Goal: Use online tool/utility: Utilize a website feature to perform a specific function

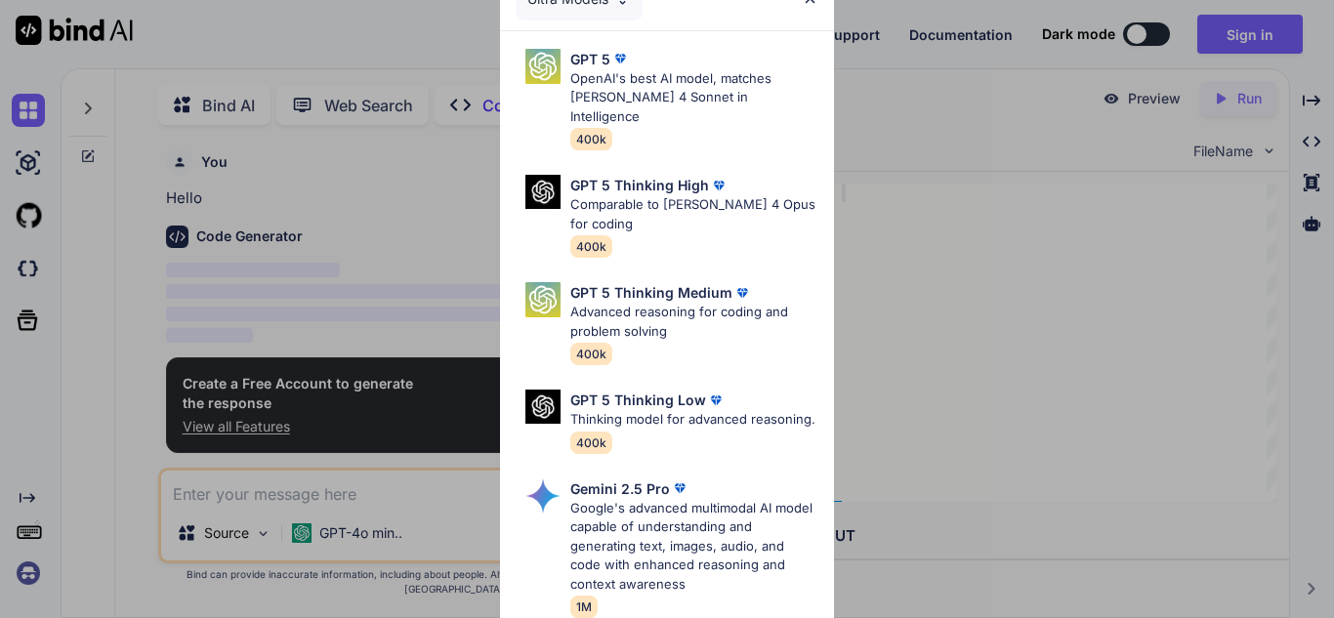
click at [854, 31] on div "Ultra Models GPT 5 OpenAI's best AI model, matches Claude 4 Sonnet in Intellige…" at bounding box center [667, 309] width 1334 height 618
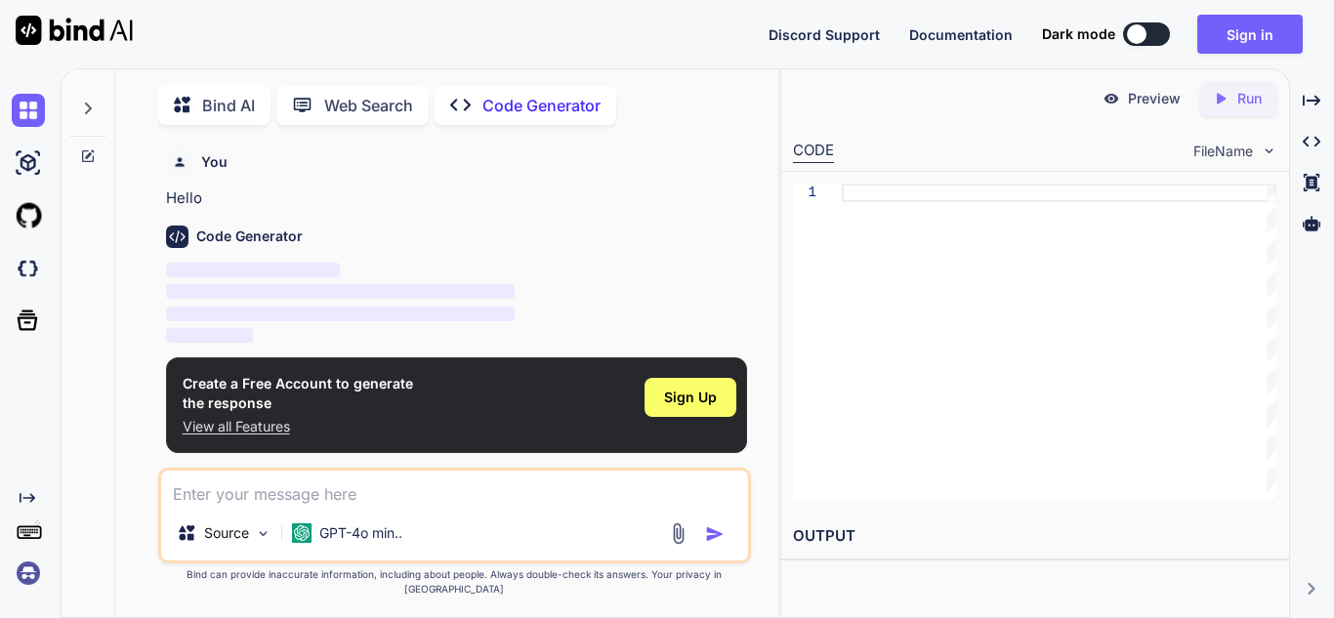
type textarea "x"
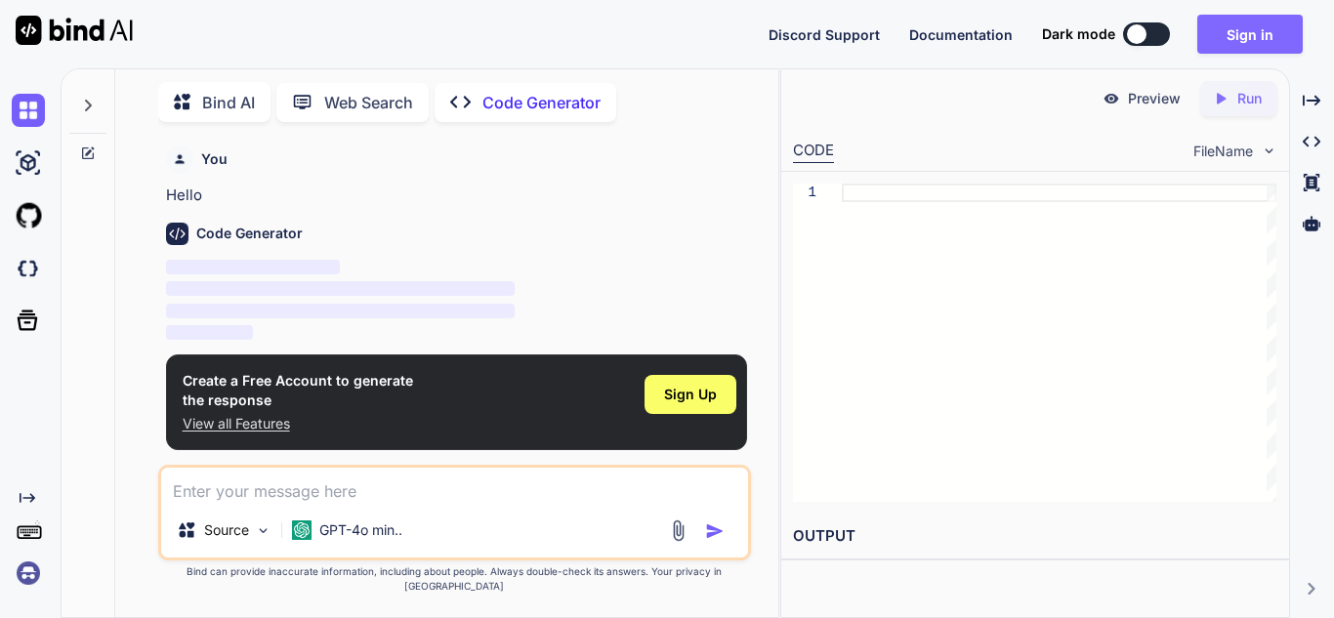
click at [1230, 22] on button "Sign in" at bounding box center [1249, 34] width 105 height 39
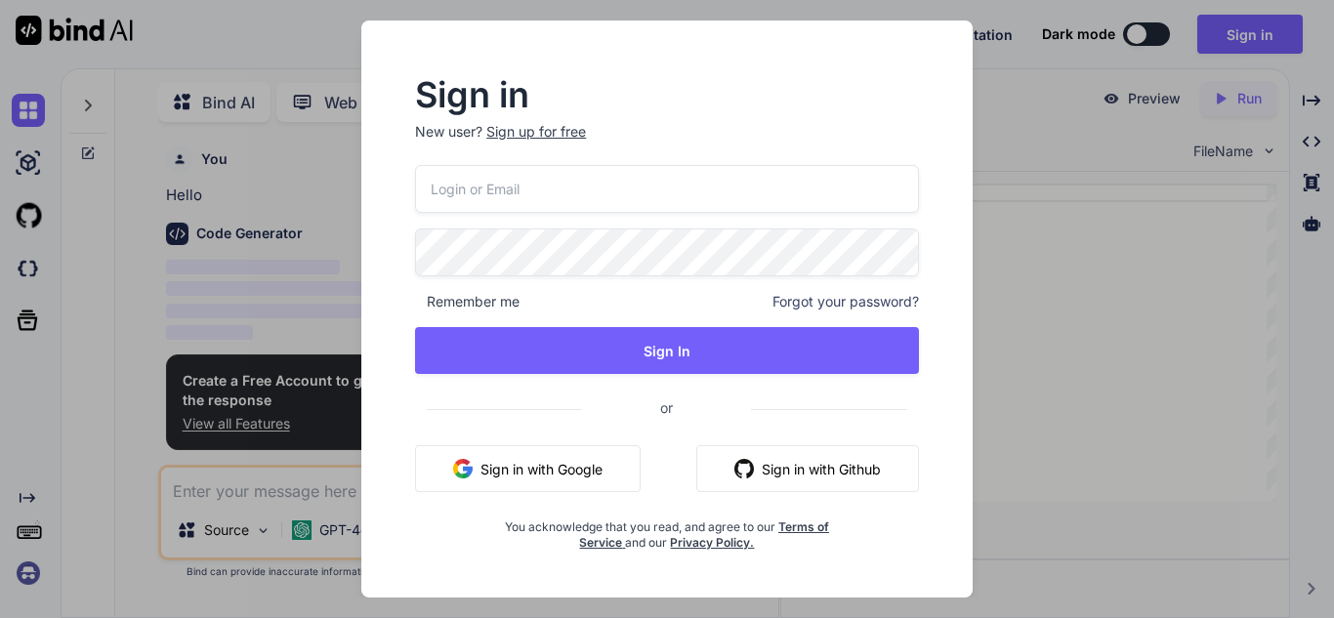
click at [677, 180] on input "email" at bounding box center [667, 189] width 504 height 48
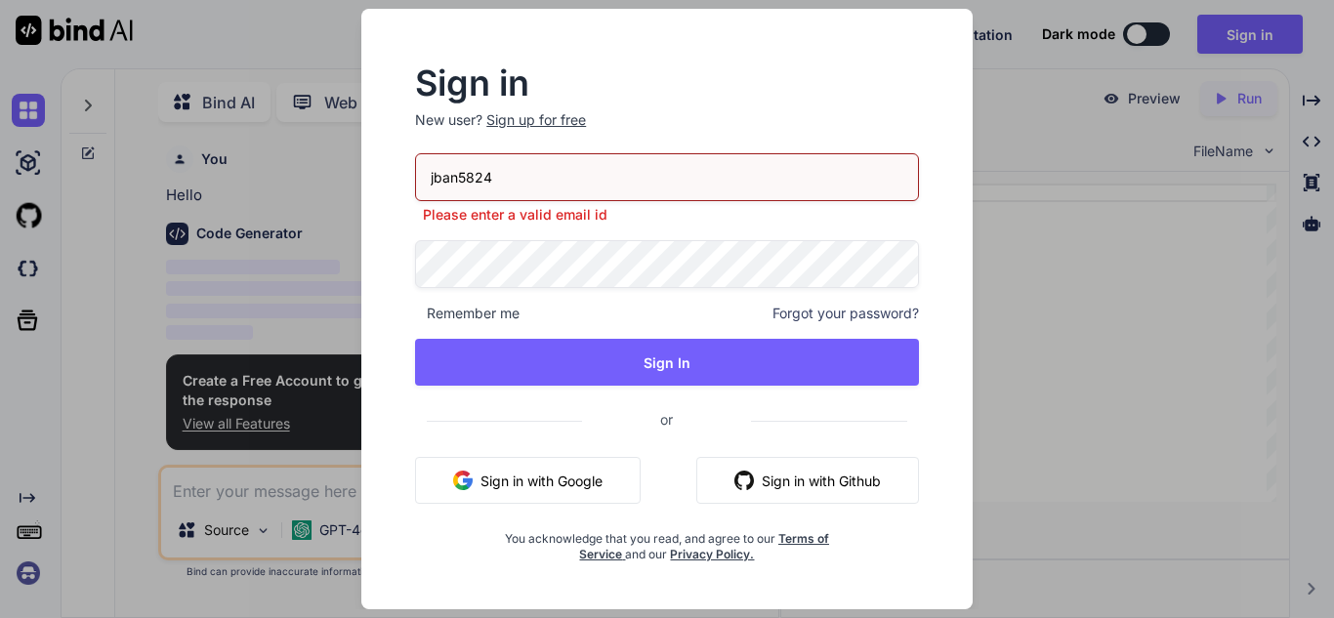
click at [641, 161] on input "jban5824" at bounding box center [667, 177] width 504 height 48
type input "jban5824@jcsnc.org"
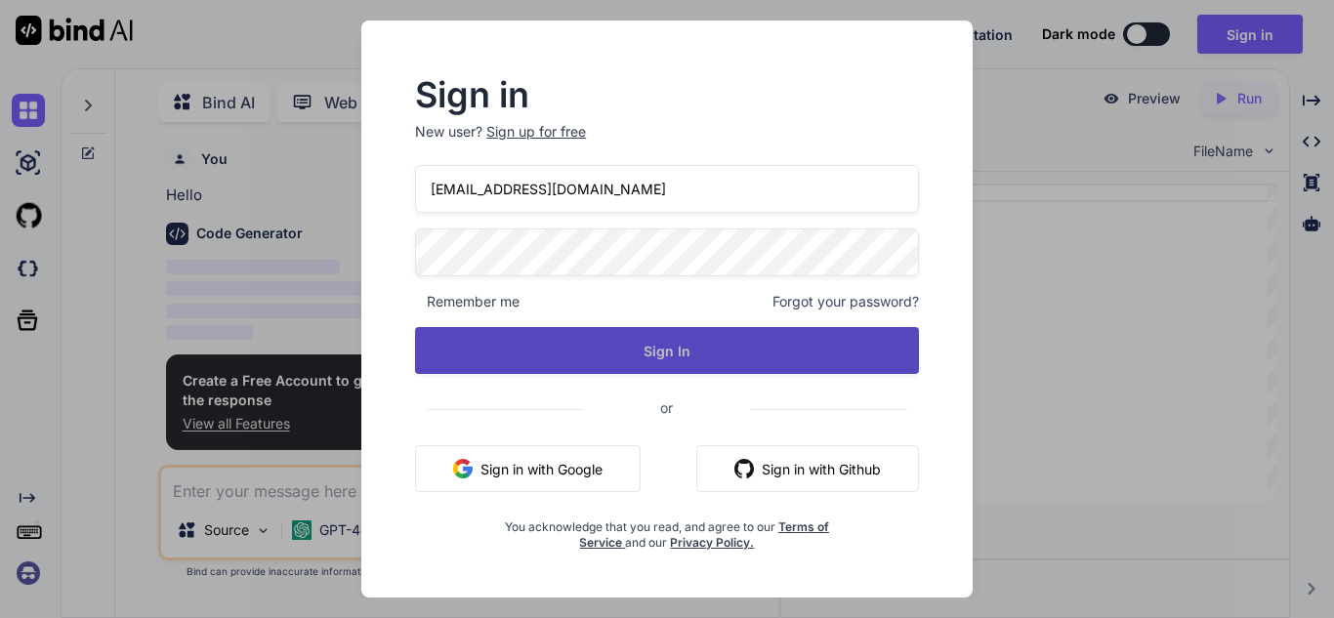
click at [546, 353] on button "Sign In" at bounding box center [667, 350] width 504 height 47
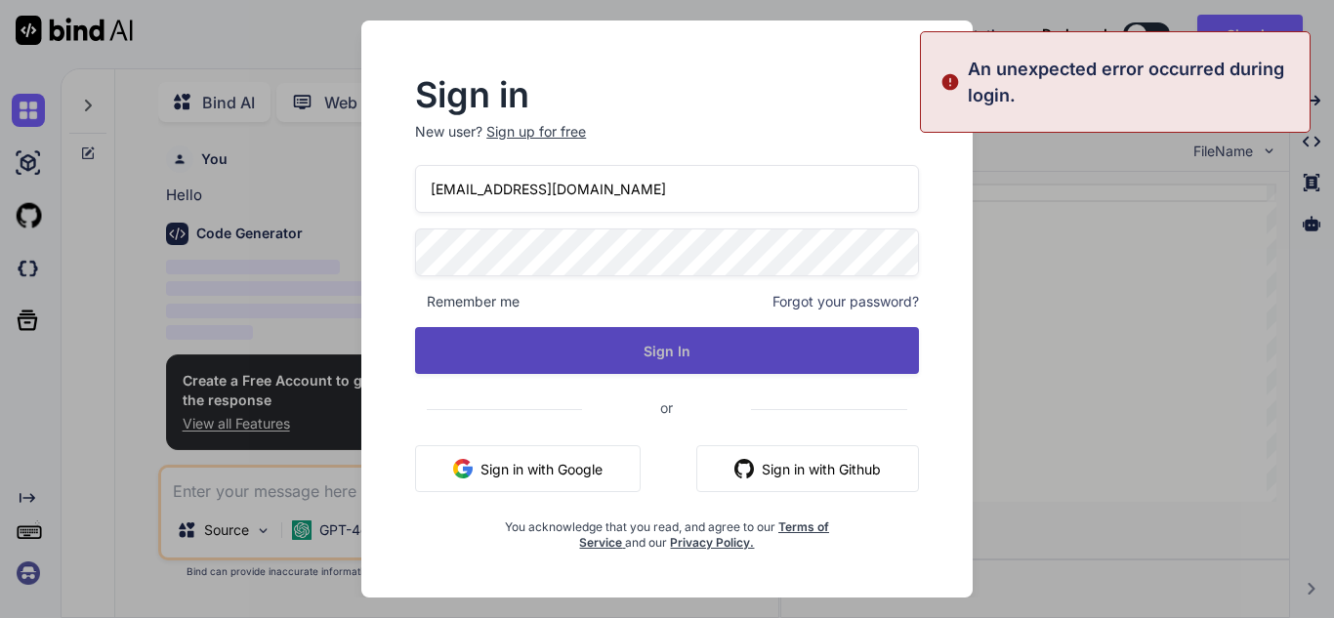
click at [835, 330] on button "Sign In" at bounding box center [667, 350] width 504 height 47
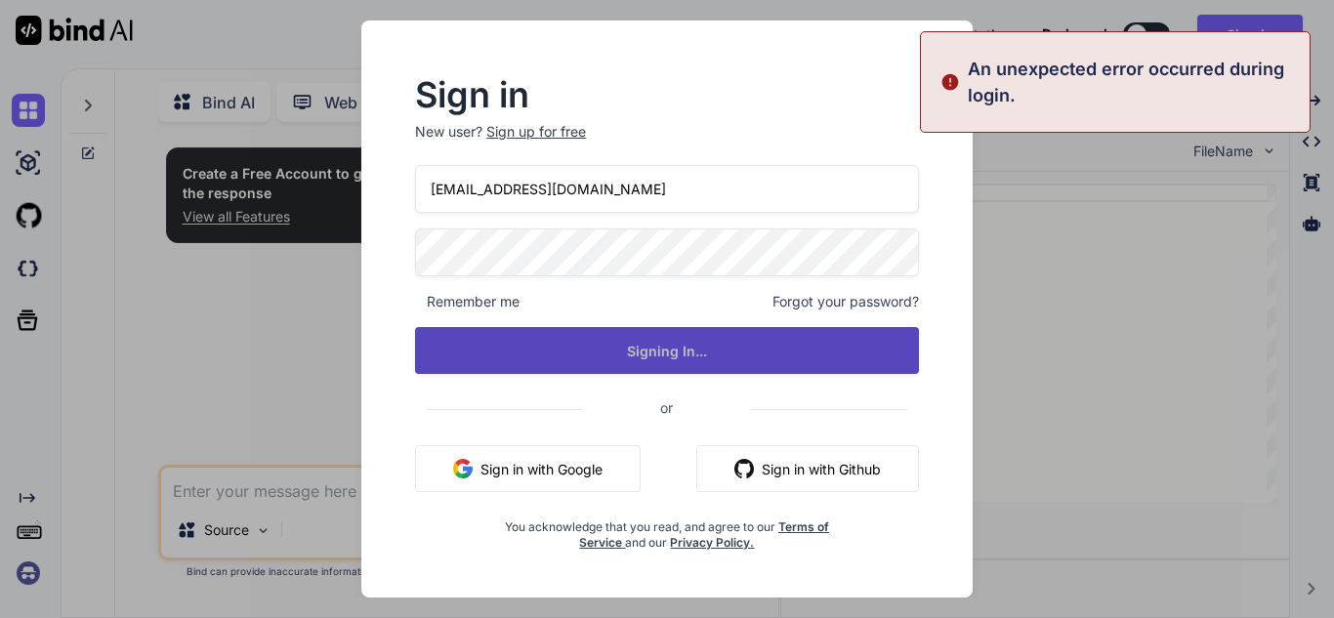
type textarea "x"
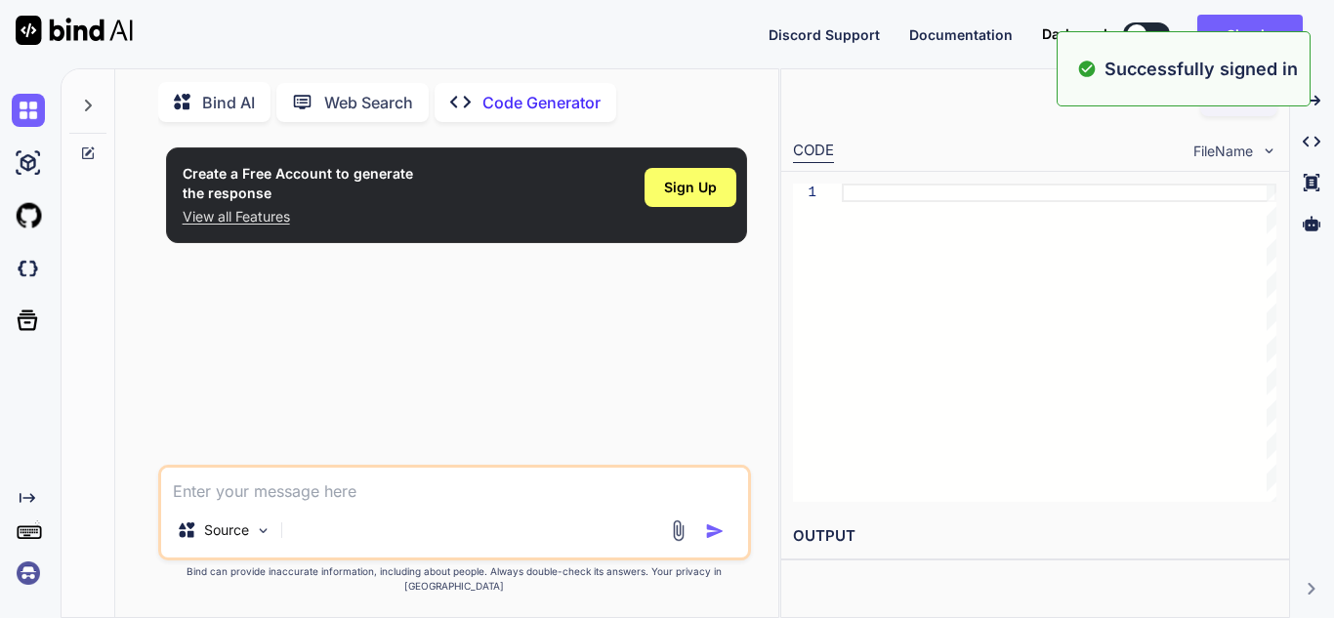
click at [317, 503] on textarea at bounding box center [454, 485] width 587 height 35
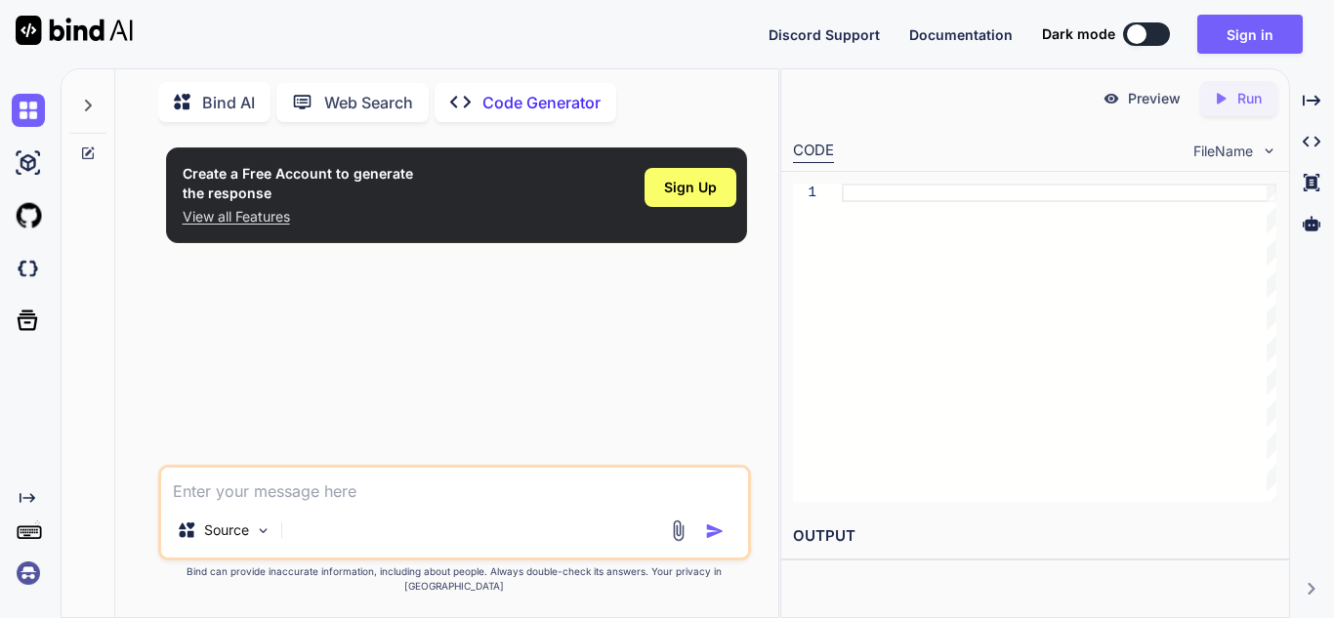
type textarea "c"
type textarea "x"
type textarea "ca"
type textarea "x"
type textarea "can"
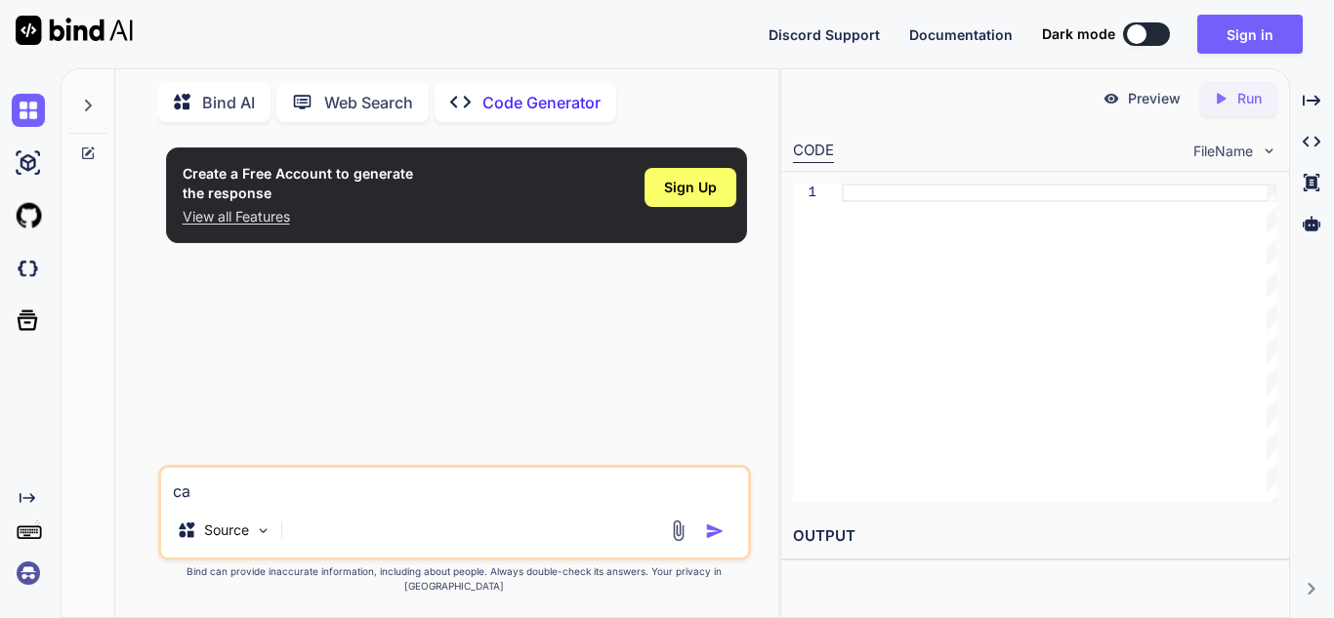
type textarea "x"
type textarea "can"
type textarea "x"
type textarea "can y"
type textarea "x"
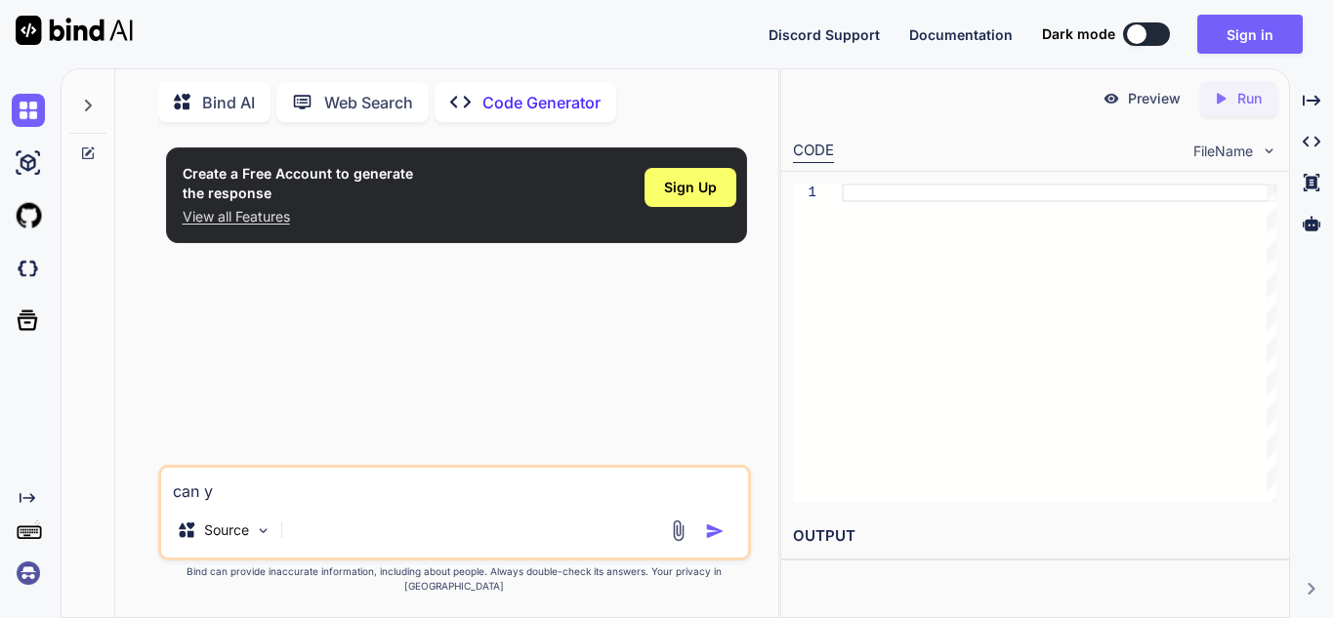
type textarea "can yo"
type textarea "x"
type textarea "can you"
type textarea "x"
type textarea "can you"
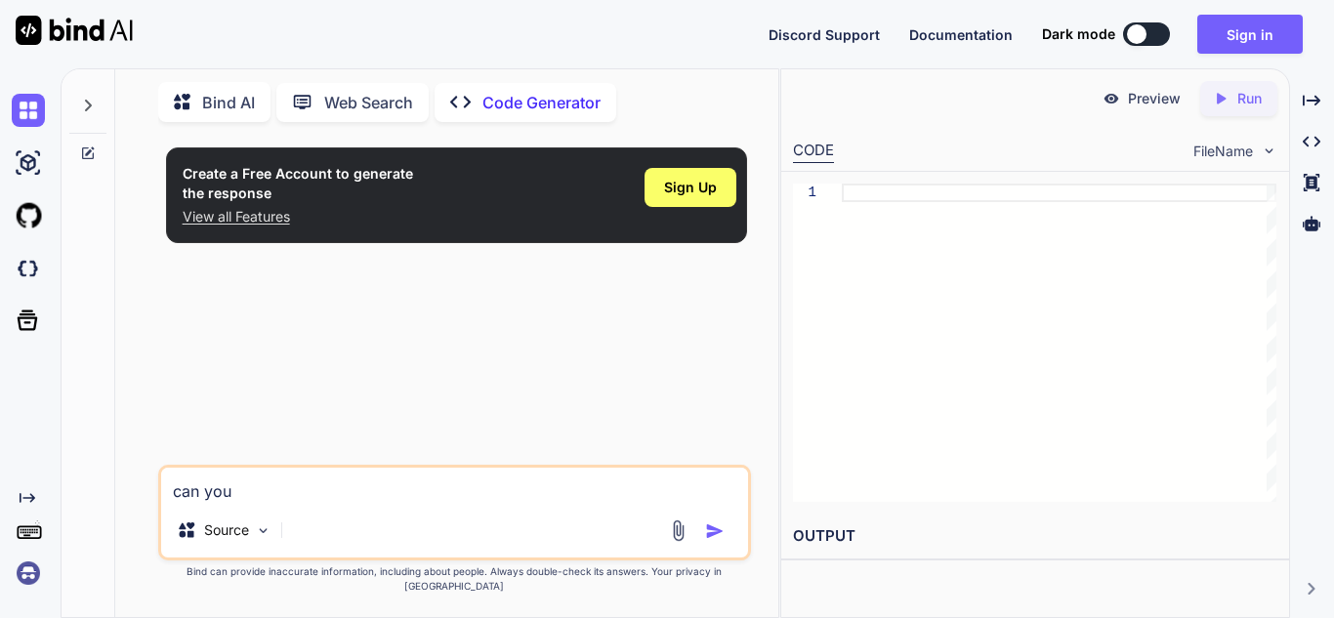
type textarea "x"
type textarea "can you m"
type textarea "x"
type textarea "can you ma"
type textarea "x"
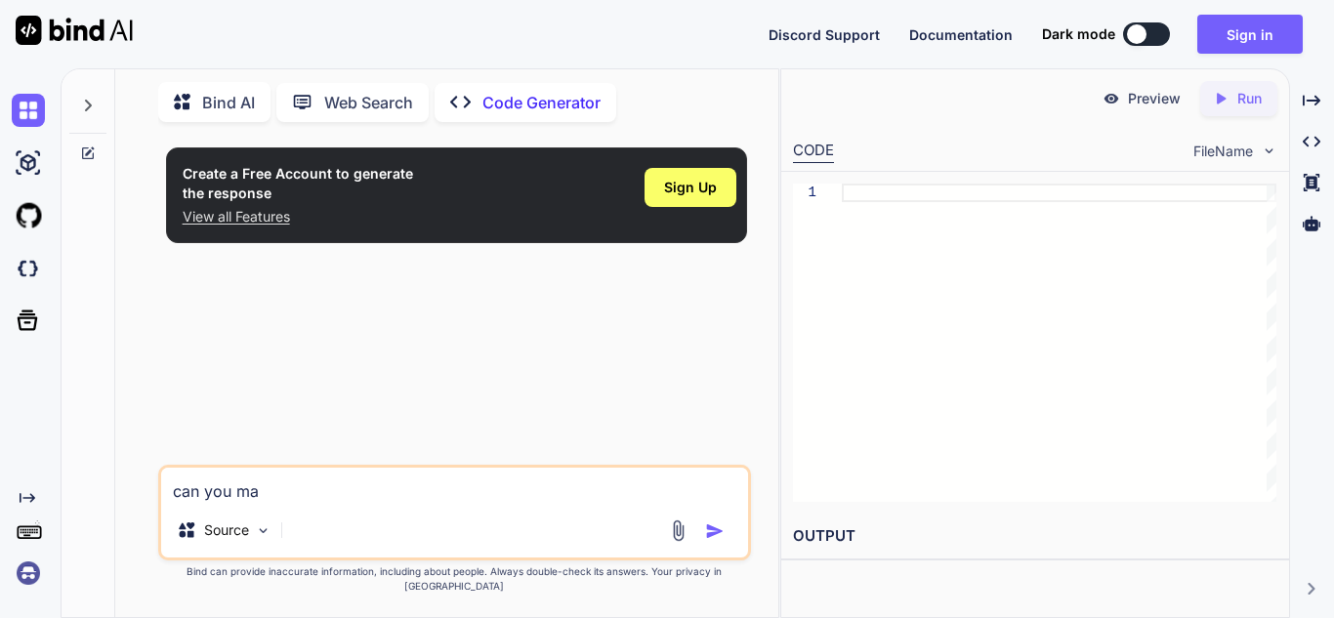
type textarea "can you mak"
type textarea "x"
type textarea "can you make"
type textarea "x"
type textarea "can you make"
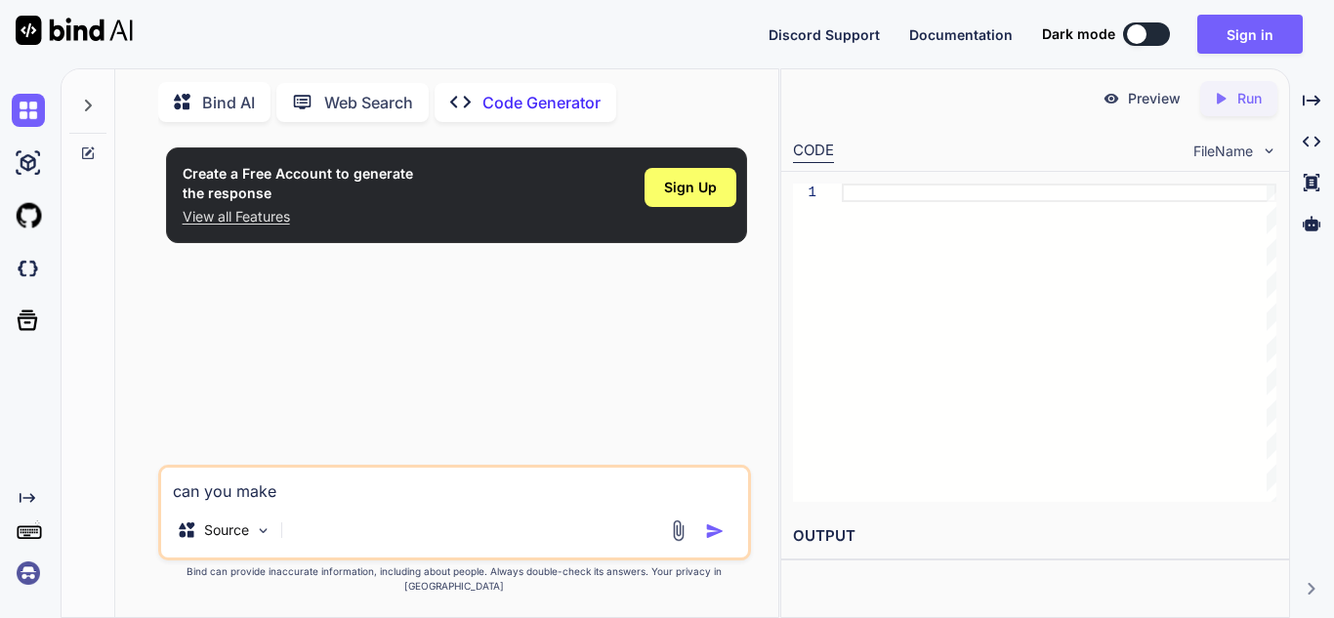
type textarea "x"
type textarea "can you make m"
type textarea "x"
type textarea "can you make me"
type textarea "x"
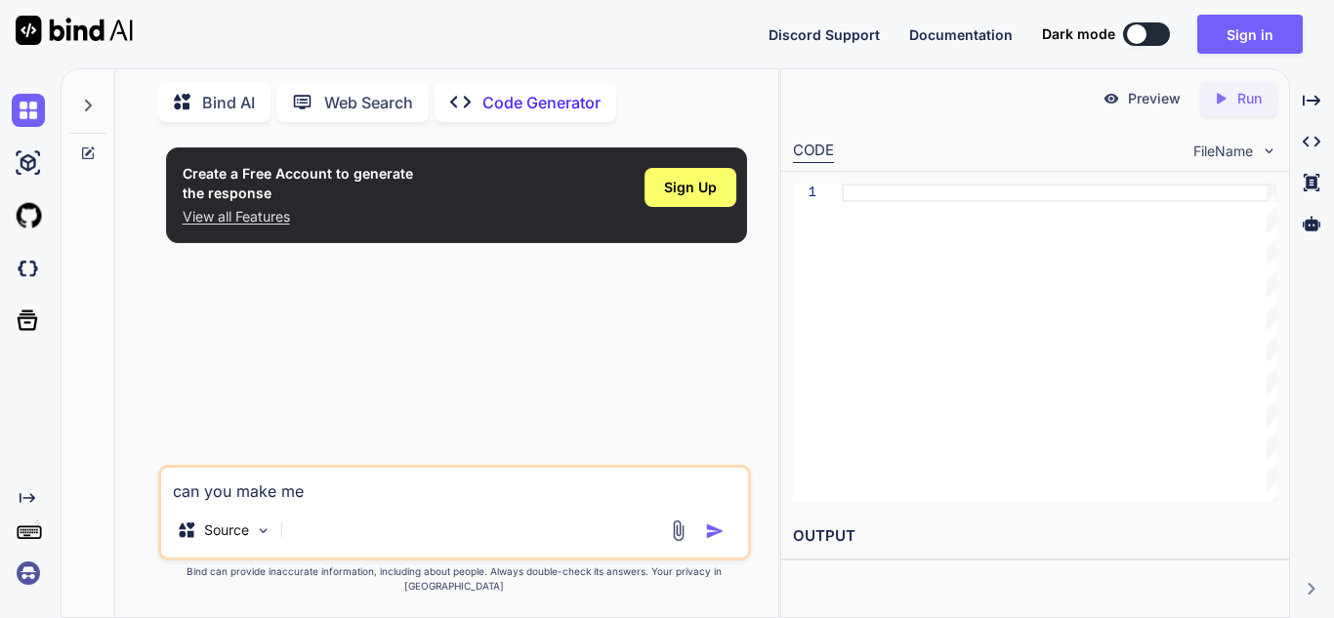
type textarea "can you make me"
type textarea "x"
type textarea "can you make me a"
type textarea "x"
type textarea "can you make me a"
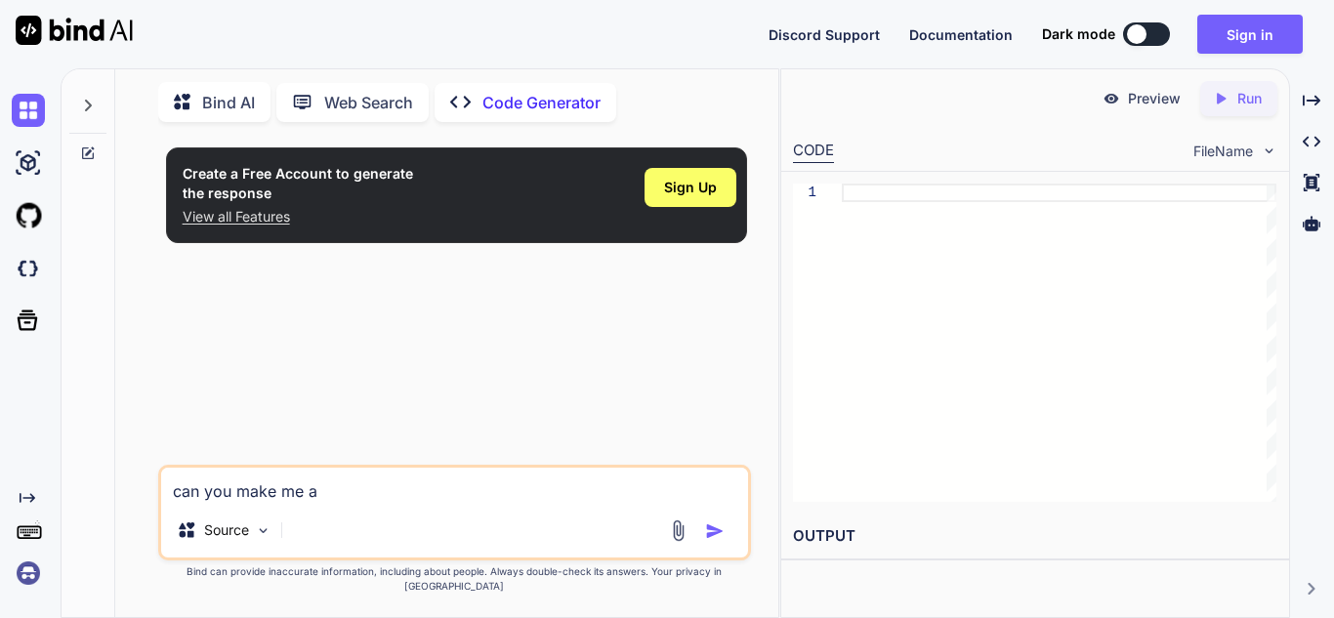
type textarea "x"
type textarea "can you make me a f"
type textarea "x"
type textarea "can you make me a fu"
type textarea "x"
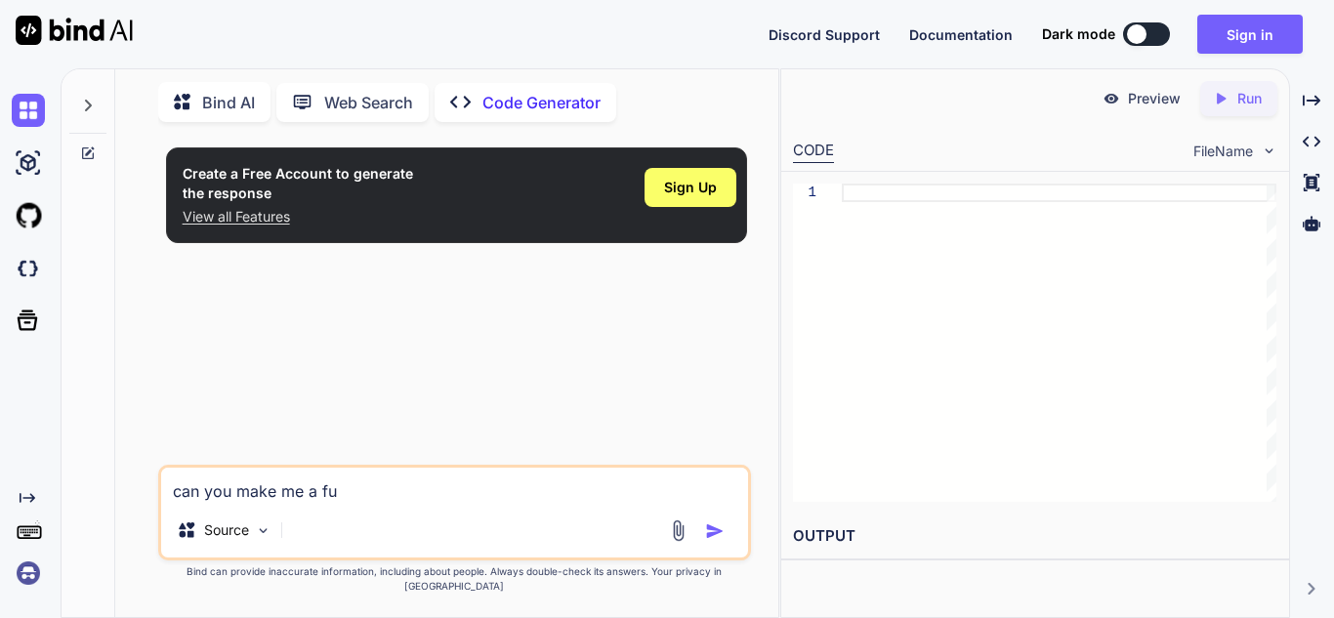
type textarea "can you make me a ful"
type textarea "x"
type textarea "can you make me a full"
type textarea "x"
type textarea "can you make me a full"
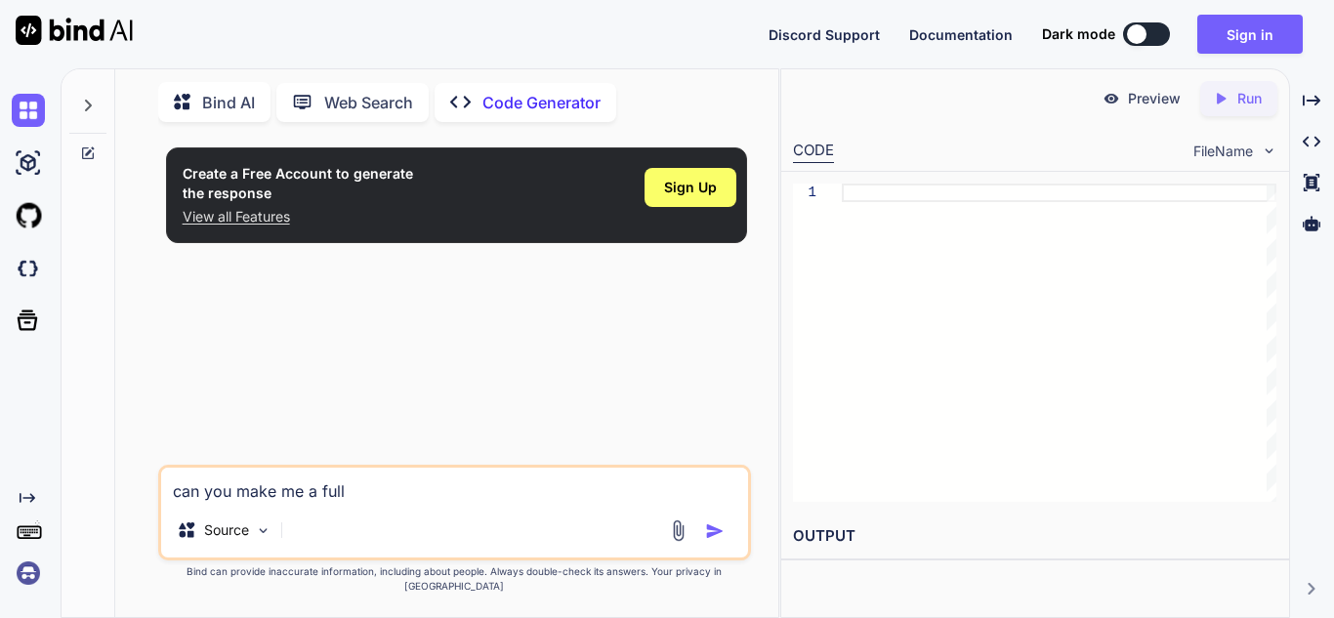
type textarea "x"
type textarea "can you make me a full p"
type textarea "x"
type textarea "can you make me a full py"
type textarea "x"
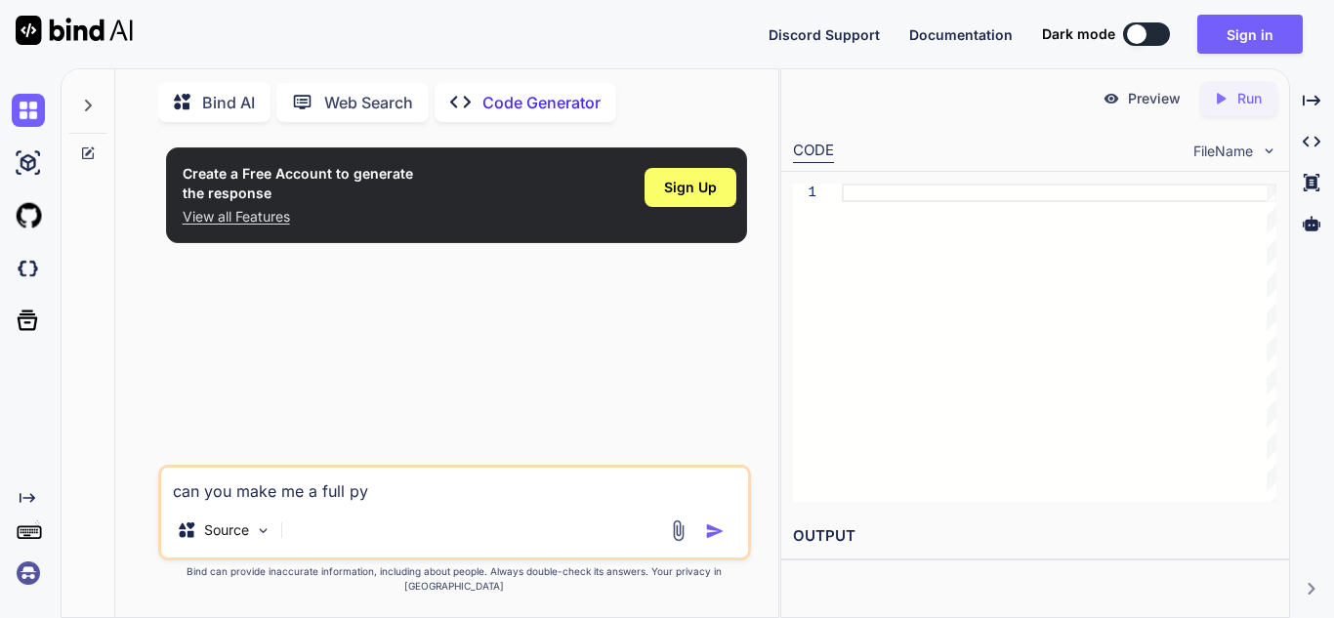
type textarea "can you make me a full pyt"
type textarea "x"
type textarea "can you make me a full pyth"
type textarea "x"
type textarea "can you make me a full pytho"
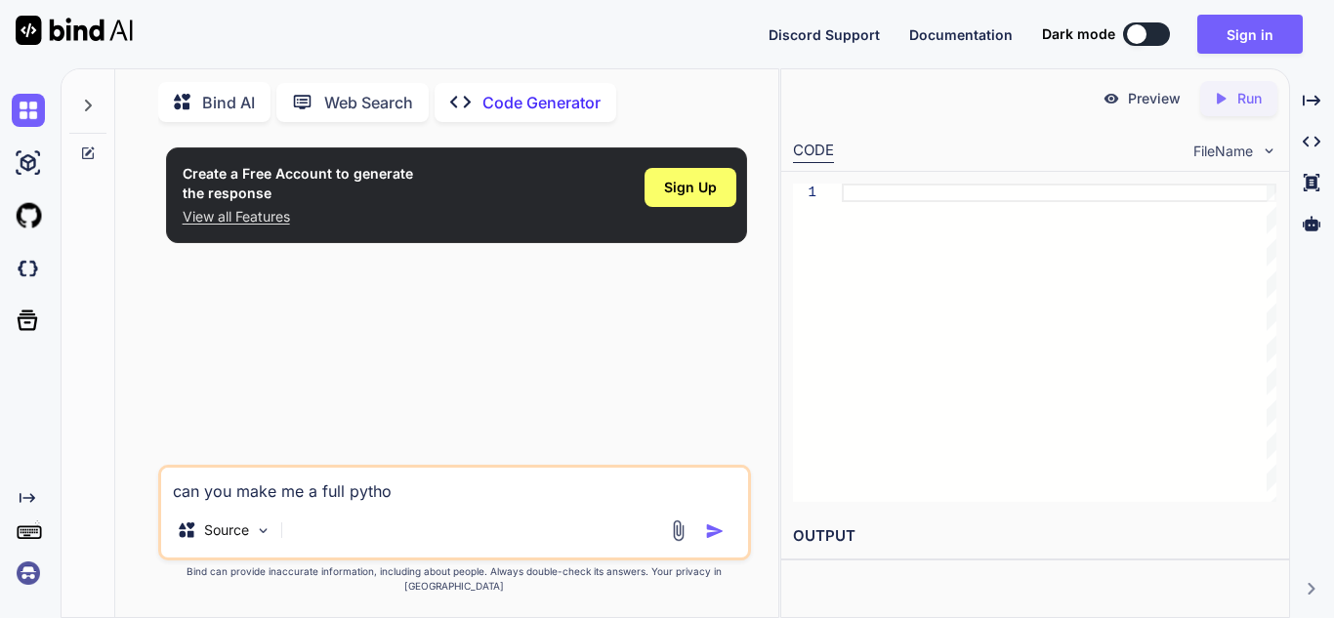
type textarea "x"
type textarea "can you make me a full python"
type textarea "x"
type textarea "can you make me a full python"
type textarea "x"
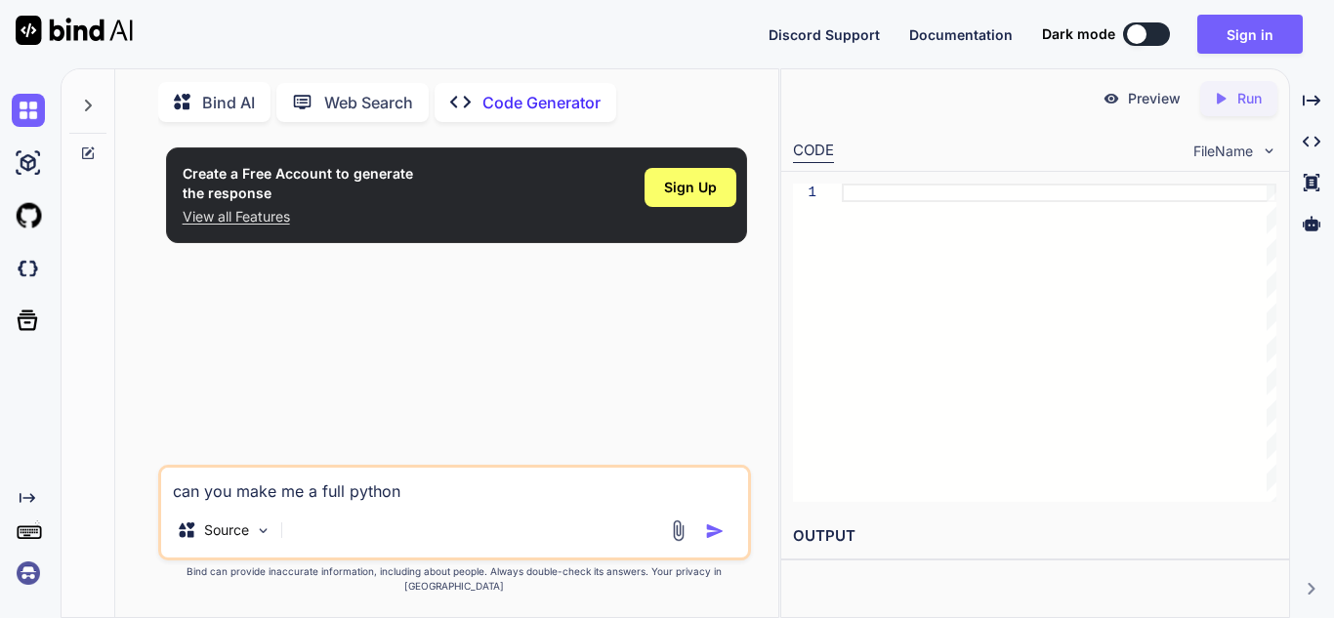
type textarea "can you make me a full python c"
type textarea "x"
type textarea "can you make me a full python co"
type textarea "x"
type textarea "can you make me a full python cod"
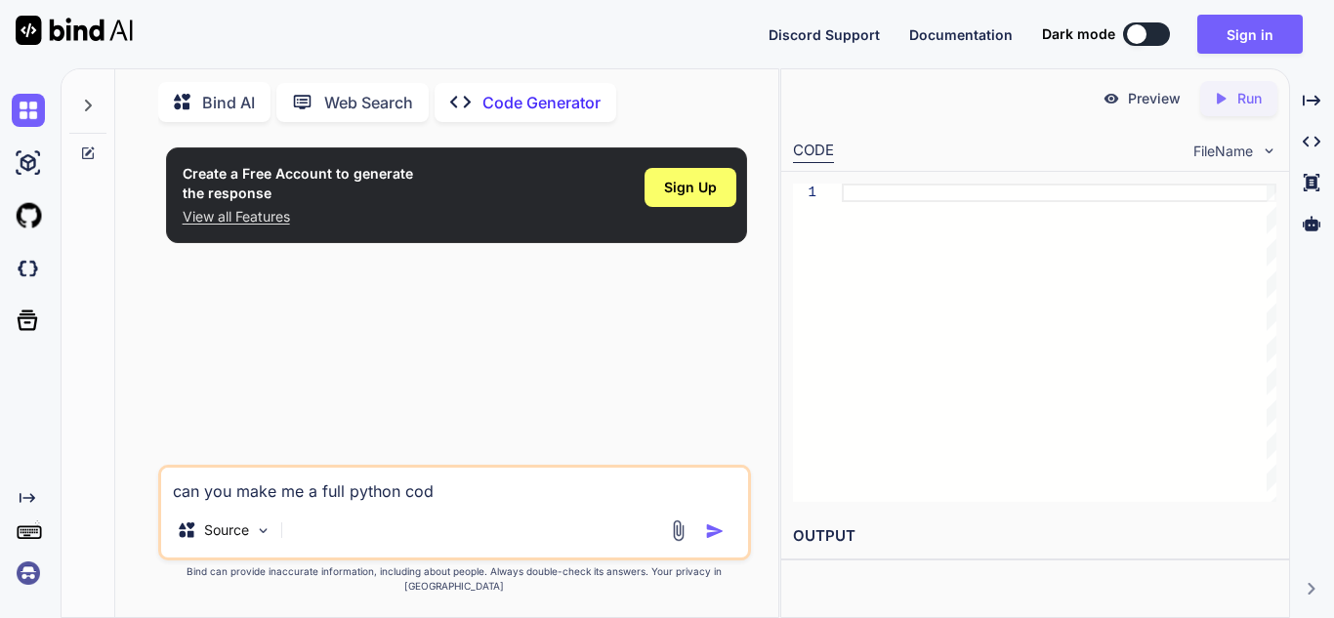
type textarea "x"
type textarea "can you make me a full python code"
type textarea "x"
type textarea "can you make me a full python code"
type textarea "x"
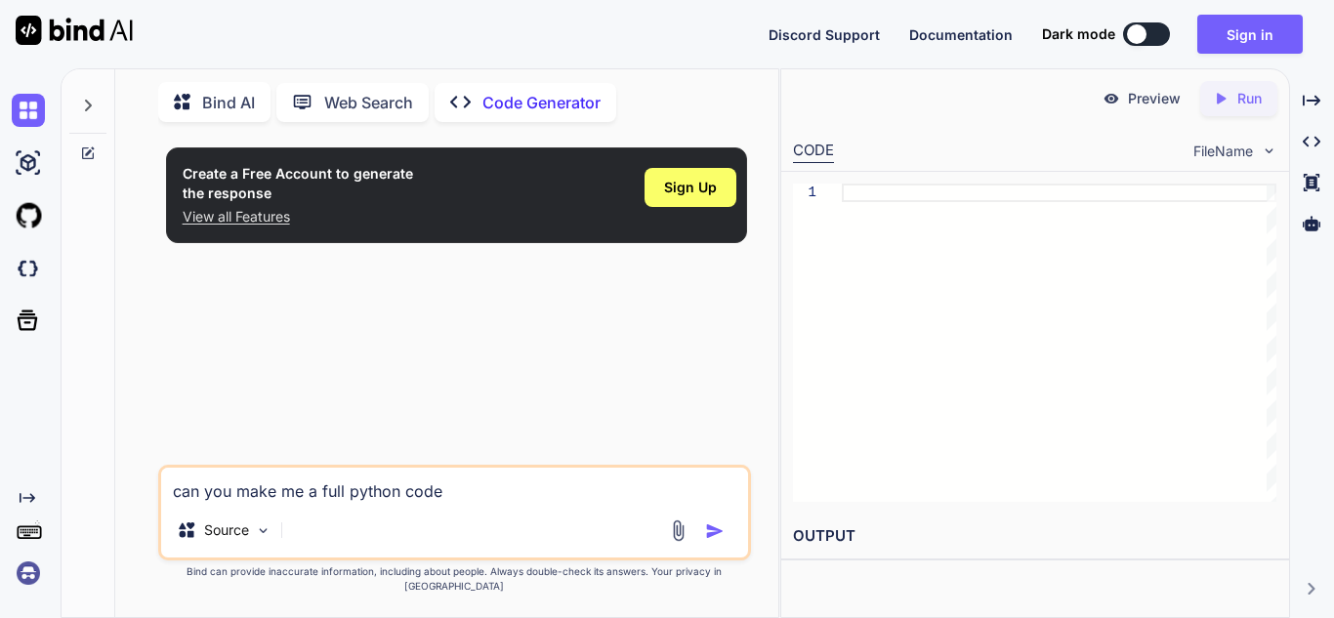
type textarea "can you make me a full python code f"
type textarea "x"
type textarea "can you make me a full python code fo"
type textarea "x"
type textarea "can you make me a full python code for"
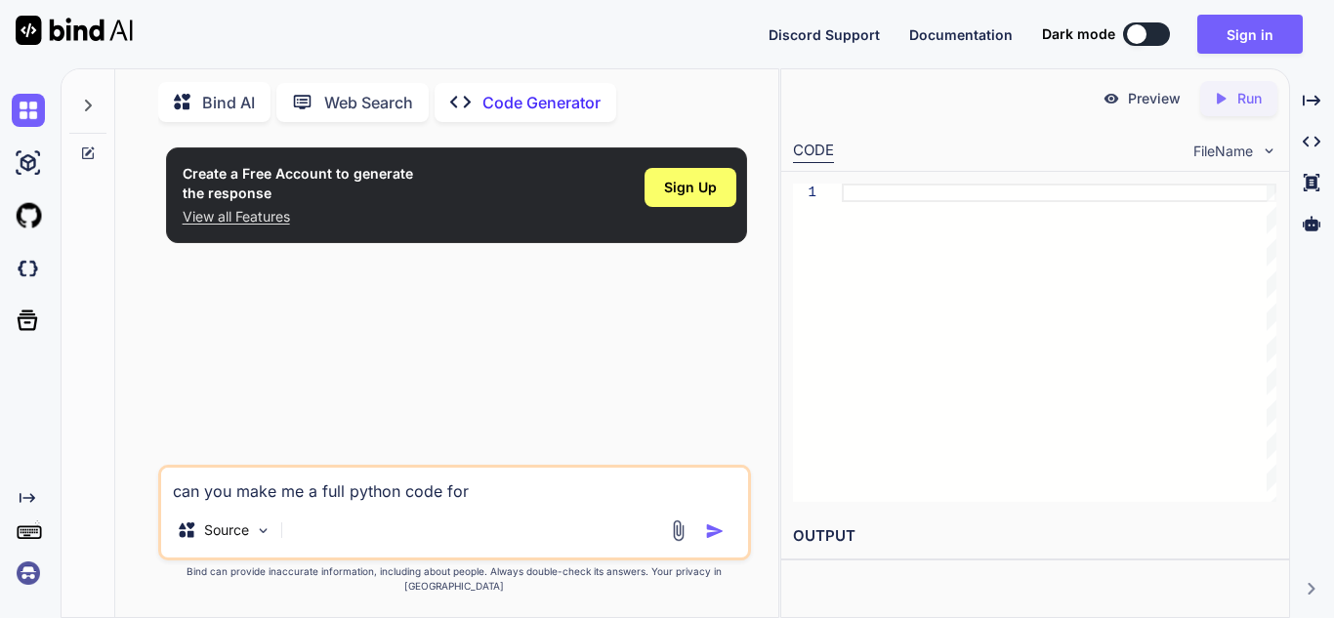
type textarea "x"
type textarea "can you make me a full python code for"
type textarea "x"
type textarea "can you make me a full python code for a"
type textarea "x"
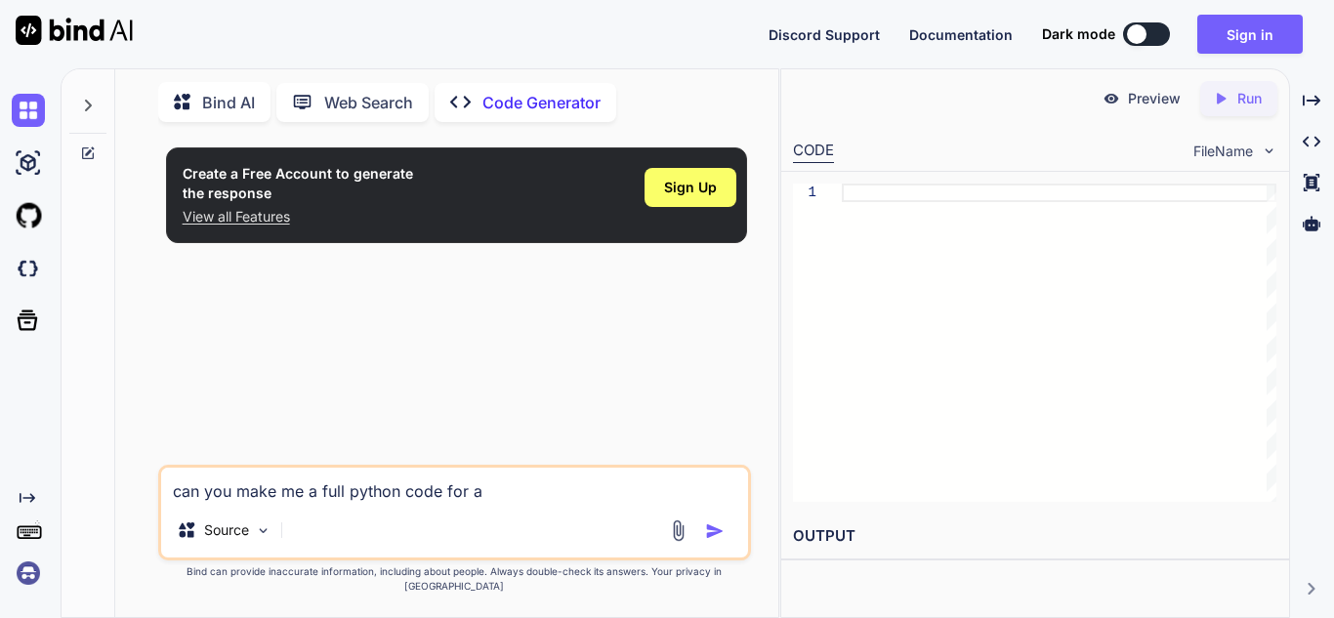
type textarea "can you make me a full python code for a"
type textarea "x"
type textarea "can you make me a full python code for a f"
type textarea "x"
type textarea "can you make me a full python code for a fu"
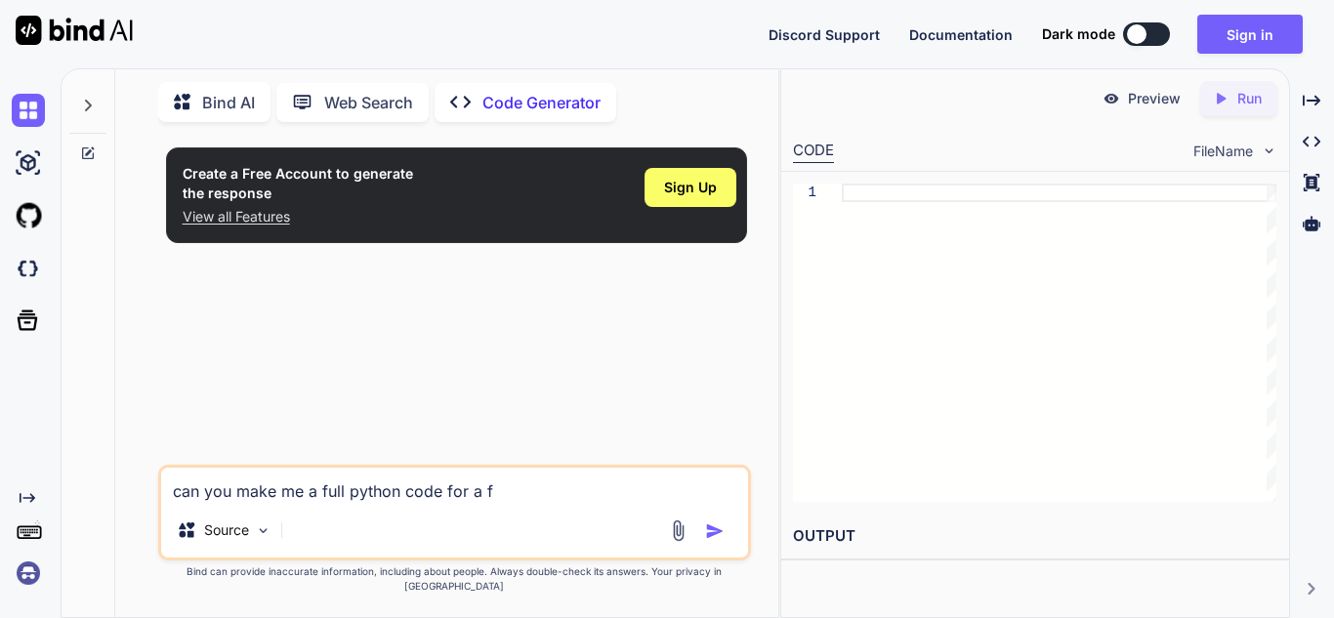
type textarea "x"
type textarea "can you make me a full python code for a ful"
type textarea "x"
type textarea "can you make me a full python code for a full"
type textarea "x"
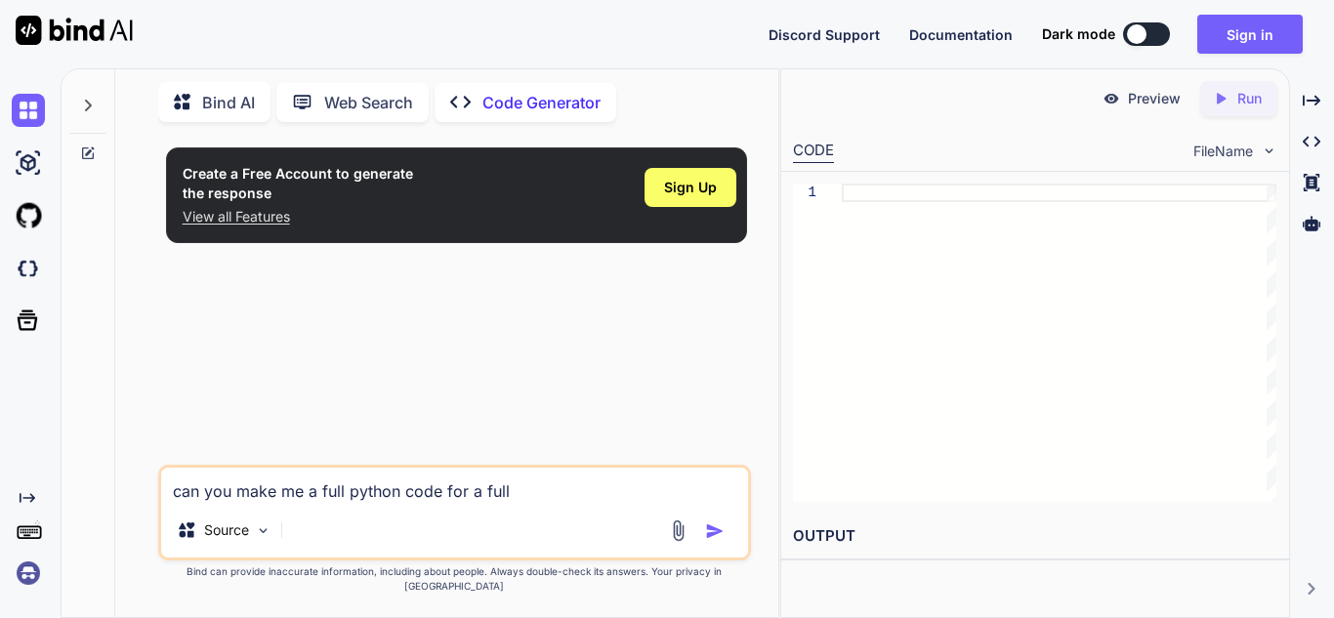
type textarea "can you make me a full python code for a full"
type textarea "x"
type textarea "can you make me a full python code for a full w"
type textarea "x"
type textarea "can you make me a full python code for a full wo"
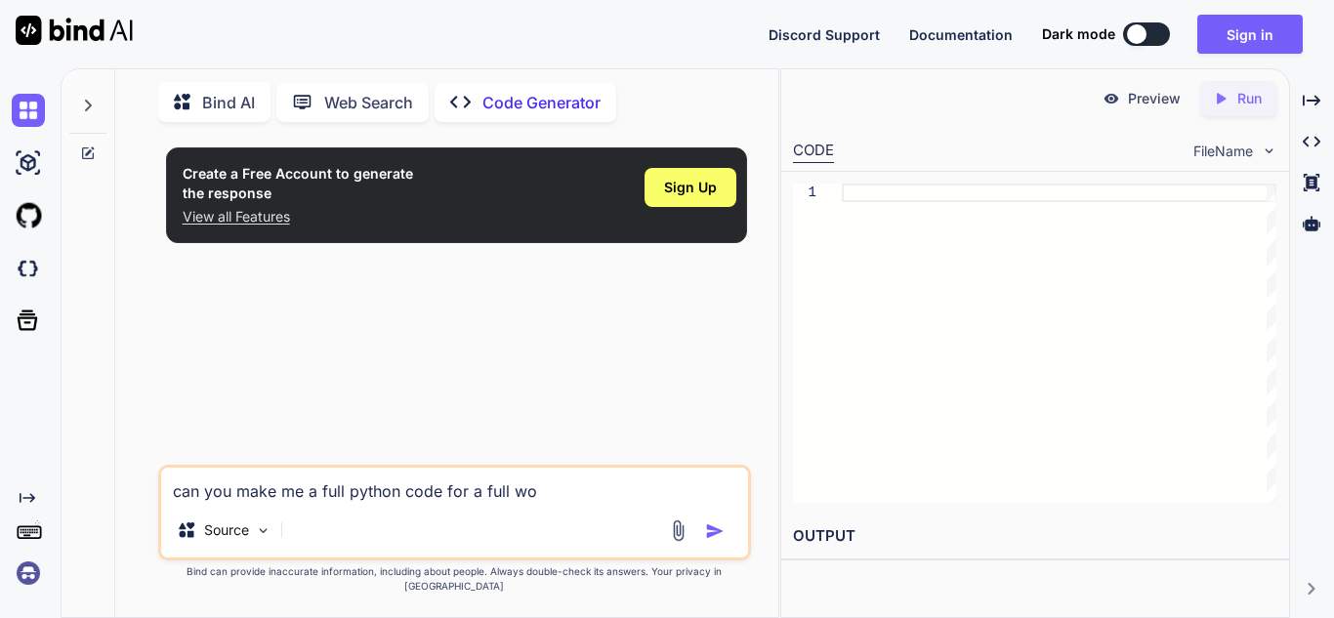
type textarea "x"
type textarea "can you make me a full python code for a full work"
type textarea "x"
type textarea "can you make me a full python code for a full worki"
type textarea "x"
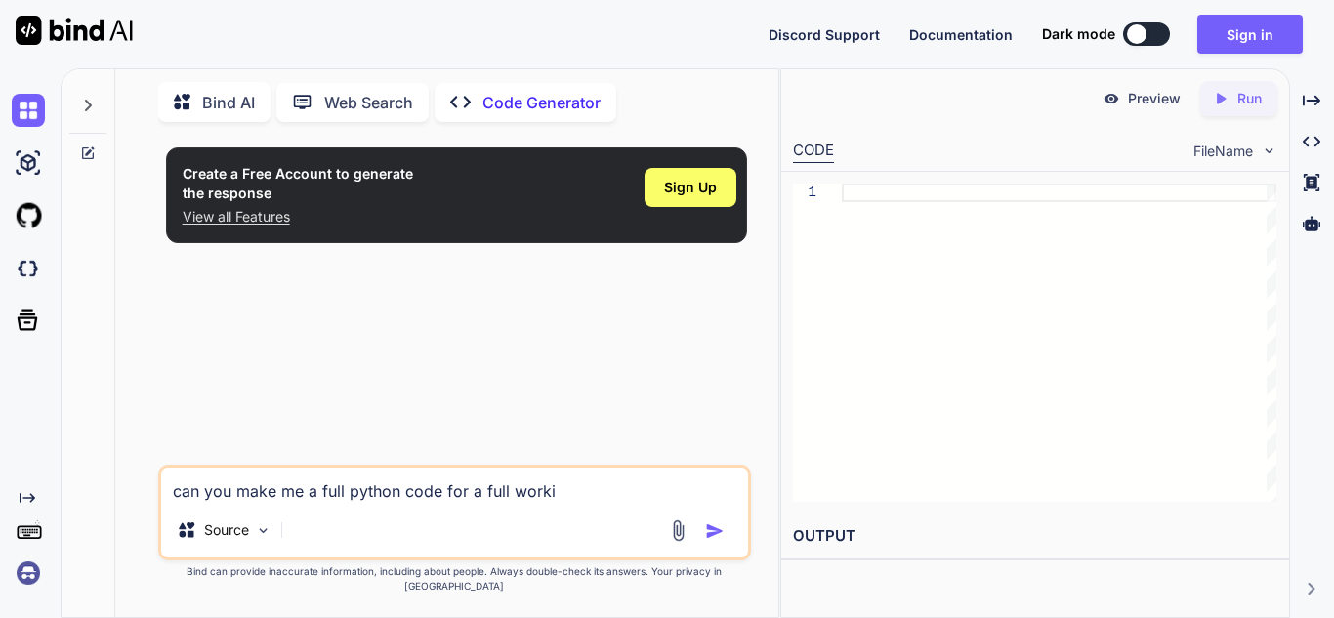
type textarea "can you make me a full python code for a full workin"
type textarea "x"
type textarea "can you make me a full python code for a full working"
type textarea "x"
type textarea "can you make me a full python code for a full working"
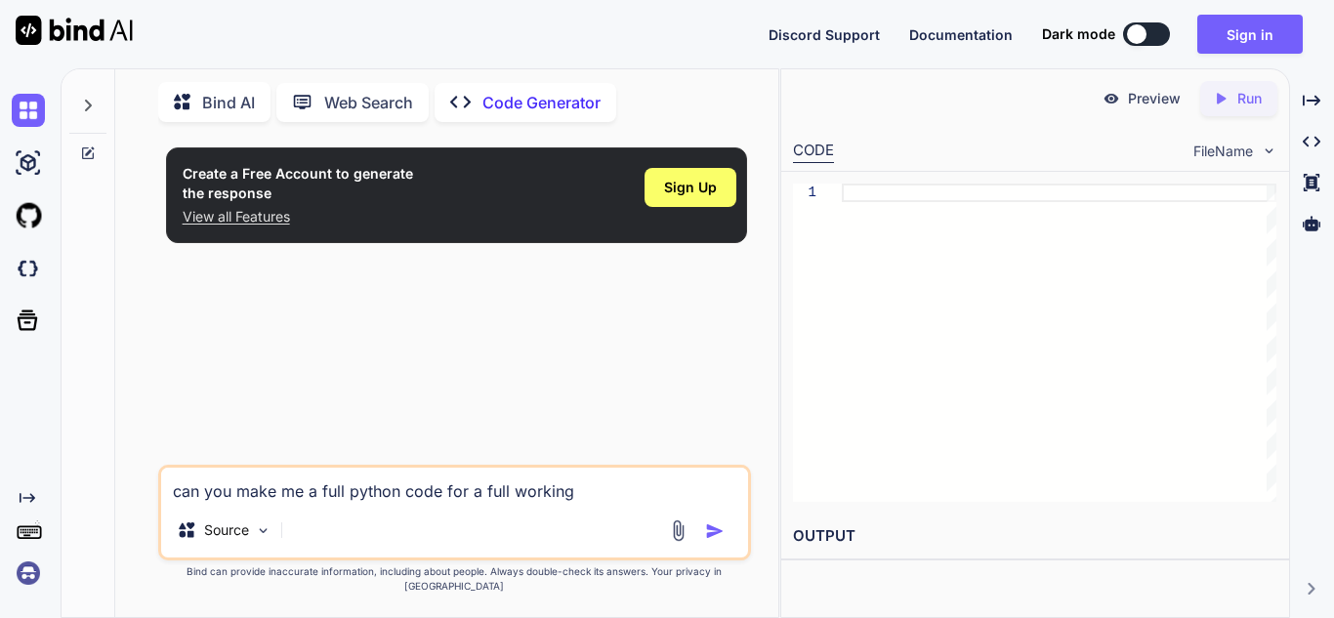
type textarea "x"
type textarea "can you make me a full python code for a full working m"
type textarea "x"
type textarea "can you make me a full python code for a full working ma"
type textarea "x"
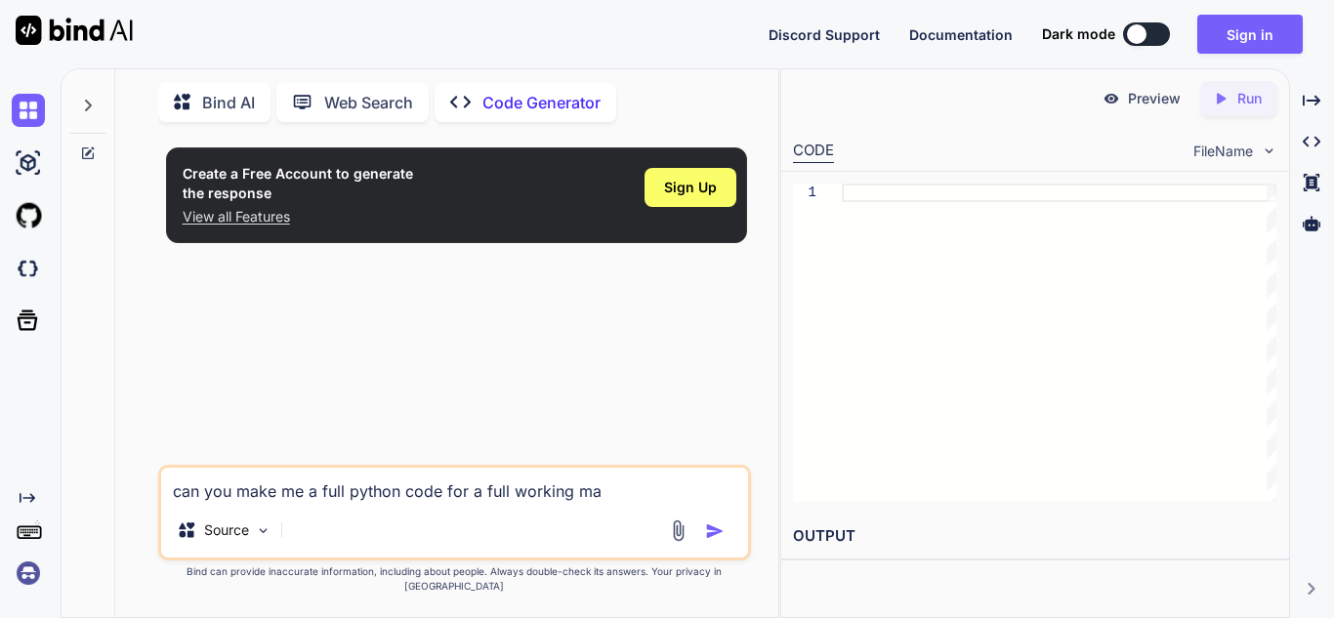
type textarea "can you make me a full python code for a full working mat"
type textarea "x"
type textarea "can you make me a full python code for a full working math"
type textarea "x"
type textarea "can you make me a full python code for a full working math"
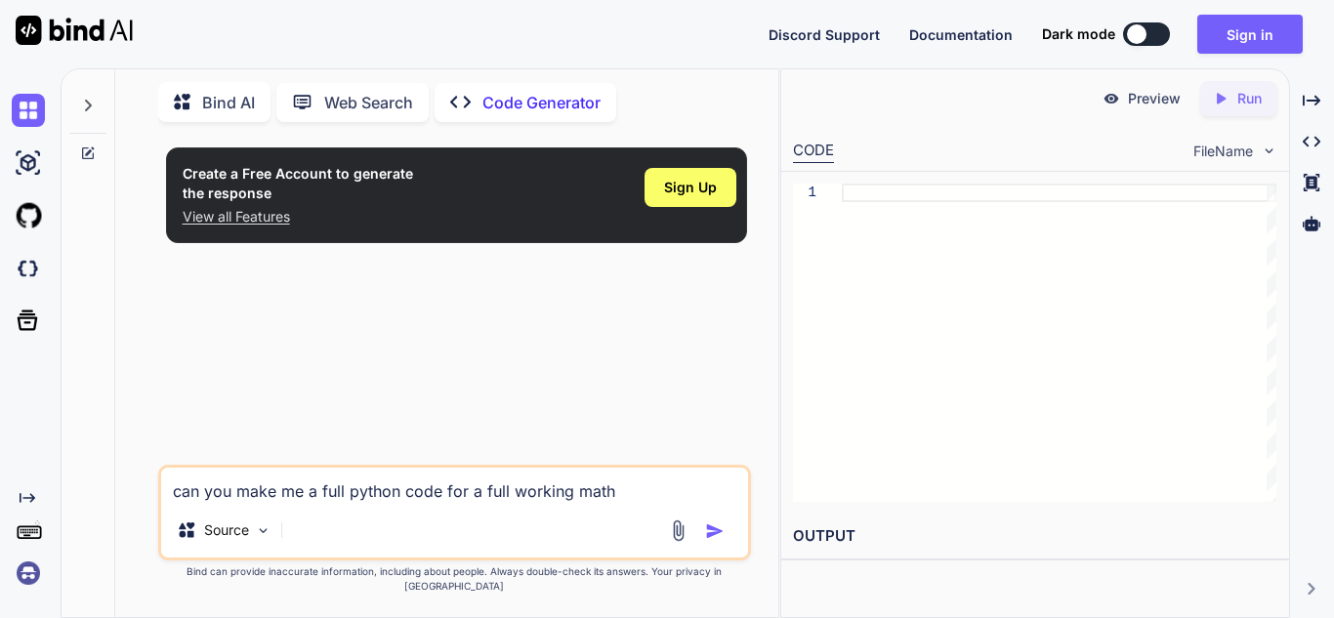
type textarea "x"
type textarea "can you make me a full python code for a full working math c"
type textarea "x"
type textarea "can you make me a full python code for a full working math ca"
type textarea "x"
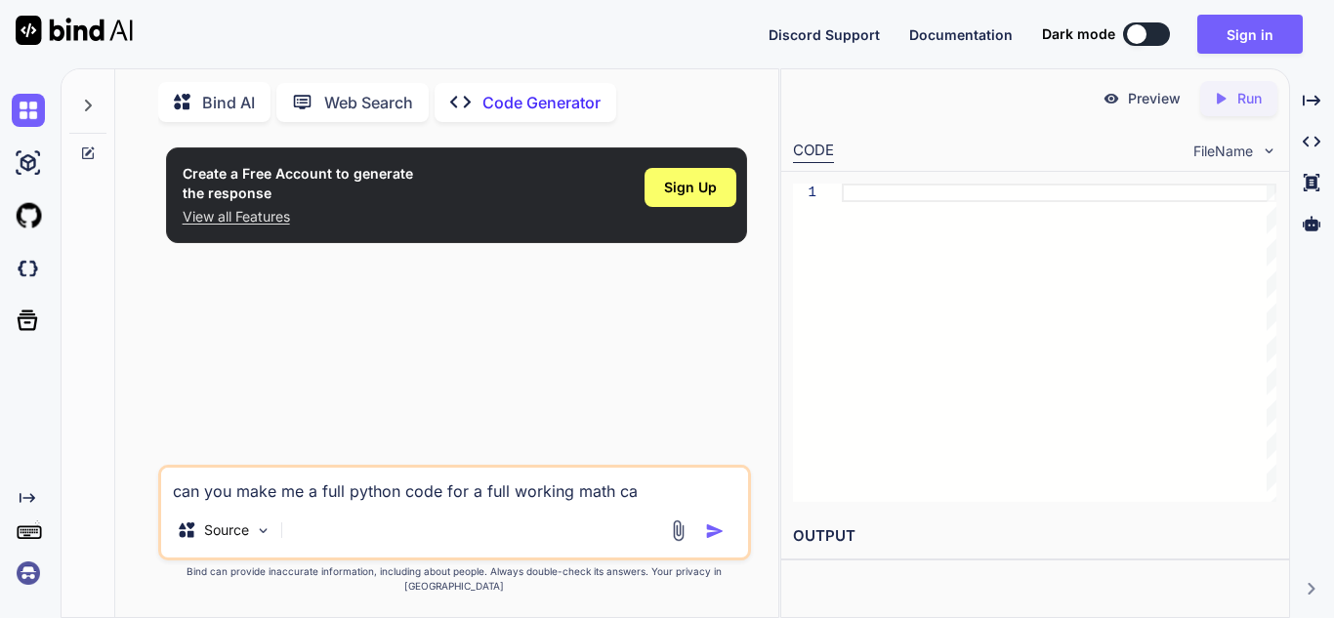
type textarea "can you make me a full python code for a full working math cal"
type textarea "x"
type textarea "can you make me a full python code for a full working math calc"
type textarea "x"
type textarea "can you make me a full python code for a full working math calcu"
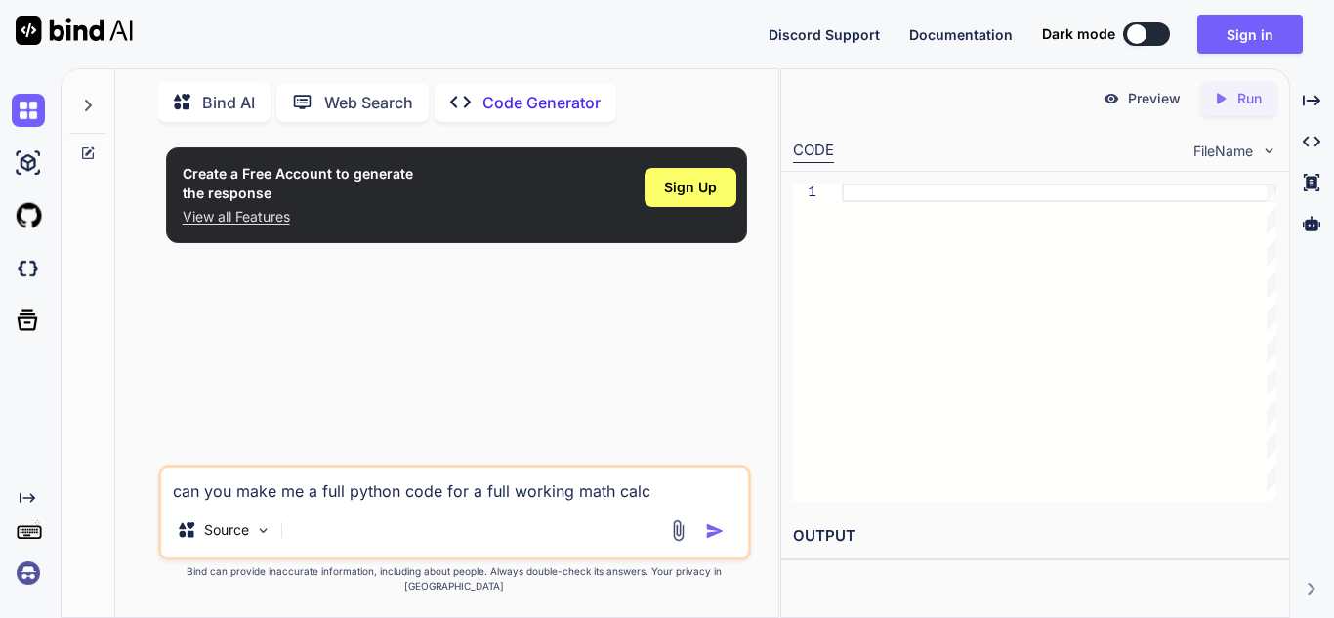
type textarea "x"
type textarea "can you make me a full python code for a full working math calcul"
type textarea "x"
type textarea "can you make me a full python code for a full working math calcula"
type textarea "x"
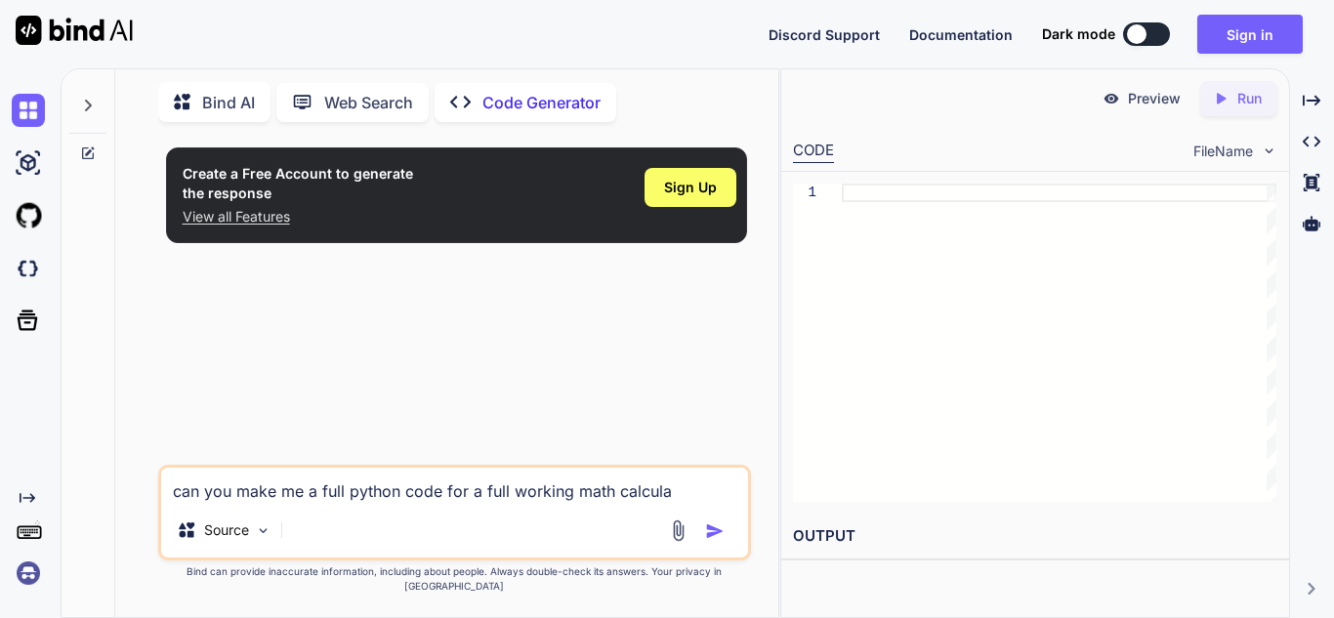
type textarea "can you make me a full python code for a full working math calculat"
type textarea "x"
type textarea "can you make me a full python code for a full working math calculato"
type textarea "x"
type textarea "can you make me a full python code for a full working math calculator"
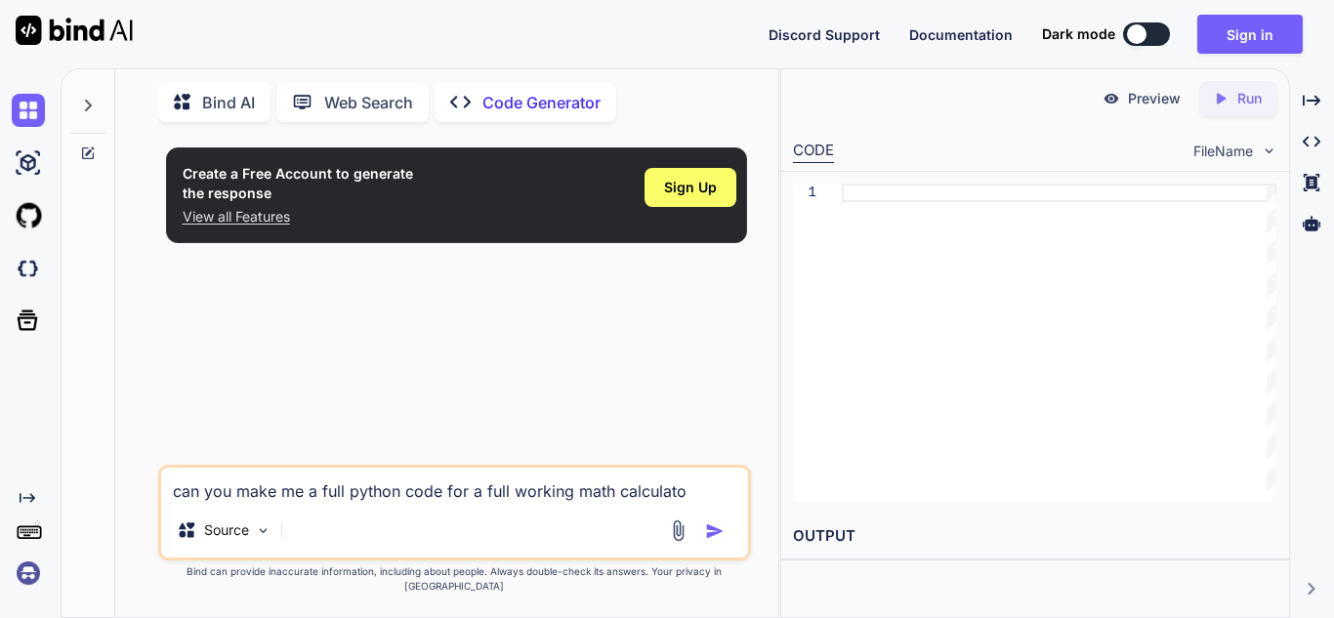
type textarea "x"
type textarea "can you make me a full python code for a full working math calculator"
type textarea "x"
type textarea "can you make me a full python code for a full working math calculator w"
type textarea "x"
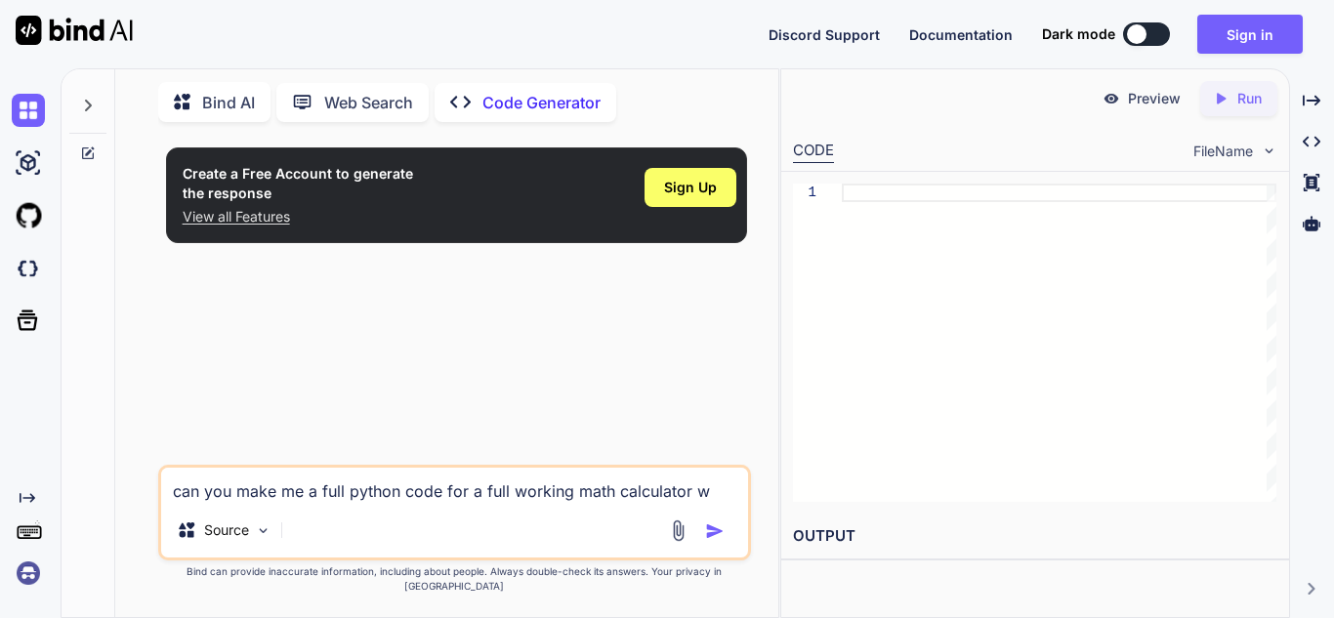
type textarea "can you make me a full python code for a full working math calculator wi"
type textarea "x"
type textarea "can you make me a full python code for a full working math calculator wit"
type textarea "x"
type textarea "can you make me a full python code for a full working math calculator with"
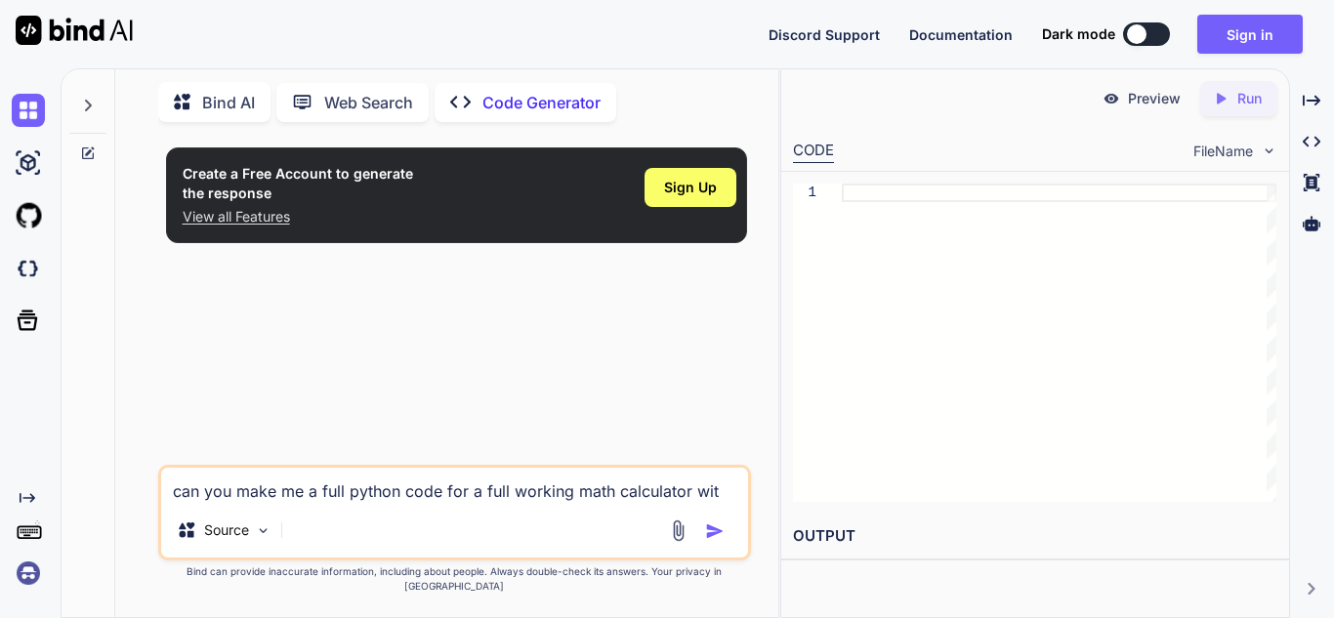
type textarea "x"
type textarea "can you make me a full python code for a full working math calculator with"
type textarea "x"
type textarea "can you make me a full python code for a full working math calculator with n"
type textarea "x"
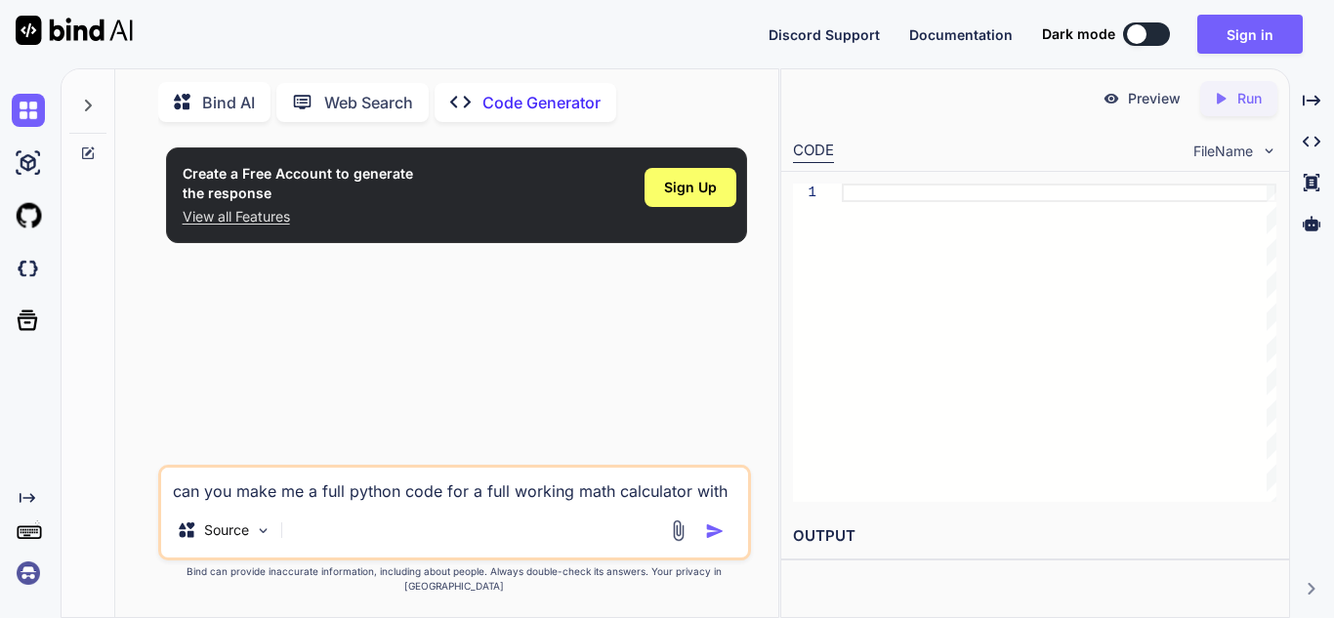
type textarea "can you make me a full python code for a full working math calculator with no"
type textarea "x"
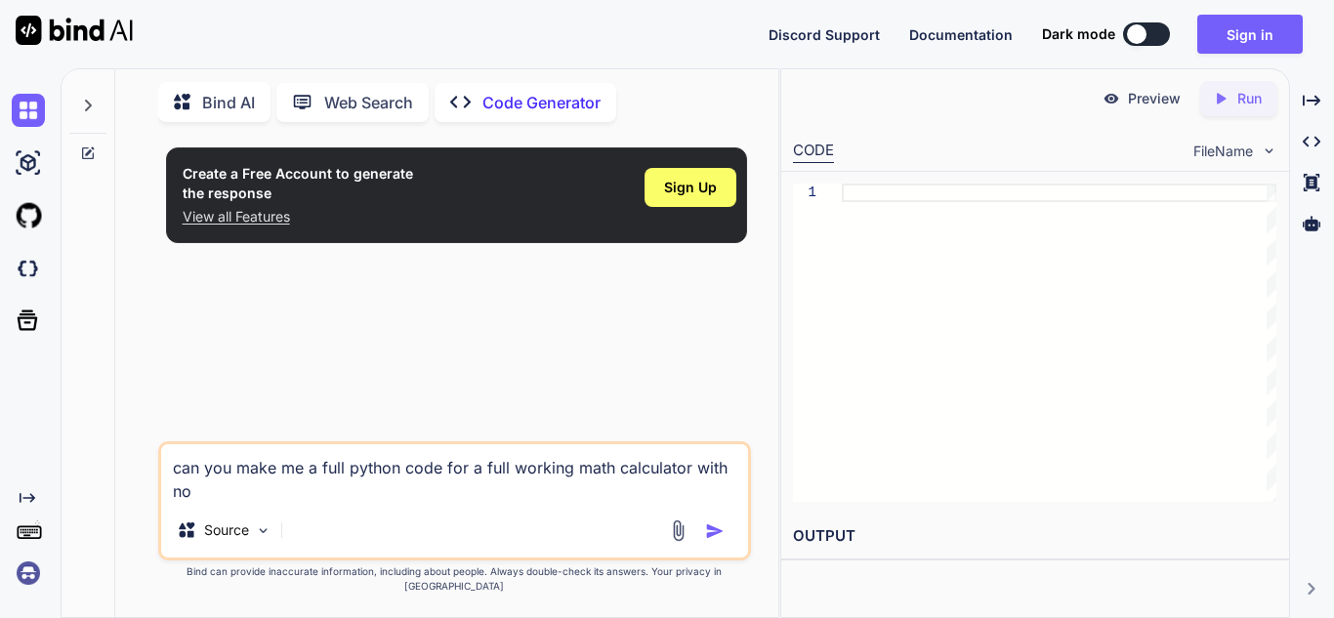
type textarea "can you make me a full python code for a full working math calculator with no"
type textarea "x"
type textarea "can you make me a full python code for a full working math calculator with no l"
type textarea "x"
type textarea "can you make me a full python code for a full working math calculator with no li"
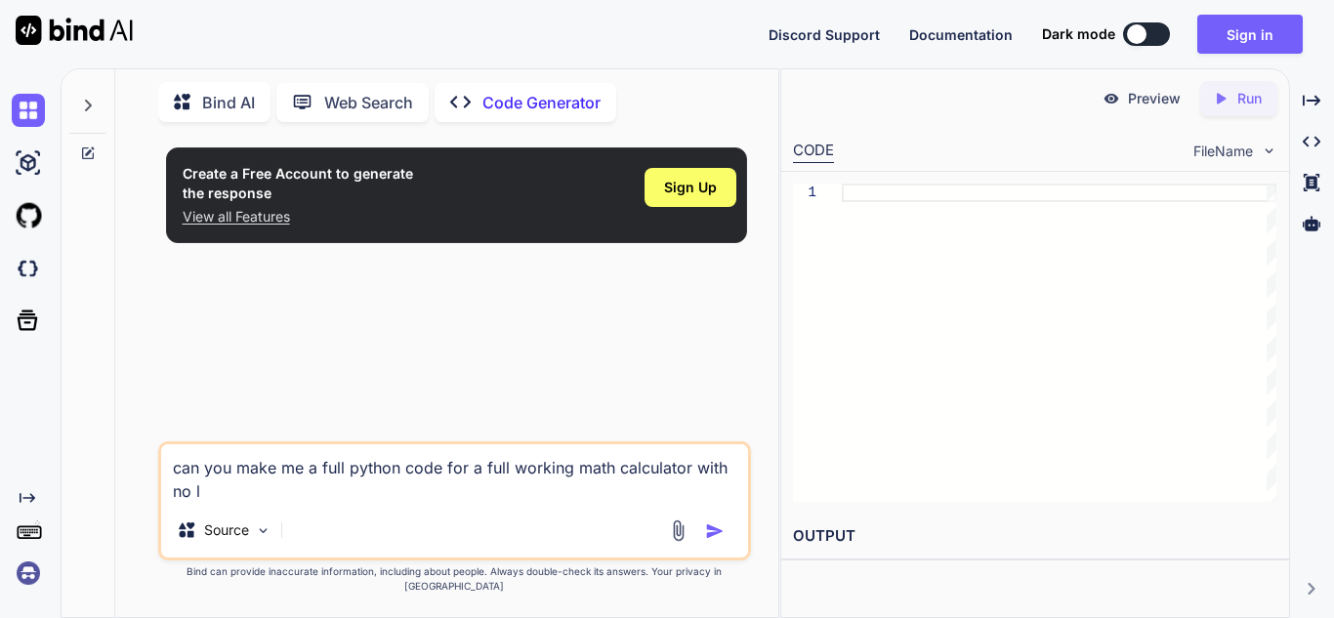
type textarea "x"
type textarea "can you make me a full python code for a full working math calculator with no l…"
type textarea "x"
type textarea "can you make me a full python code for a full working math calculator with no l…"
type textarea "x"
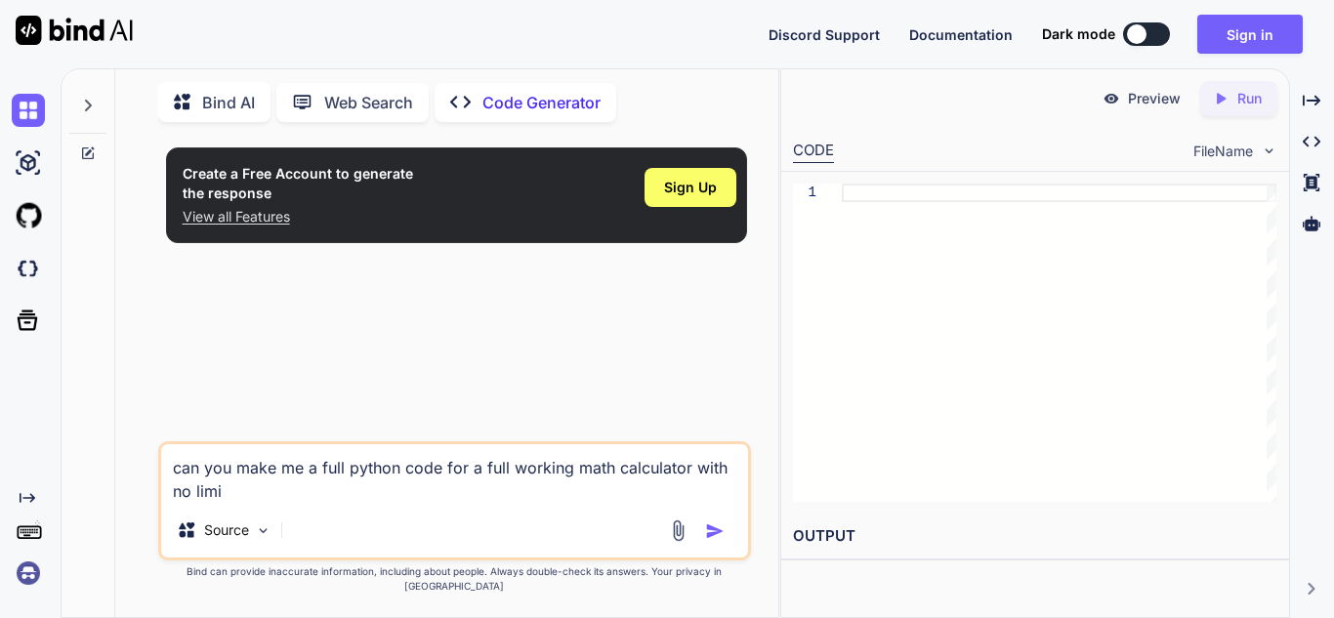
type textarea "can you make me a full python code for a full working math calculator with no l…"
type textarea "x"
type textarea "can you make me a full python code for a full working math calculator with no l…"
type textarea "x"
type textarea "can you make me a full python code for a full working math calculator with no l…"
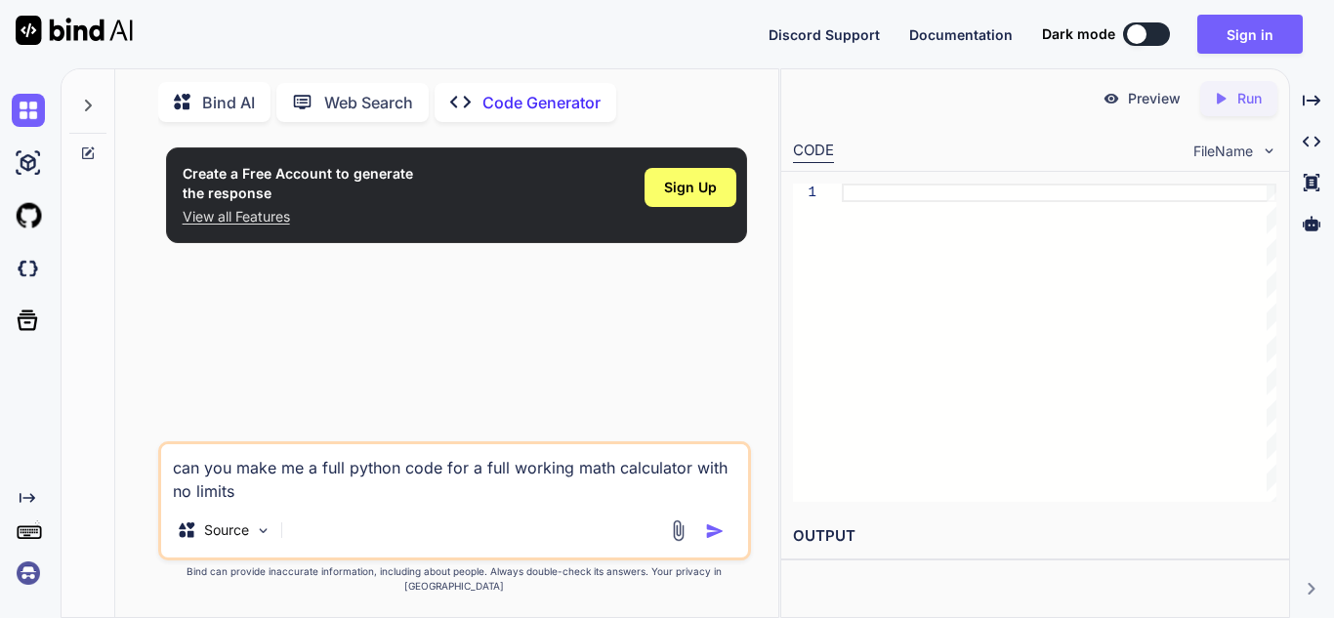
type textarea "x"
type textarea "can you make me a full python code for a full working math calculator with no l…"
type textarea "x"
type textarea "can you make me a full python code for a full working math calculator with no l…"
click at [708, 541] on img "button" at bounding box center [715, 532] width 20 height 20
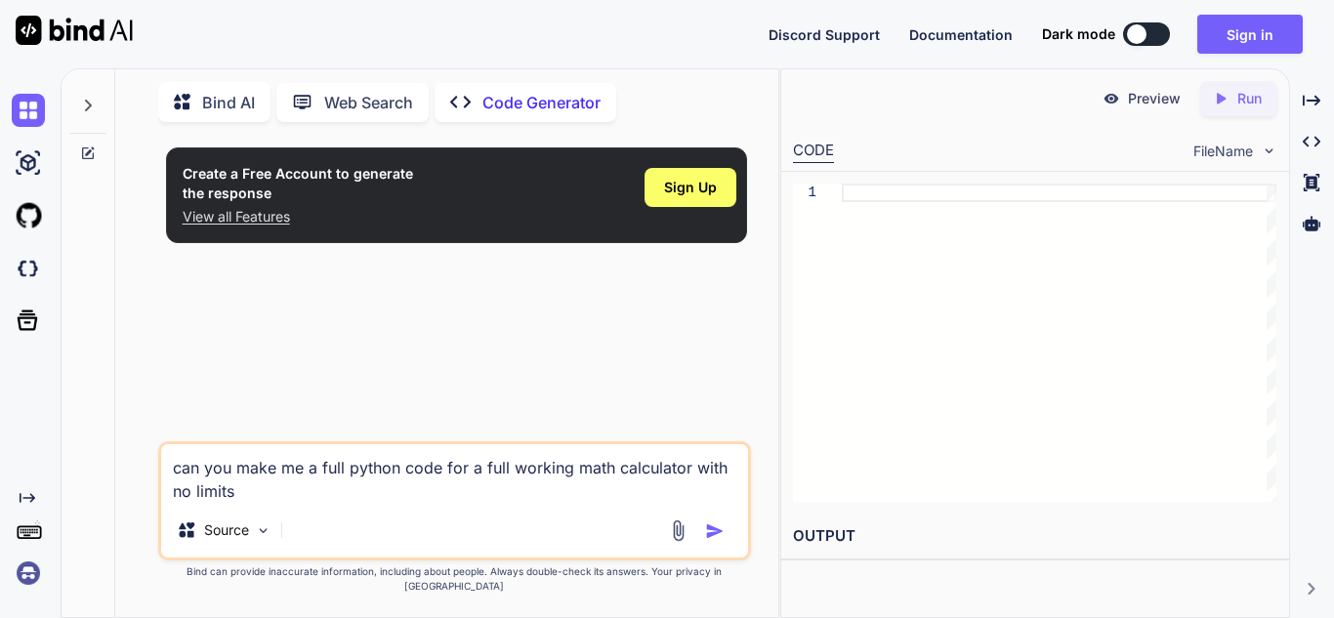
click at [1224, 54] on div "Discord Support Documentation Dark mode Sign in Created with Pixso." at bounding box center [667, 34] width 1334 height 68
click at [1214, 4] on div "Discord Support Documentation Dark mode Sign in Created with Pixso." at bounding box center [667, 34] width 1334 height 68
click at [1233, 29] on button "Sign in" at bounding box center [1249, 34] width 105 height 39
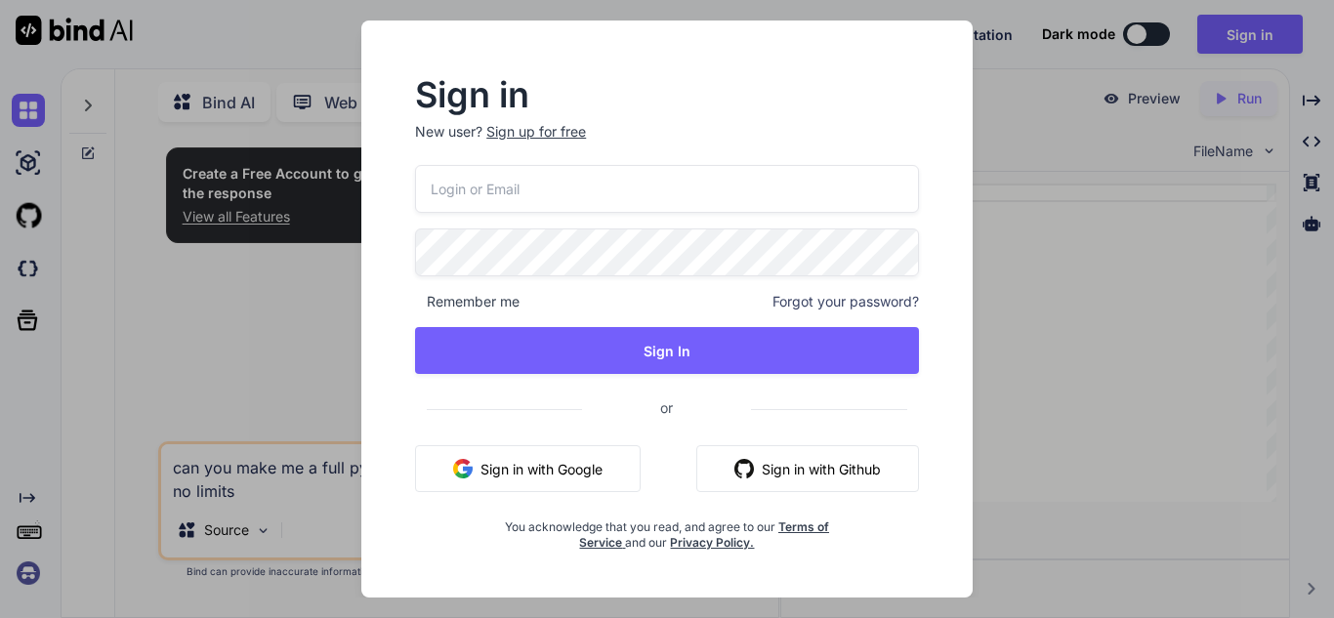
click at [593, 177] on input "email" at bounding box center [667, 189] width 504 height 48
type input "jban5824@jcsnc.org"
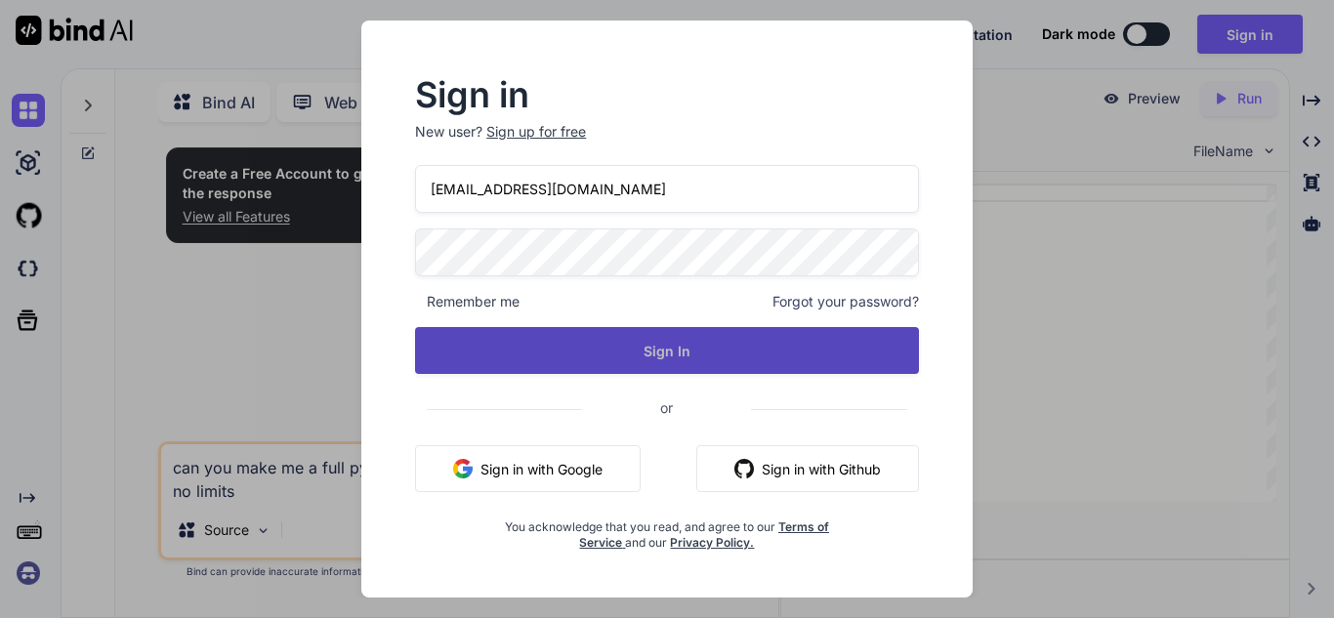
click at [685, 337] on button "Sign In" at bounding box center [667, 350] width 504 height 47
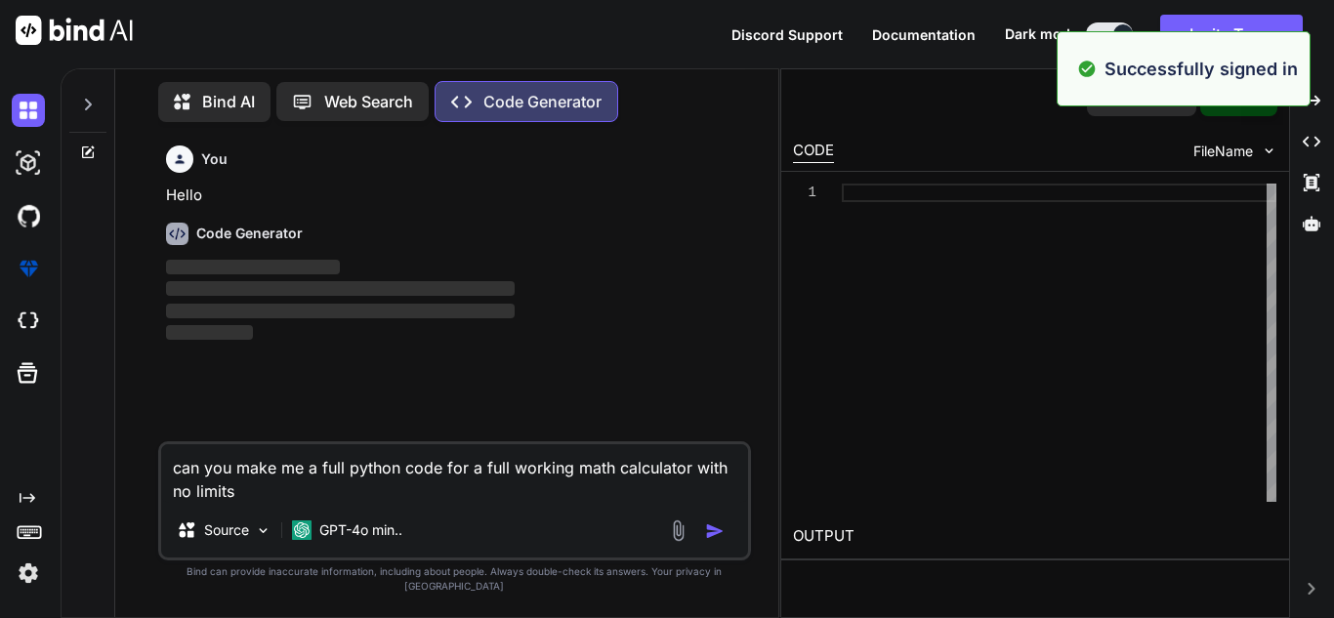
scroll to position [9, 0]
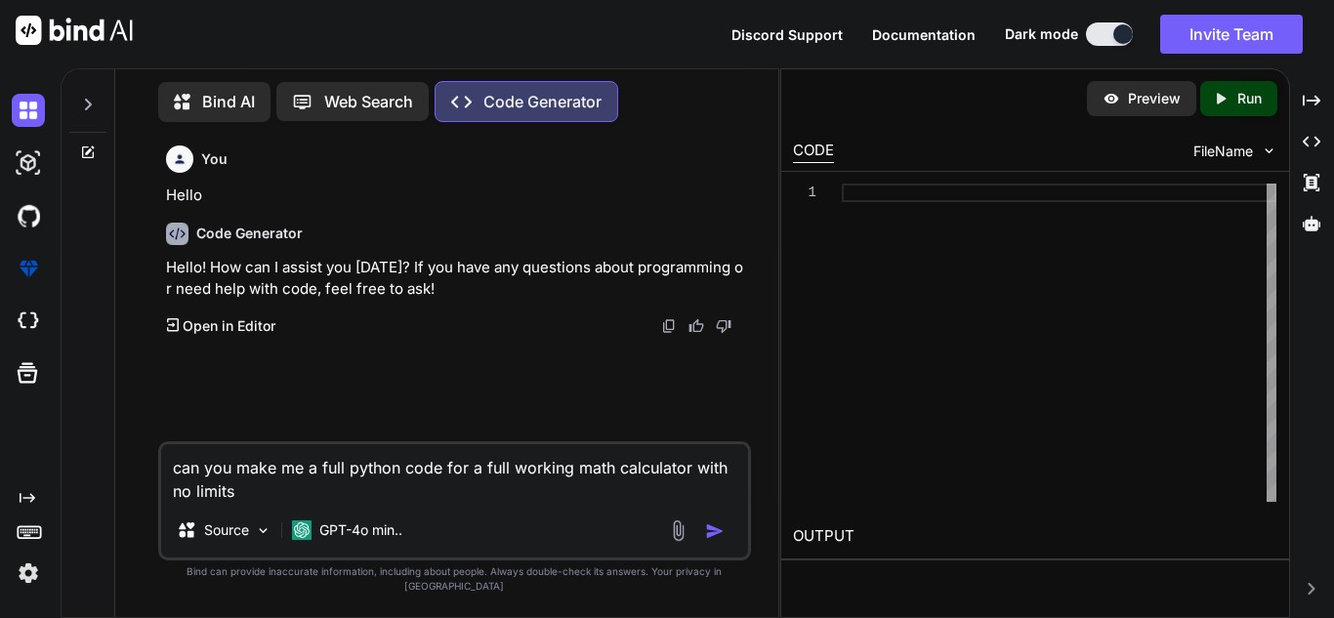
click at [724, 541] on button "button" at bounding box center [718, 532] width 27 height 20
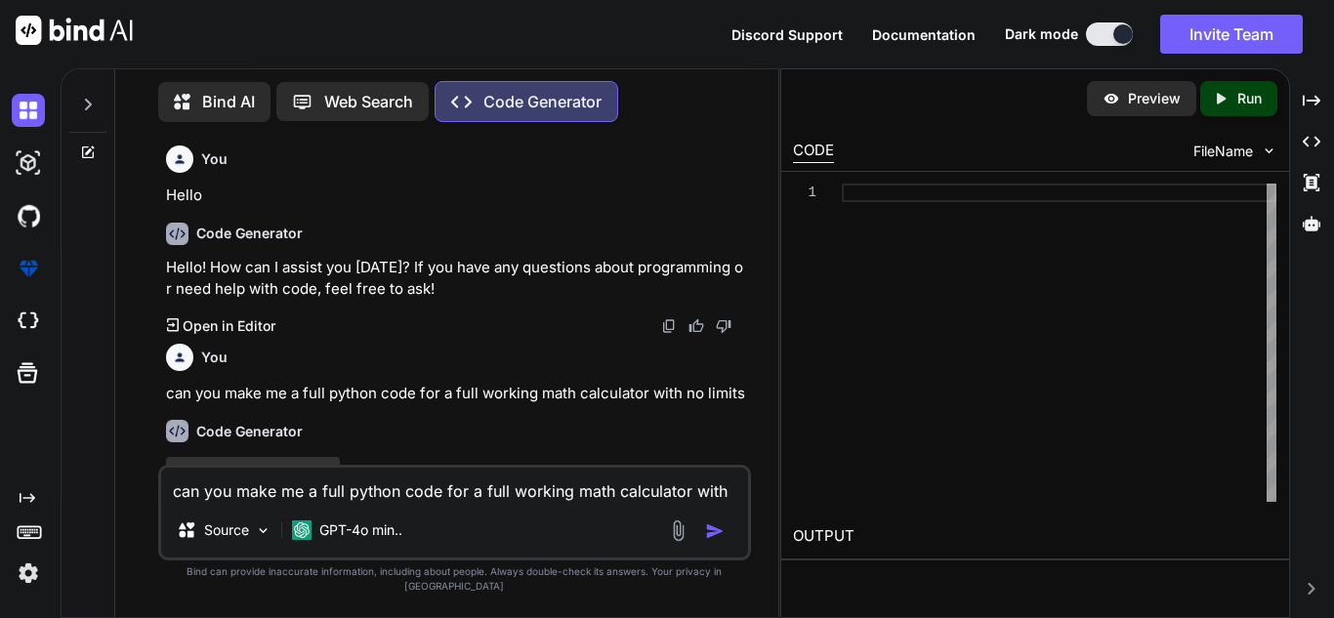
scroll to position [63, 0]
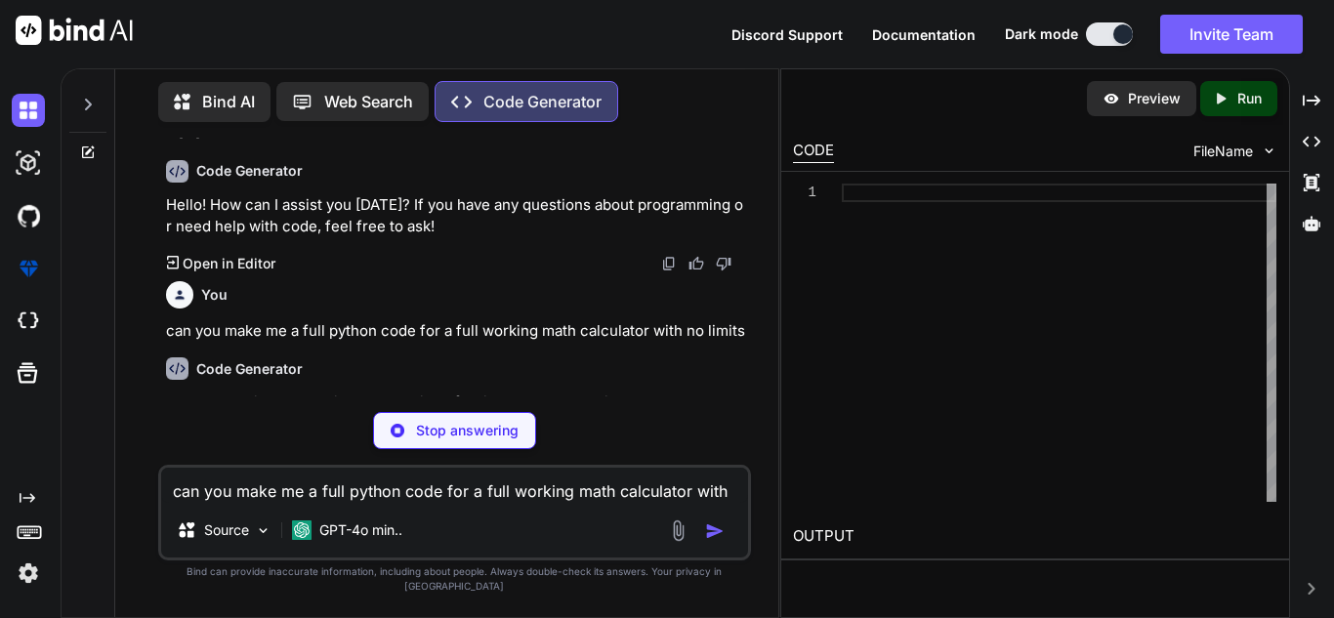
type textarea "x"
type textarea "except ValueError: print("Error! Invalid input. Please enter numeric values.") …"
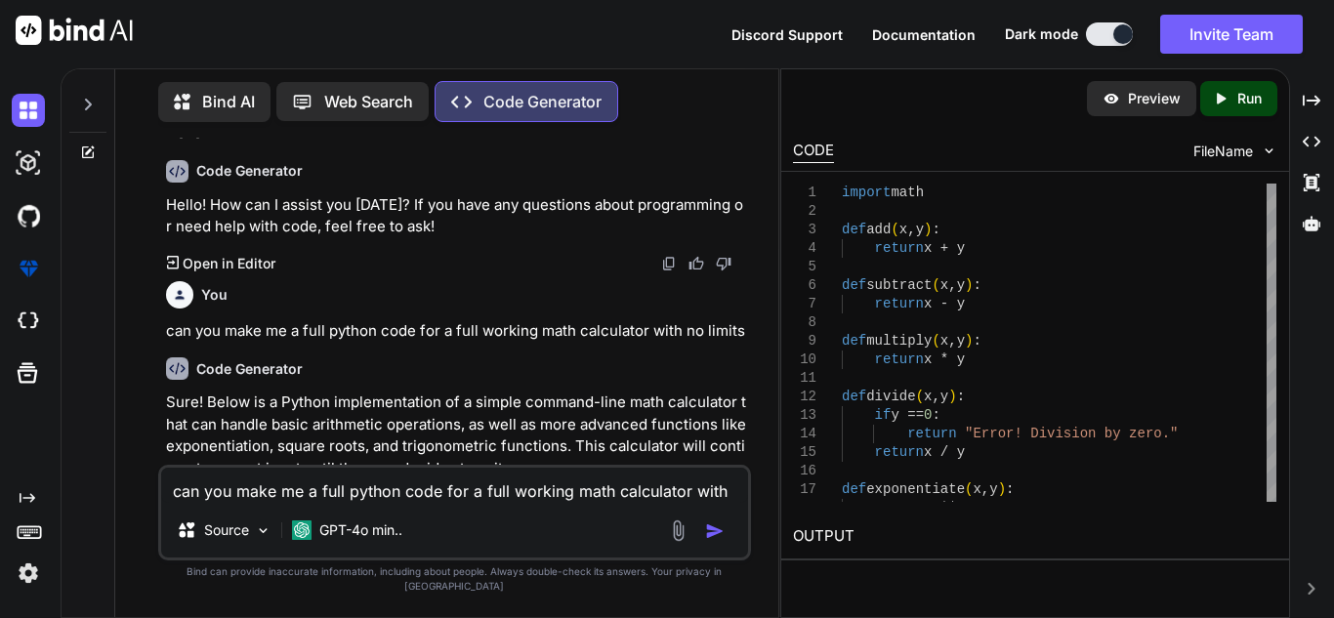
type textarea "x"
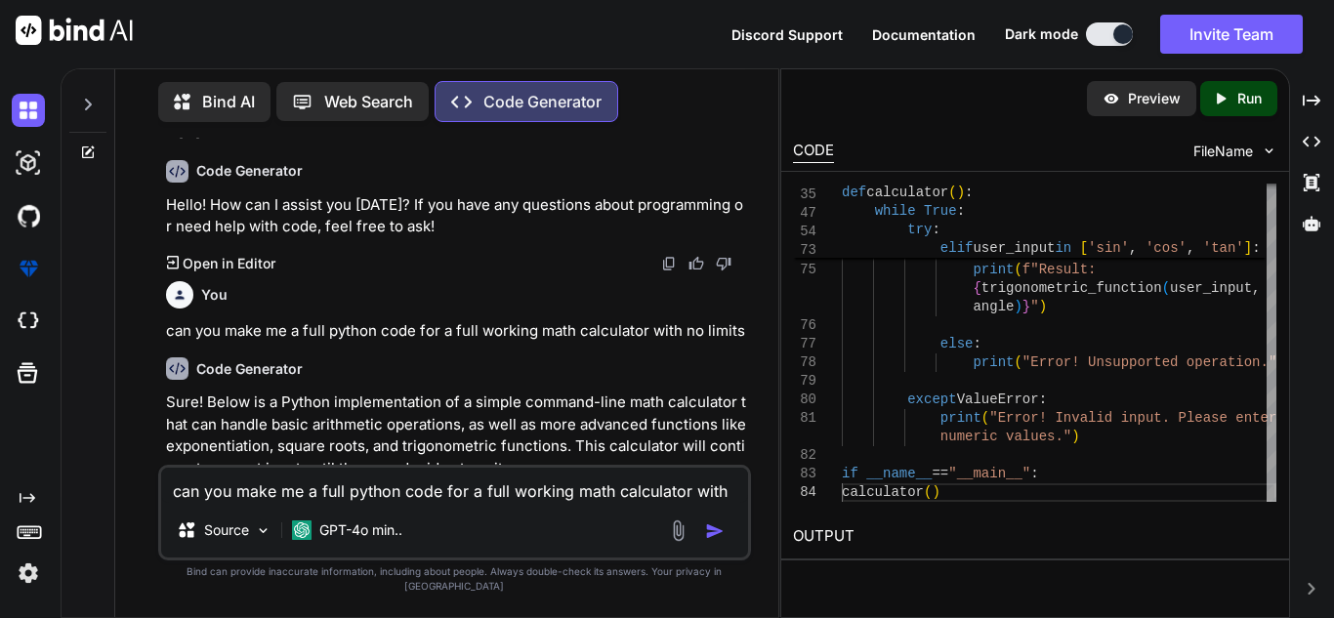
click at [582, 503] on textarea "can you make me a full python code for a full working math calculator with no l…" at bounding box center [454, 485] width 587 height 35
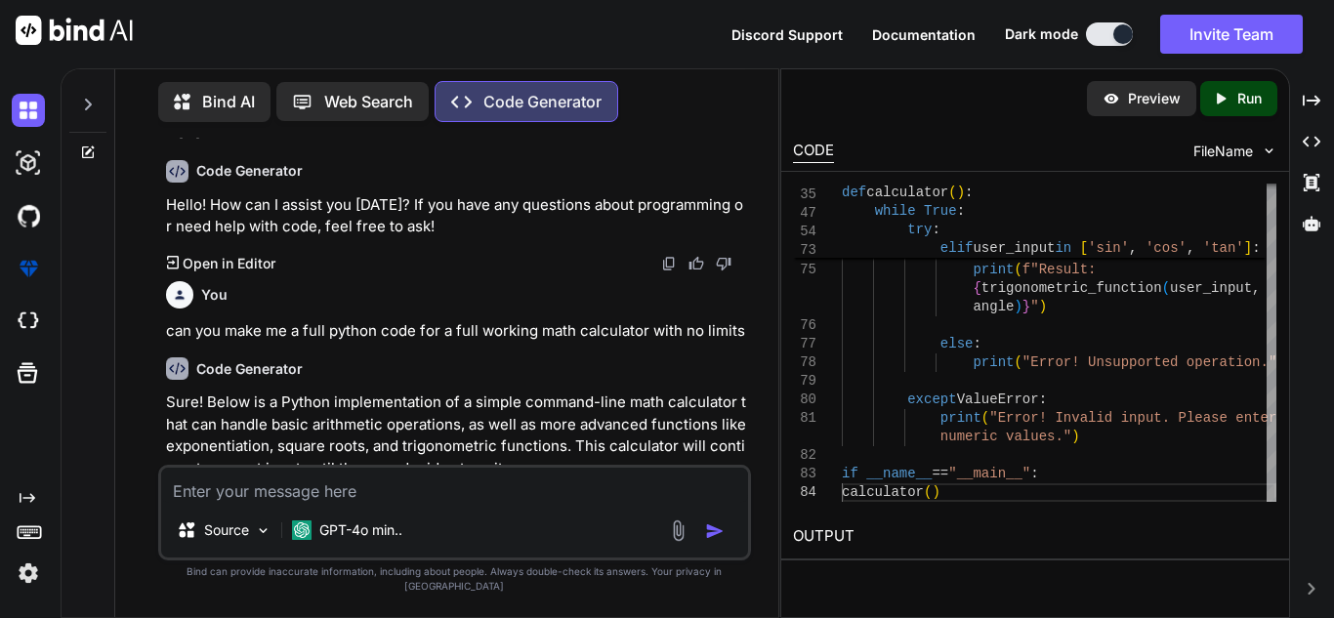
type textarea "m"
type textarea "x"
type textarea "ma"
type textarea "x"
type textarea "mak"
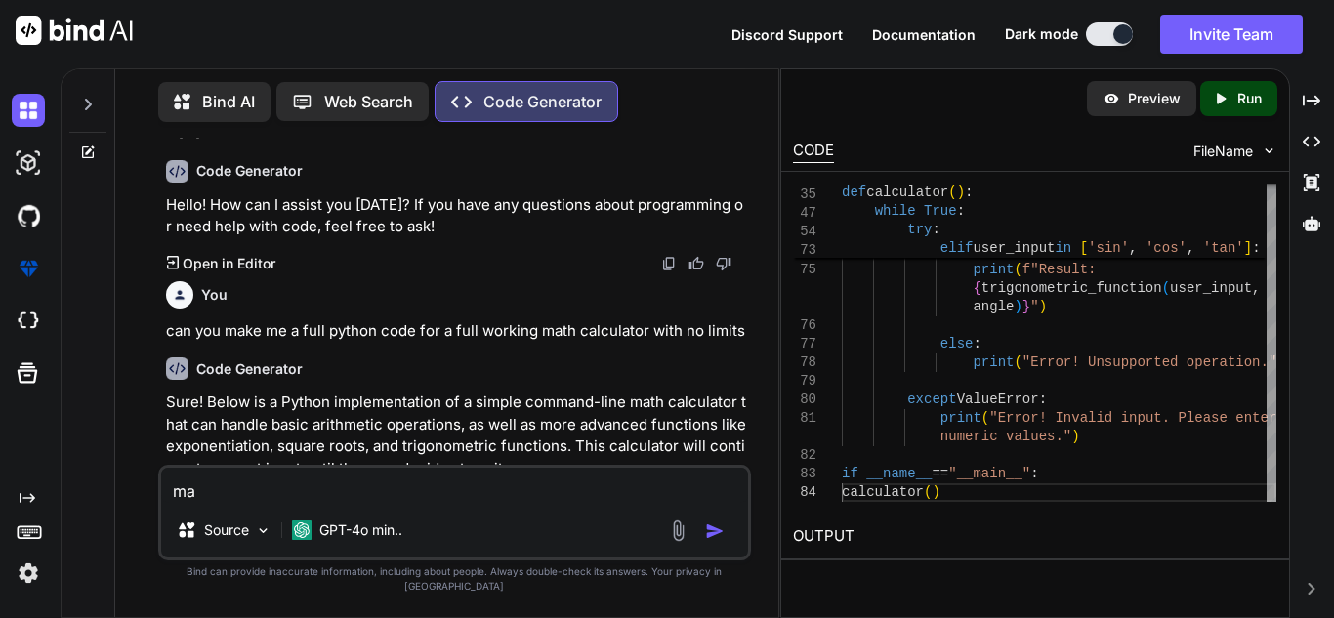
type textarea "x"
type textarea "make"
type textarea "x"
type textarea "make"
type textarea "x"
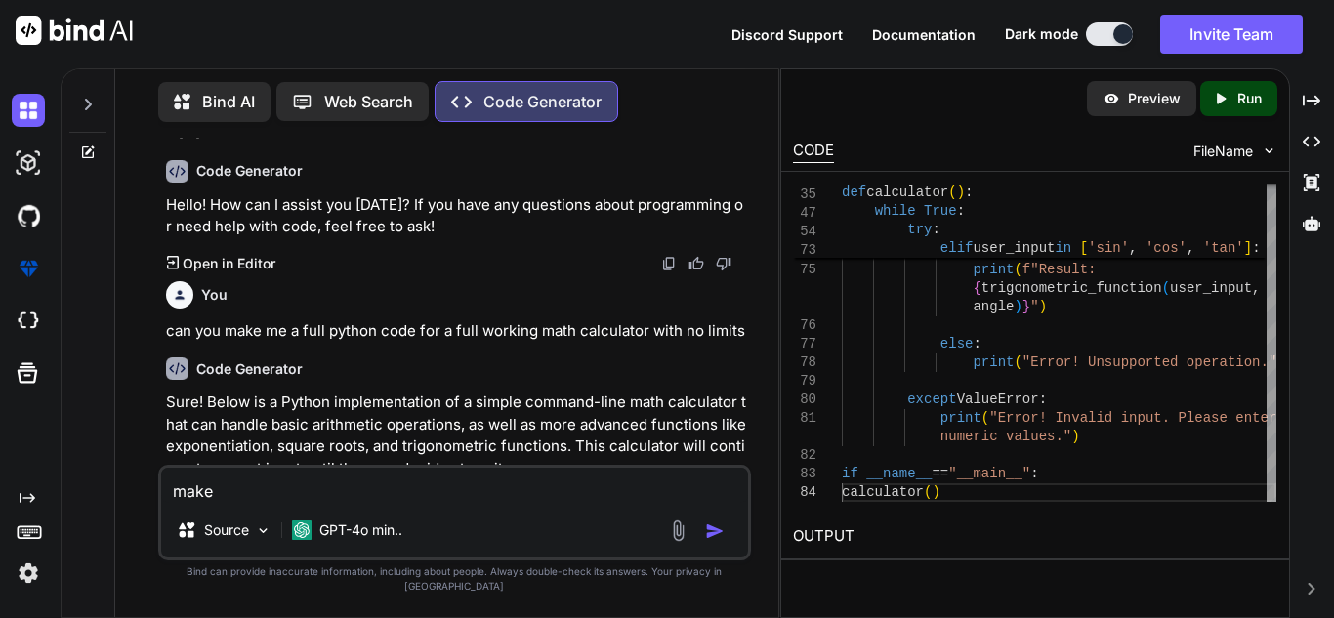
type textarea "make i"
type textarea "x"
type textarea "make it"
type textarea "x"
type textarea "make it"
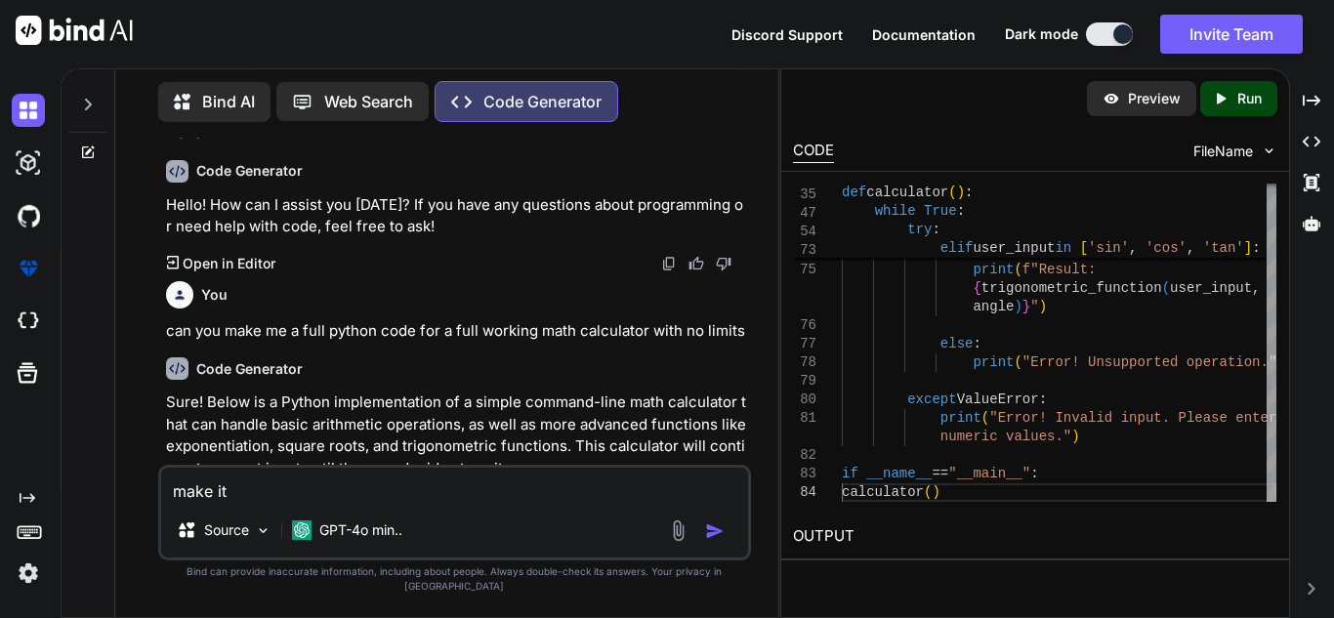
type textarea "x"
type textarea "make it s"
type textarea "x"
type textarea "make it so"
type textarea "x"
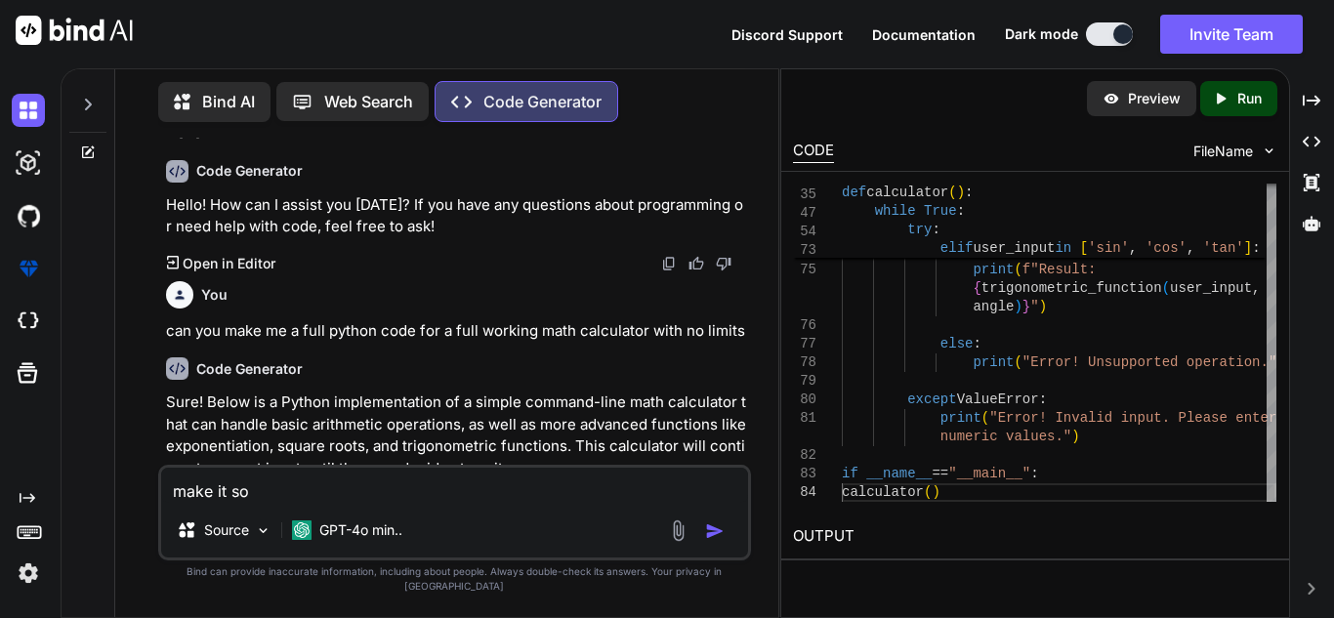
type textarea "make it so"
type textarea "x"
click at [1241, 93] on p "Run" at bounding box center [1249, 99] width 24 height 20
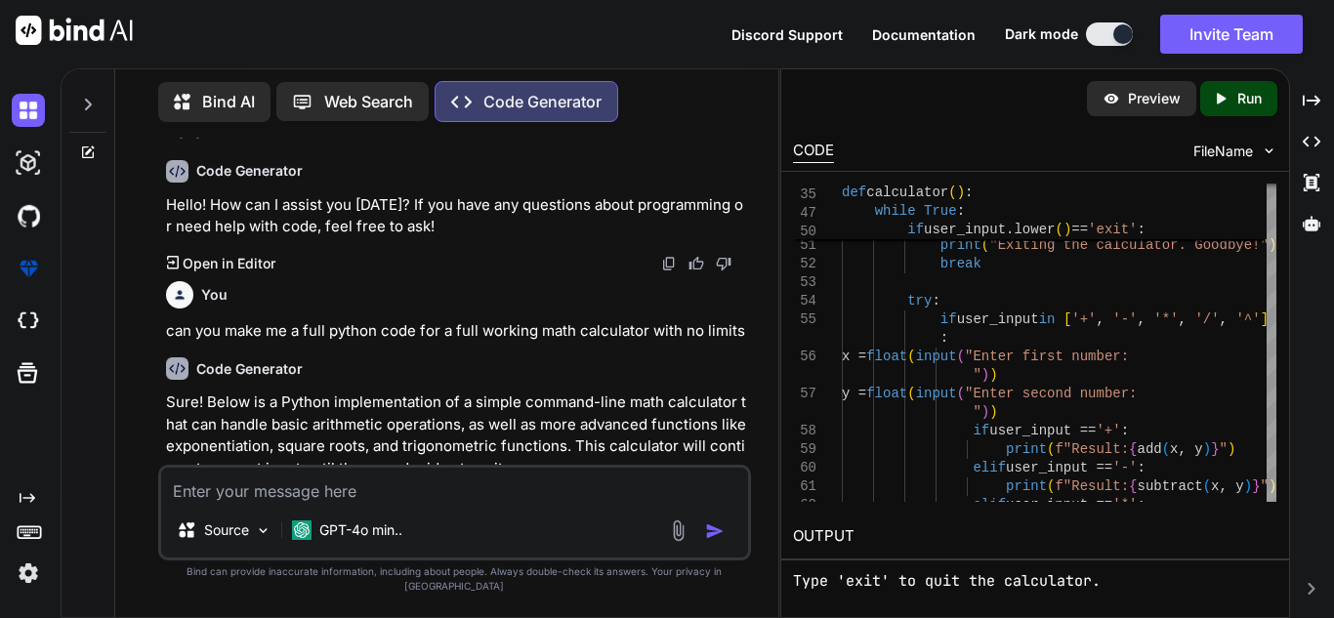
click at [1333, 327] on div "Bind AI Web Search Created with Pixso. Code Generator You Hello Code Generator …" at bounding box center [698, 343] width 1274 height 550
click at [1159, 99] on p "Preview" at bounding box center [1154, 99] width 53 height 20
drag, startPoint x: 902, startPoint y: 558, endPoint x: 909, endPoint y: 542, distance: 17.1
click at [909, 542] on div "OUTPUT Welcome to the Python Calculator! Available operations: 1. Add (+) 2. Su…" at bounding box center [1035, 597] width 508 height 167
click at [885, 557] on h2 "OUTPUT" at bounding box center [1035, 537] width 508 height 46
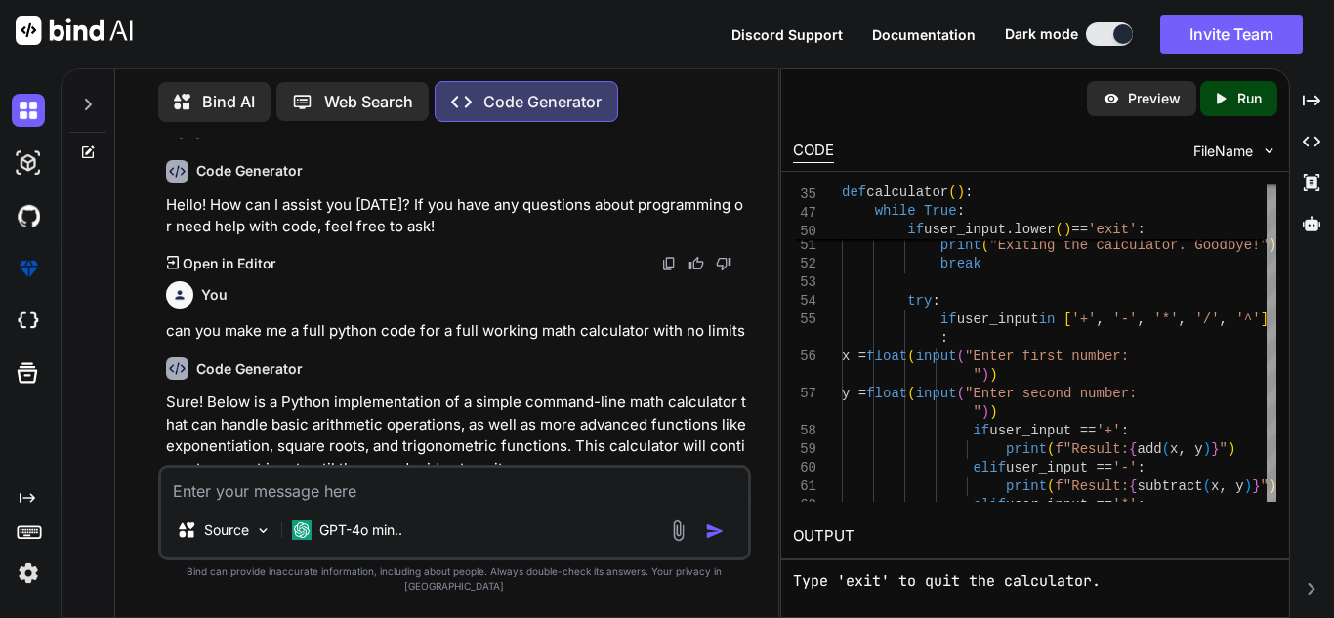
click at [875, 575] on pre "Welcome to the Python Calculator! Available operations: 1. Add (+) 2. Subtract …" at bounding box center [1035, 504] width 484 height 264
click at [460, 503] on textarea at bounding box center [454, 485] width 587 height 35
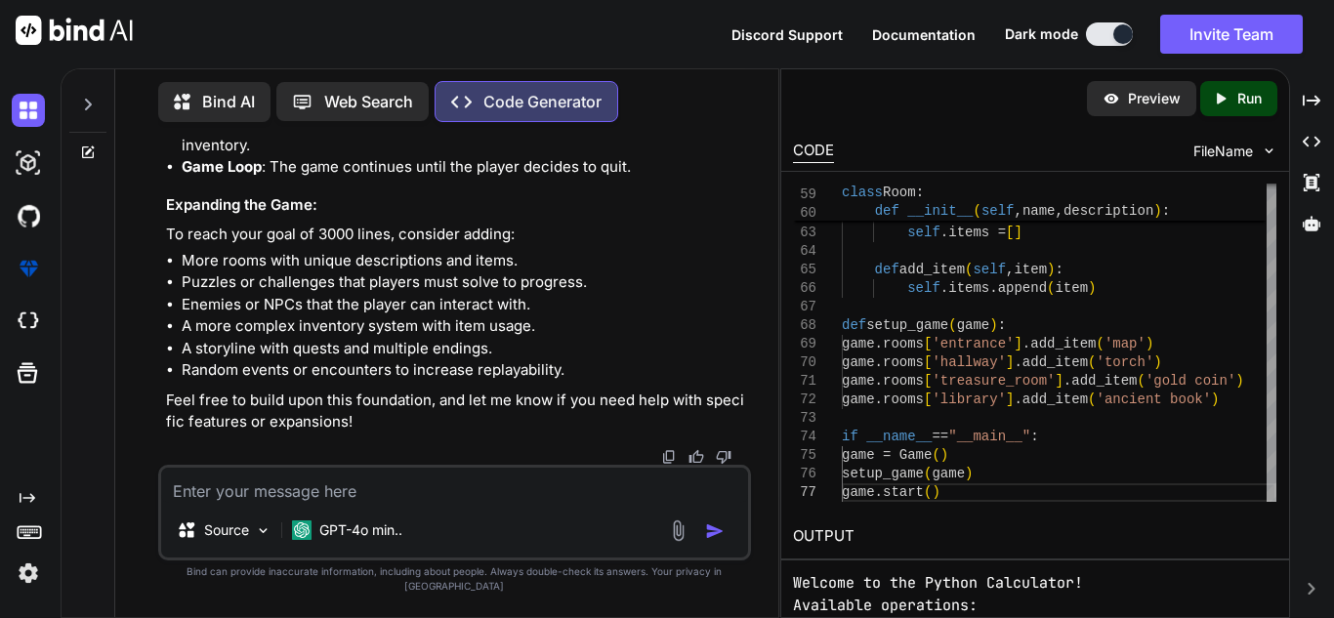
scroll to position [4675, 0]
click at [505, 501] on textarea at bounding box center [454, 485] width 587 height 35
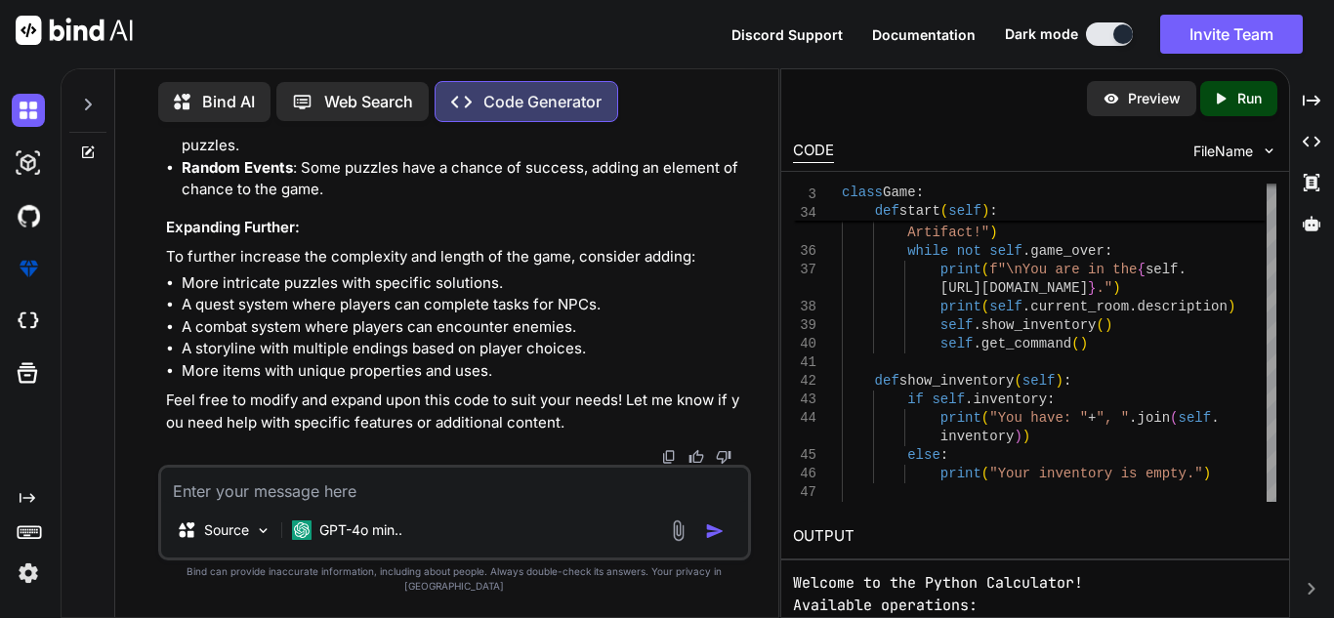
scroll to position [8840, 0]
click at [463, 482] on textarea at bounding box center [454, 485] width 587 height 35
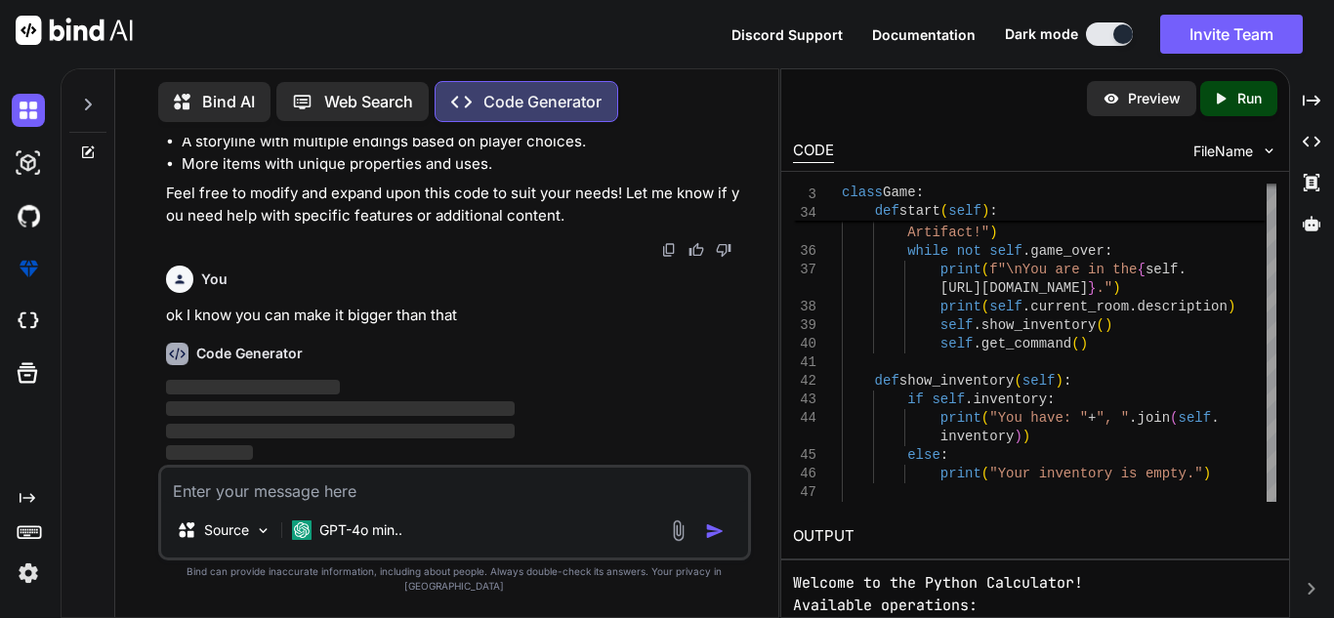
scroll to position [9047, 0]
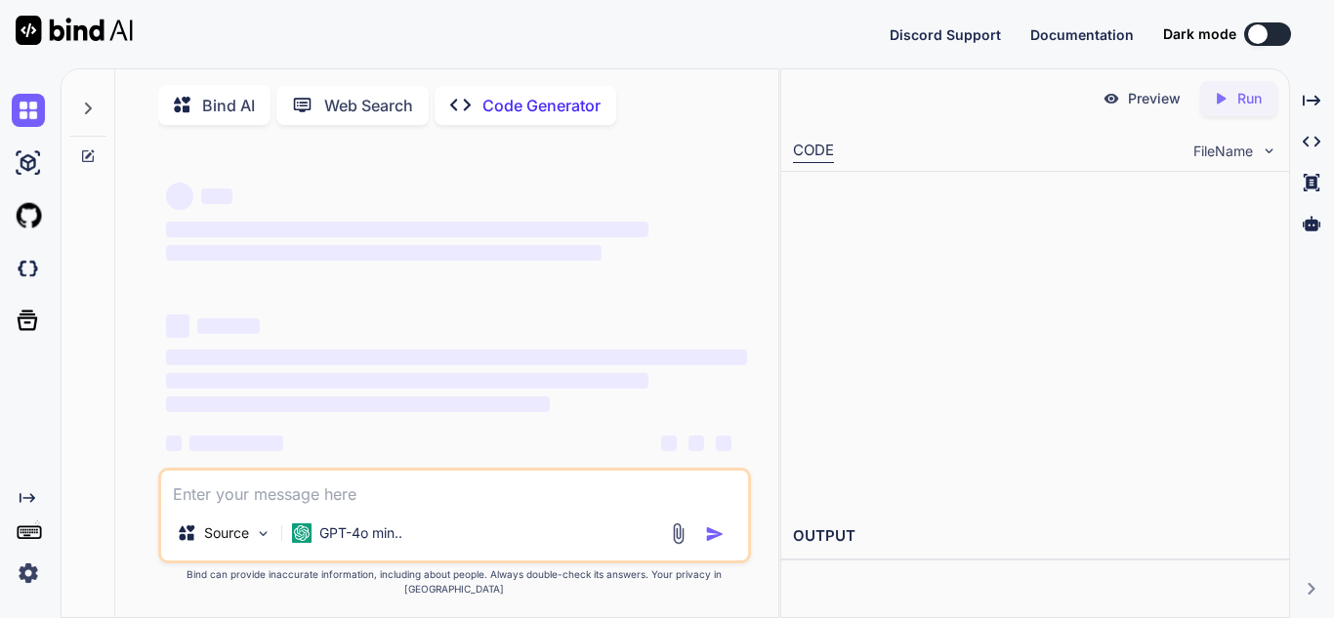
type textarea "x"
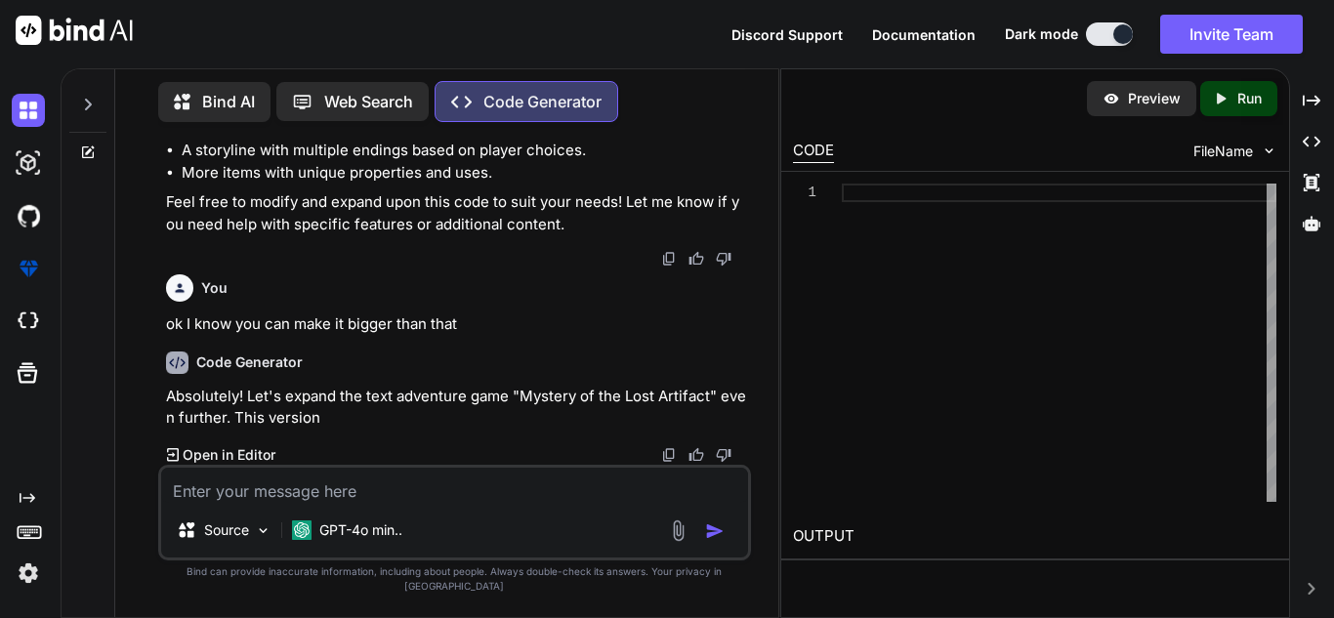
scroll to position [9039, 0]
click at [37, 123] on img at bounding box center [28, 110] width 33 height 33
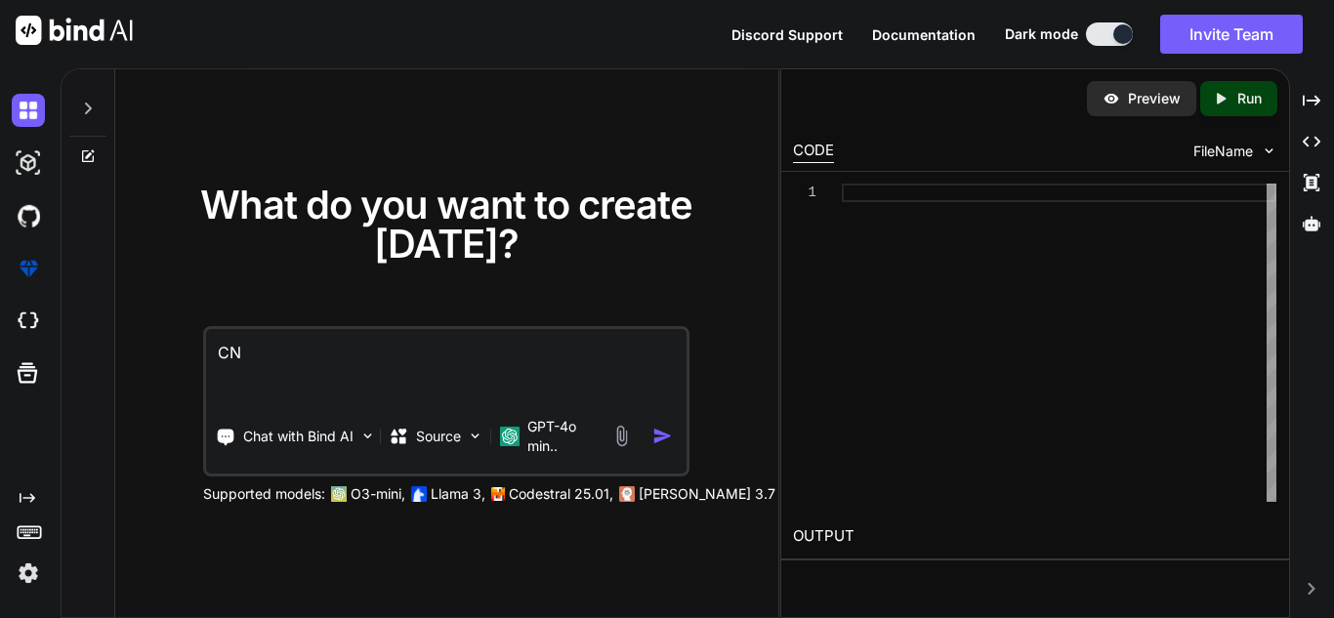
type textarea "C"
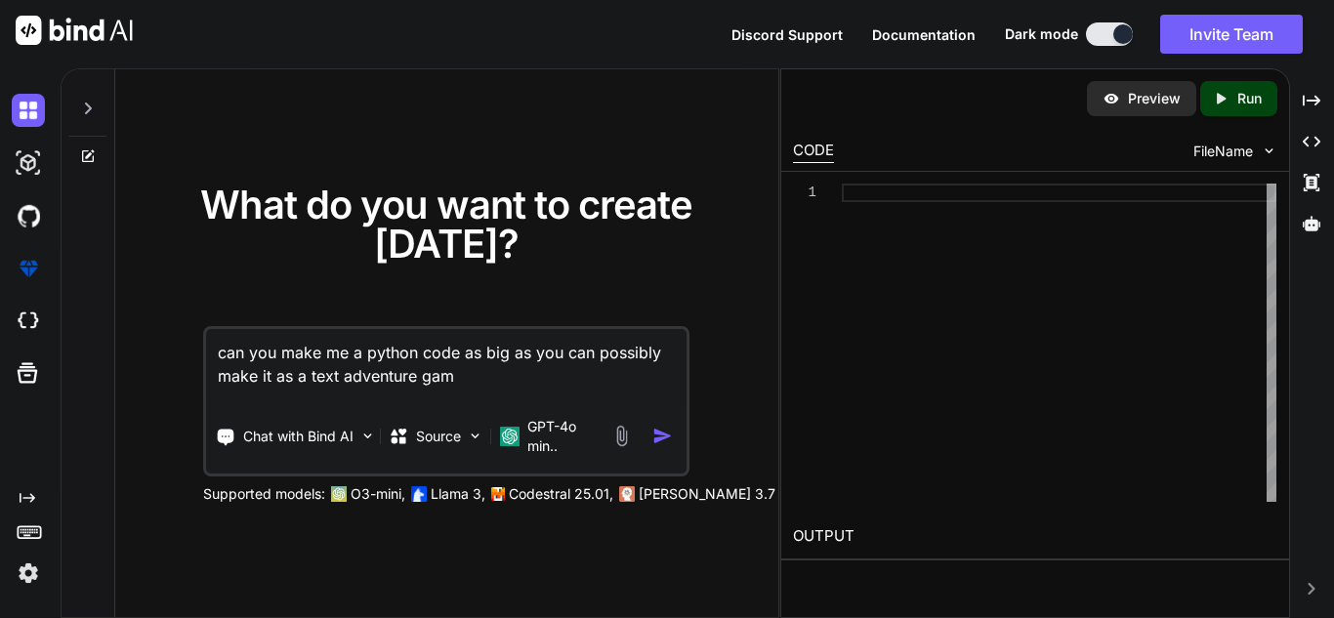
type textarea "can you make me a python code as big as you can possibly make it as a text adve…"
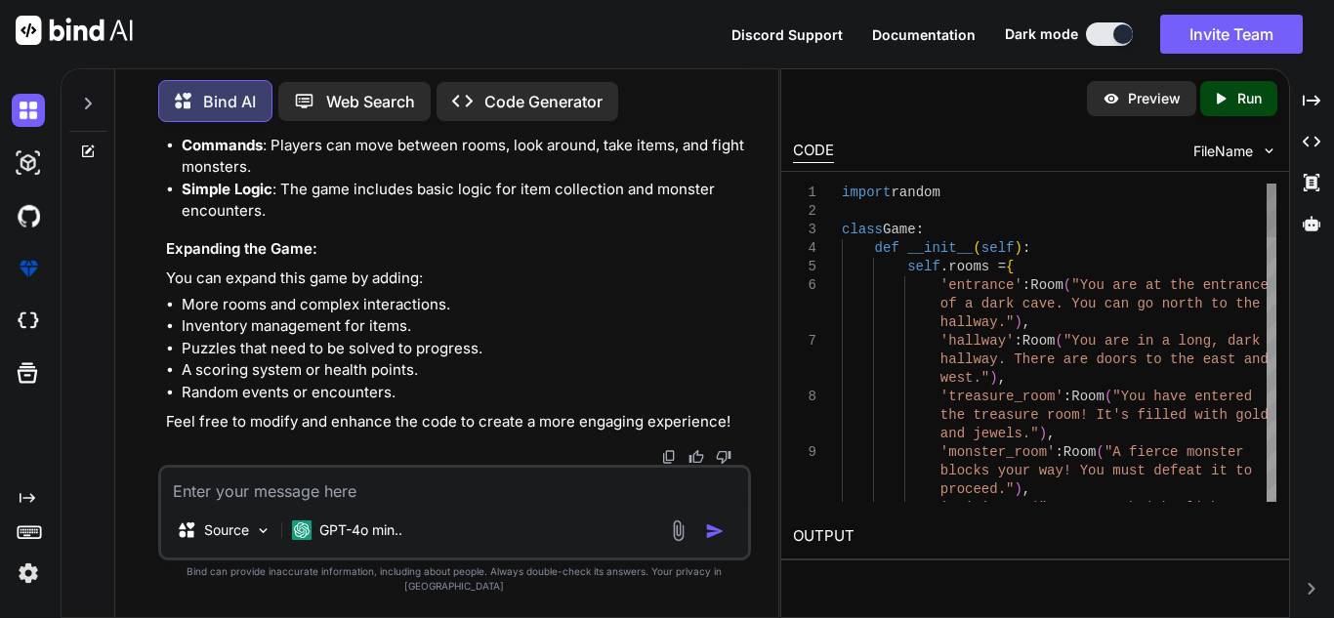
scroll to position [2206, 0]
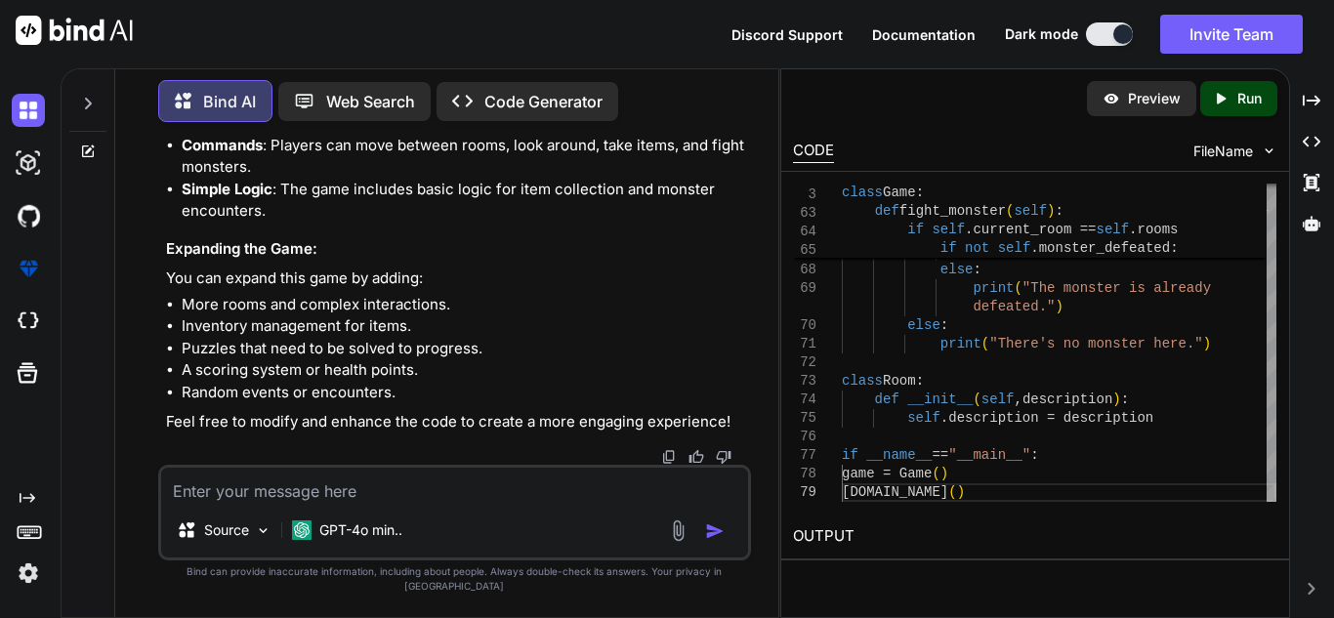
click at [512, 503] on textarea at bounding box center [454, 485] width 587 height 35
type textarea "add more to it"
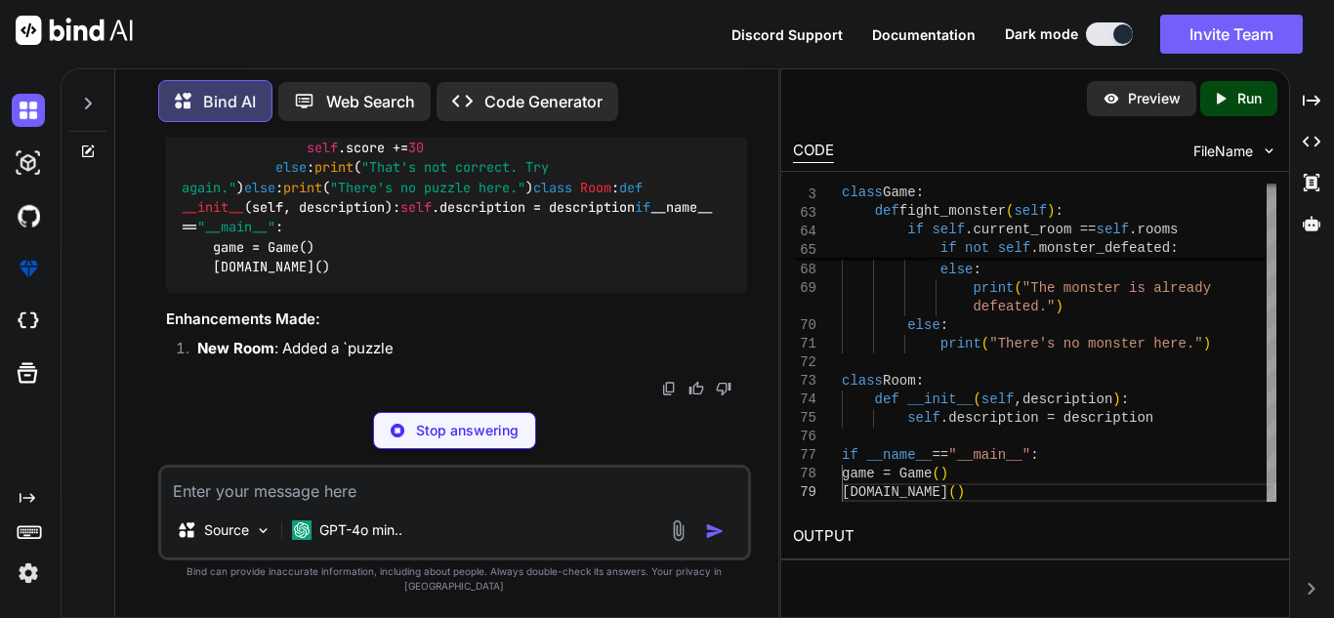
scroll to position [4812, 0]
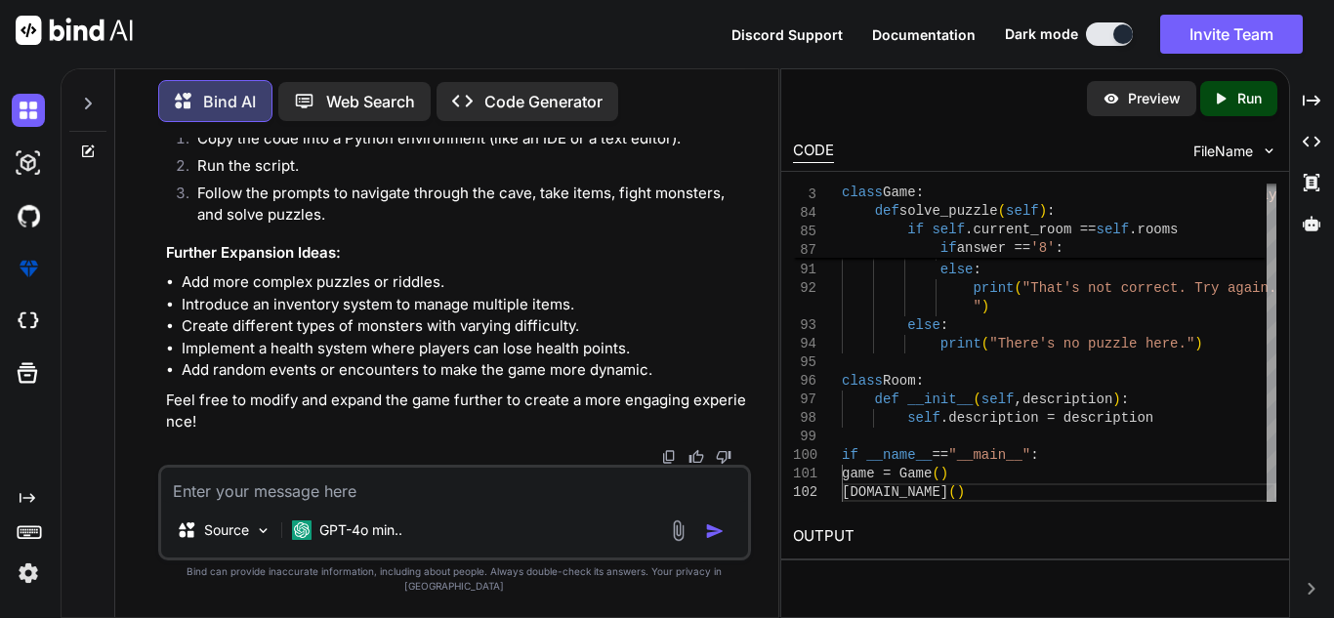
click at [50, 110] on div at bounding box center [32, 110] width 41 height 33
click at [37, 109] on img at bounding box center [28, 110] width 33 height 33
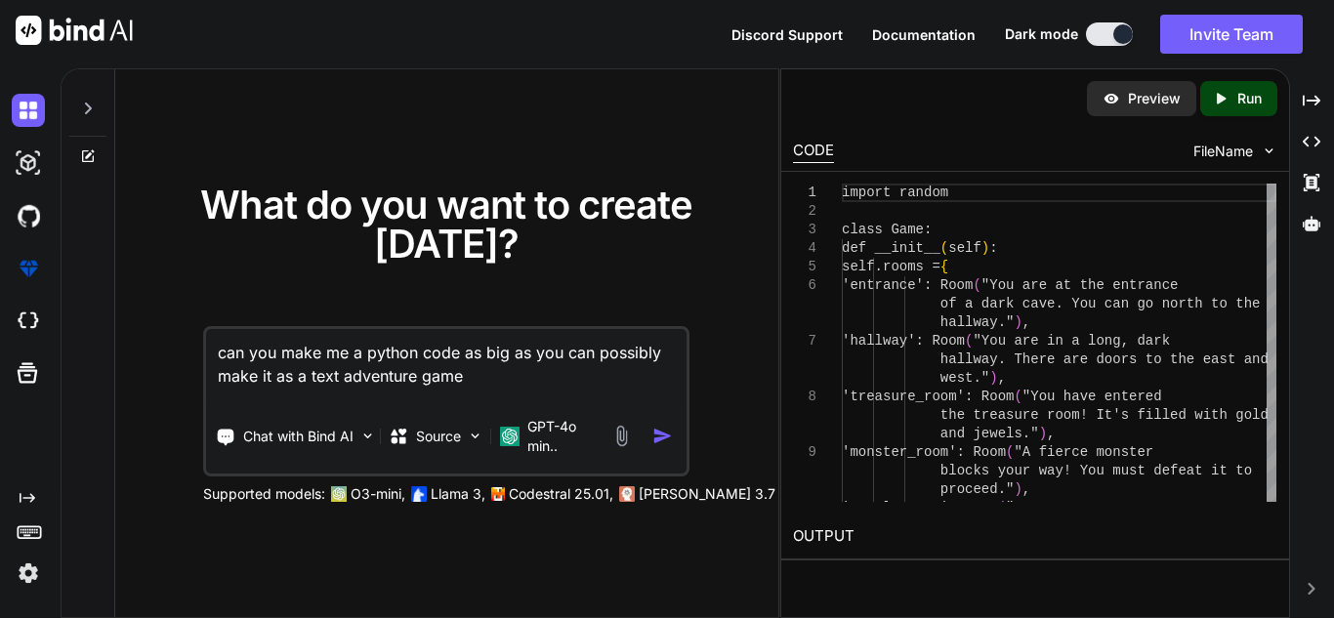
click at [585, 356] on textarea "can you make me a python code as big as you can possibly make it as a text adve…" at bounding box center [446, 365] width 481 height 72
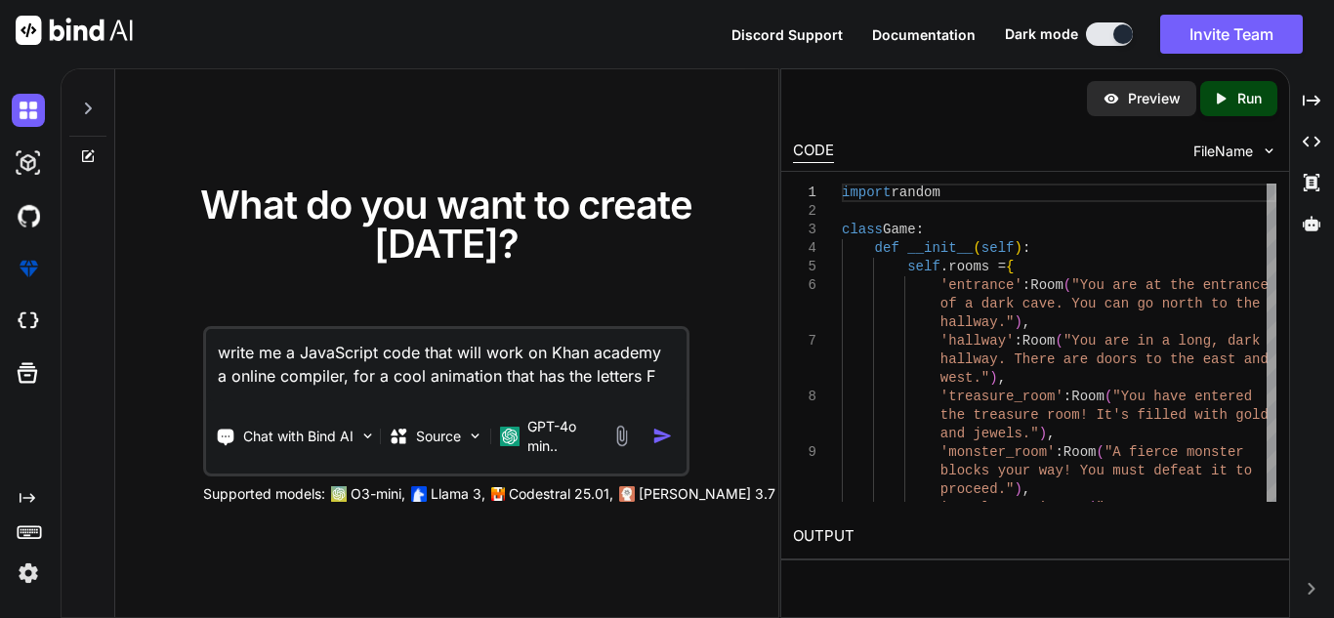
type textarea "write me a JavaScript code that will work on Khan academy a online compiler, fo…"
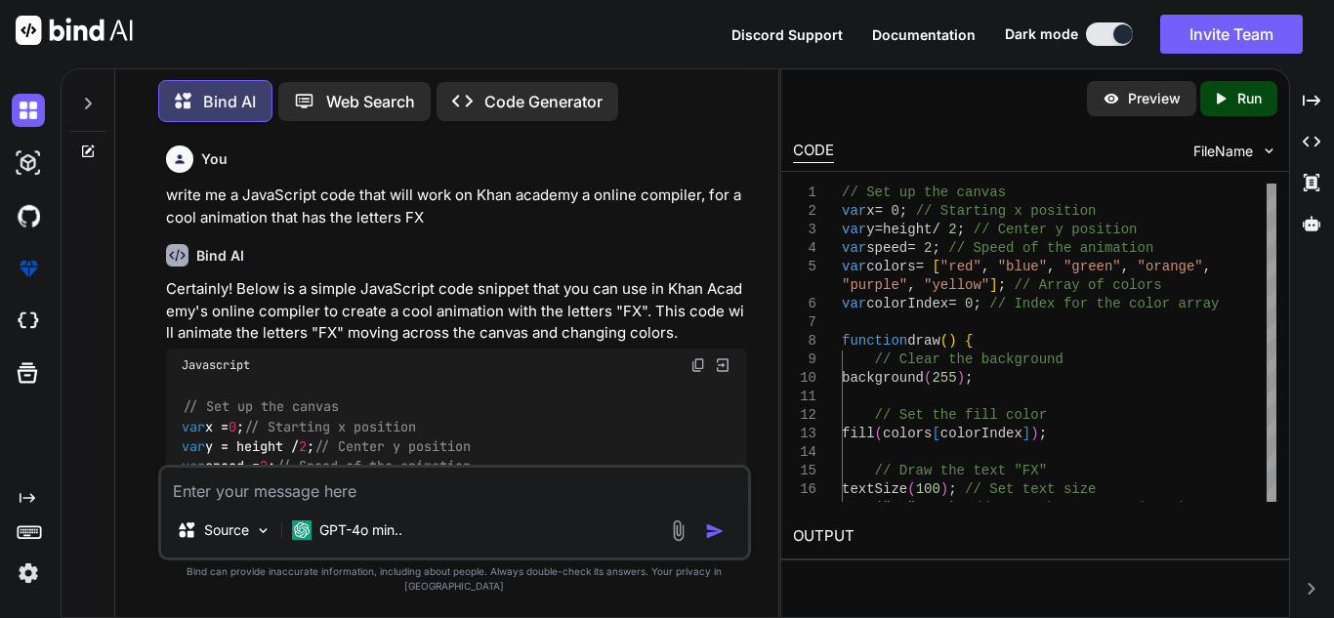
scroll to position [861, 0]
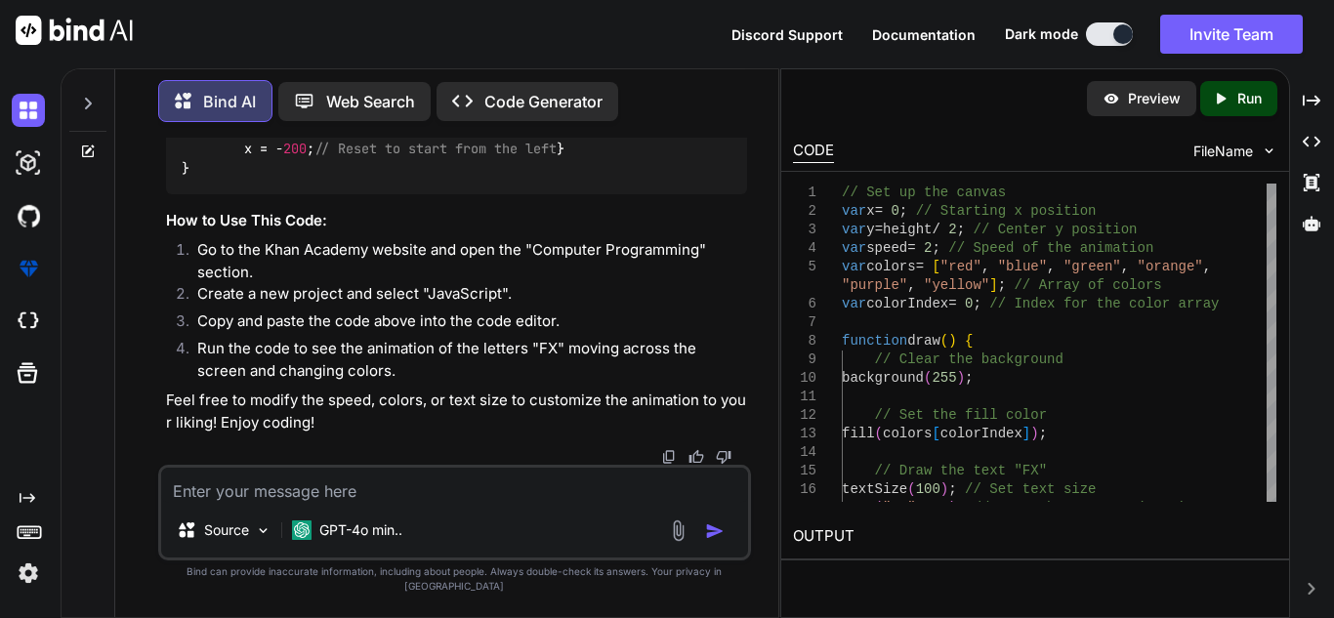
click at [305, 500] on textarea at bounding box center [454, 485] width 587 height 35
type textarea "make IT EPIC"
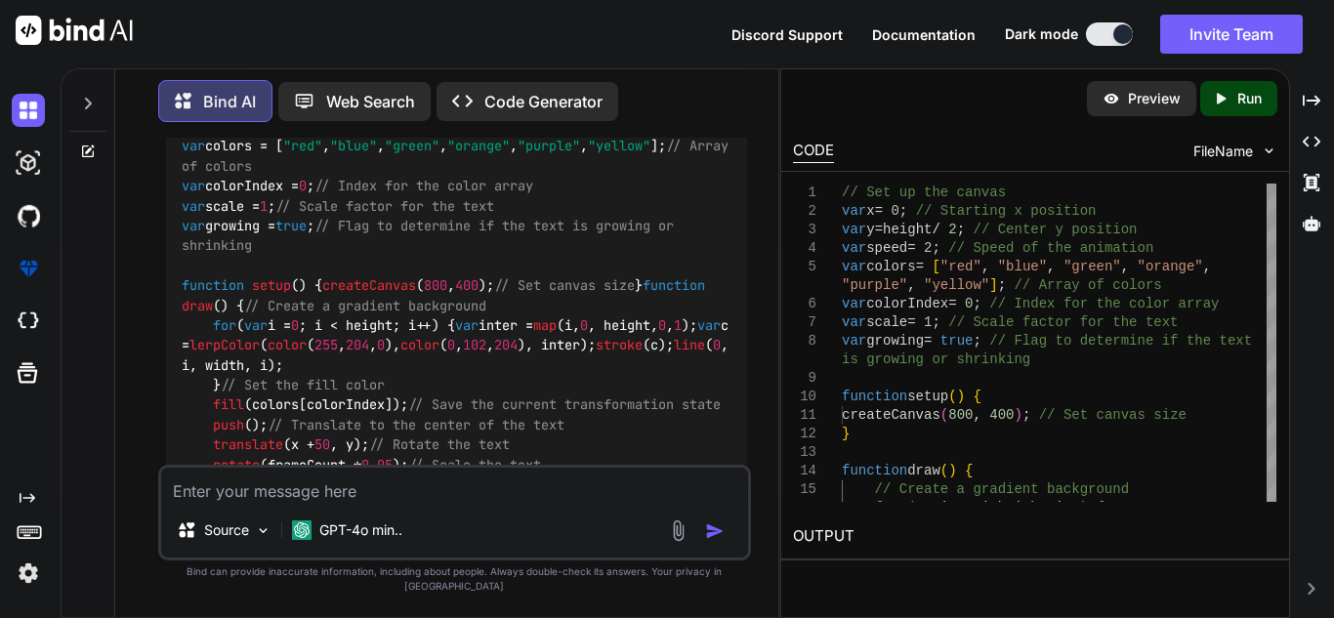
scroll to position [1327, 0]
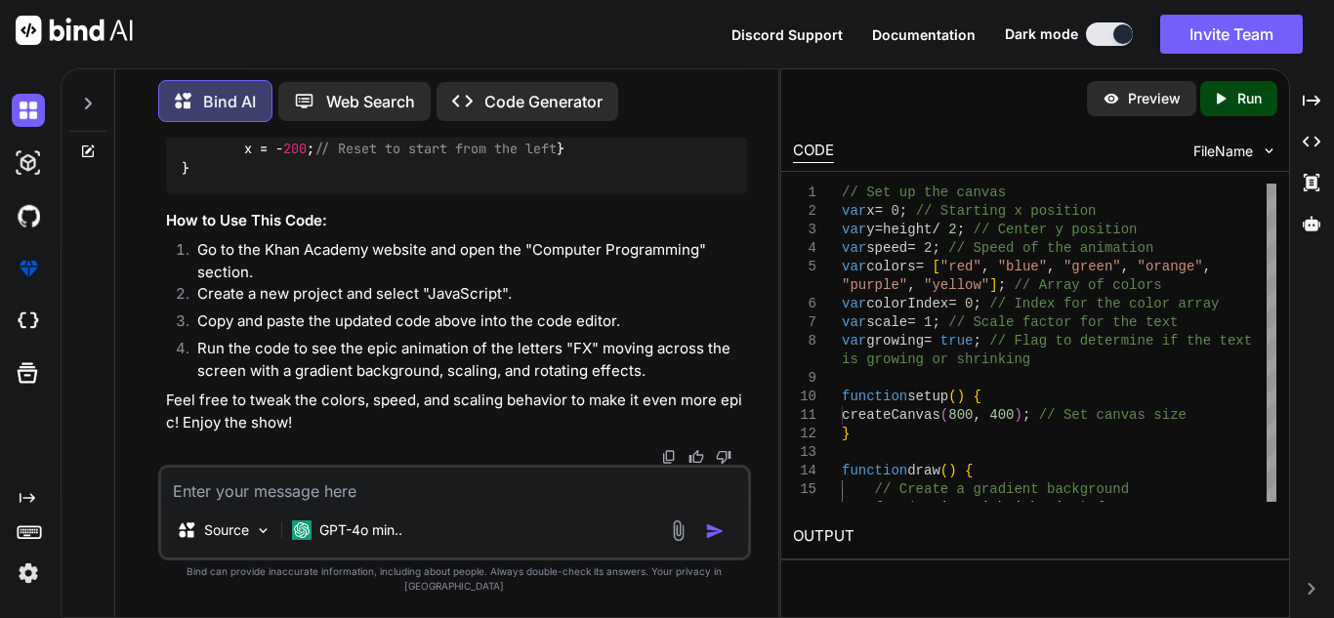
scroll to position [2780, 0]
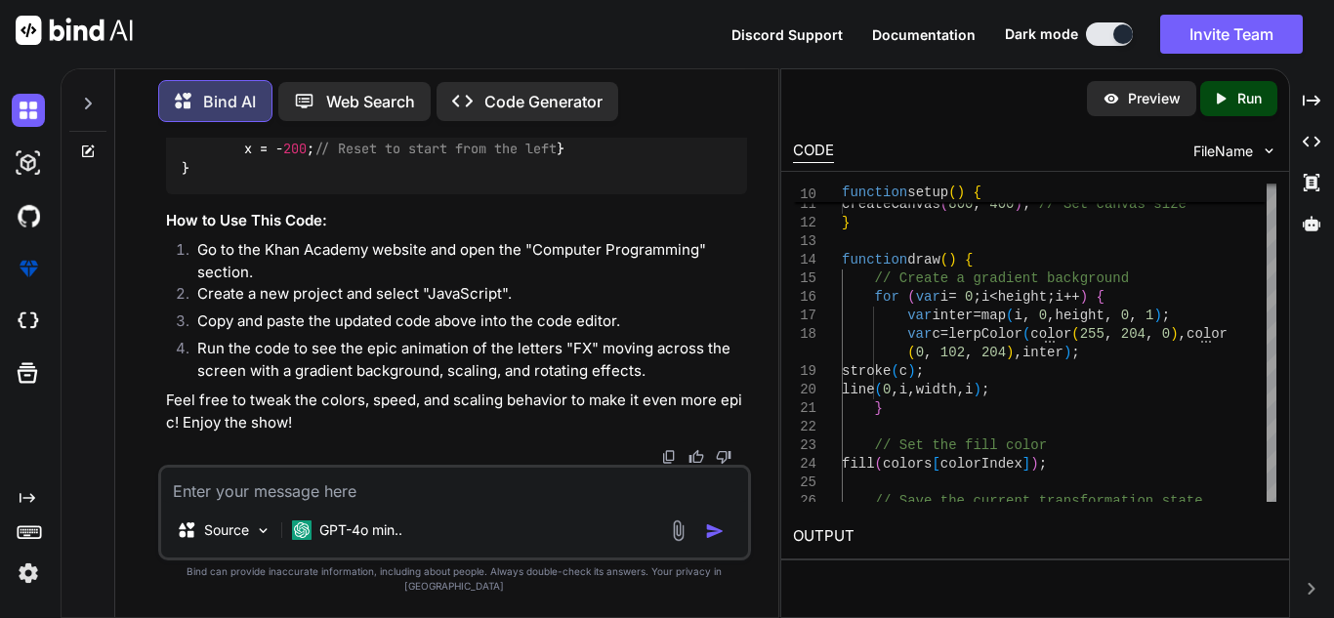
click at [321, 503] on textarea at bounding box center [454, 485] width 587 height 35
type textarea "there are MANY errors"
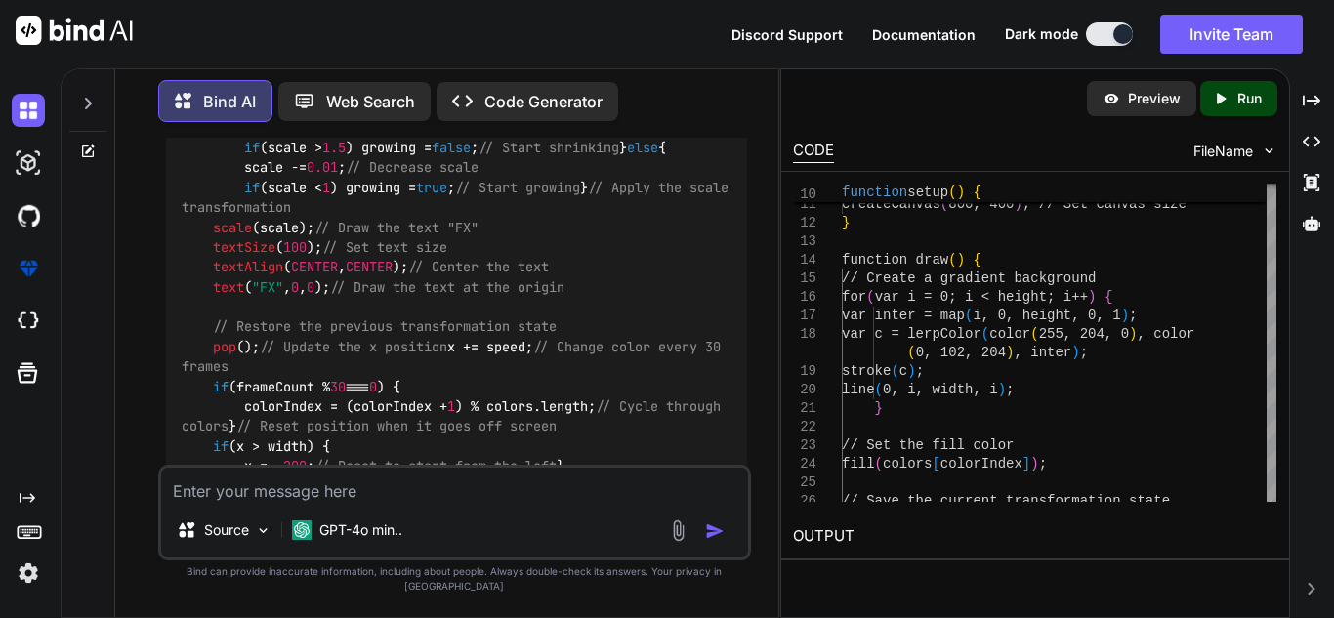
scroll to position [3251, 0]
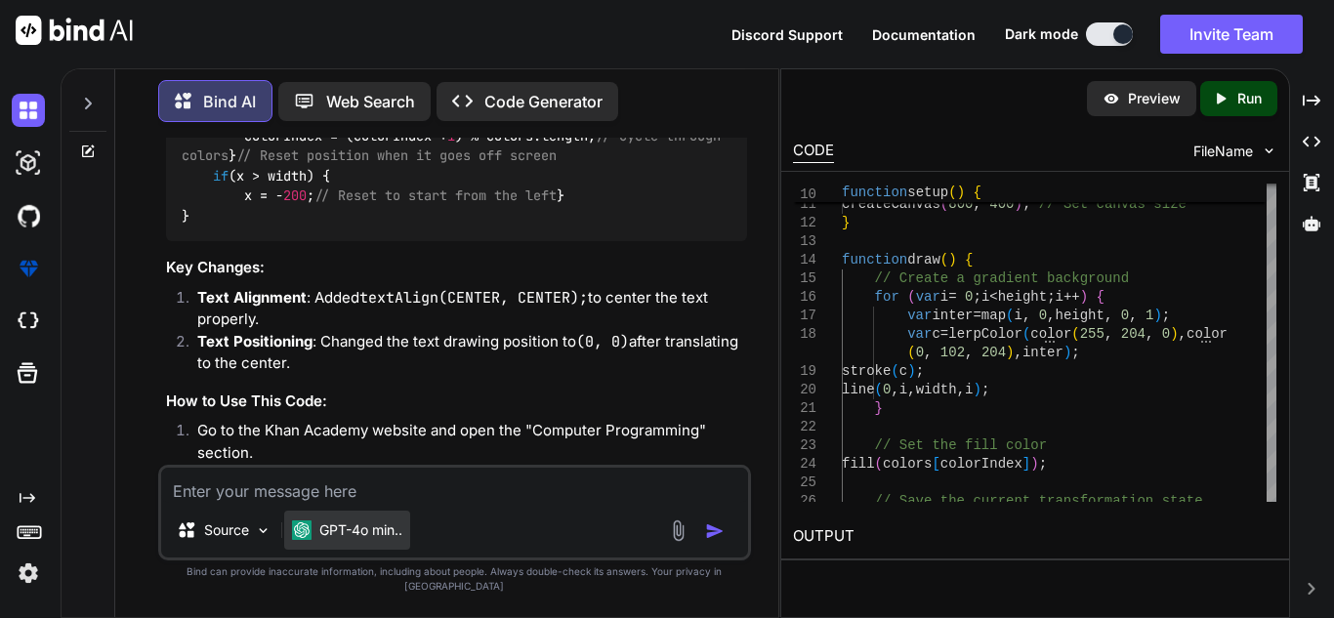
click at [384, 540] on p "GPT-4o min.." at bounding box center [360, 531] width 83 height 20
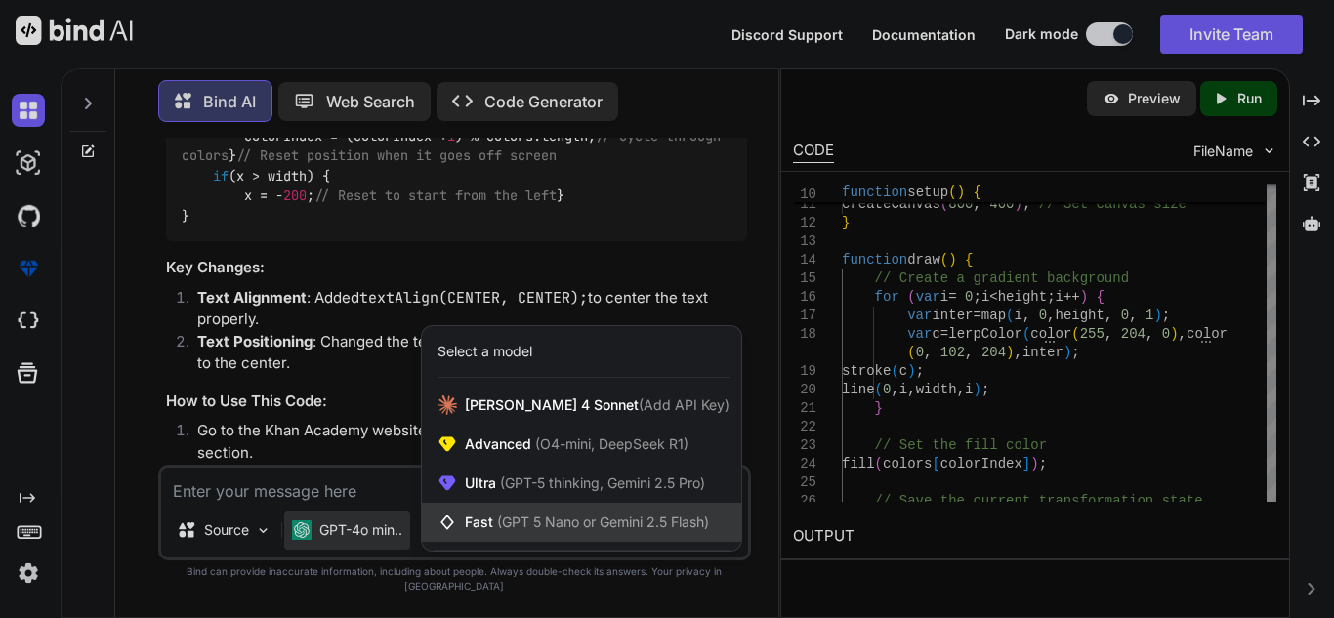
click at [630, 530] on span "(GPT 5 Nano or Gemini 2.5 Flash)" at bounding box center [603, 522] width 212 height 17
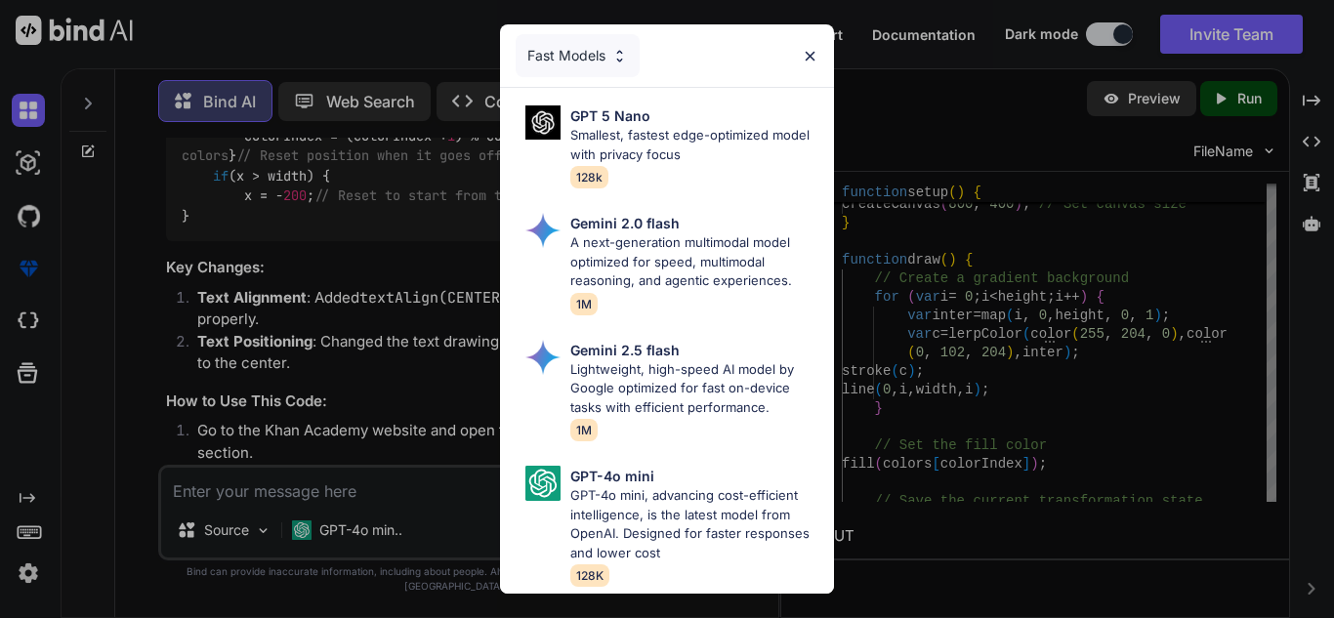
click at [801, 73] on div "Fast Models" at bounding box center [667, 55] width 334 height 63
click at [806, 68] on div "Fast Models" at bounding box center [667, 55] width 334 height 63
click at [811, 56] on img at bounding box center [810, 56] width 17 height 17
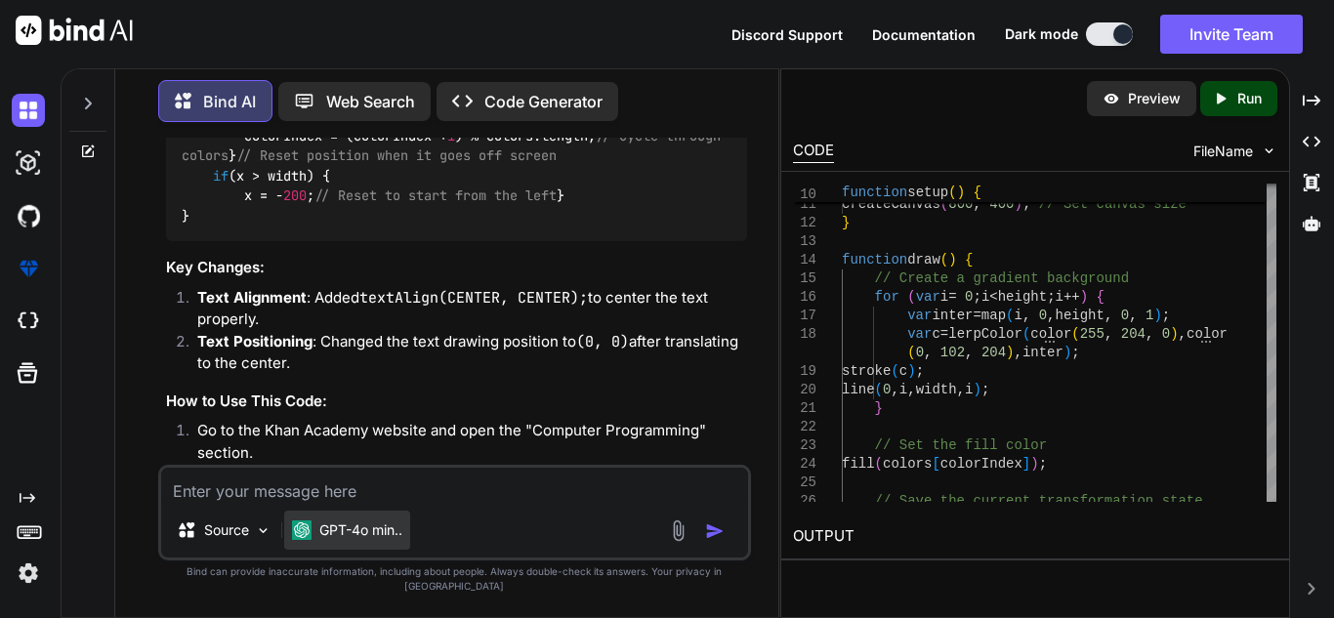
click at [371, 540] on p "GPT-4o min.." at bounding box center [360, 531] width 83 height 20
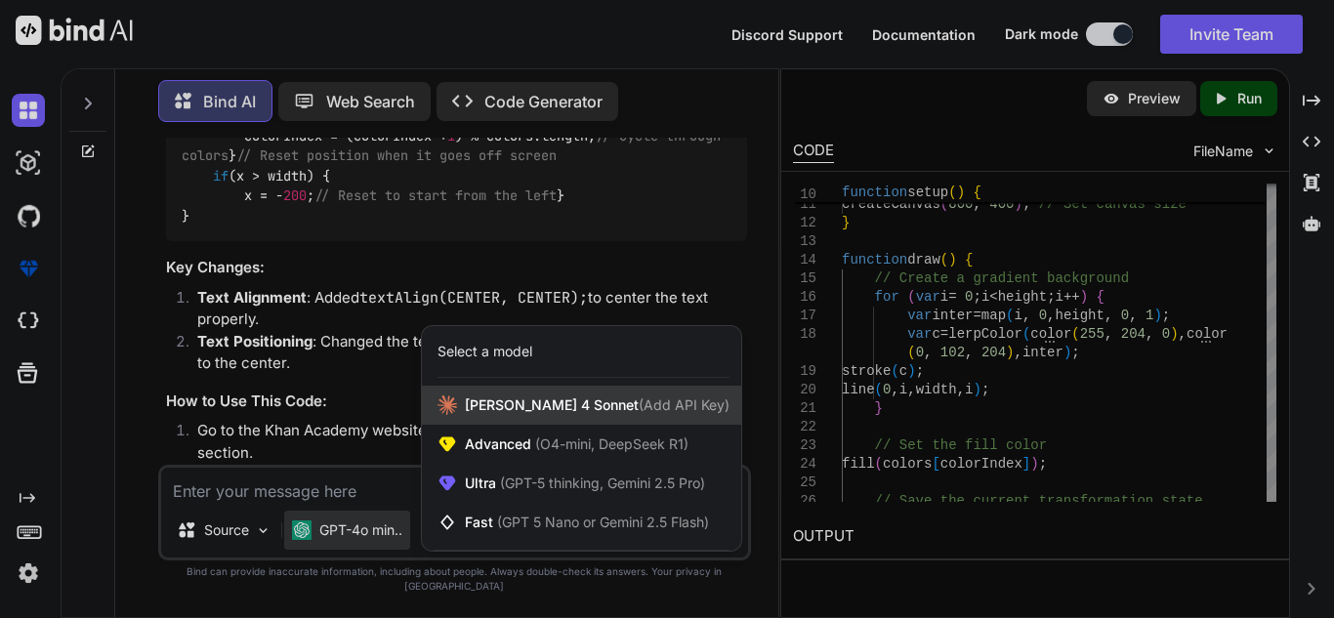
click at [650, 413] on span "(Add API Key)" at bounding box center [684, 405] width 91 height 17
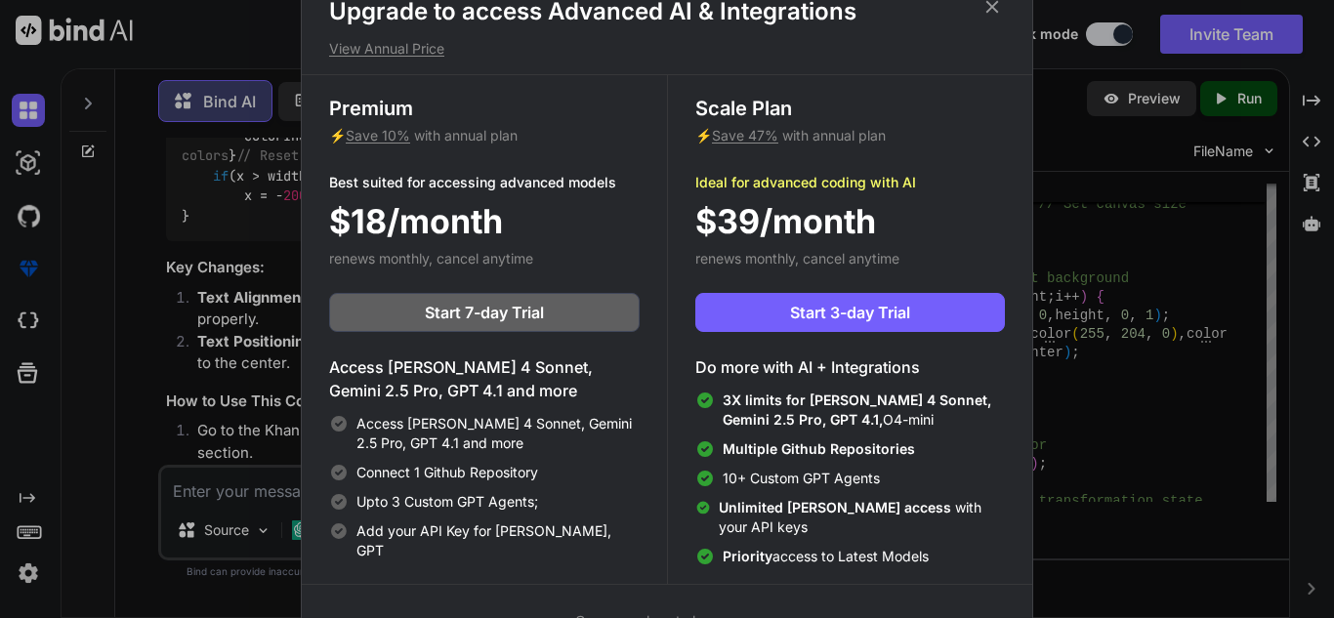
click at [1001, 11] on icon at bounding box center [992, 6] width 21 height 21
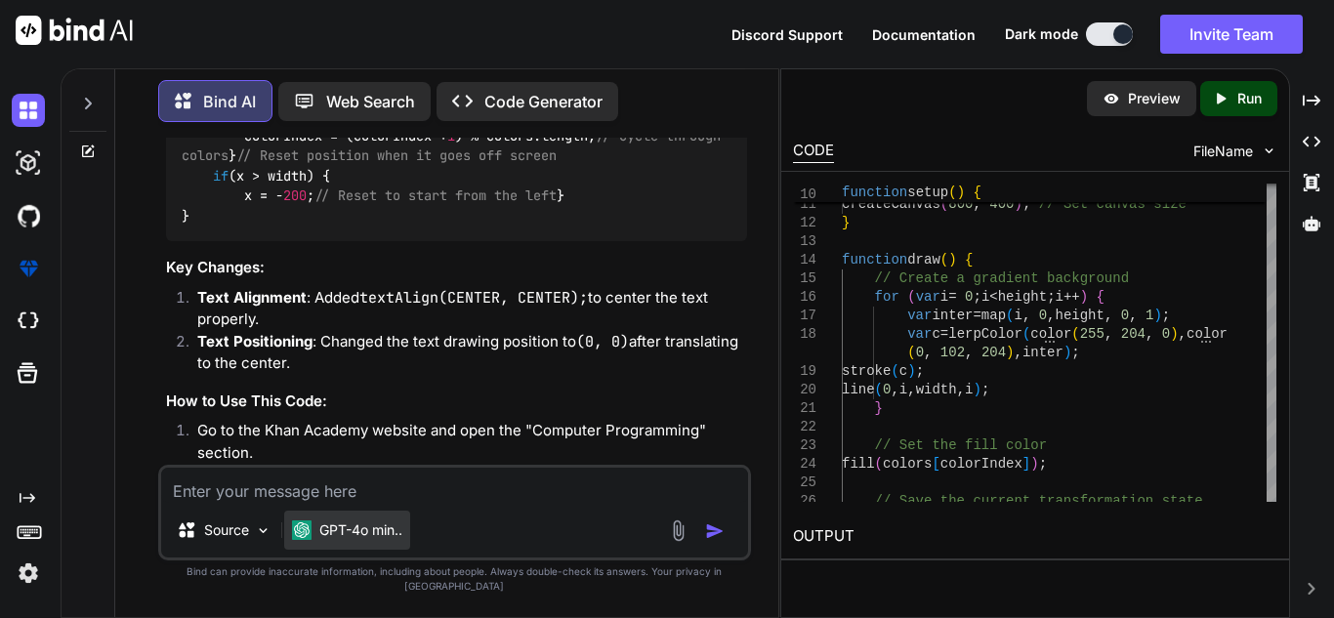
click at [353, 540] on p "GPT-4o min.." at bounding box center [360, 531] width 83 height 20
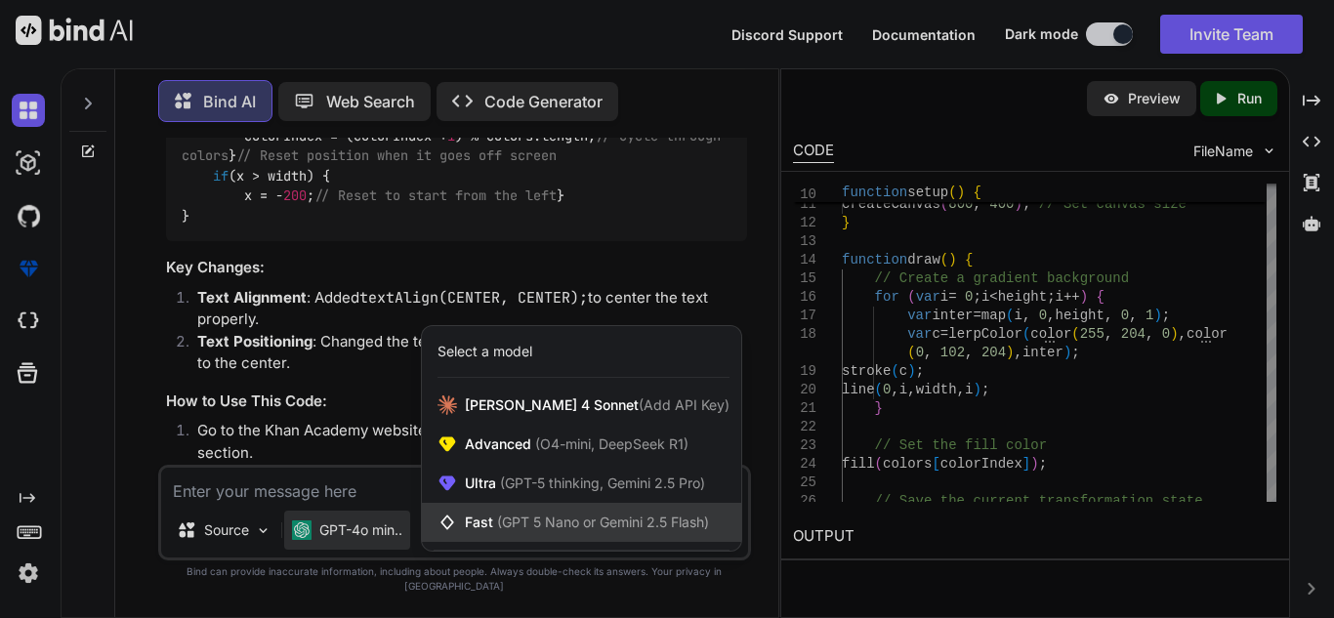
click at [526, 542] on div "Fast (GPT 5 Nano or Gemini 2.5 Flash)" at bounding box center [581, 522] width 319 height 39
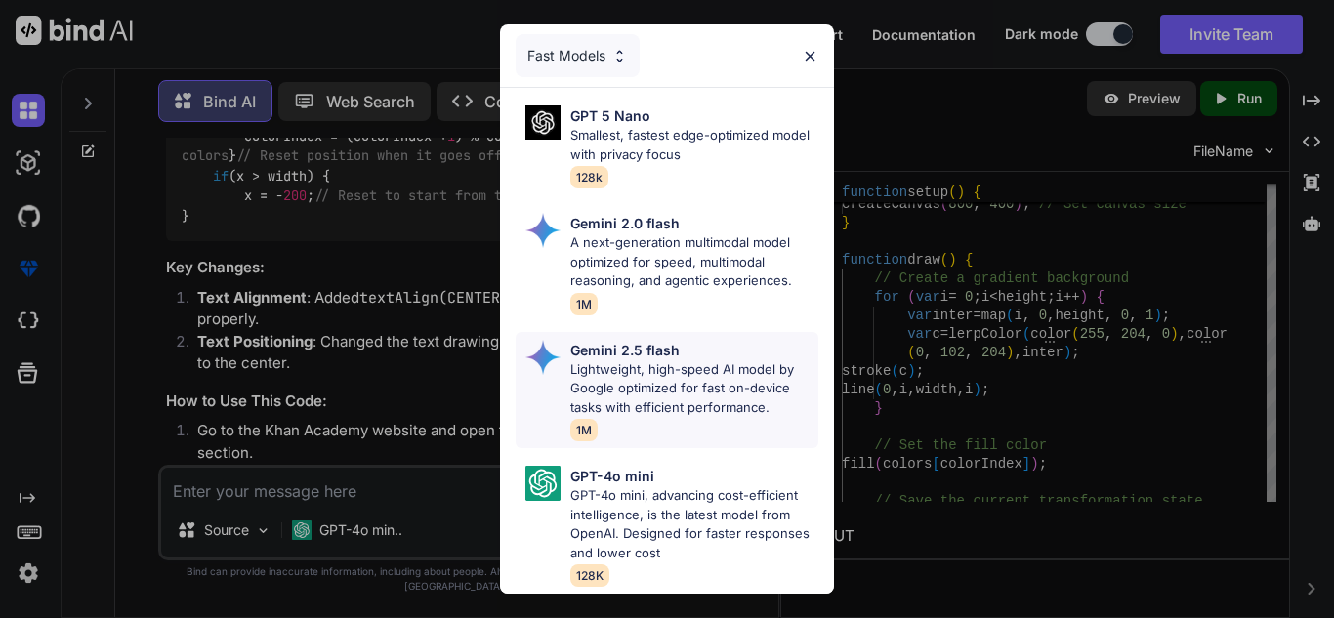
click at [680, 377] on p "Lightweight, high-speed AI model by Google optimized for fast on-device tasks w…" at bounding box center [694, 389] width 248 height 58
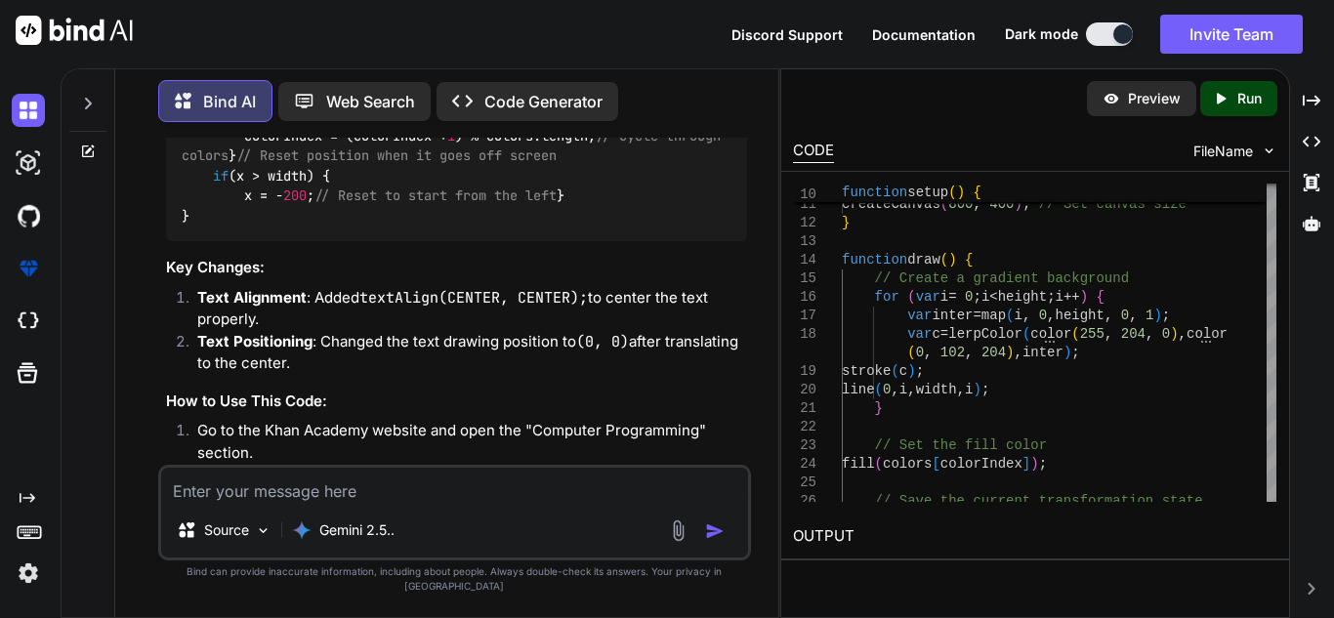
click at [419, 499] on textarea at bounding box center [454, 485] width 587 height 35
type textarea "fix this code"
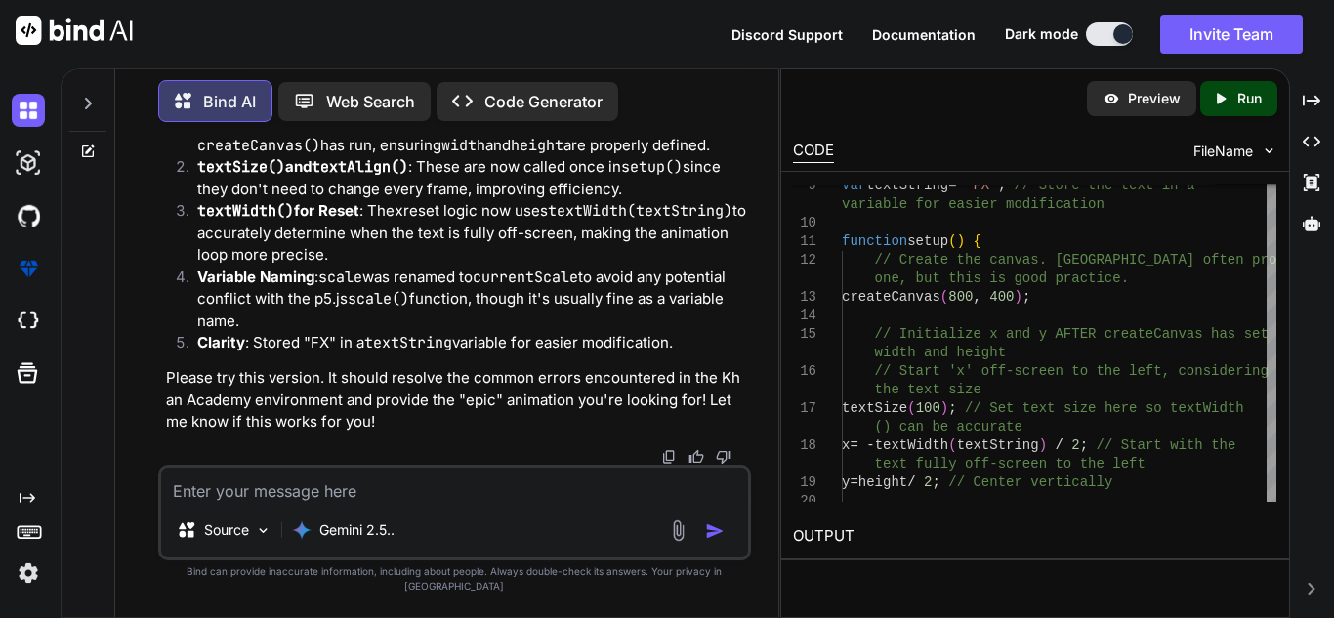
scroll to position [5538, 0]
click at [325, 503] on textarea at bounding box center [454, 485] width 587 height 35
type textarea "still errors"
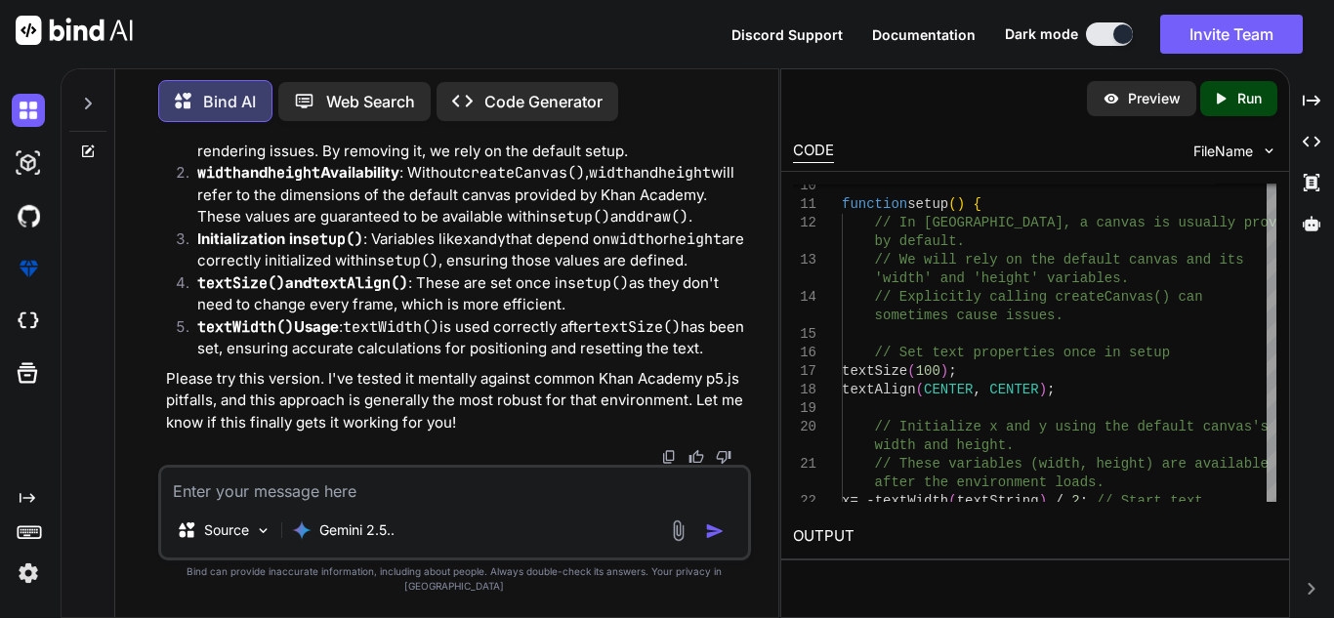
scroll to position [10363, 0]
click at [17, 99] on img at bounding box center [28, 110] width 33 height 33
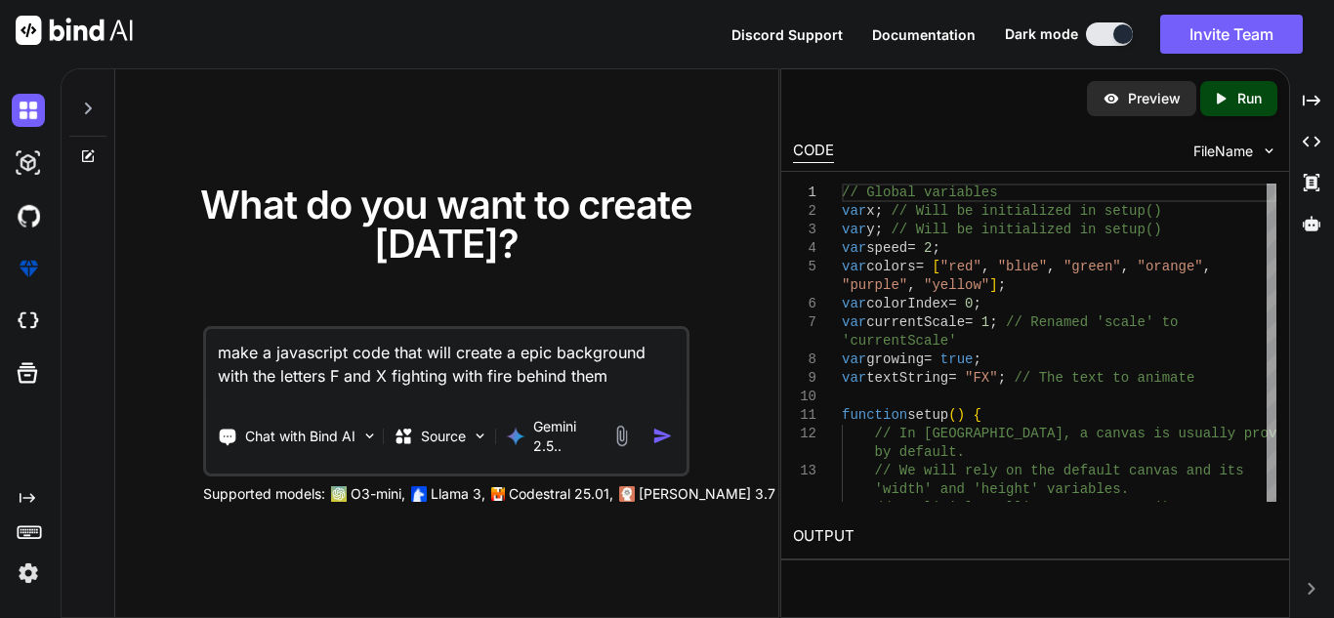
type textarea "make a javascript code that will create a epic background with the letters F an…"
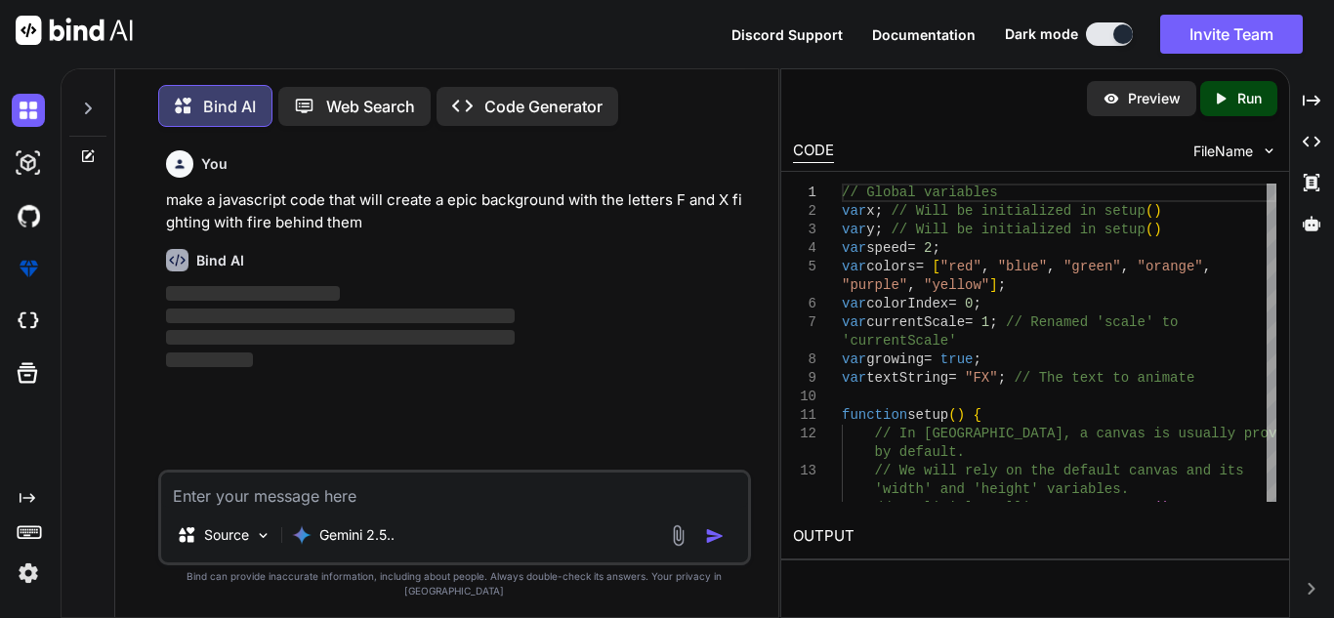
scroll to position [10, 0]
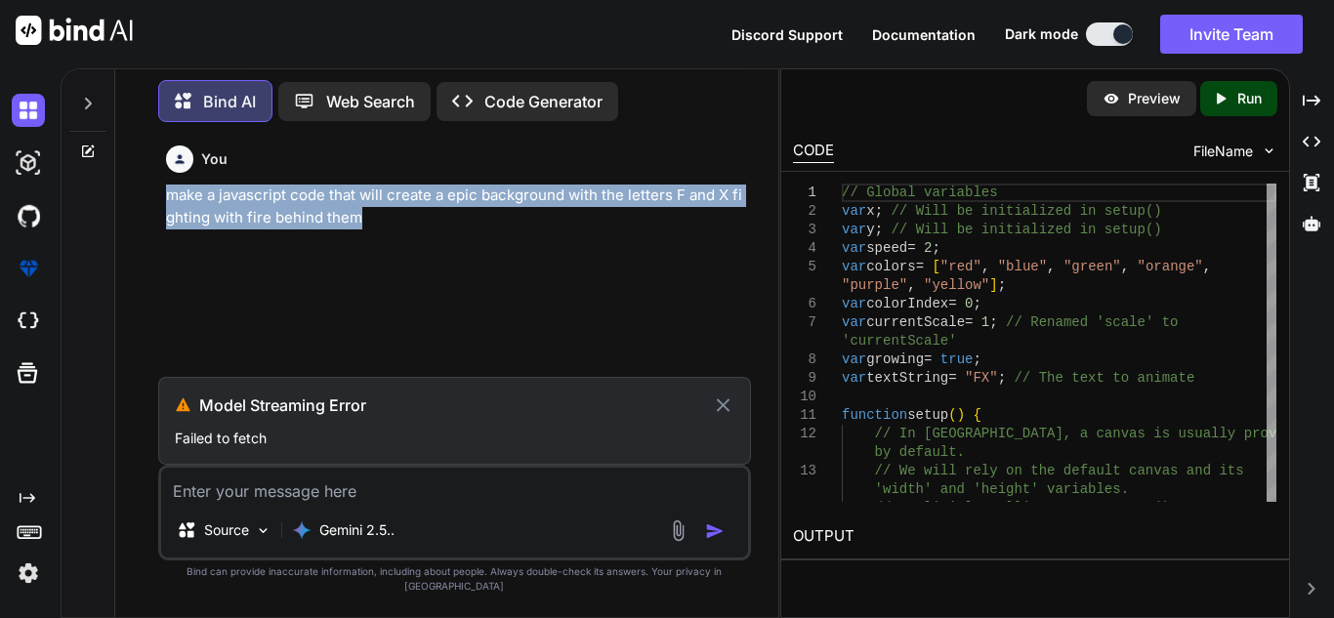
drag, startPoint x: 453, startPoint y: 242, endPoint x: 146, endPoint y: 201, distance: 310.4
click at [146, 201] on div "You make a javascript code that will create a epic background with the letters …" at bounding box center [455, 378] width 648 height 480
copy p "make a javascript code that will create a epic background with the letters F an…"
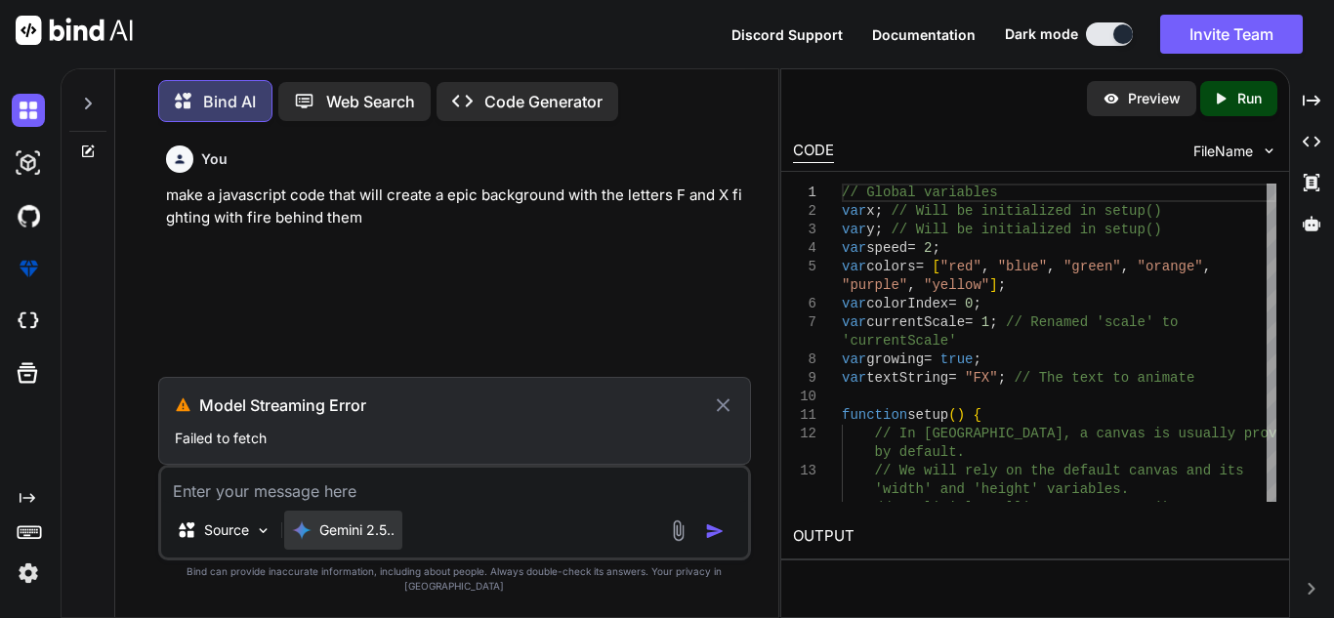
click at [355, 550] on div "Gemini 2.5.." at bounding box center [343, 530] width 118 height 39
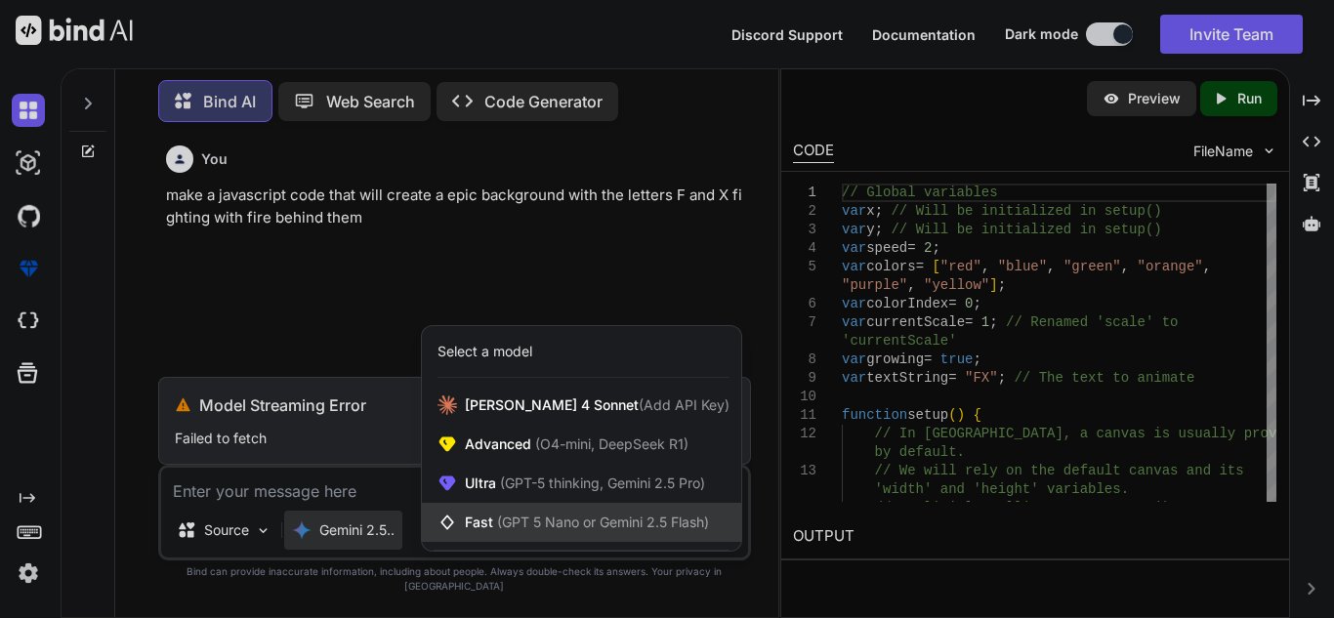
click at [555, 530] on span "(GPT 5 Nano or Gemini 2.5 Flash)" at bounding box center [603, 522] width 212 height 17
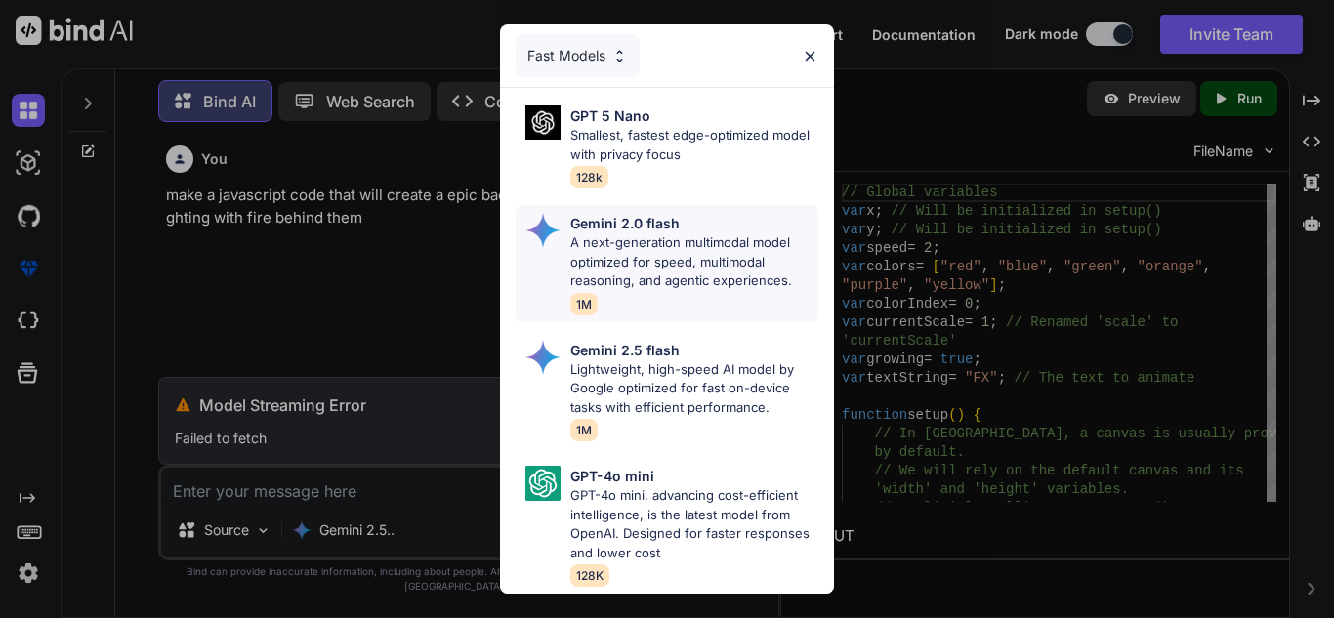
click at [690, 290] on p "A next-generation multimodal model optimized for speed, multimodal reasoning, a…" at bounding box center [694, 262] width 248 height 58
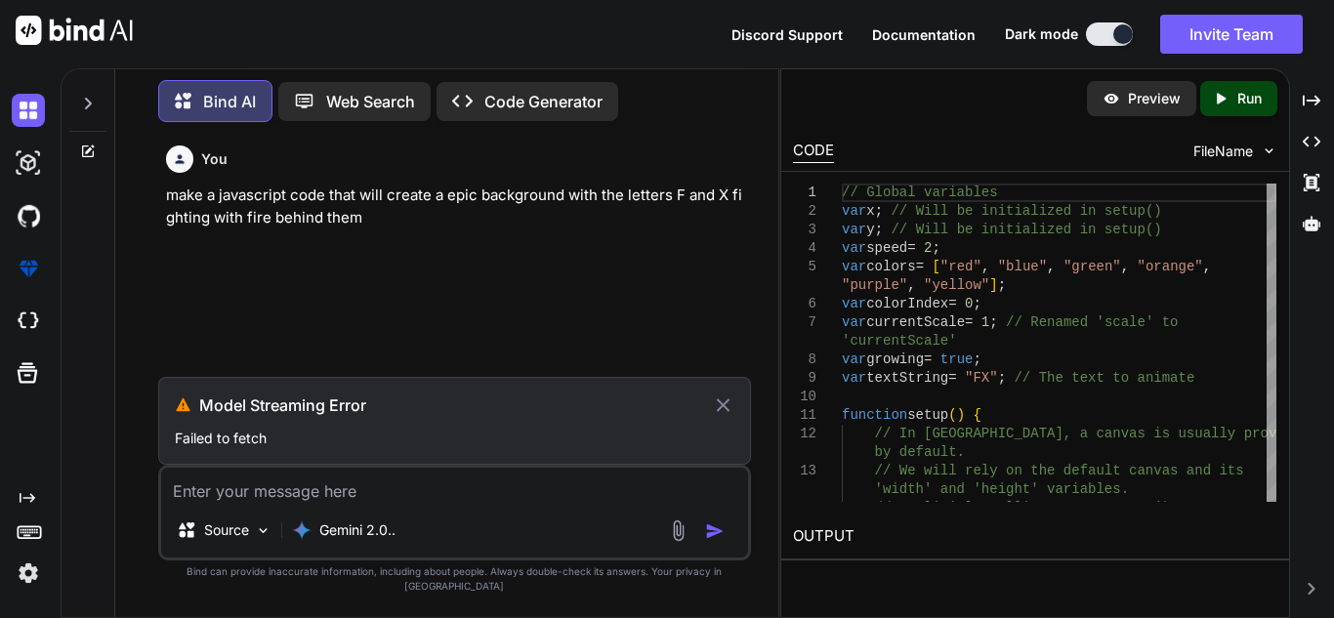
click at [330, 503] on textarea at bounding box center [454, 485] width 587 height 35
paste textarea "make a javascript code that will create a epic background with the letters F an…"
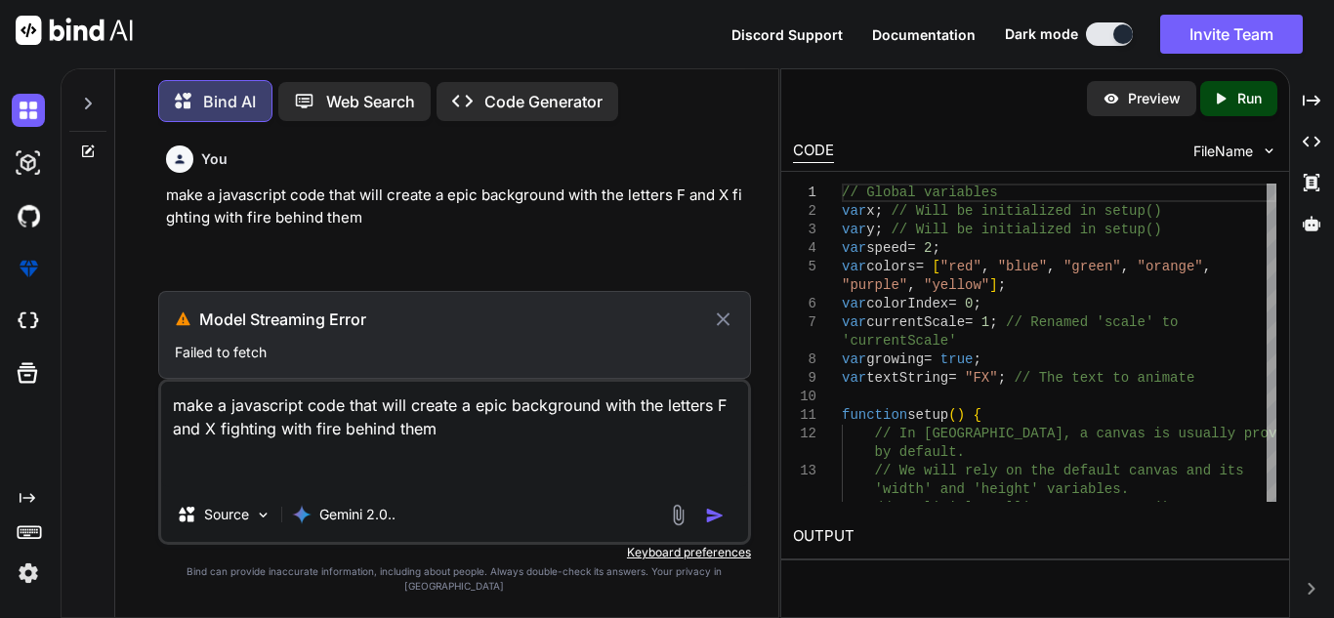
type textarea "make a javascript code that will create a epic background with the letters F an…"
click at [315, 523] on div "Gemini 2.0.." at bounding box center [344, 515] width 104 height 20
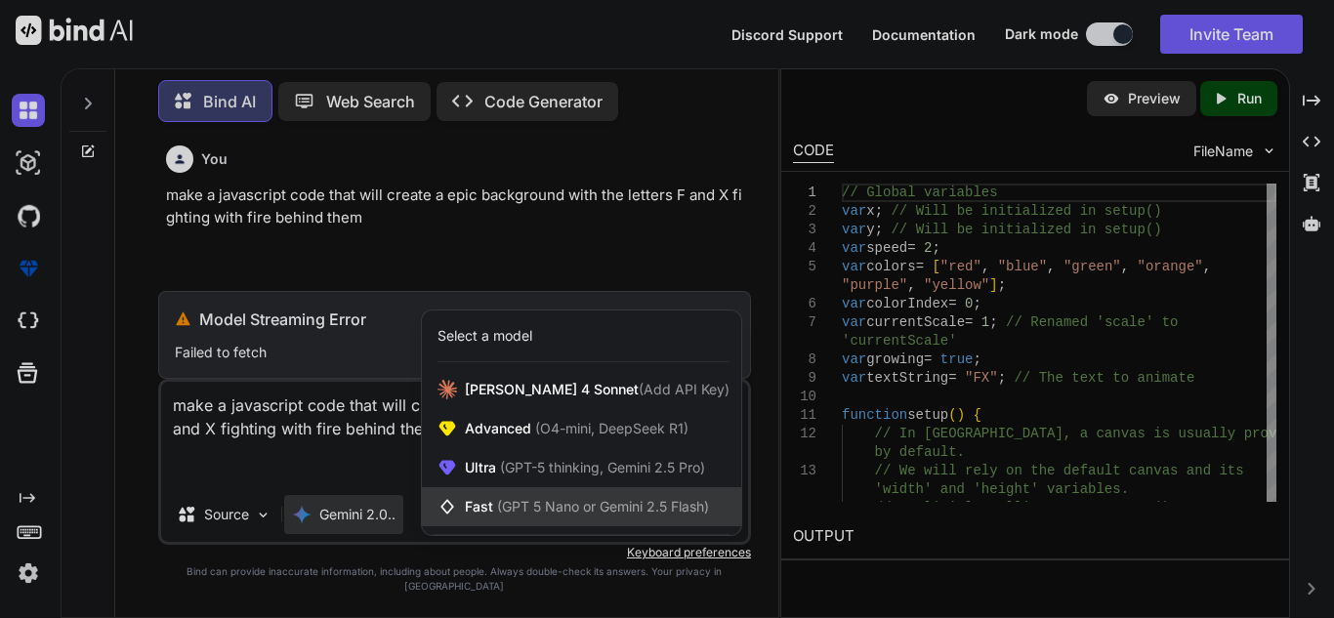
click at [515, 526] on div "Fast (GPT 5 Nano or Gemini 2.5 Flash)" at bounding box center [581, 506] width 319 height 39
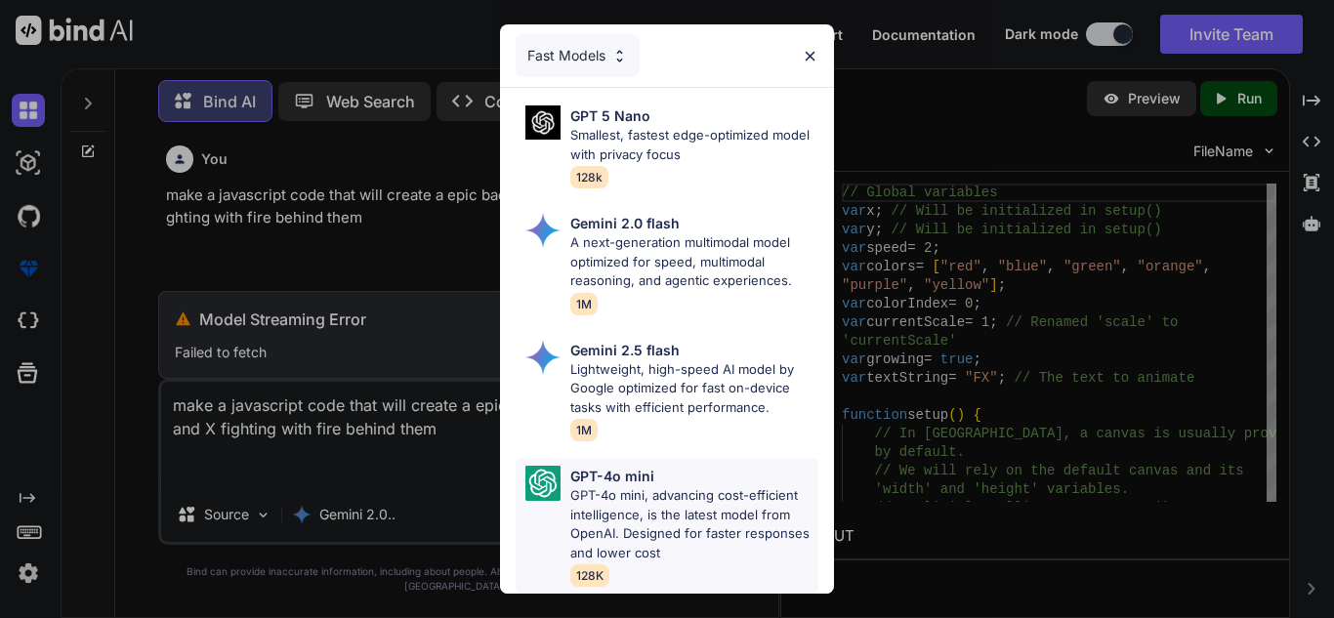
click at [553, 481] on img at bounding box center [542, 483] width 35 height 35
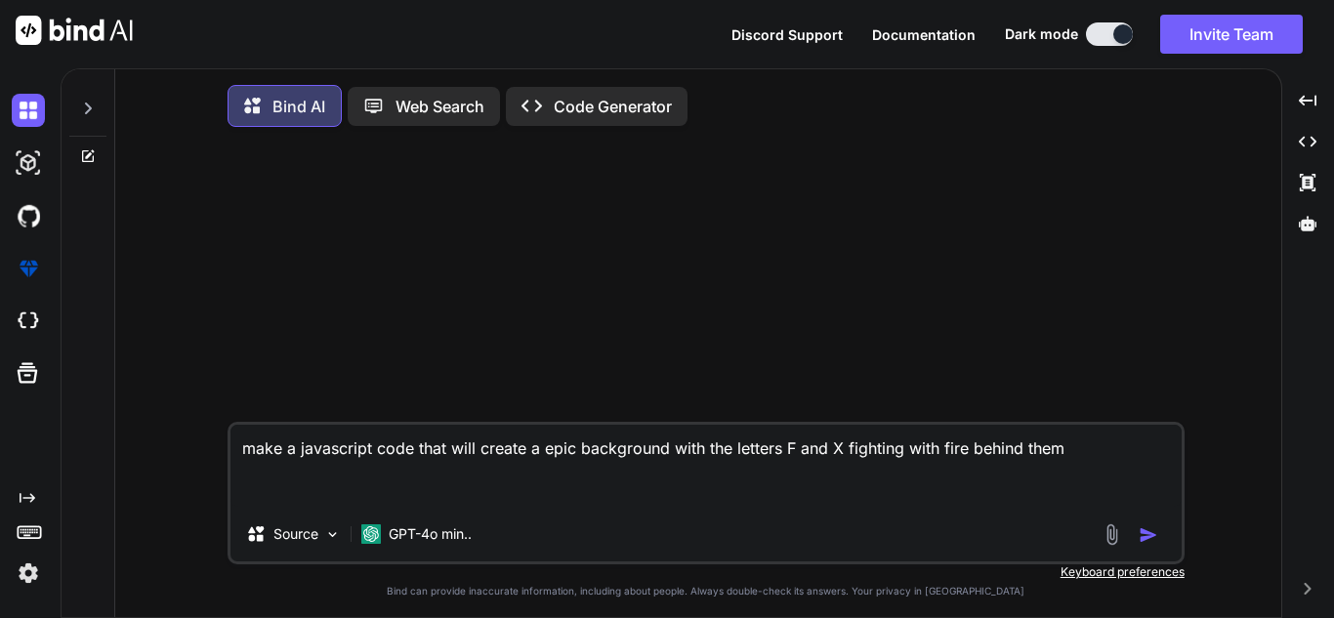
click at [1143, 534] on img "button" at bounding box center [1149, 535] width 20 height 20
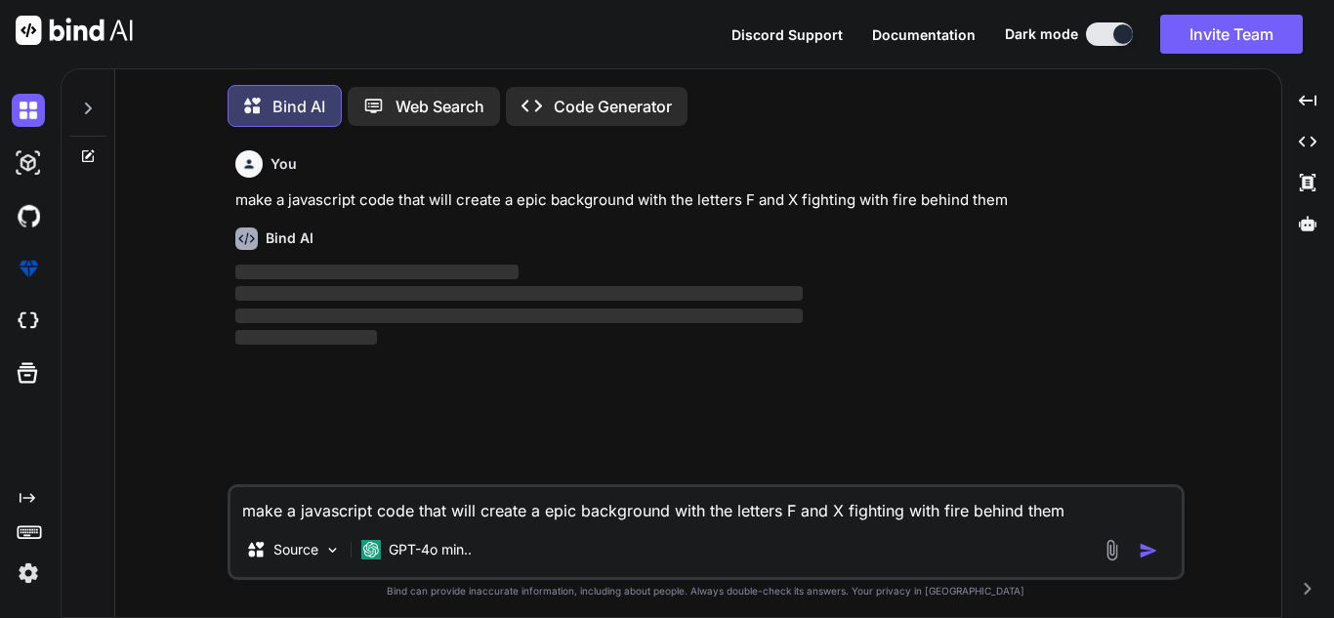
scroll to position [10, 0]
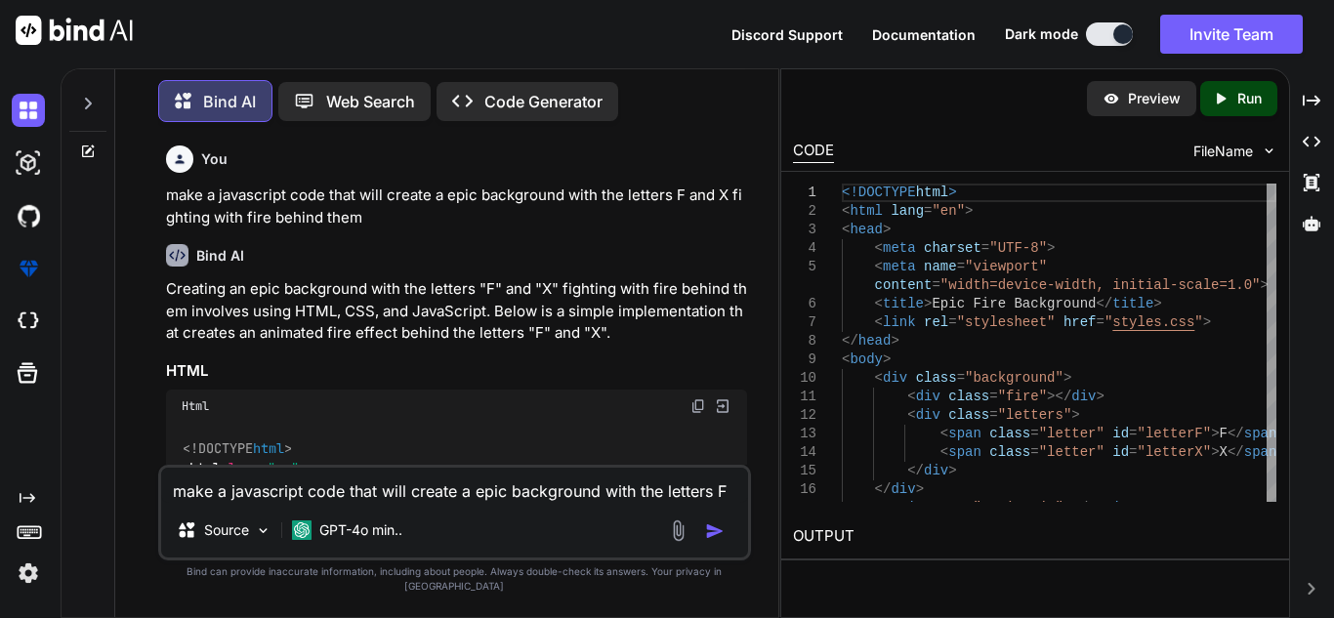
type textarea "x"
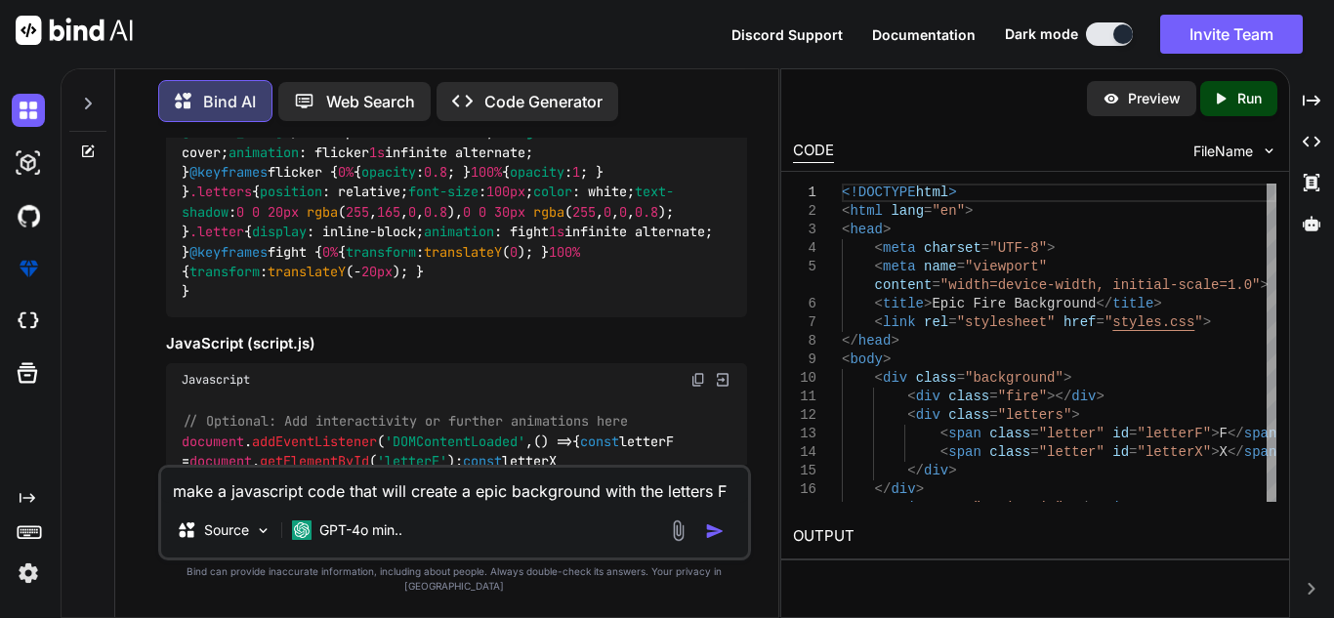
scroll to position [2287, 0]
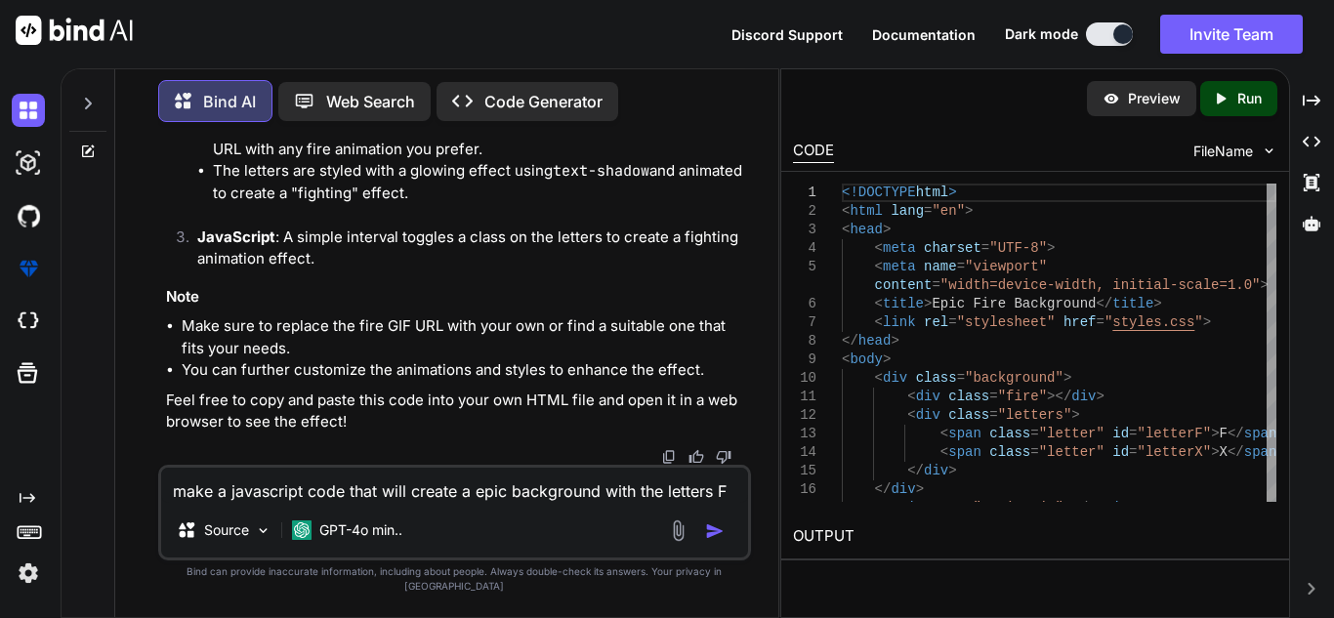
click at [453, 503] on textarea "make a javascript code that will create a epic background with the letters F an…" at bounding box center [454, 485] width 587 height 35
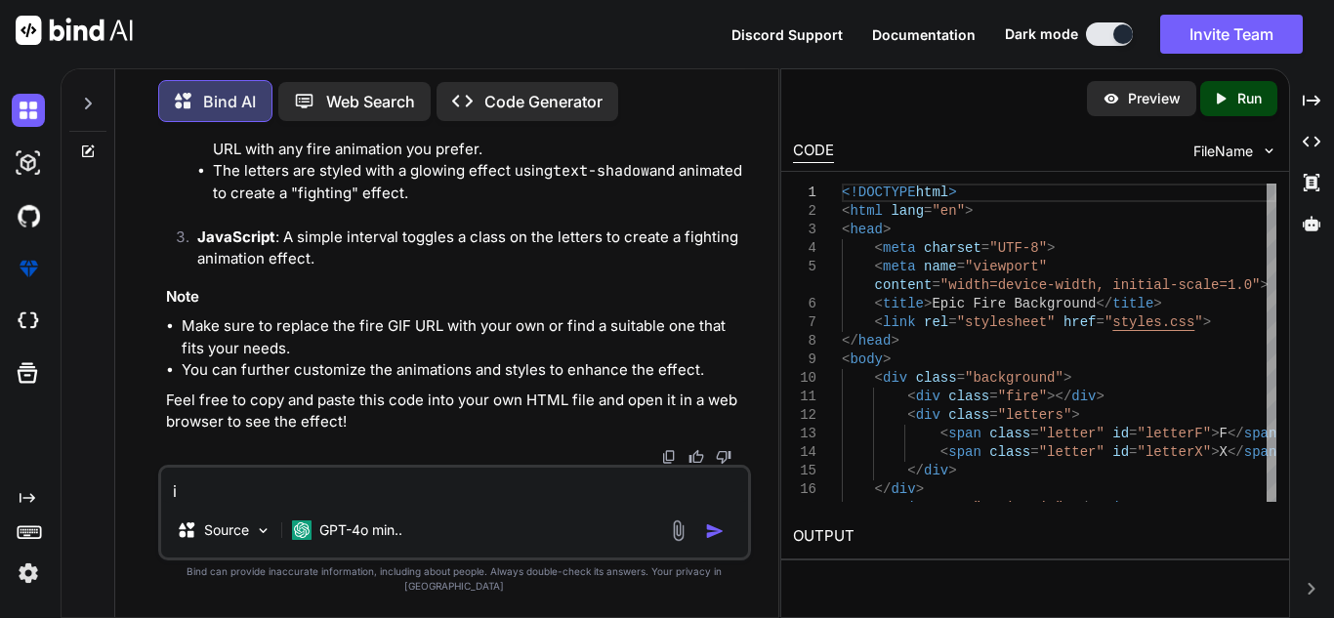
type textarea "it"
type textarea "x"
type textarea "it"
type textarea "x"
type textarea "it a"
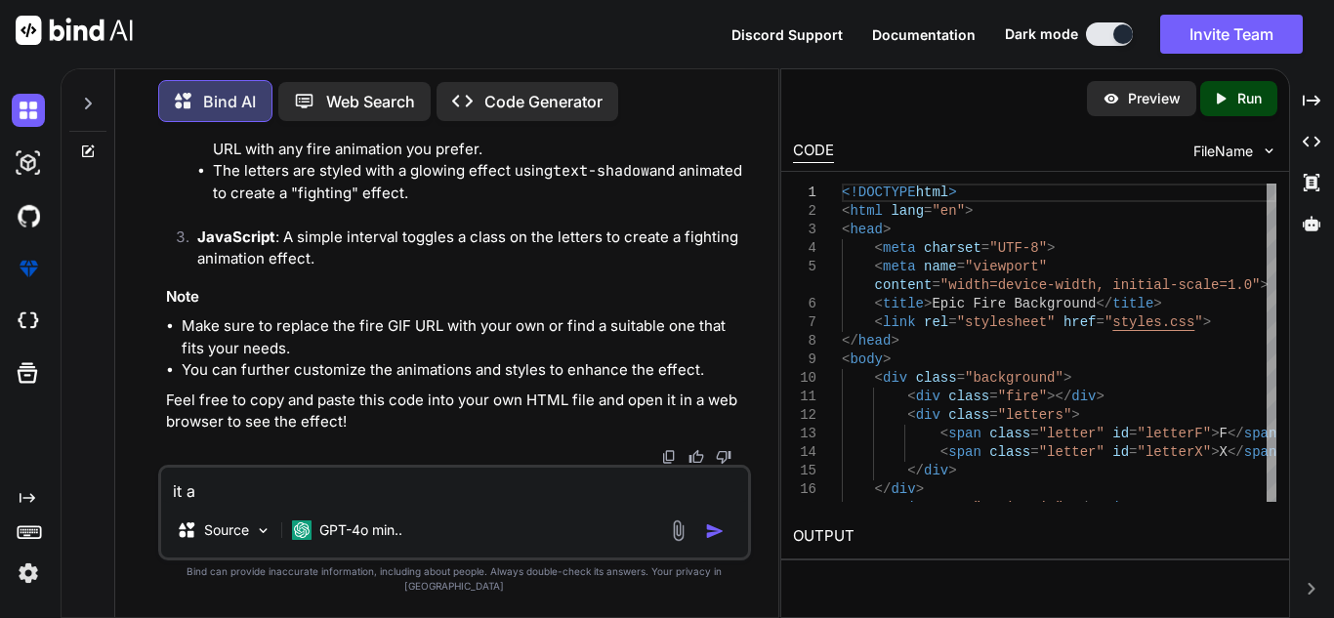
type textarea "x"
type textarea "it al"
type textarea "x"
type textarea "it all"
type textarea "x"
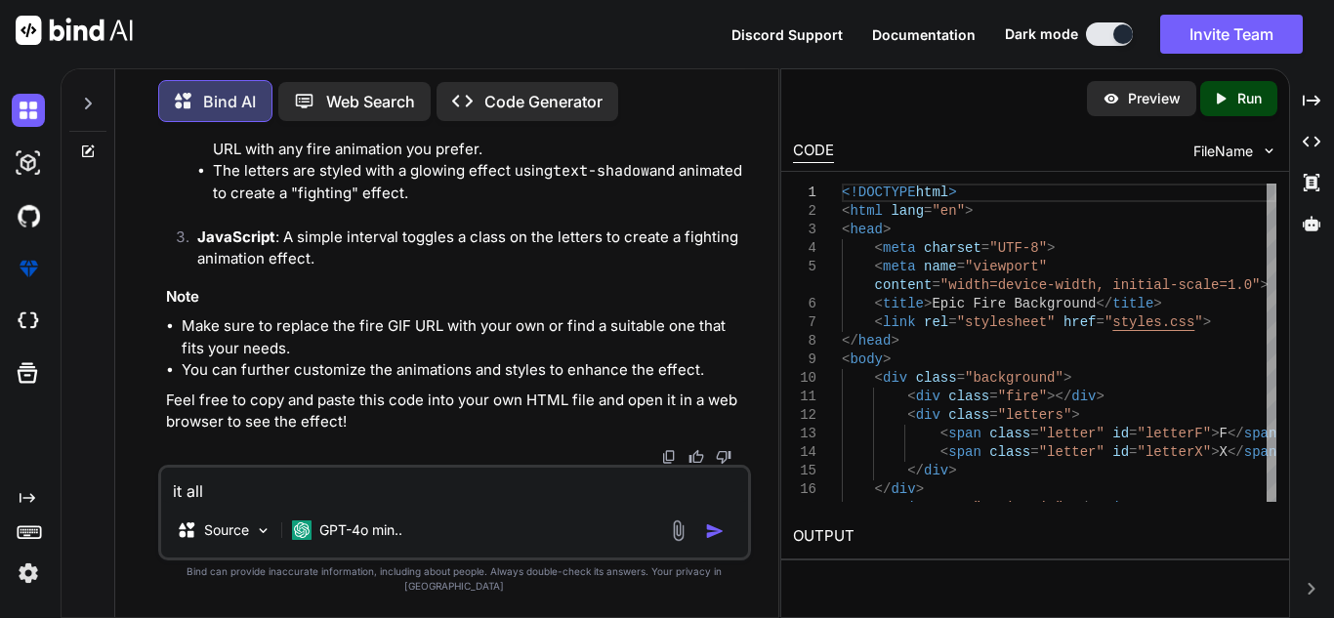
type textarea "it all"
type textarea "x"
type textarea "it all n"
type textarea "x"
type textarea "it all ne"
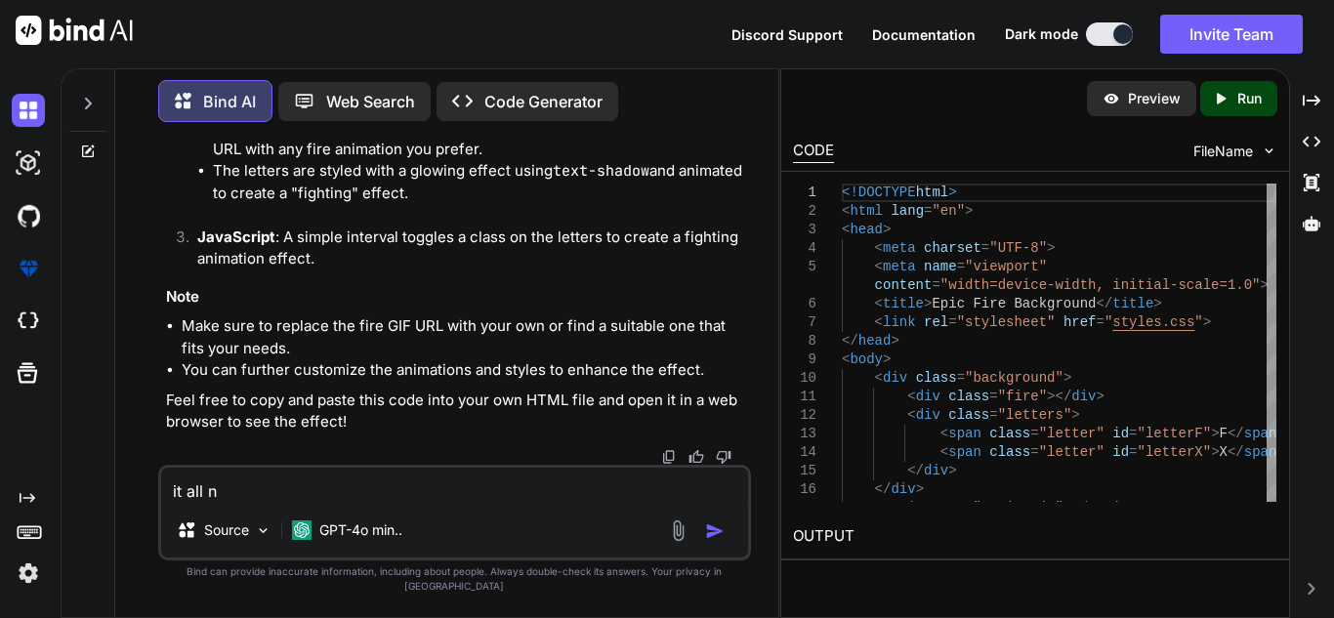
type textarea "x"
type textarea "it all nee"
type textarea "x"
type textarea "it all need"
type textarea "x"
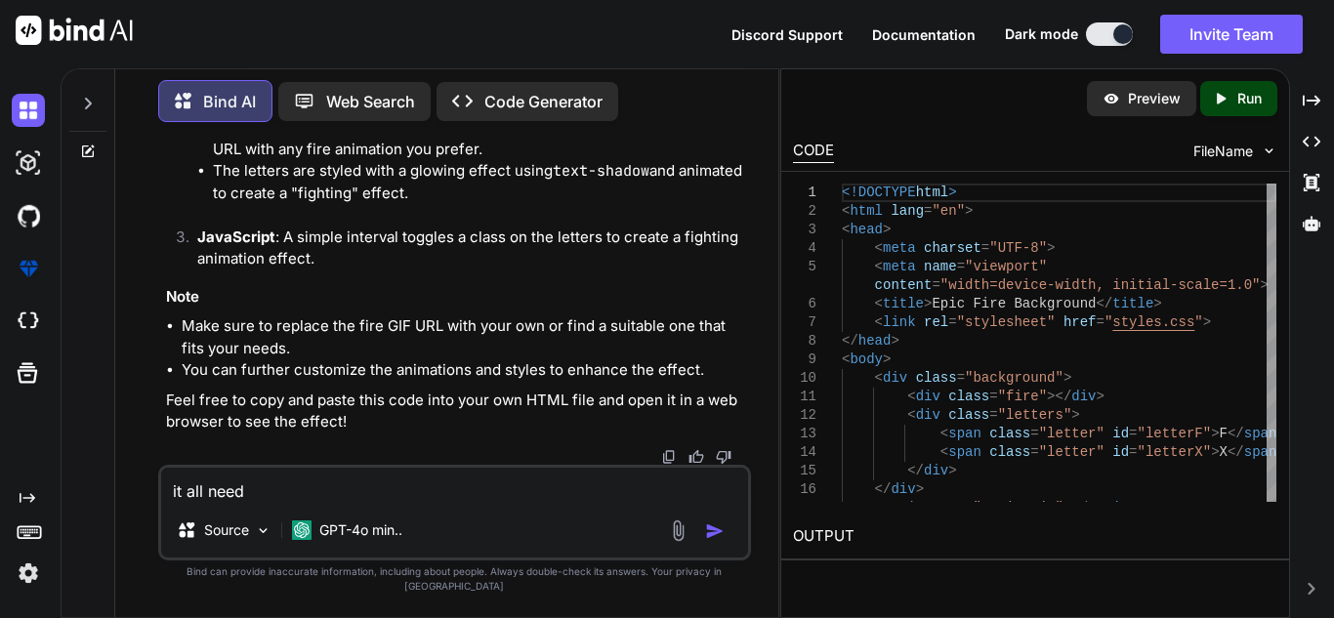
type textarea "it all needs"
type textarea "x"
type textarea "it all needs"
type textarea "x"
type textarea "it all needs t"
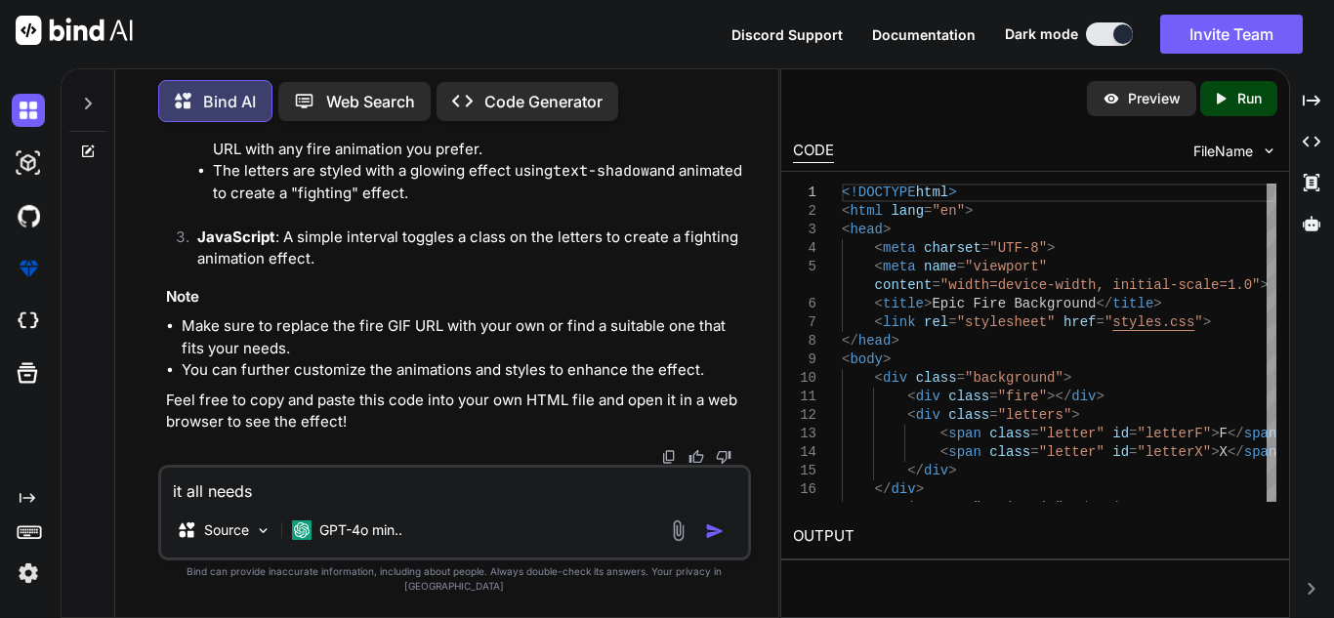
type textarea "x"
type textarea "it all needs to"
type textarea "x"
type textarea "it all needs to"
type textarea "x"
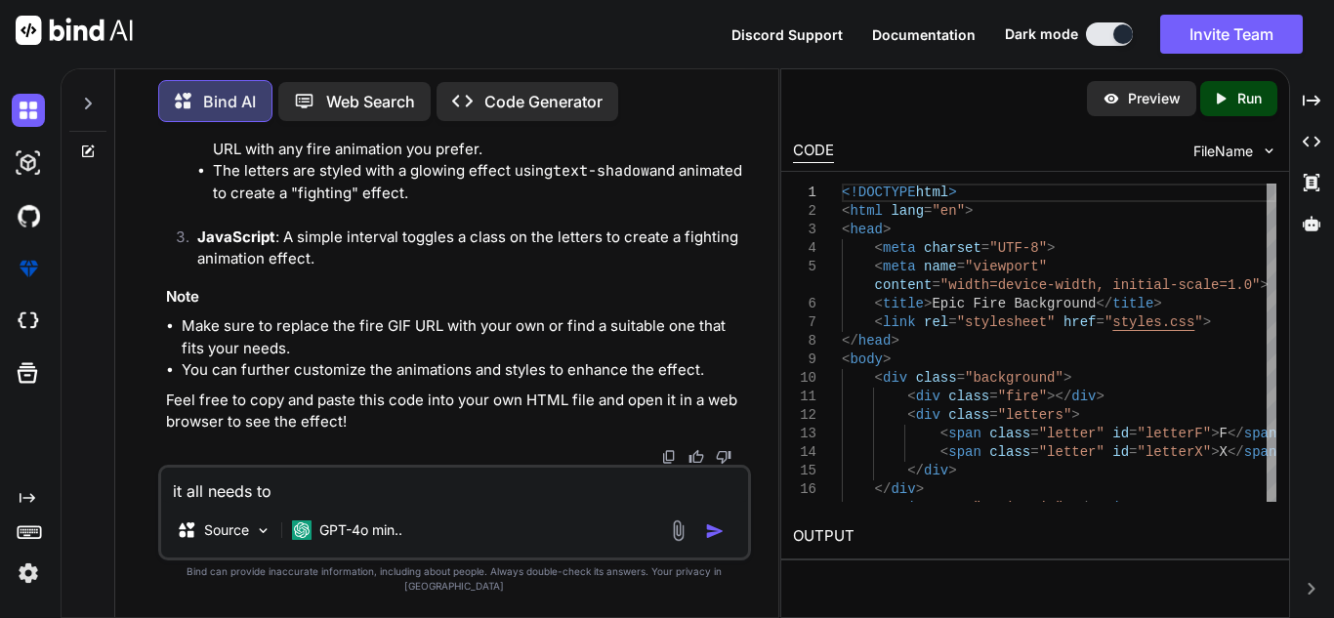
type textarea "it all needs to b"
type textarea "x"
type textarea "it all needs to be"
type textarea "x"
type textarea "it all needs to be"
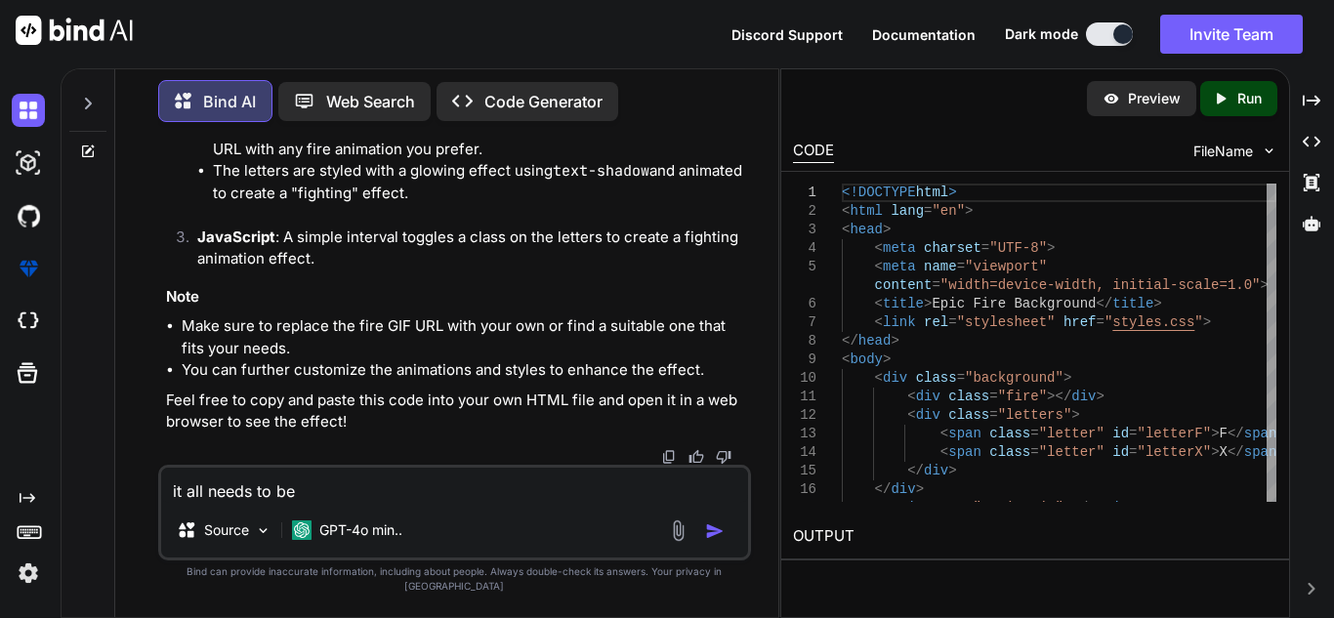
type textarea "x"
type textarea "it all needs to be i"
type textarea "x"
type textarea "it all needs to be in"
type textarea "x"
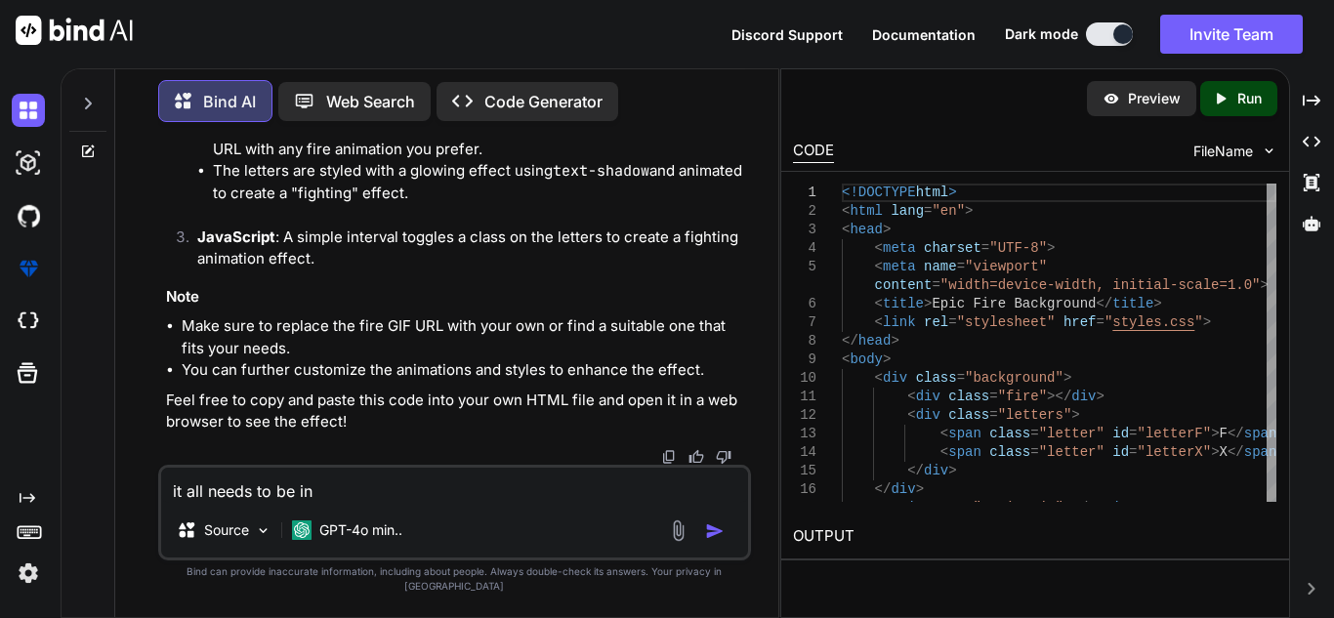
type textarea "it all needs to be in"
type textarea "x"
type textarea "it all needs to be in j"
type textarea "x"
type textarea "it all needs to be in js"
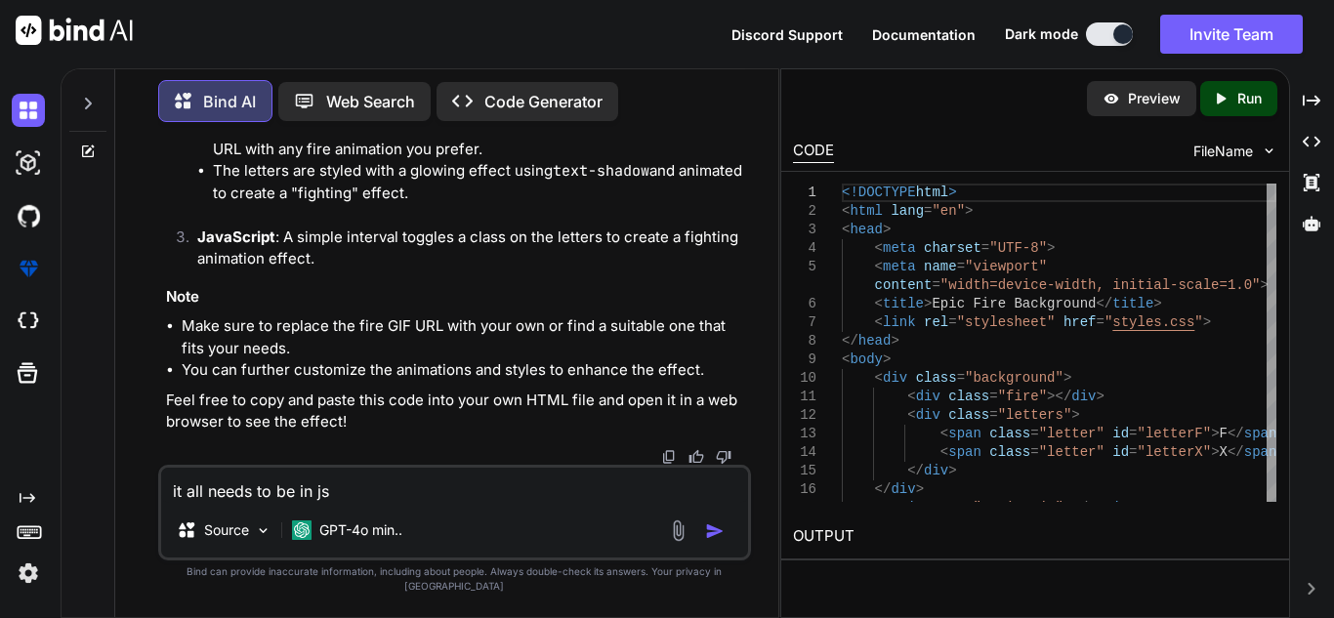
type textarea "x"
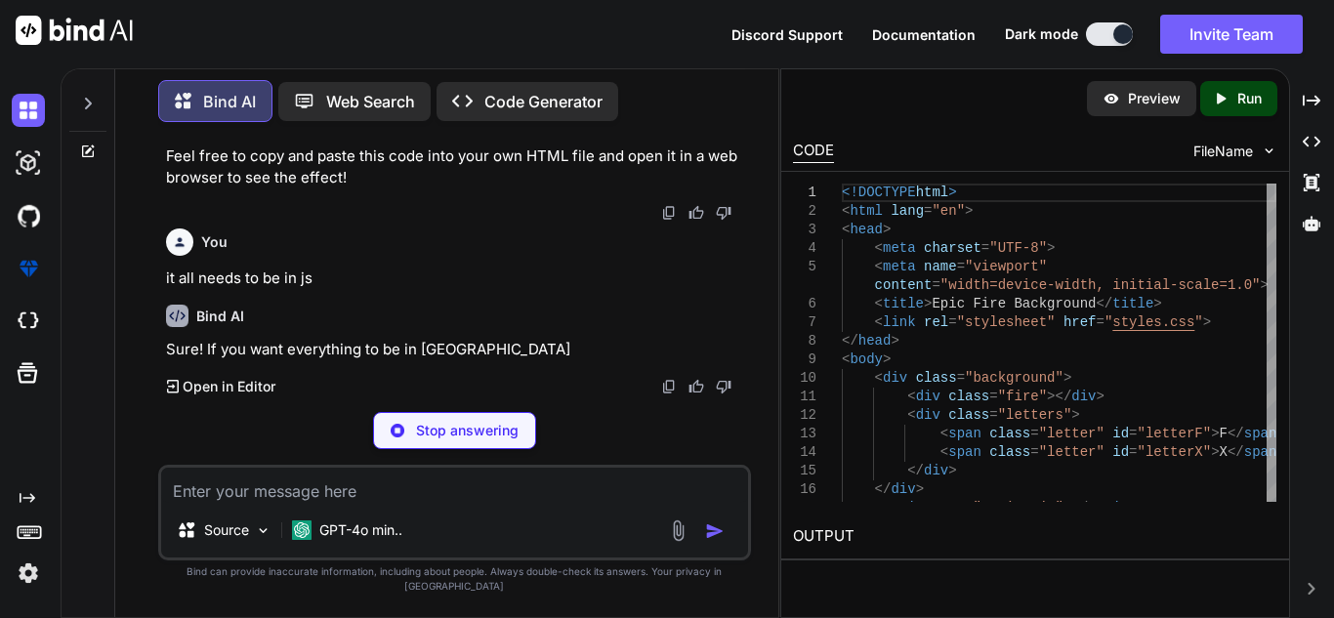
scroll to position [2494, 0]
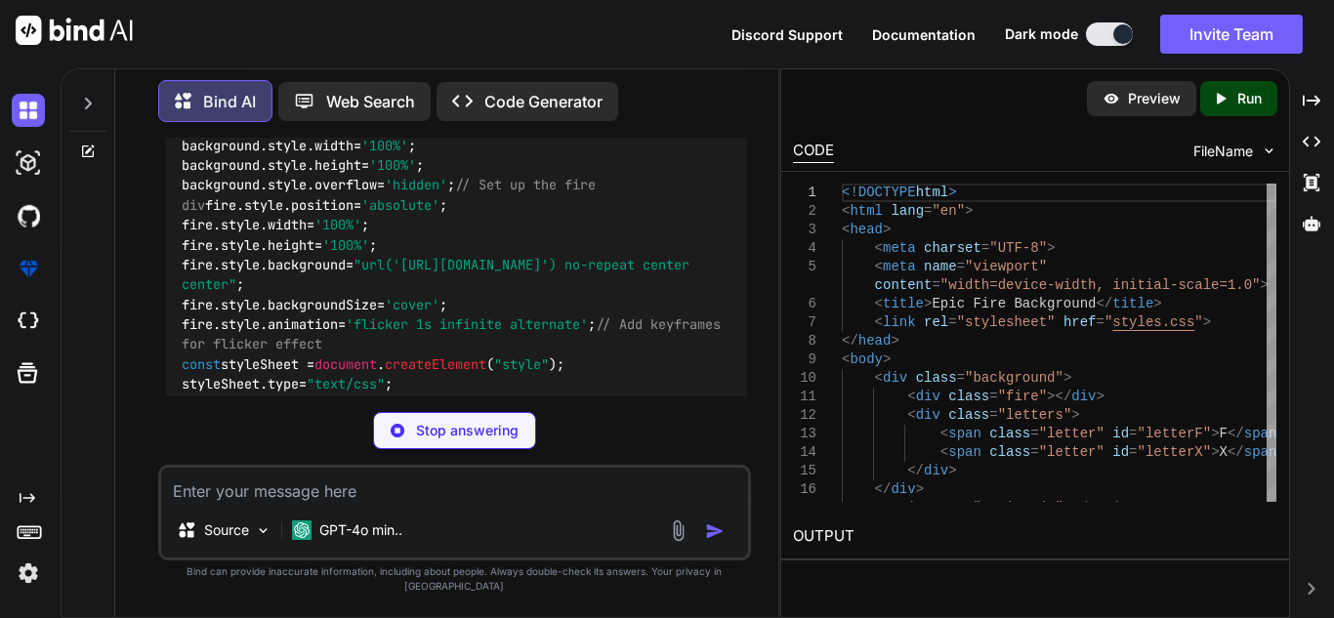
type textarea "x"
type textarea "// Set up the animation interval setInterval(fightAnimation, 1000); // Append e…"
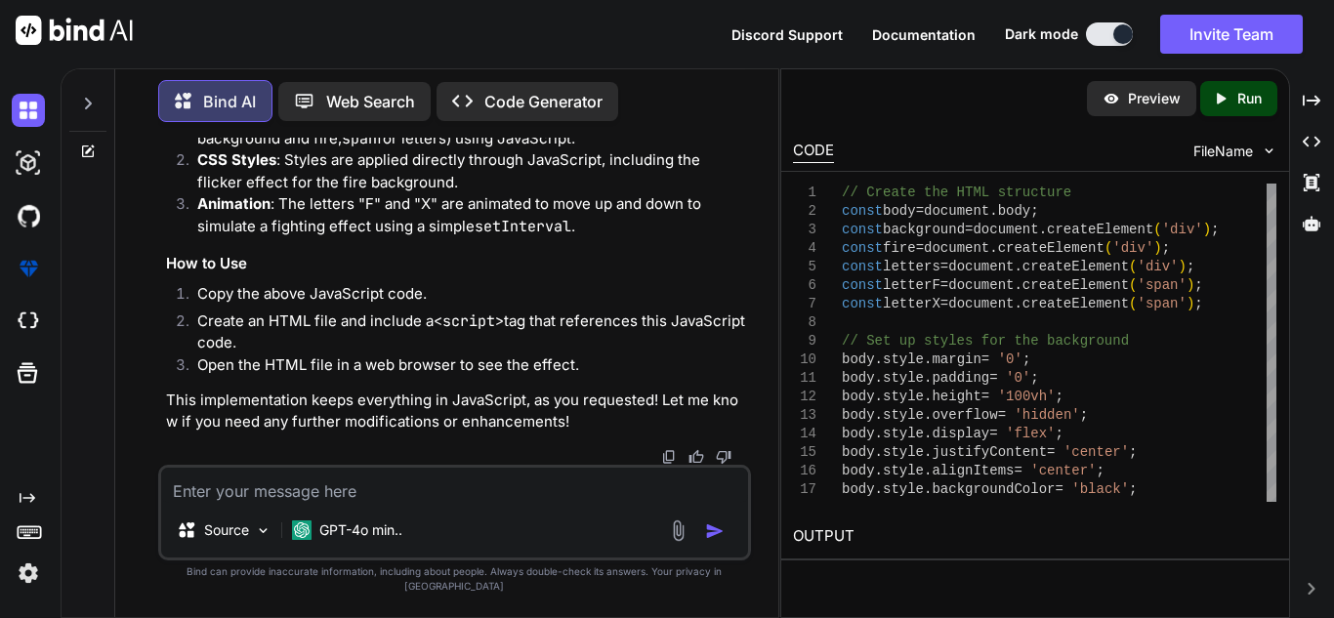
scroll to position [4502, 0]
click at [1233, 102] on icon "Created with Pixso." at bounding box center [1224, 99] width 25 height 18
type textarea "x"
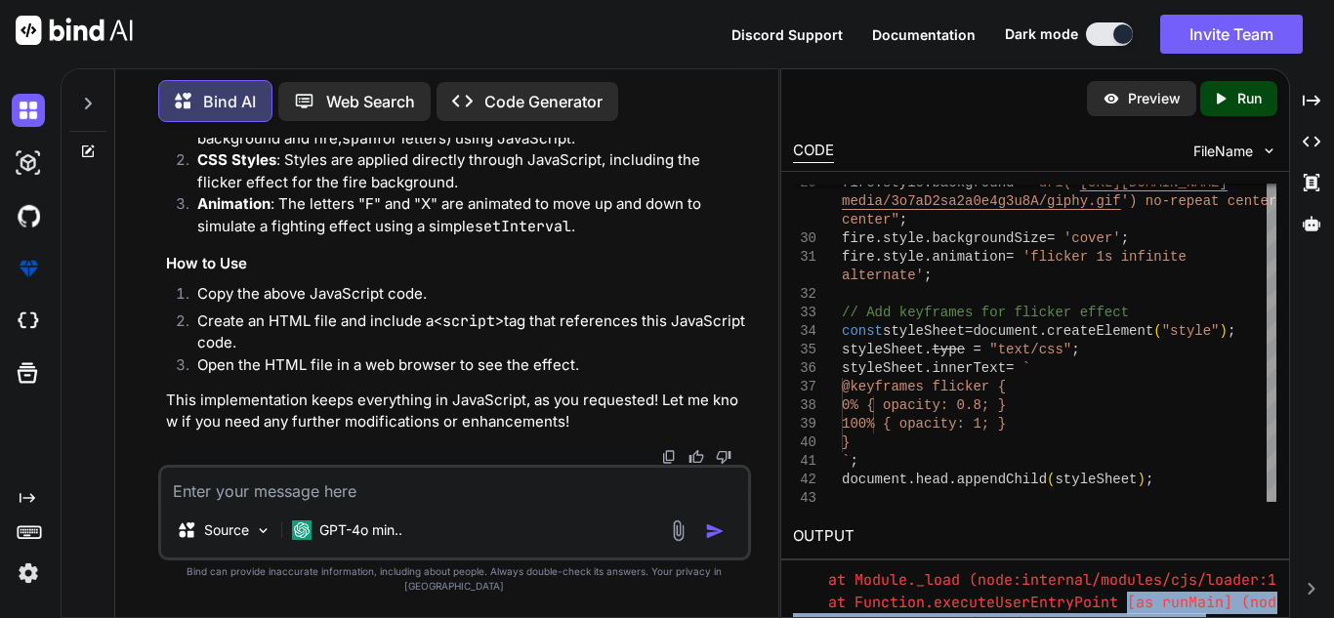
scroll to position [0, 0]
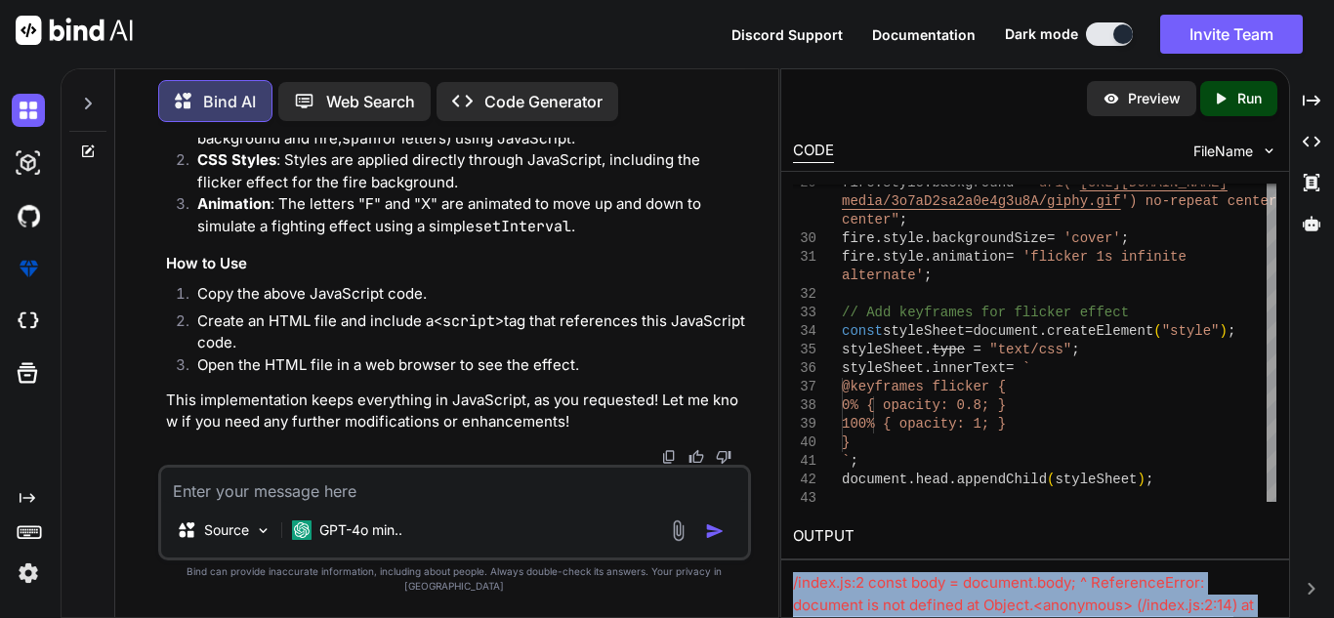
drag, startPoint x: 1223, startPoint y: 607, endPoint x: 787, endPoint y: 584, distance: 436.2
click at [787, 584] on div "OUTPUT /index.js:2 const body = document.body; ^ ReferenceError: document is no…" at bounding box center [1035, 597] width 508 height 167
copy div "/index.js:2 const body = document.body; ^ ReferenceError: document is not defin…"
click at [411, 492] on textarea at bounding box center [454, 485] width 587 height 35
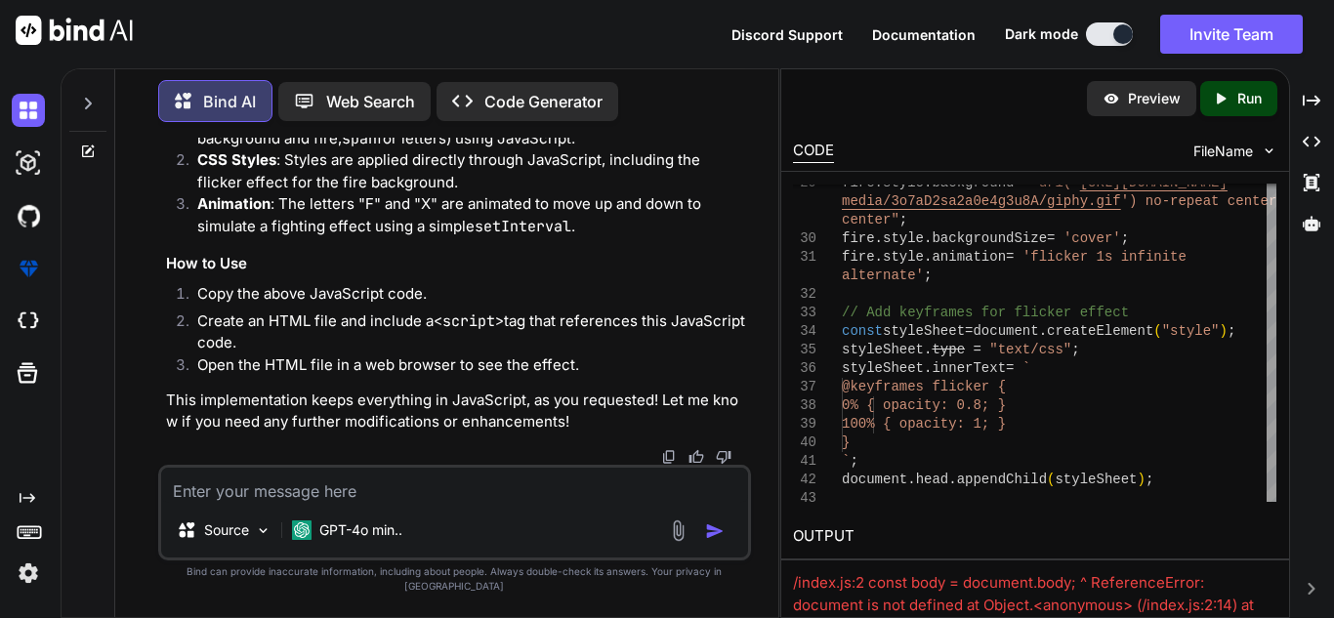
paste textarea "/index.js:2 const body = document.body; ^ ReferenceError: document is not defin…"
type textarea "/index.js:2 const body = document.body; ^ ReferenceError: document is not defin…"
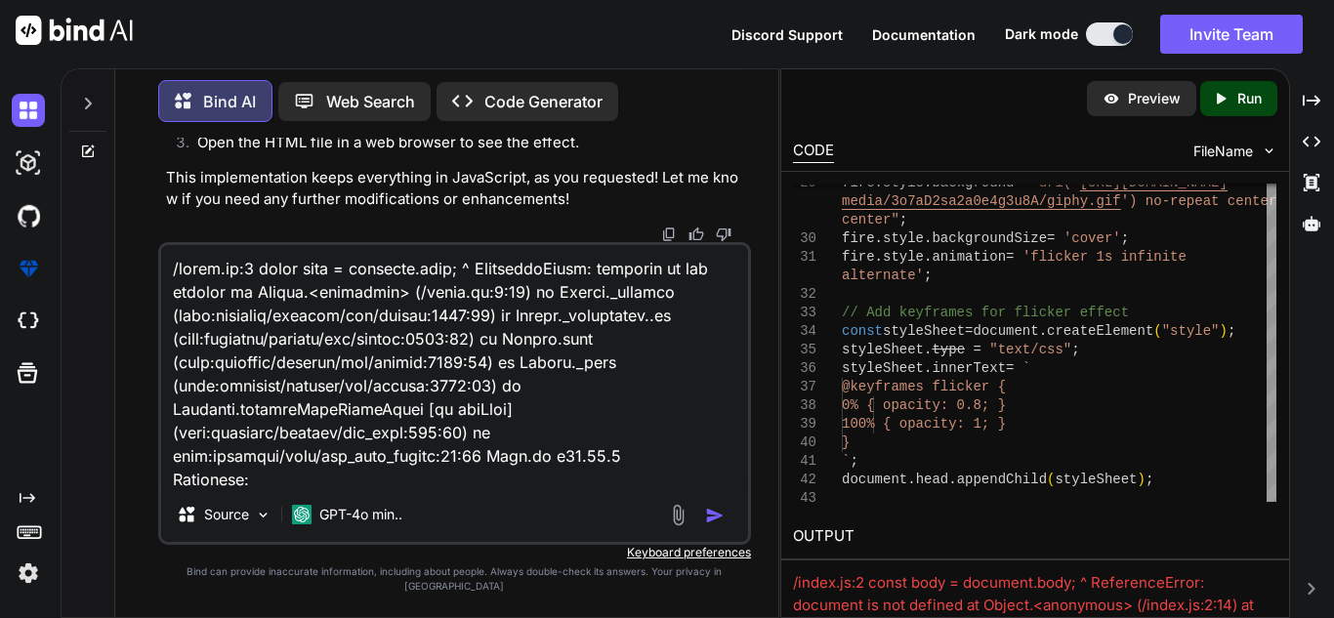
scroll to position [330, 0]
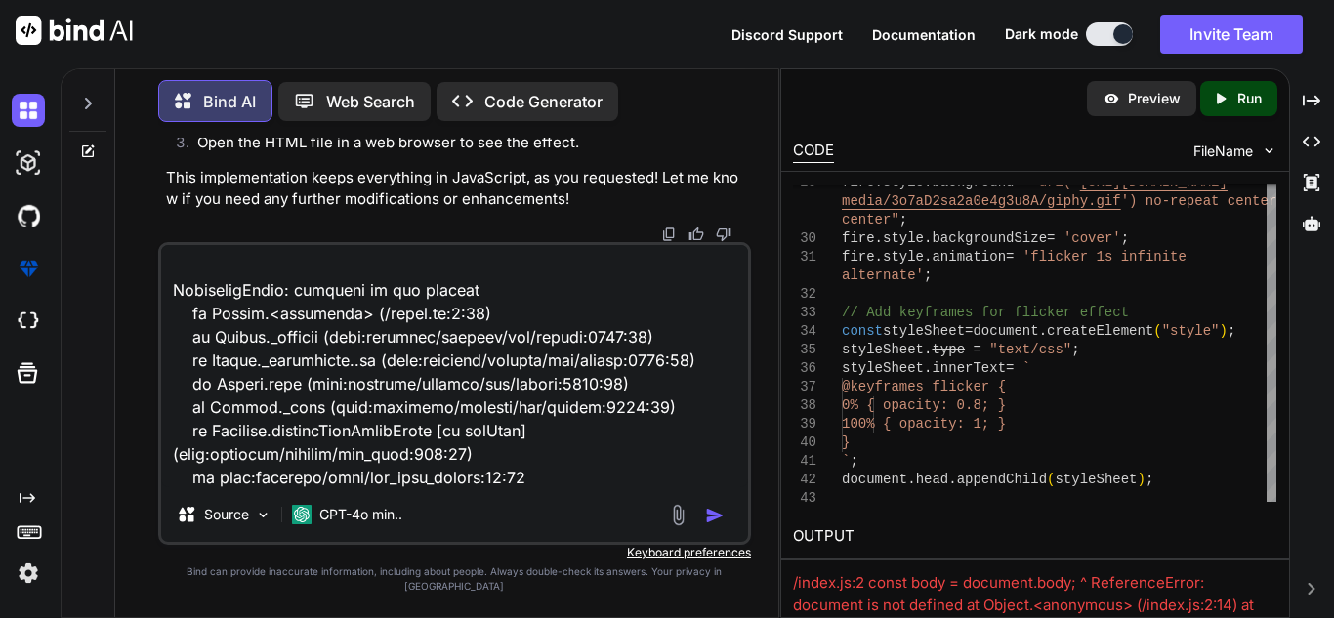
type textarea "x"
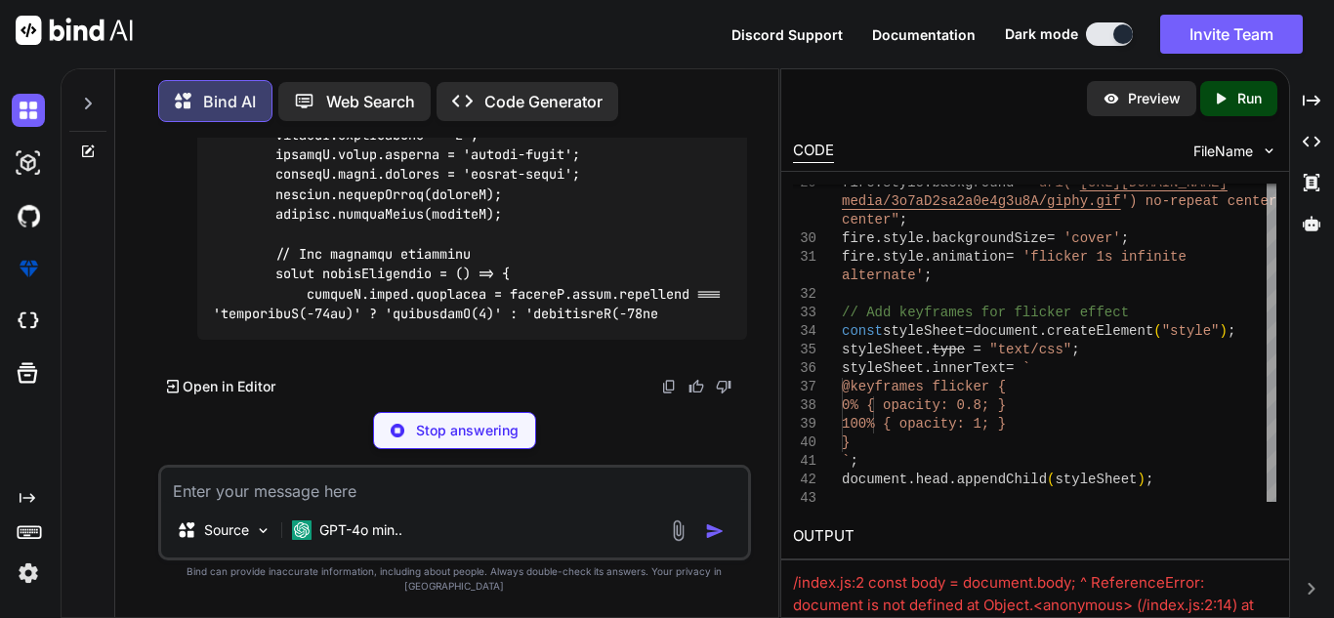
scroll to position [6843, 0]
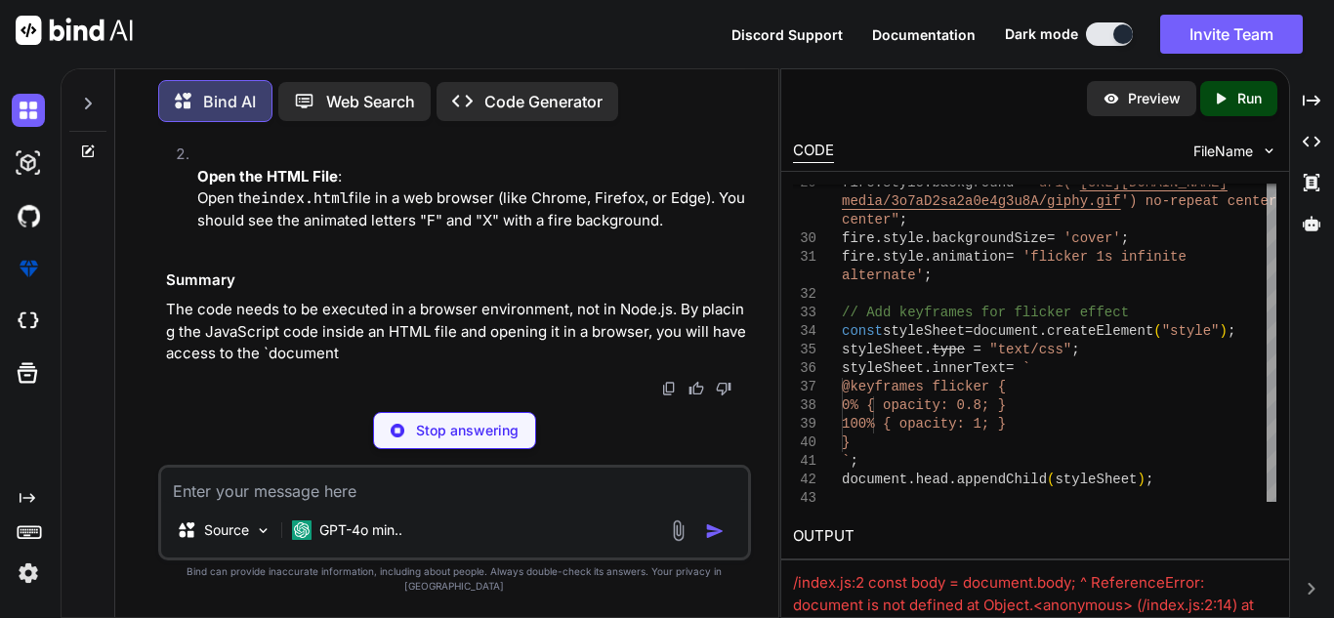
type textarea "x"
type textarea "// Set up the animation interval setInterval(fightAnimation, 1000); // Append e…"
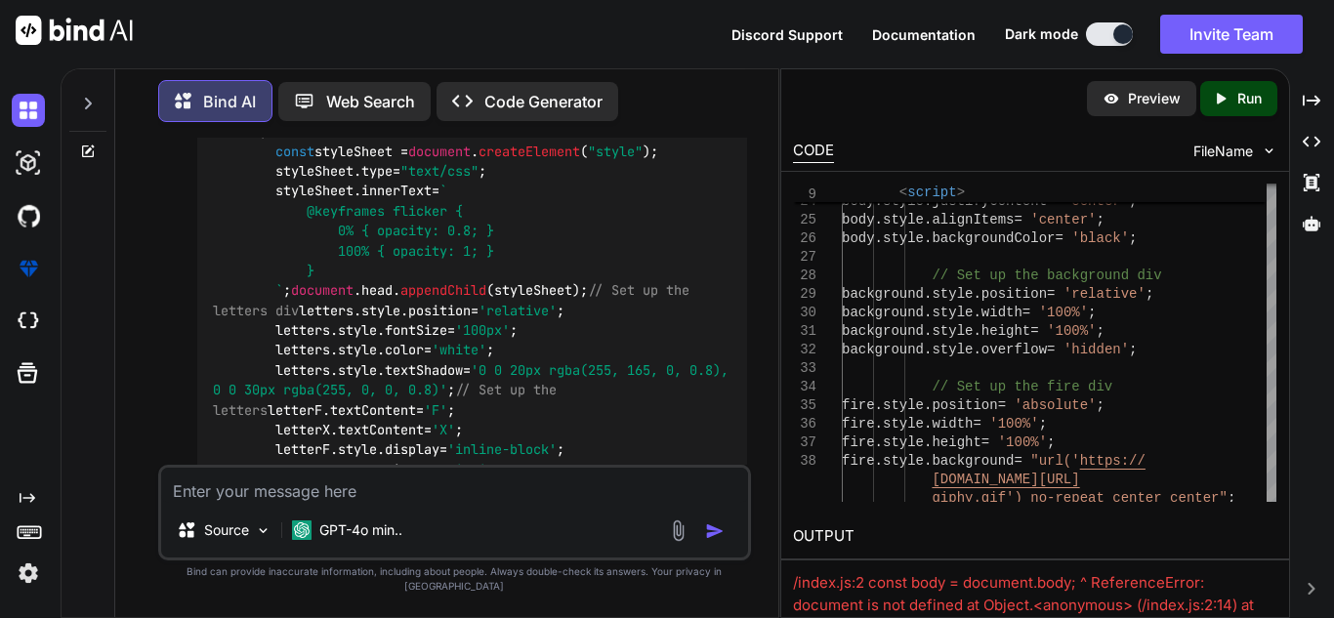
scroll to position [5254, 0]
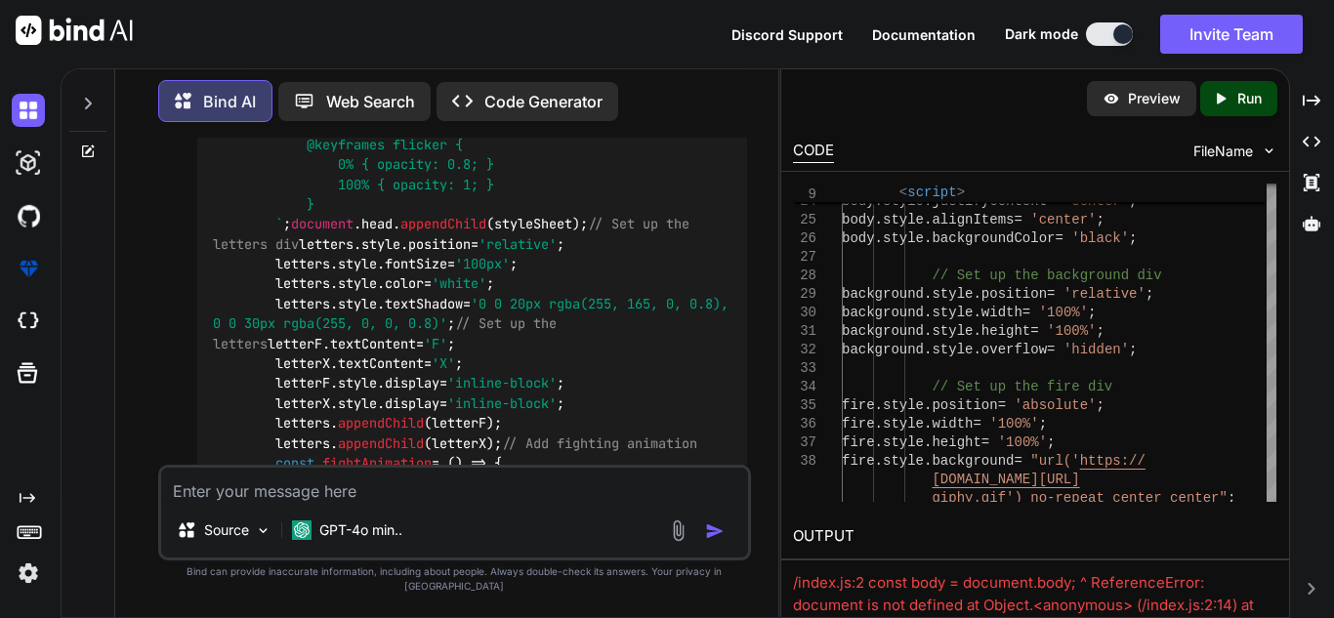
click at [348, 503] on textarea at bounding box center [454, 485] width 587 height 35
type textarea "i"
type textarea "x"
type textarea "it"
type textarea "x"
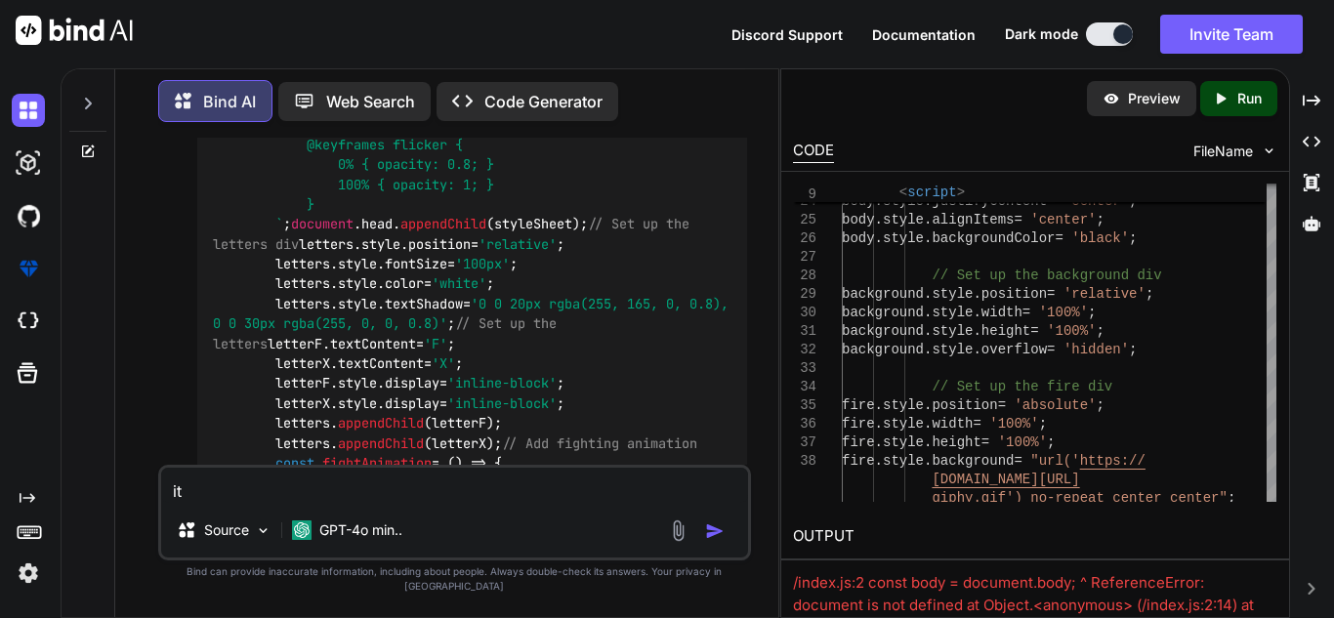
type textarea "it"
type textarea "x"
type textarea "it n"
type textarea "x"
type textarea "it ne"
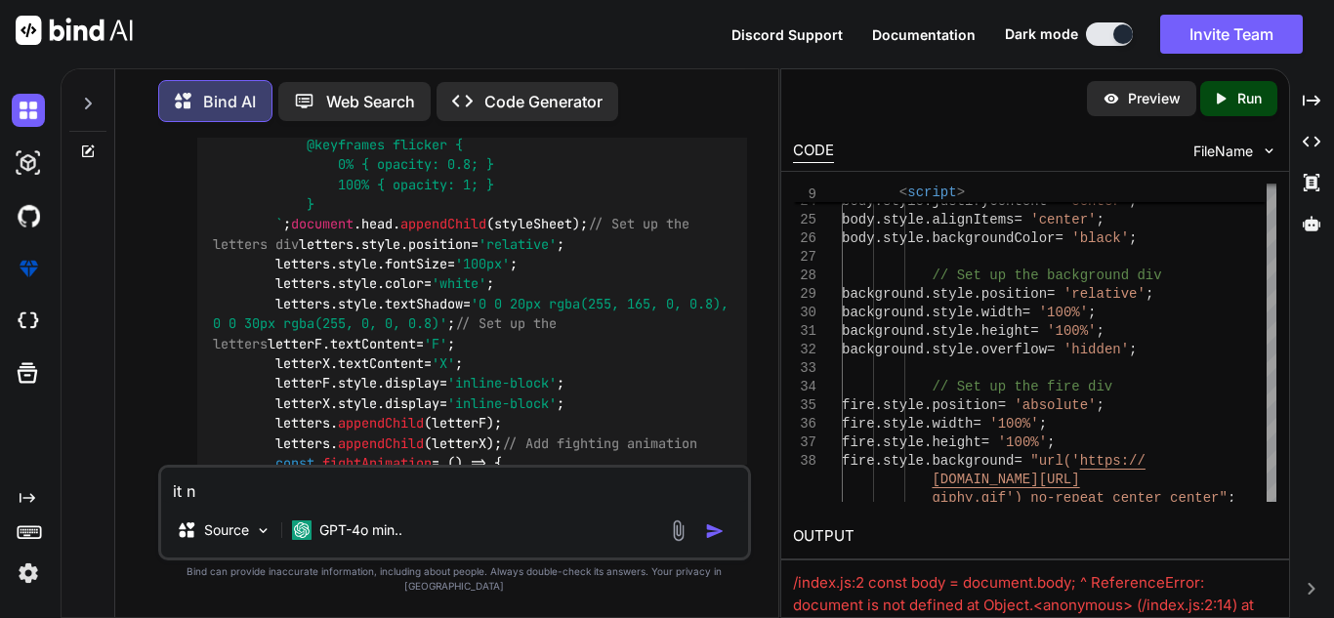
type textarea "x"
type textarea "it nee"
type textarea "x"
type textarea "it need"
type textarea "x"
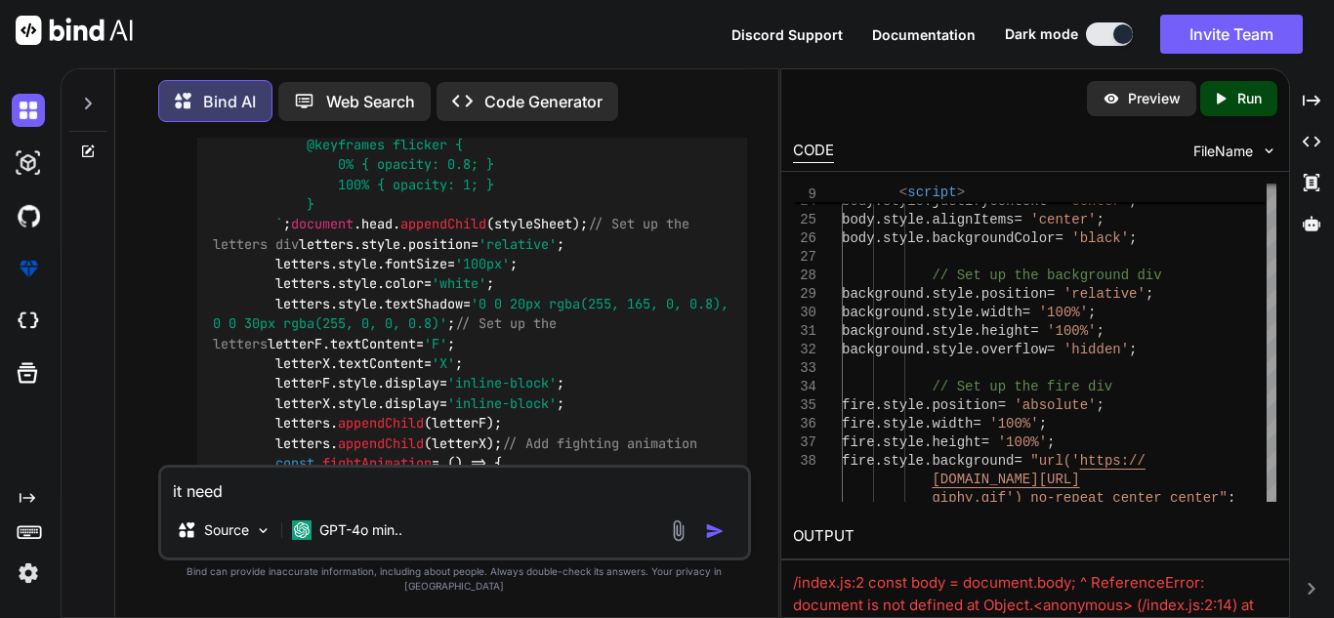
type textarea "it need"
type textarea "x"
type textarea "it need s"
type textarea "x"
type textarea "it need st"
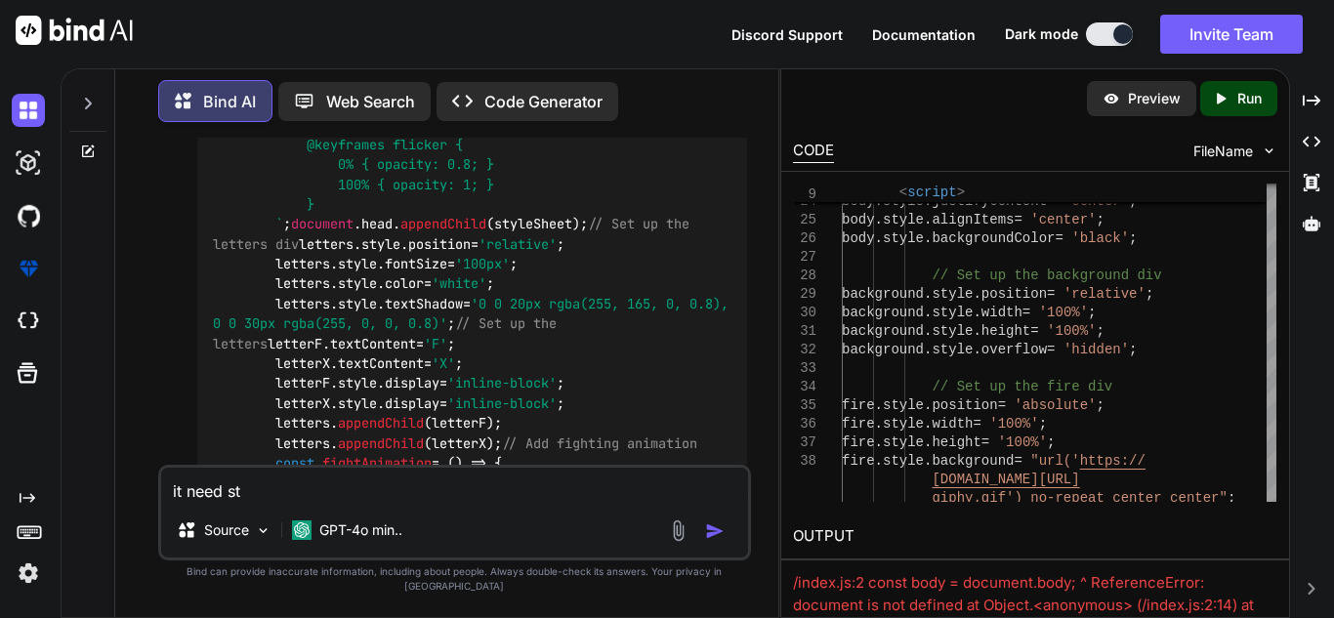
type textarea "x"
type textarea "it need sto"
type textarea "x"
type textarea "it need sto"
type textarea "x"
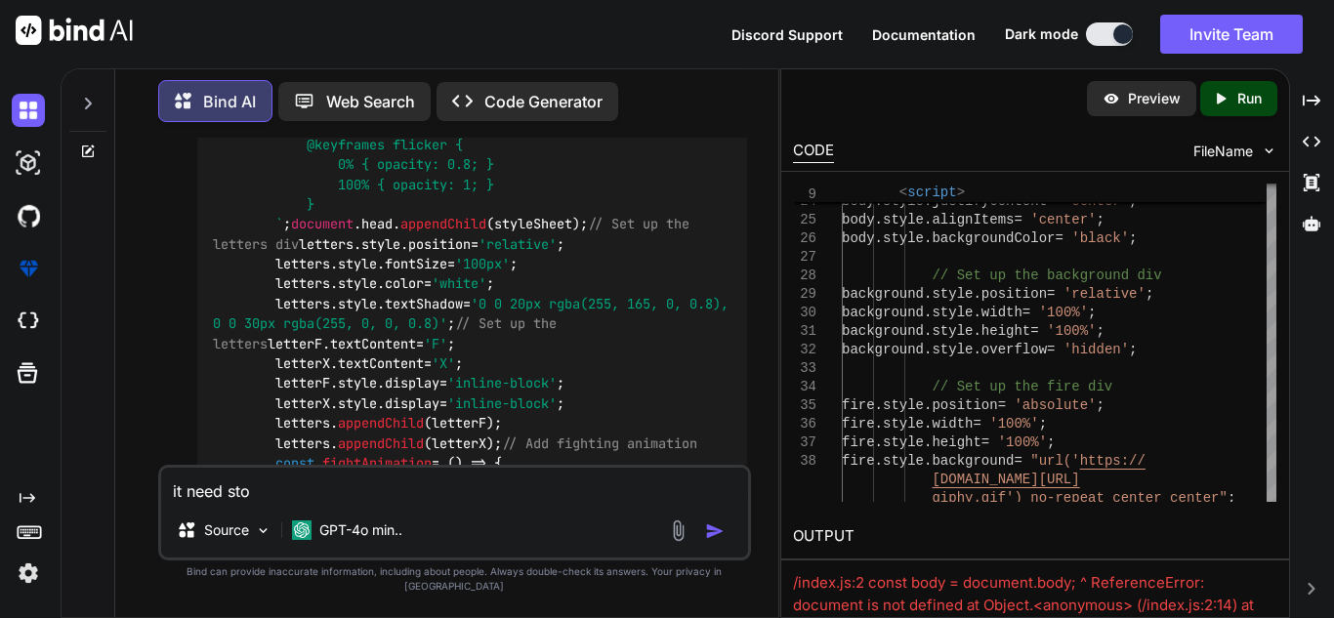
type textarea "it need sto w"
type textarea "x"
type textarea "it need sto wo"
type textarea "x"
type textarea "it need sto wor"
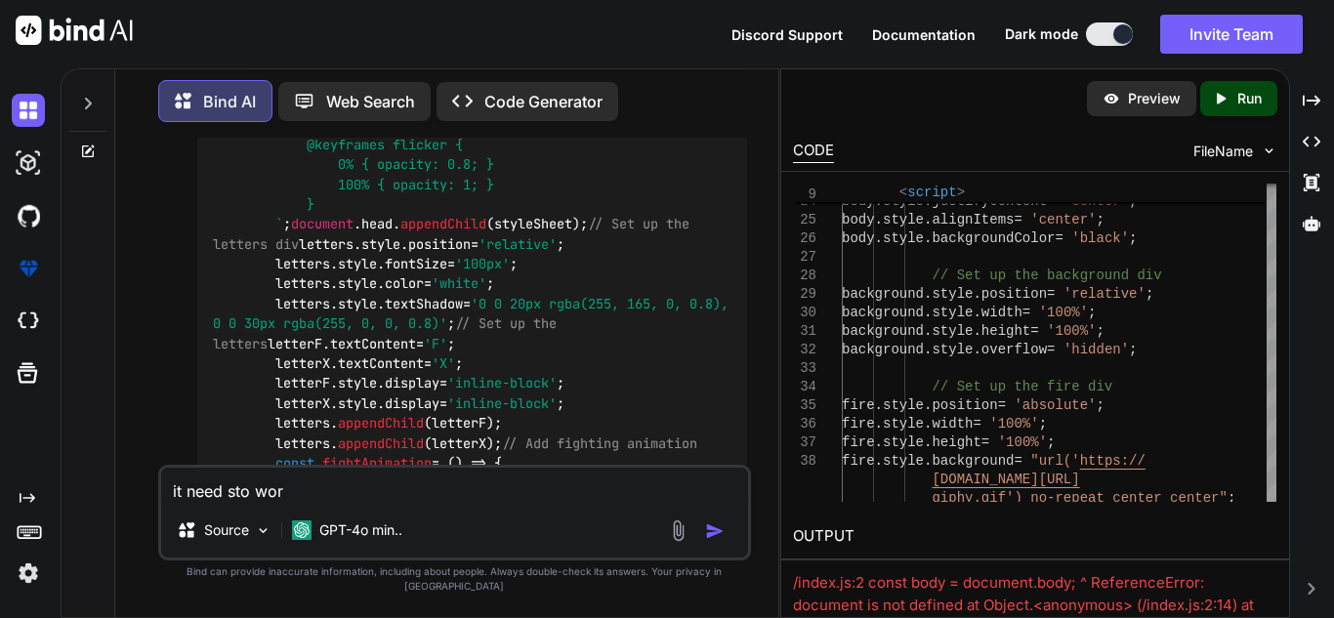
type textarea "x"
type textarea "it need sto work"
type textarea "x"
type textarea "it need sto work"
type textarea "x"
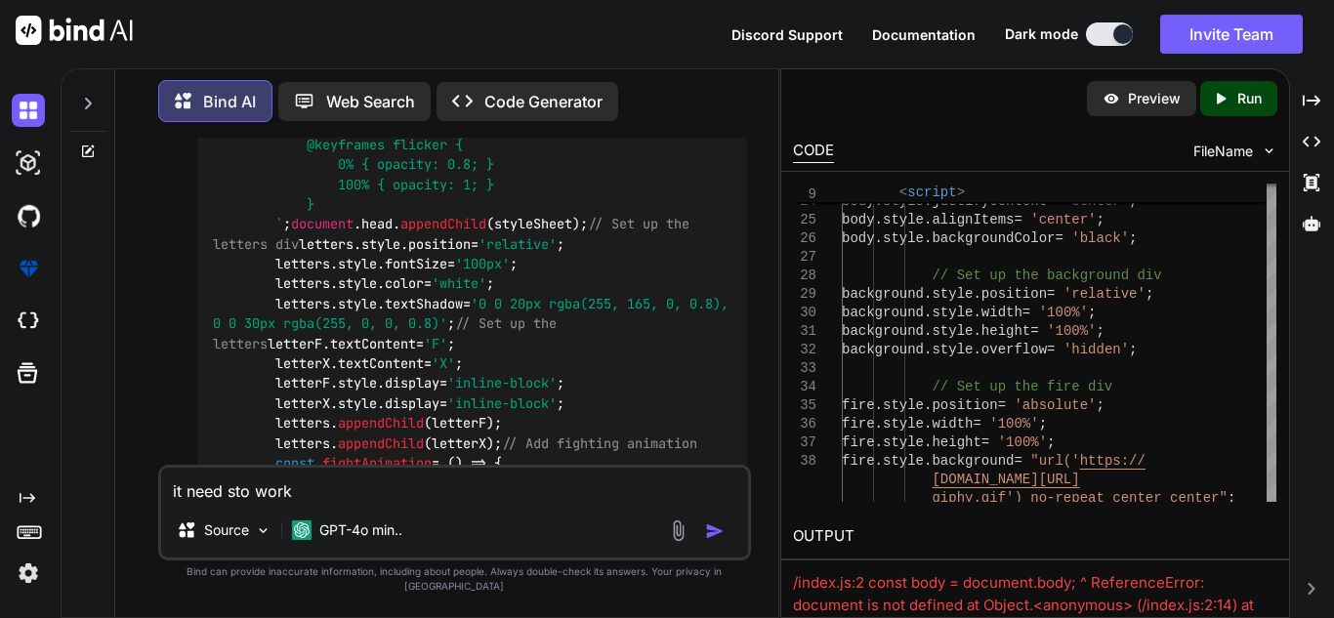
type textarea "it need sto work o"
type textarea "x"
type textarea "it need sto work on"
type textarea "x"
type textarea "it need sto work on"
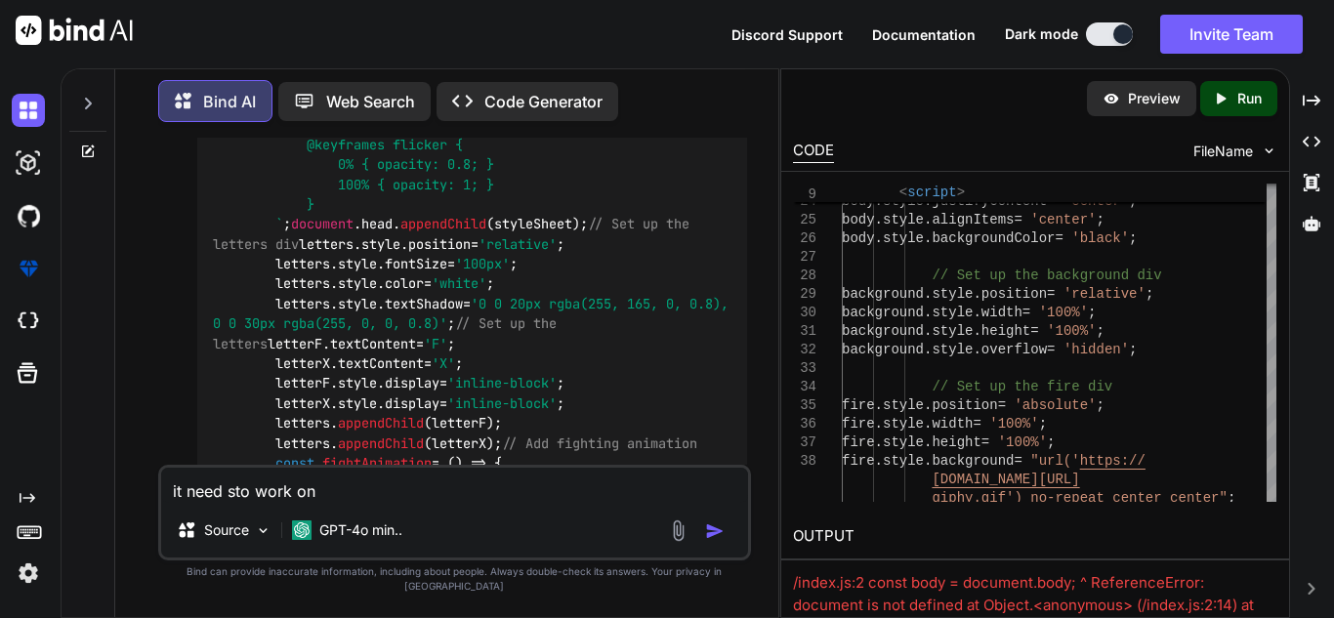
type textarea "x"
type textarea "it need sto work on o"
type textarea "x"
type textarea "it need sto work on oh"
type textarea "x"
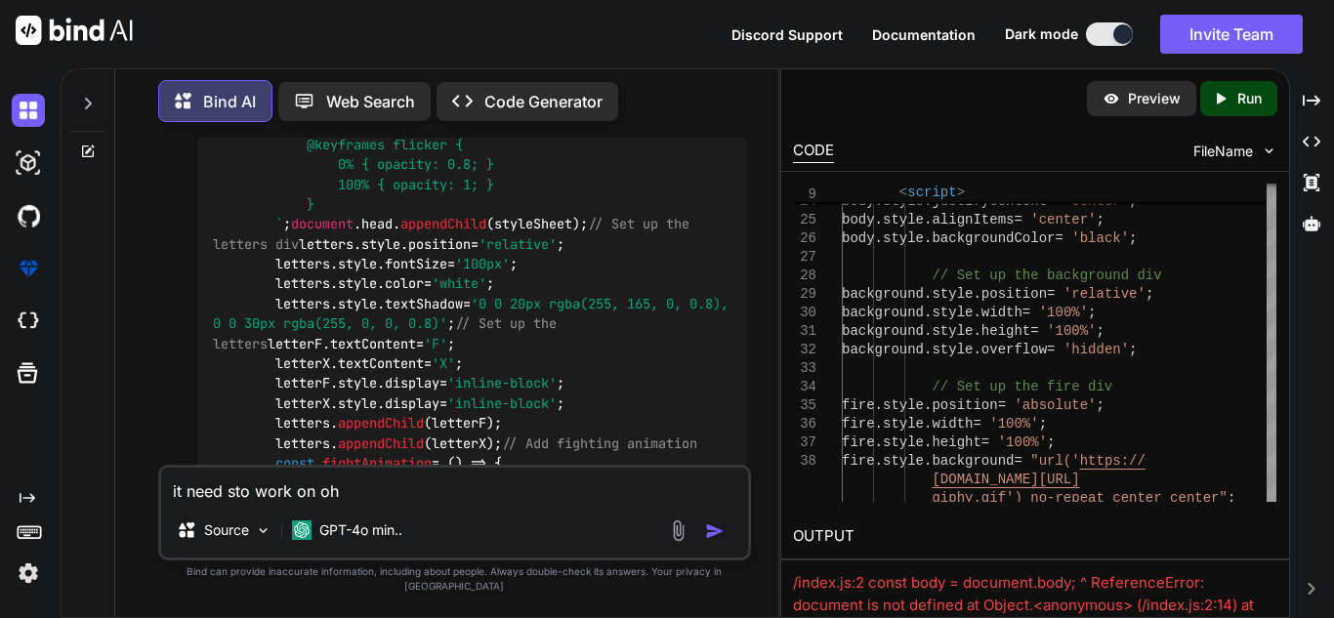
type textarea "it need sto work on o"
type textarea "x"
type textarea "it need sto work on"
type textarea "x"
type textarea "it need sto work on k"
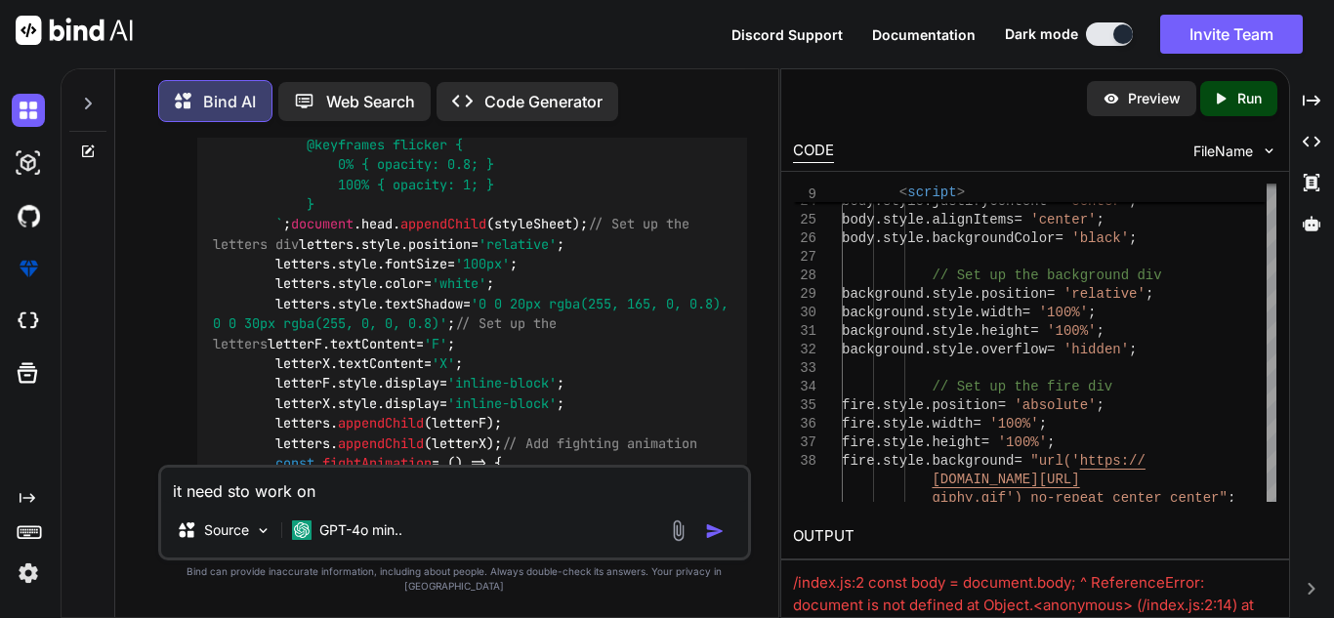
type textarea "x"
type textarea "it need sto work on kh"
type textarea "x"
type textarea "it need sto work on kha"
type textarea "x"
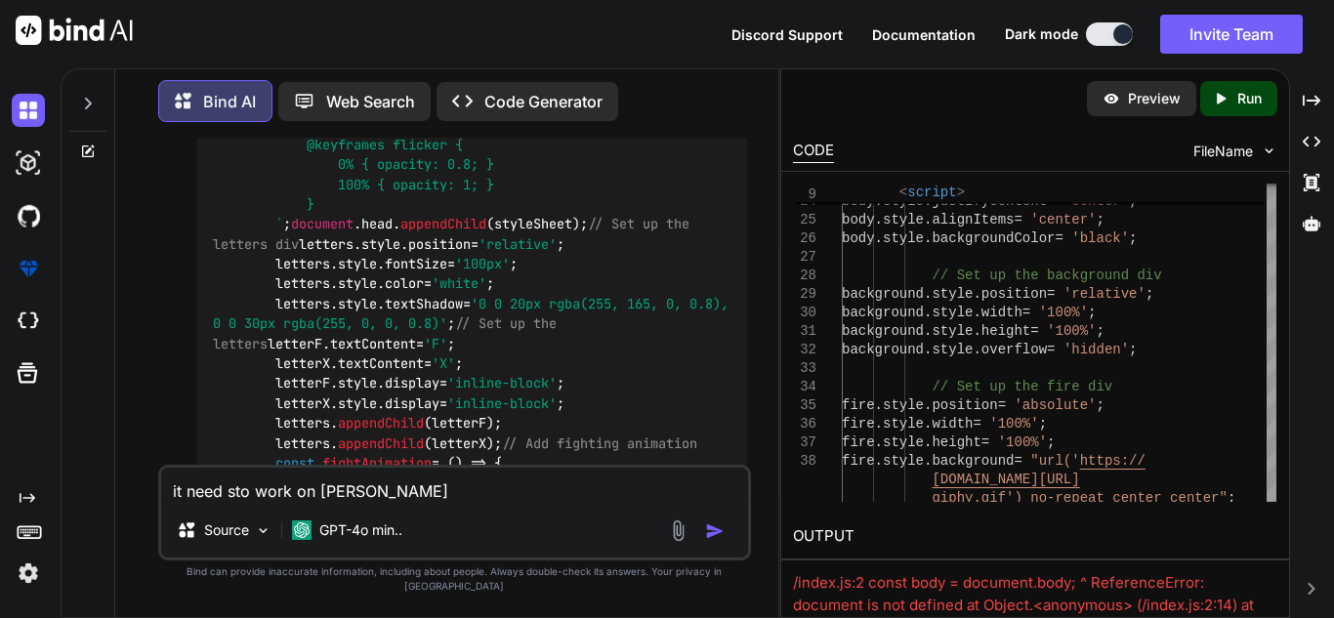
type textarea "it need sto work on [PERSON_NAME]"
type textarea "x"
type textarea "it need sto work on Khan a"
type textarea "x"
type textarea "it need sto work on [PERSON_NAME]"
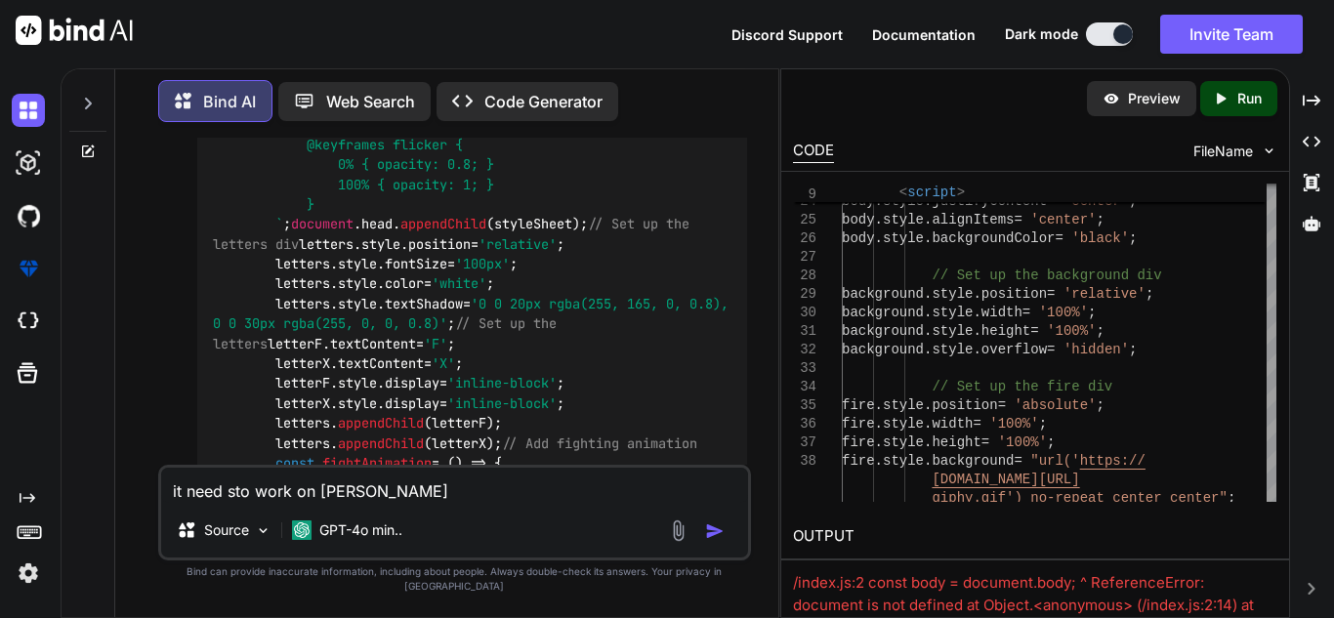
type textarea "x"
type textarea "it need sto work on Khan aca"
type textarea "x"
type textarea "it need sto work on Khan acad"
type textarea "x"
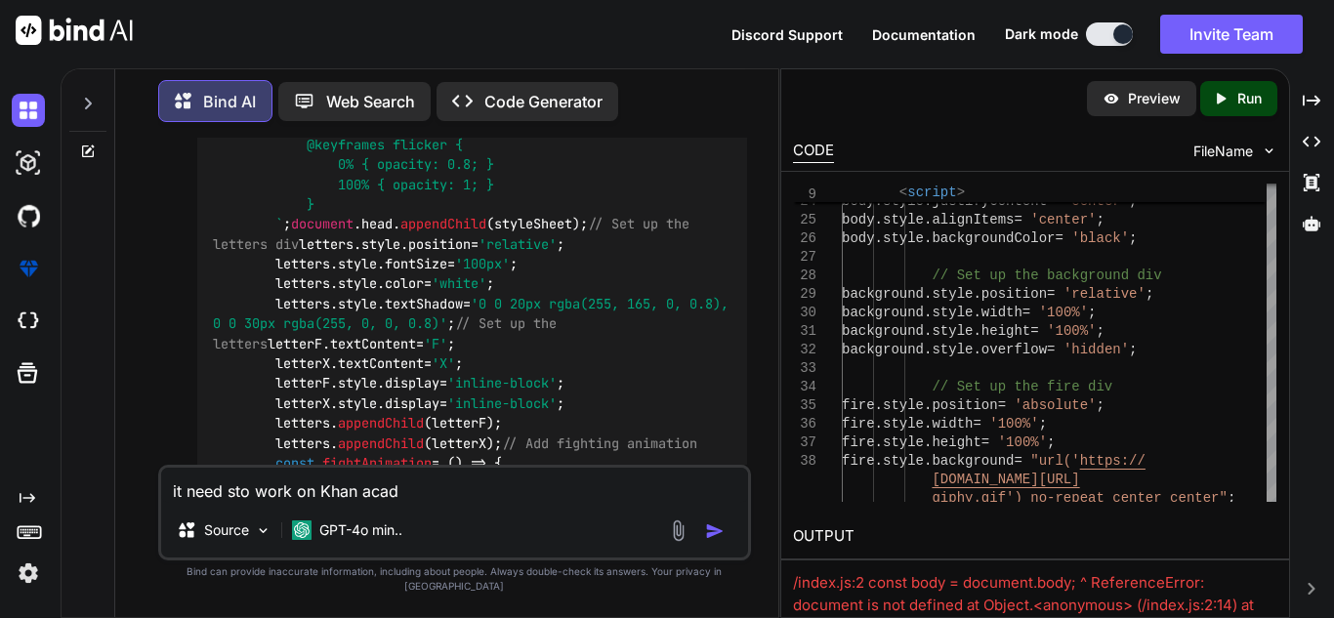
type textarea "it need sto work on Khan acade"
type textarea "x"
type textarea "it need sto work on [GEOGRAPHIC_DATA]"
type textarea "x"
type textarea "it need sto work on [GEOGRAPHIC_DATA]"
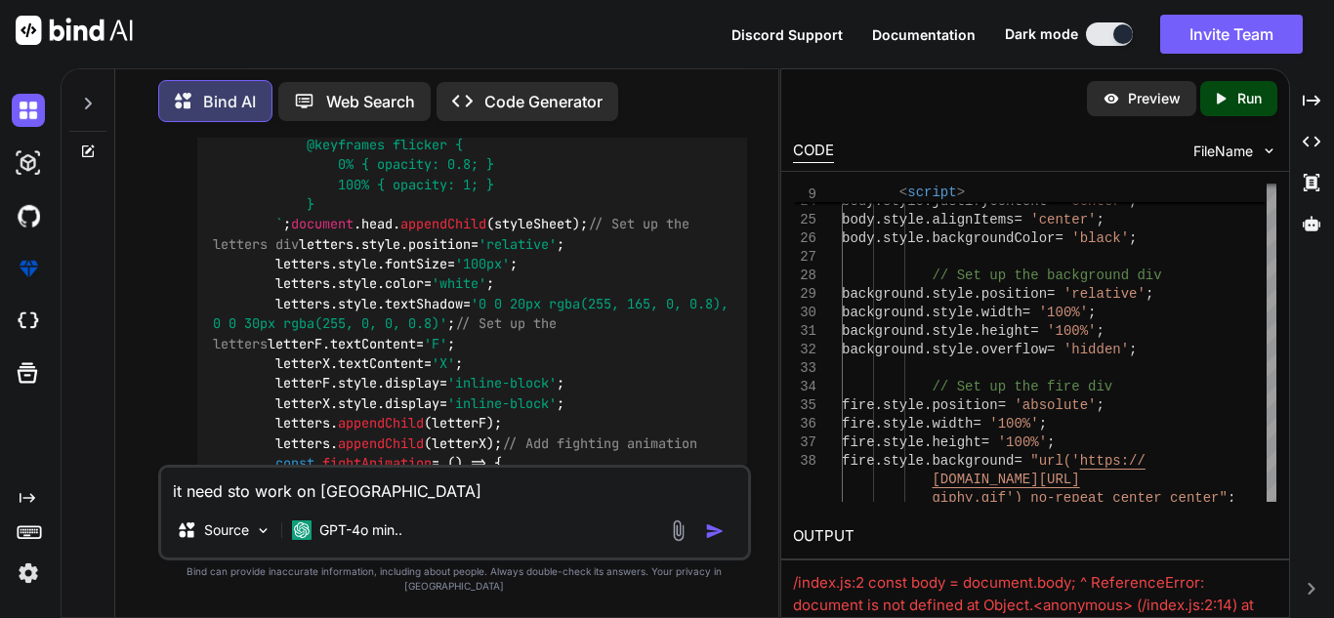
type textarea "x"
type textarea "it need sto work on Khan academy t"
type textarea "x"
type textarea "it need sto work on [GEOGRAPHIC_DATA]"
type textarea "x"
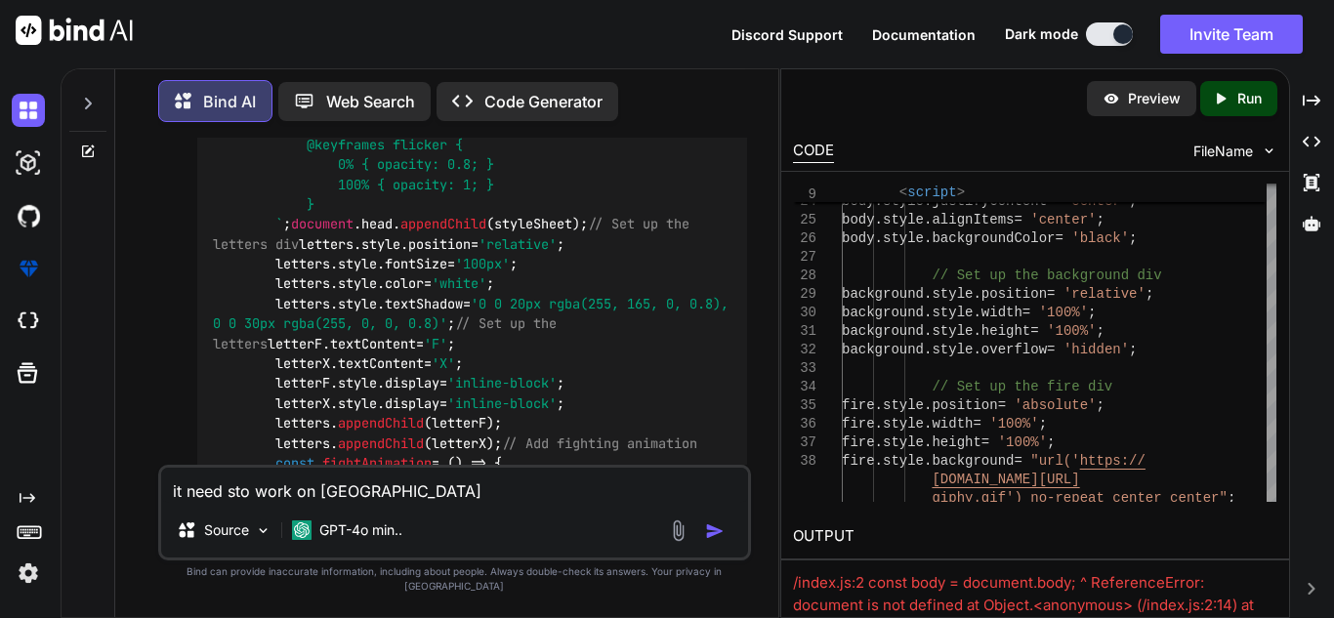
type textarea "it need sto work on Khan academy s"
type textarea "x"
type textarea "it need sto work on [GEOGRAPHIC_DATA] so"
type textarea "x"
type textarea "it need sto work on [GEOGRAPHIC_DATA] so"
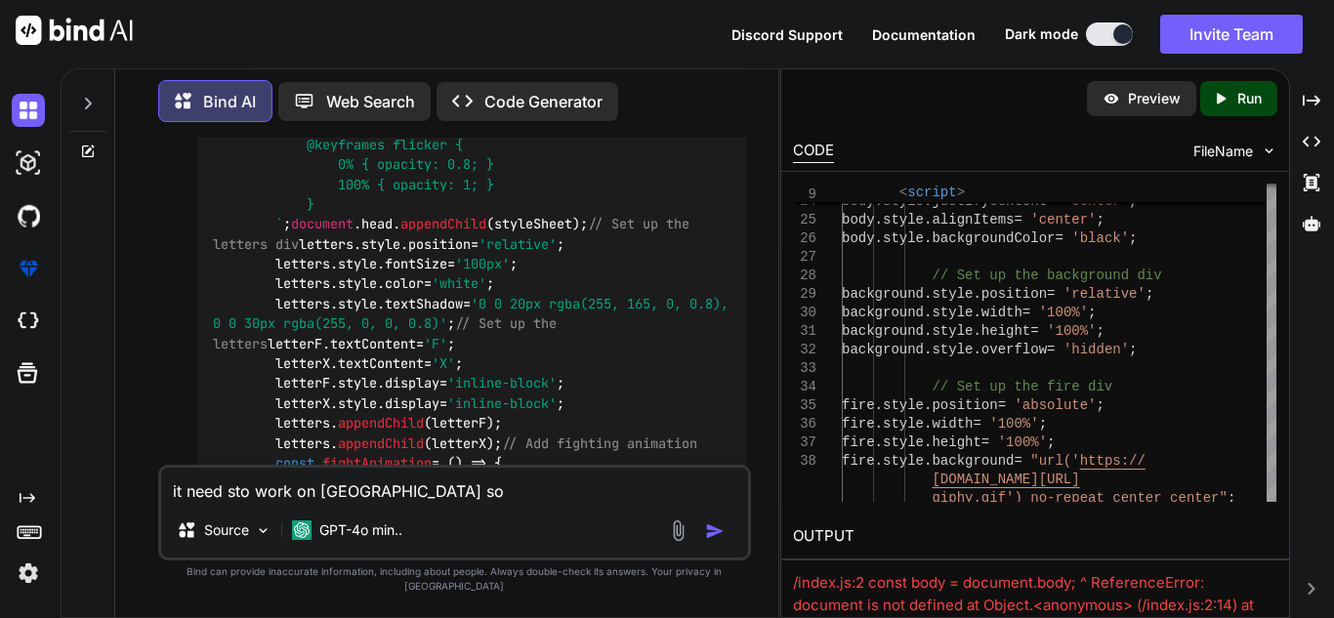
type textarea "x"
type textarea "it need sto work on [GEOGRAPHIC_DATA] so pl"
type textarea "x"
type textarea "it need sto work on [GEOGRAPHIC_DATA] so ple"
type textarea "x"
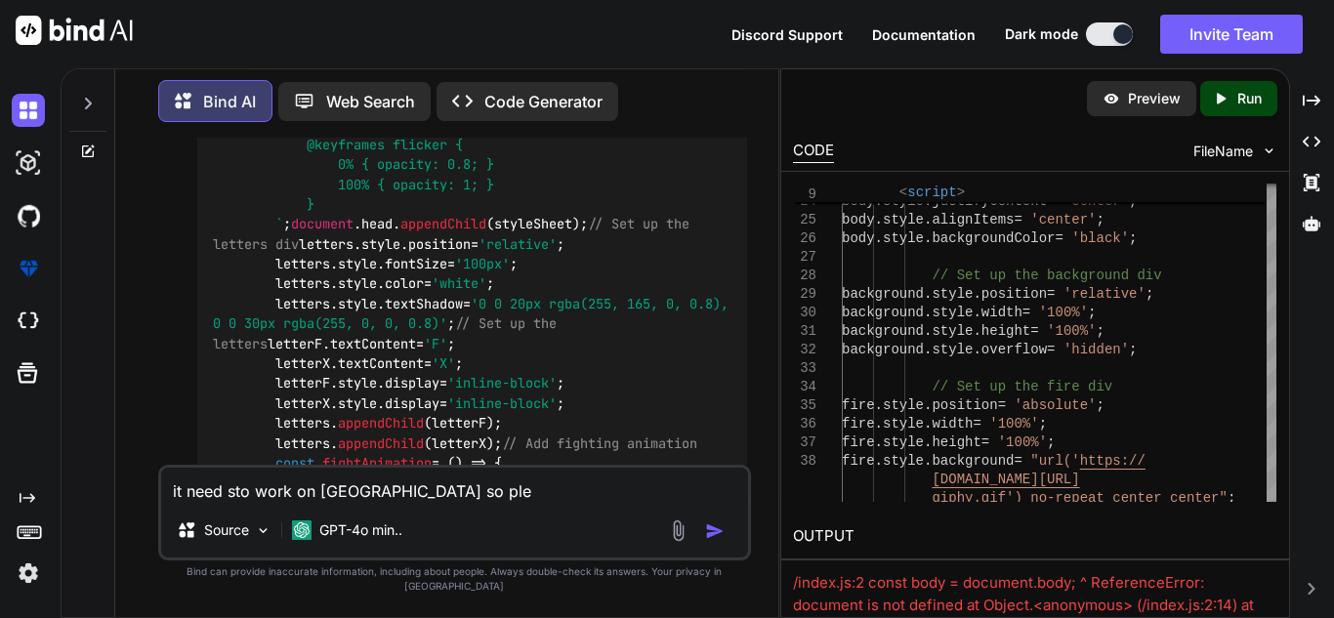
type textarea "it need sto work on [GEOGRAPHIC_DATA] so ples"
type textarea "x"
type textarea "it need sto work on [GEOGRAPHIC_DATA] so plesa"
type textarea "x"
type textarea "it need sto work on [GEOGRAPHIC_DATA] so plesas"
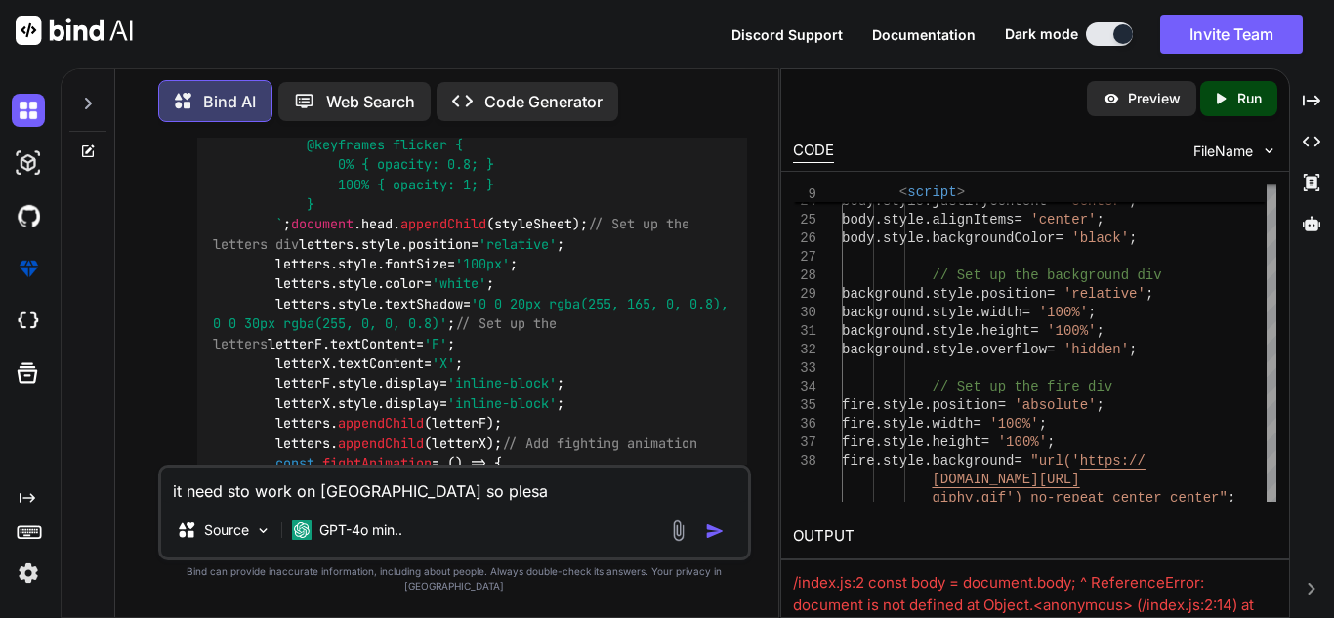
type textarea "x"
type textarea "it need sto work on [GEOGRAPHIC_DATA] so plesase"
type textarea "x"
type textarea "it need sto work on Khan academy so please"
type textarea "x"
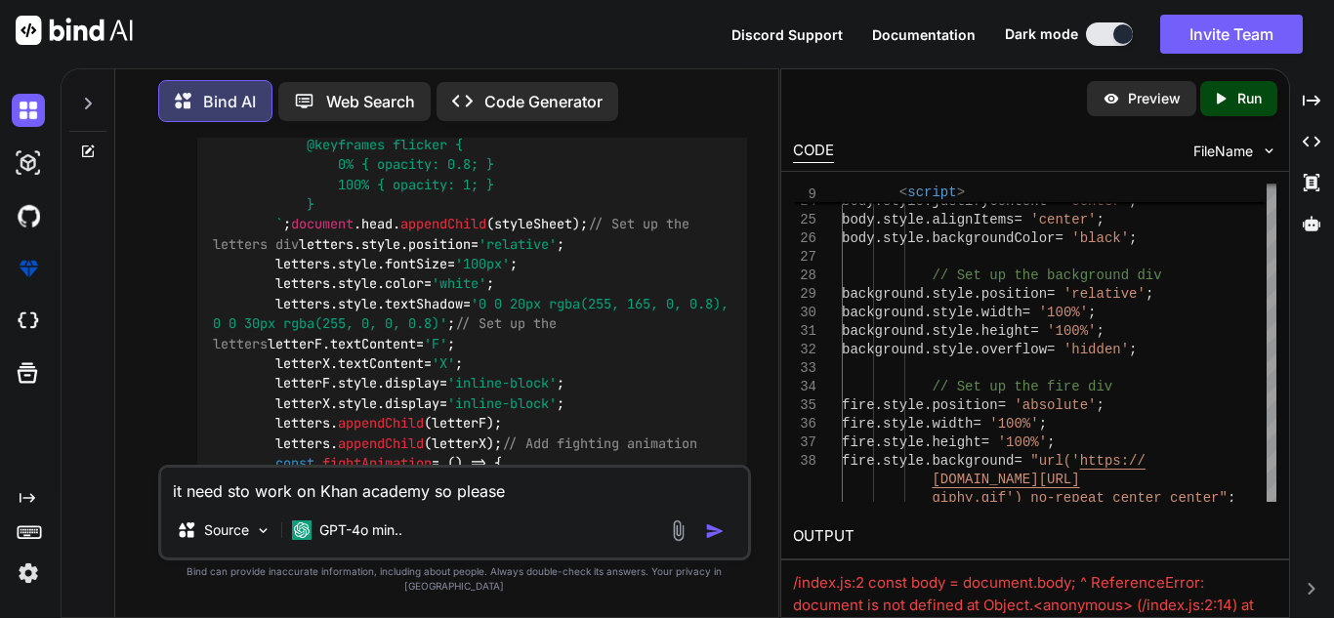
type textarea "it need sto work on Khan academy so please f"
type textarea "x"
type textarea "it need sto work on Khan academy so please fi"
type textarea "x"
type textarea "it need sto work on Khan academy so please fix"
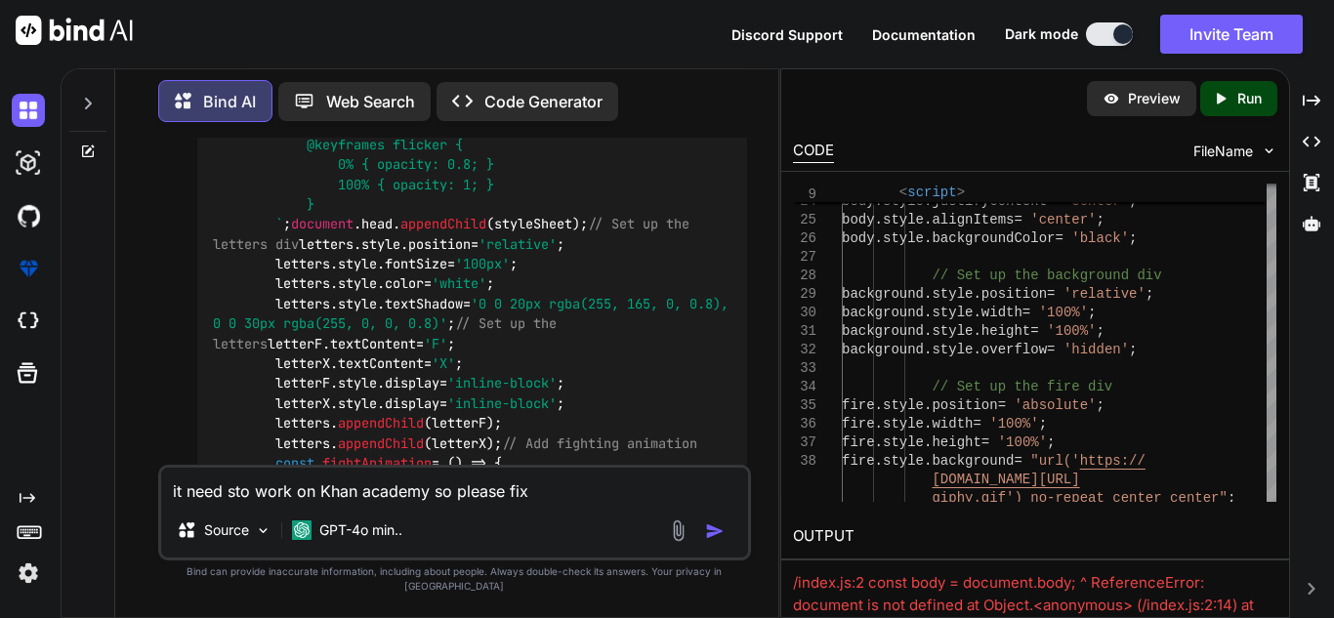
type textarea "x"
type textarea "it need sto work on Khan academy so please fix"
type textarea "x"
type textarea "it need sto work on Khan academy so please fix i"
type textarea "x"
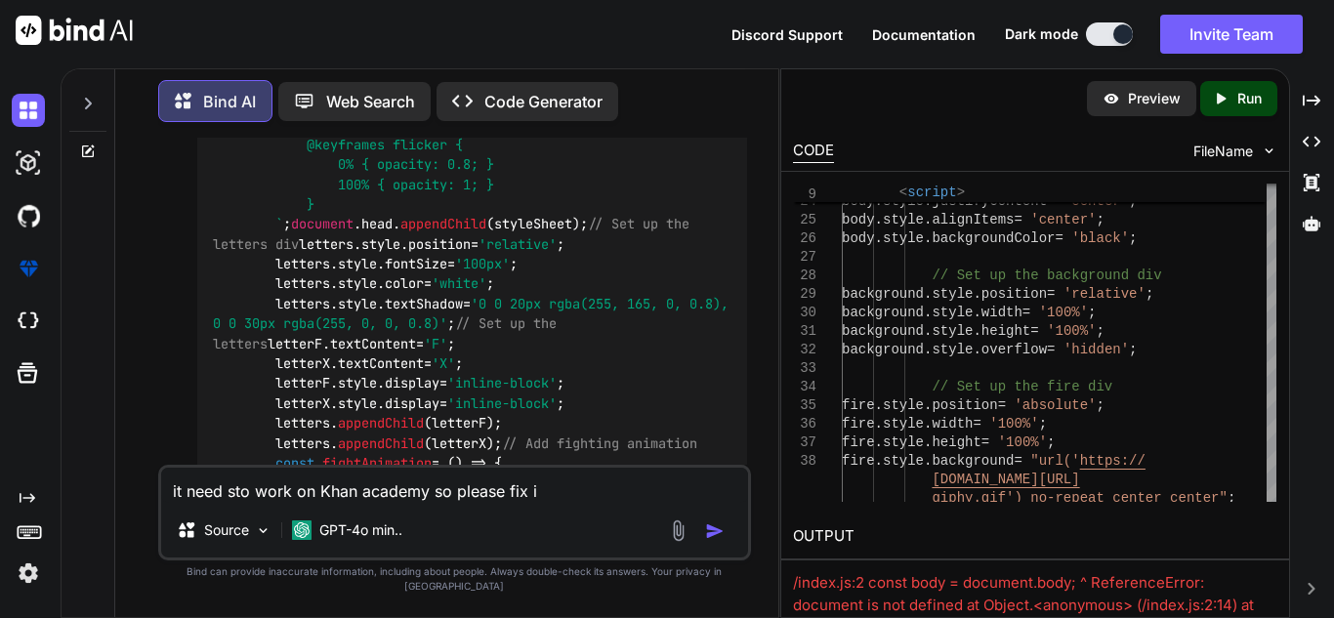
type textarea "it need sto work on Khan academy so please fix it"
type textarea "x"
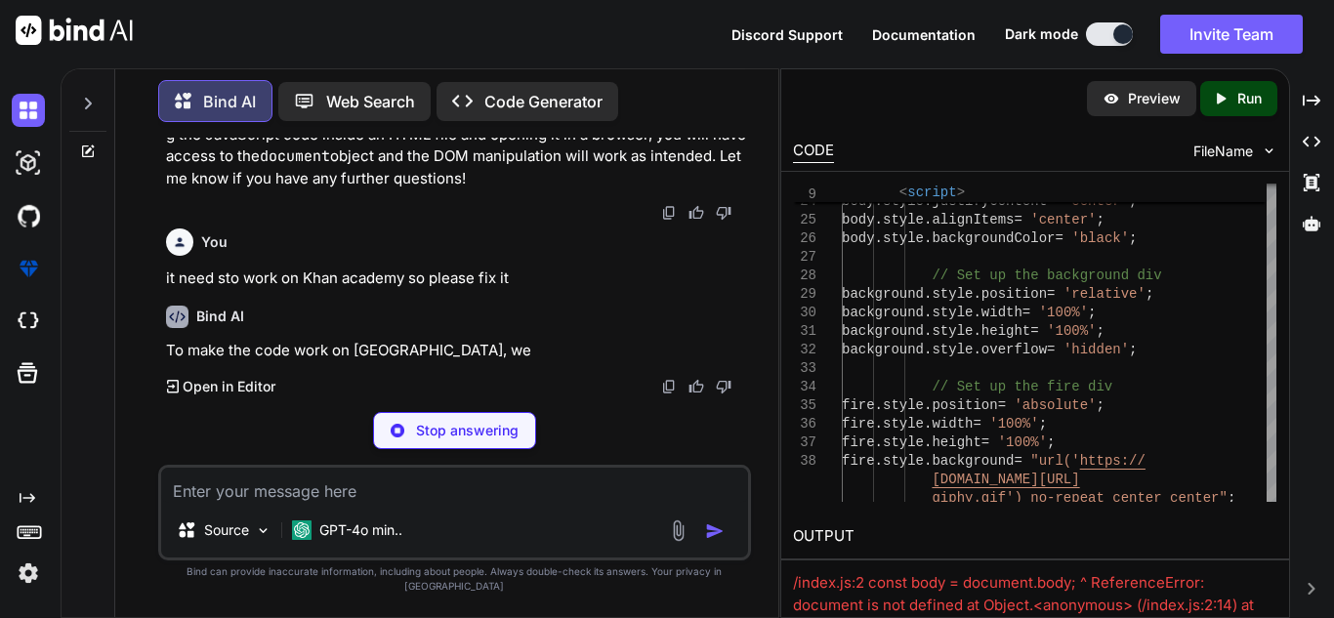
scroll to position [7499, 0]
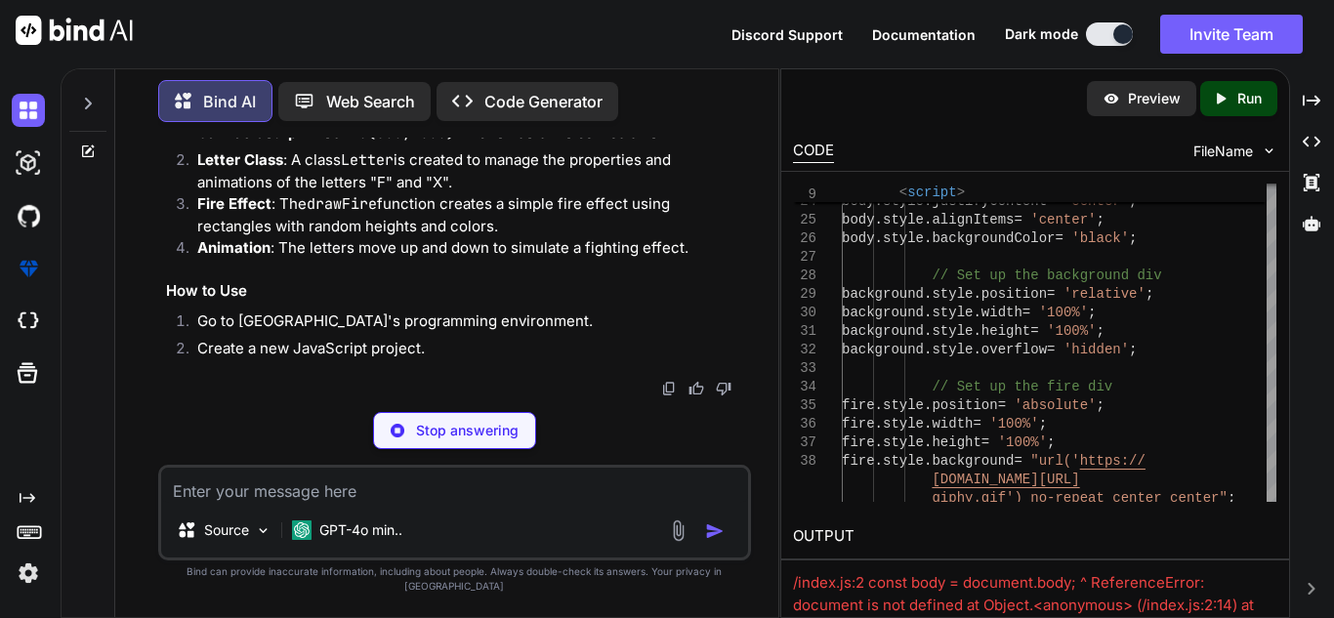
type textarea "x"
type textarea "textAlign(CENTER, CENTER); text(this.char, this.x, this.y + this.offset); } }"
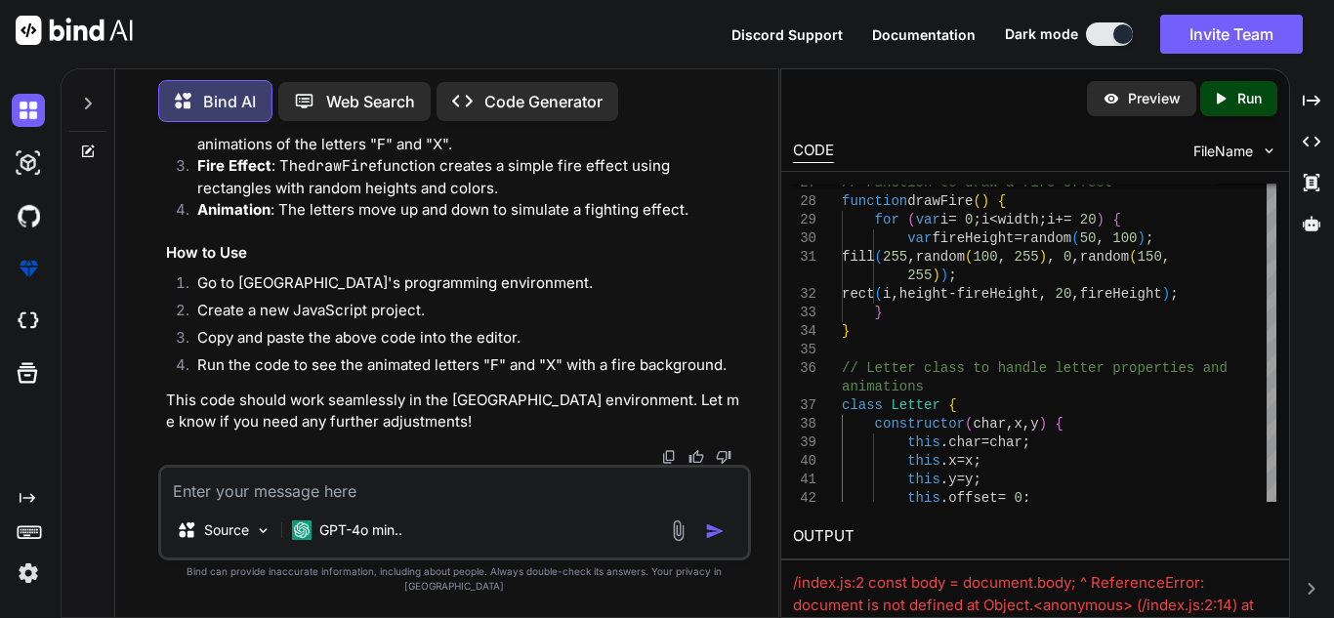
scroll to position [7649, 0]
click at [471, 503] on textarea at bounding box center [454, 485] width 587 height 35
type textarea "n"
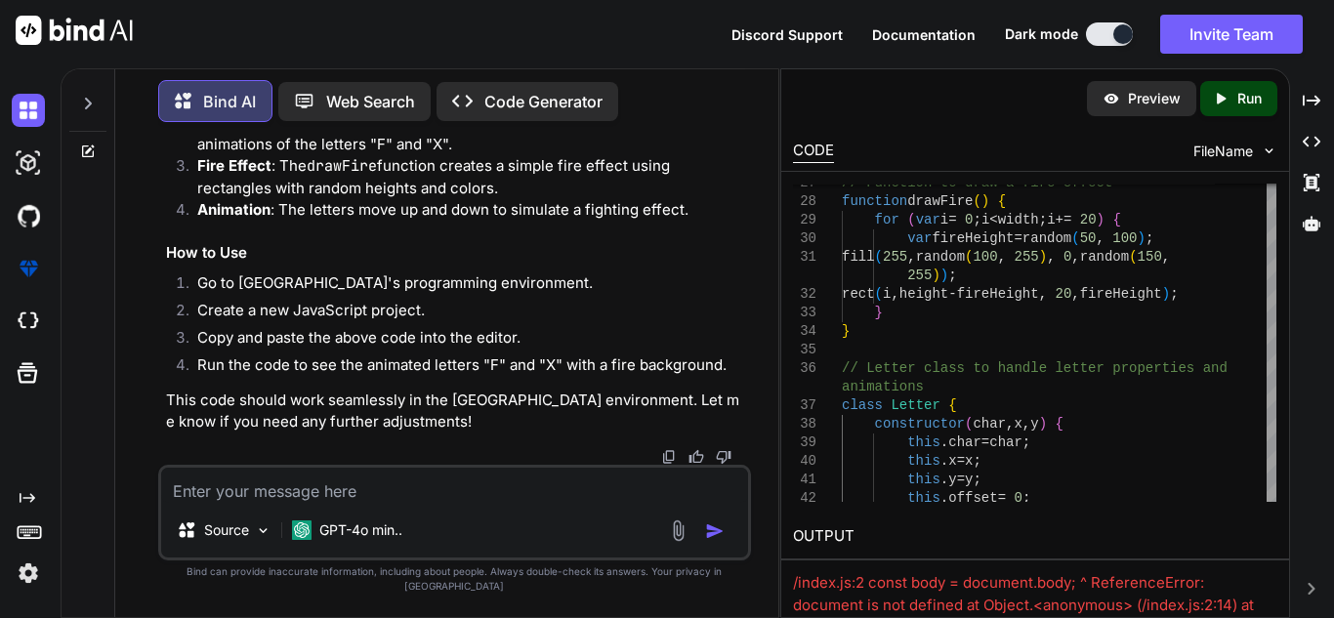
type textarea "x"
type textarea "h"
type textarea "x"
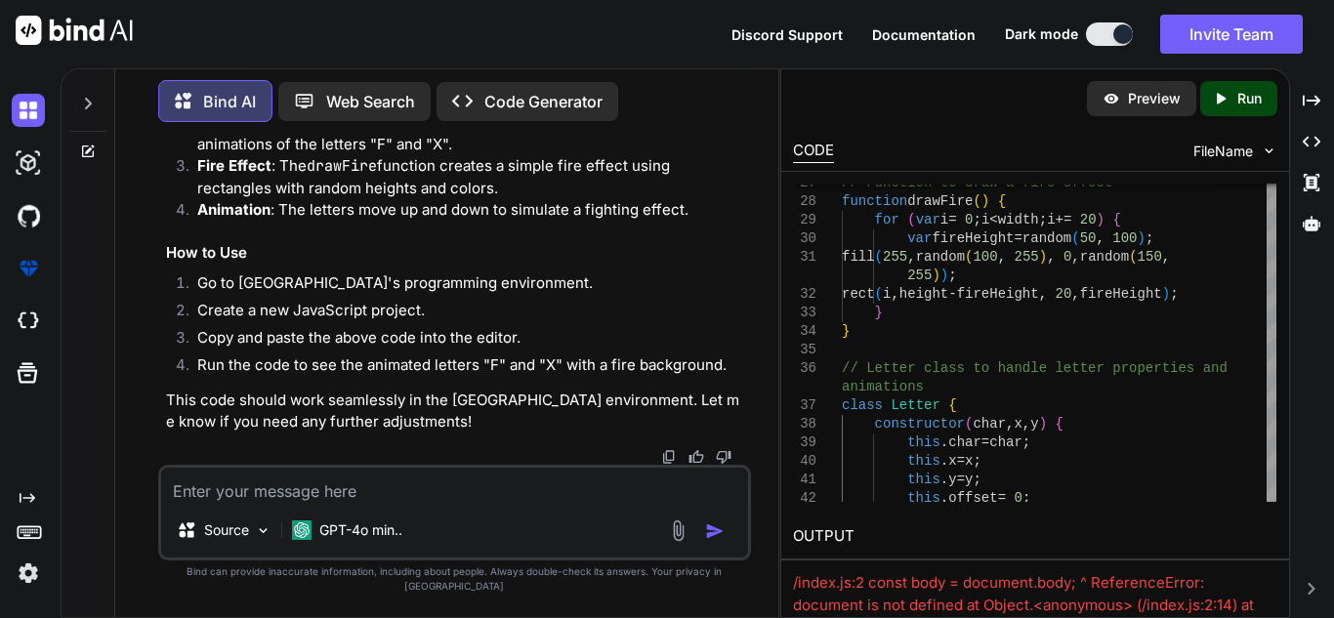
type textarea "n"
type textarea "x"
type textarea "nv"
type textarea "x"
type textarea "nvm"
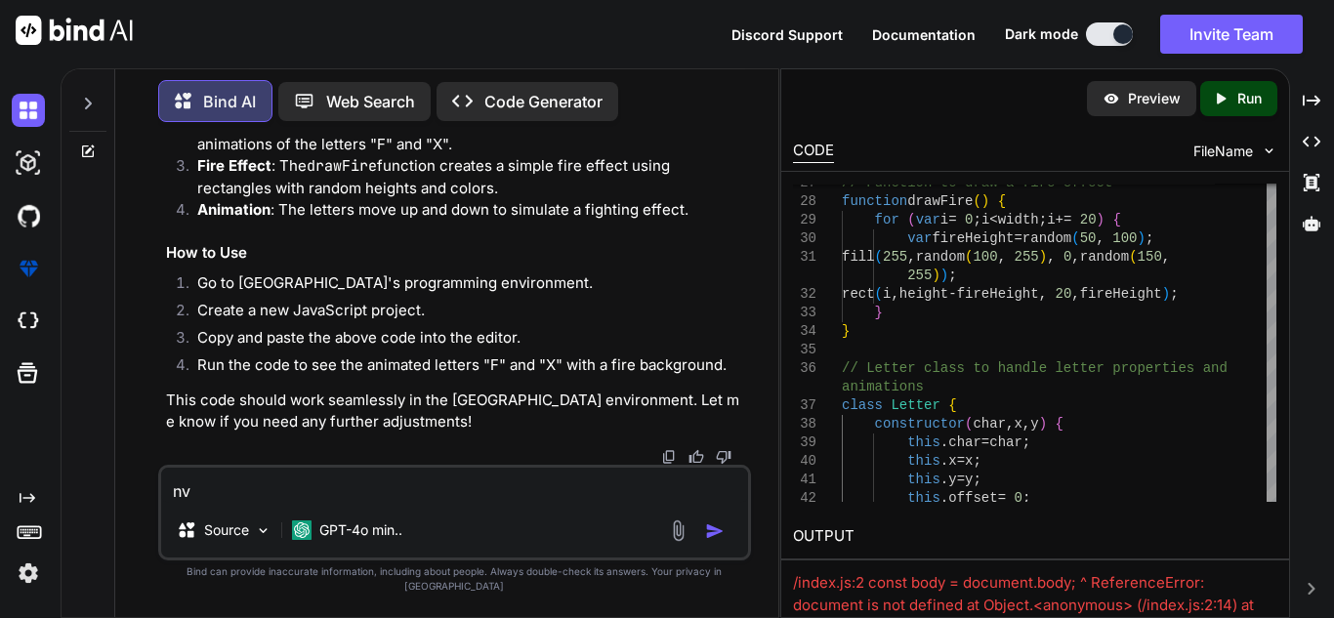
type textarea "x"
type textarea "NVM"
type textarea "x"
type textarea "NVM t"
type textarea "x"
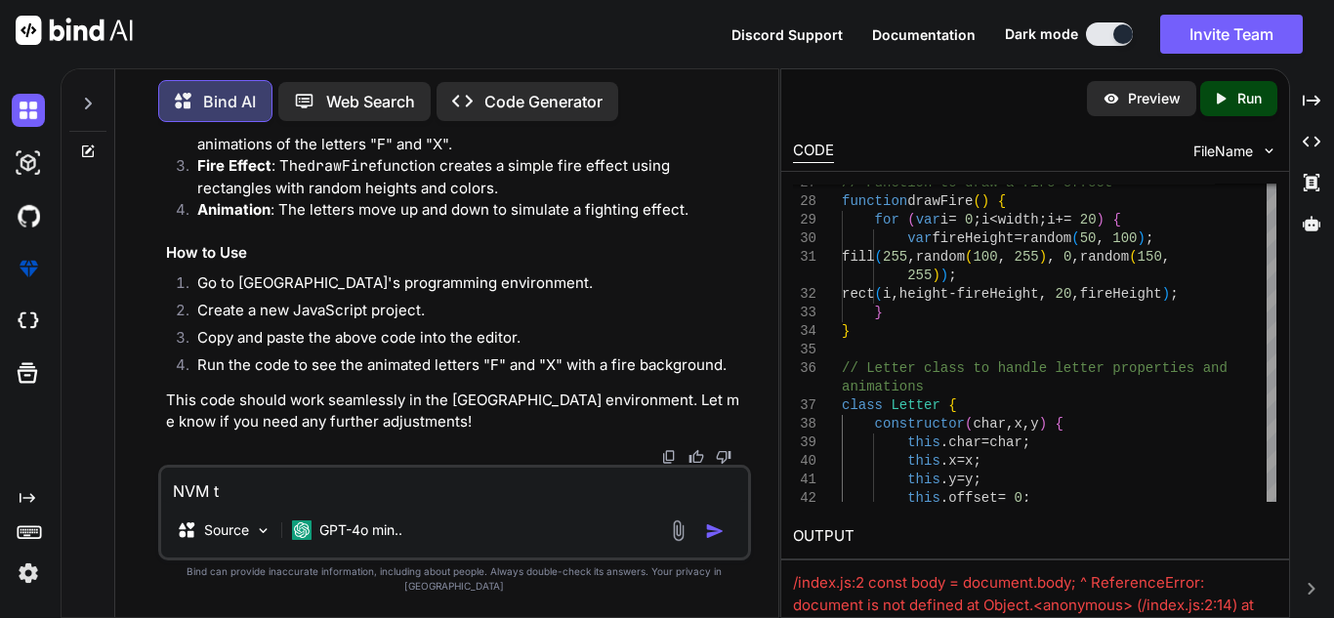
type textarea "NVM tr"
type textarea "x"
type textarea "NVM try"
type textarea "x"
type textarea "NVM try"
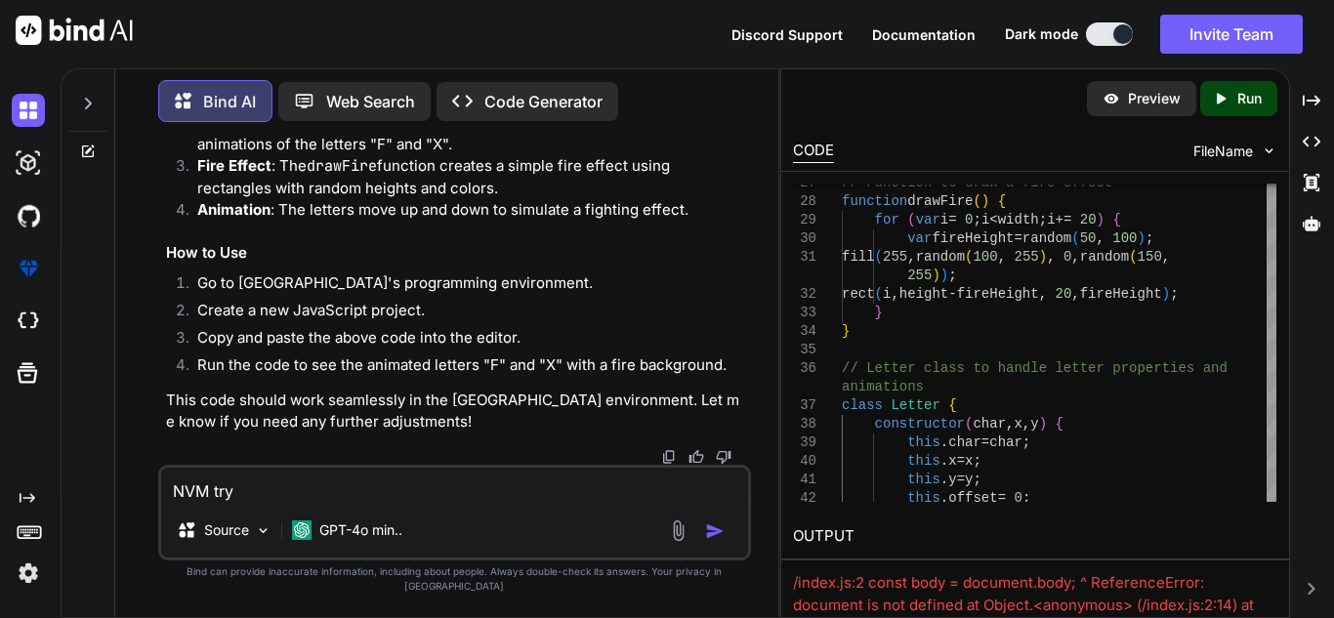
type textarea "x"
type textarea "NVM try to"
type textarea "x"
type textarea "NVM try to"
type textarea "x"
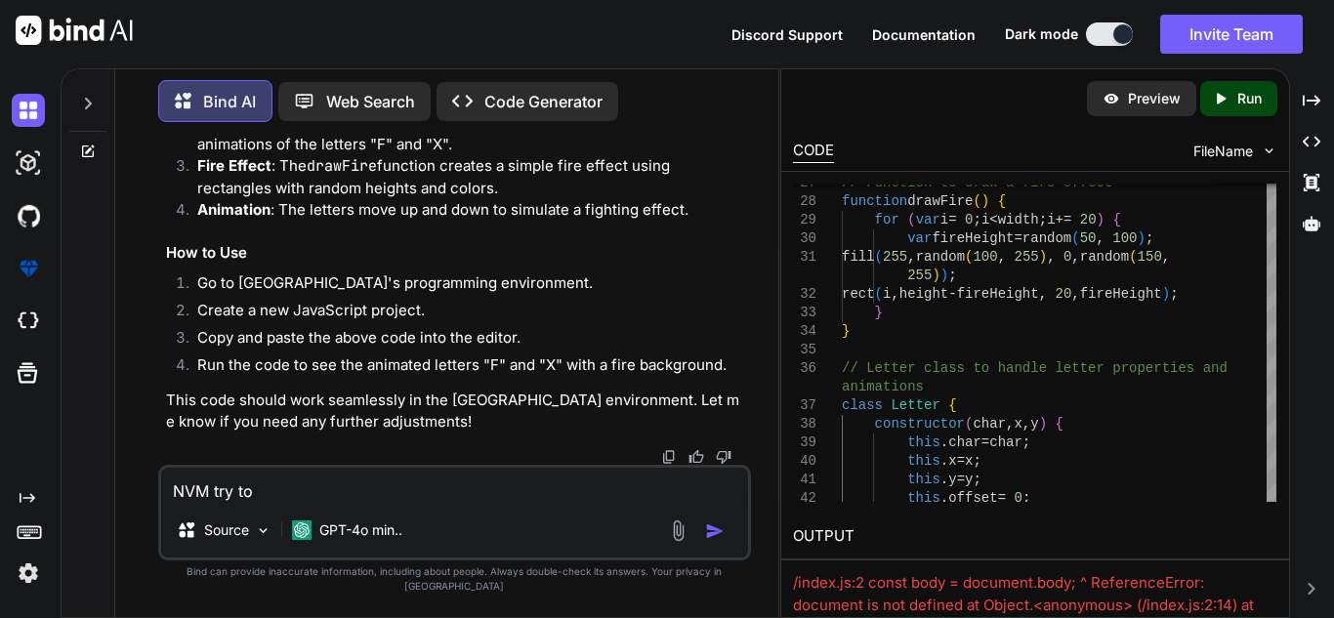
type textarea "NVM try to m"
type textarea "x"
type textarea "NVM try to ma"
type textarea "x"
type textarea "NVM try to mak"
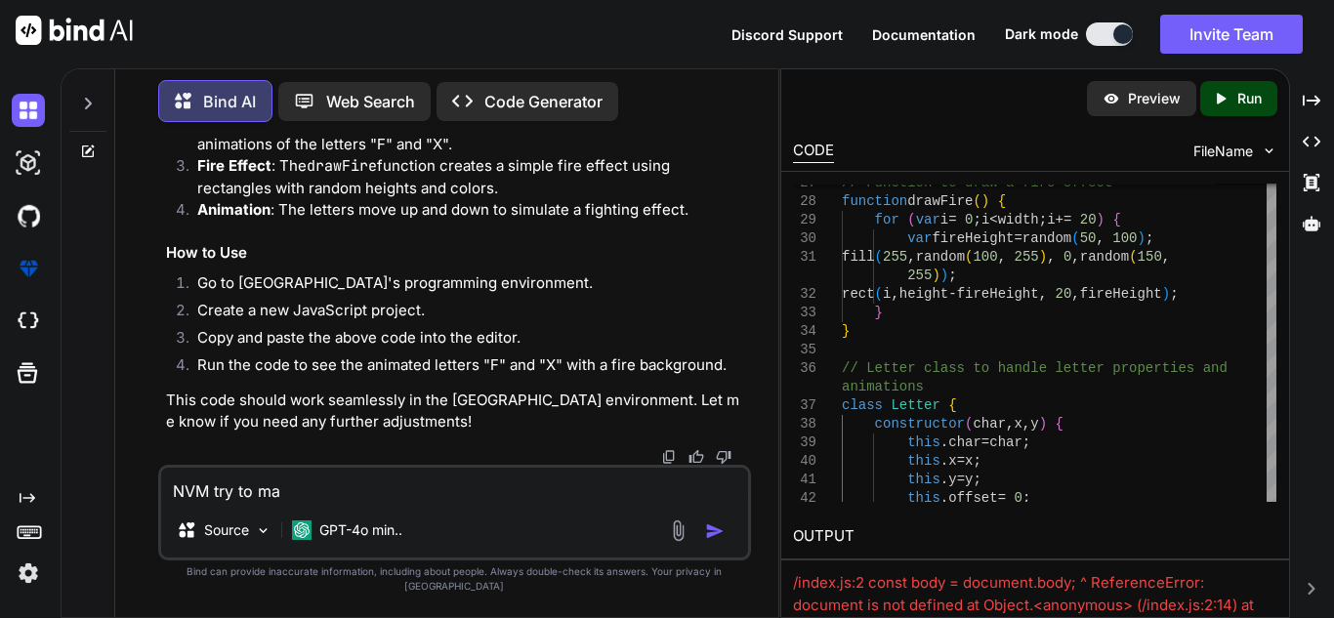
type textarea "x"
type textarea "NVM try to make"
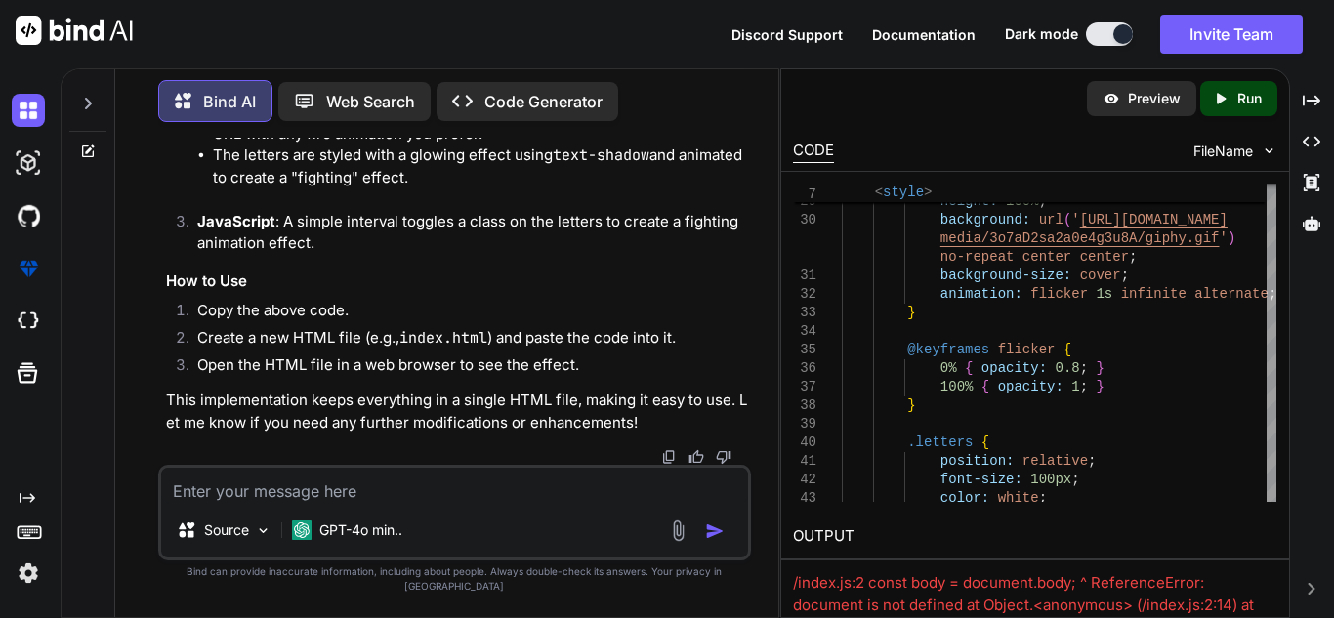
scroll to position [9644, 0]
click at [344, 496] on textarea at bounding box center [454, 485] width 587 height 35
paste textarea "Javascript Error: Unexpected token )"
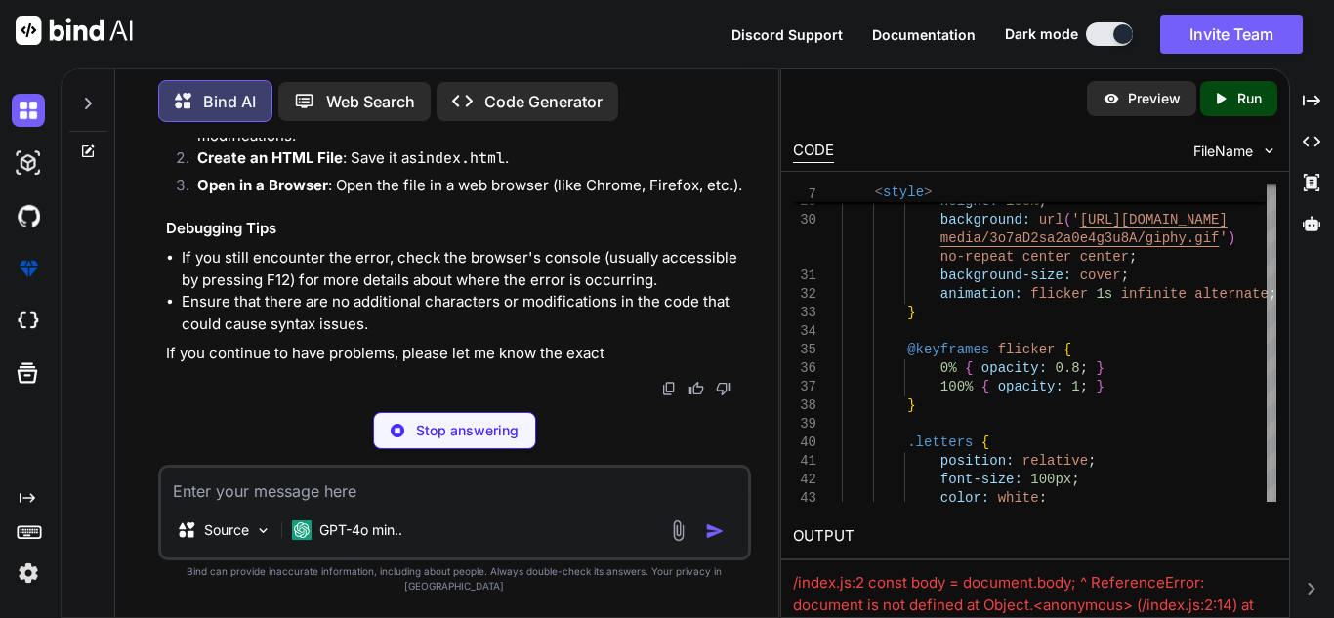
scroll to position [12060, 0]
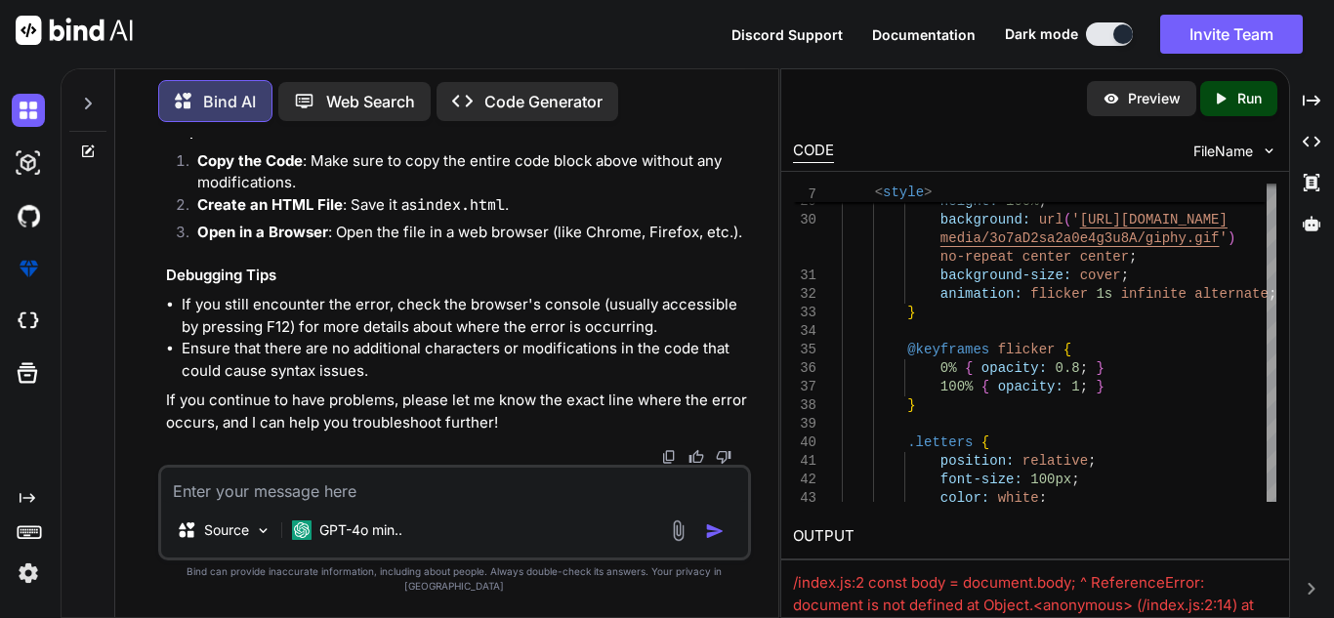
click at [524, 503] on textarea at bounding box center [454, 485] width 587 height 35
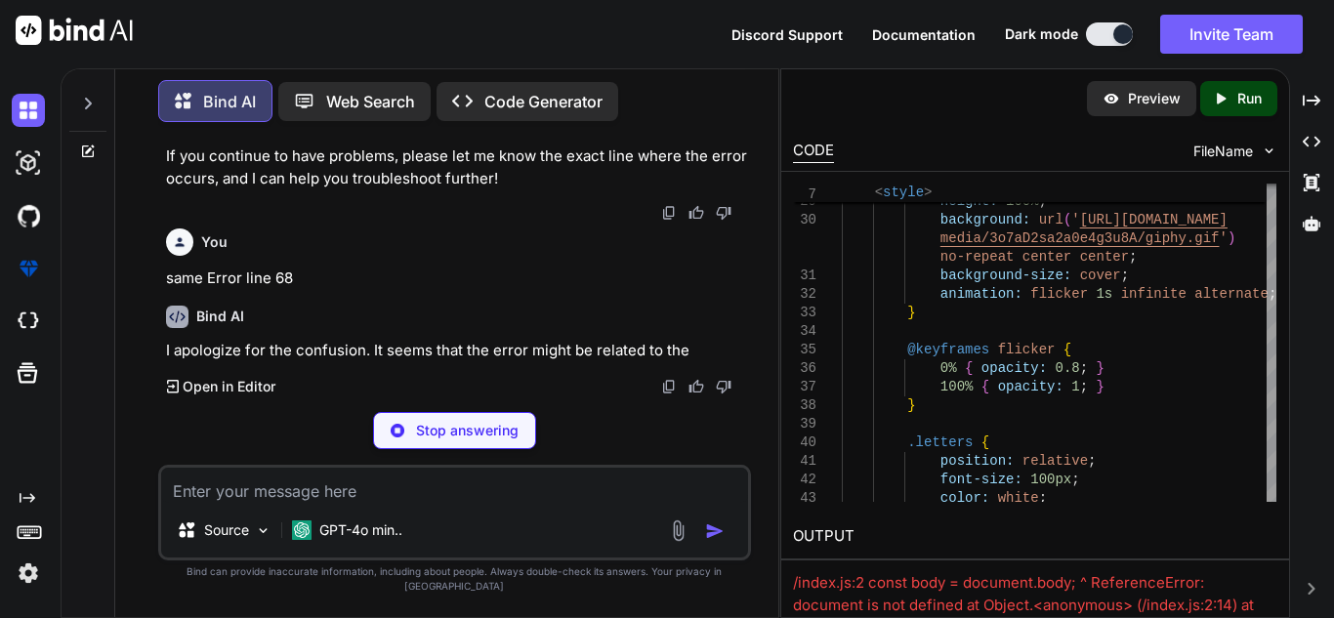
scroll to position [14259, 0]
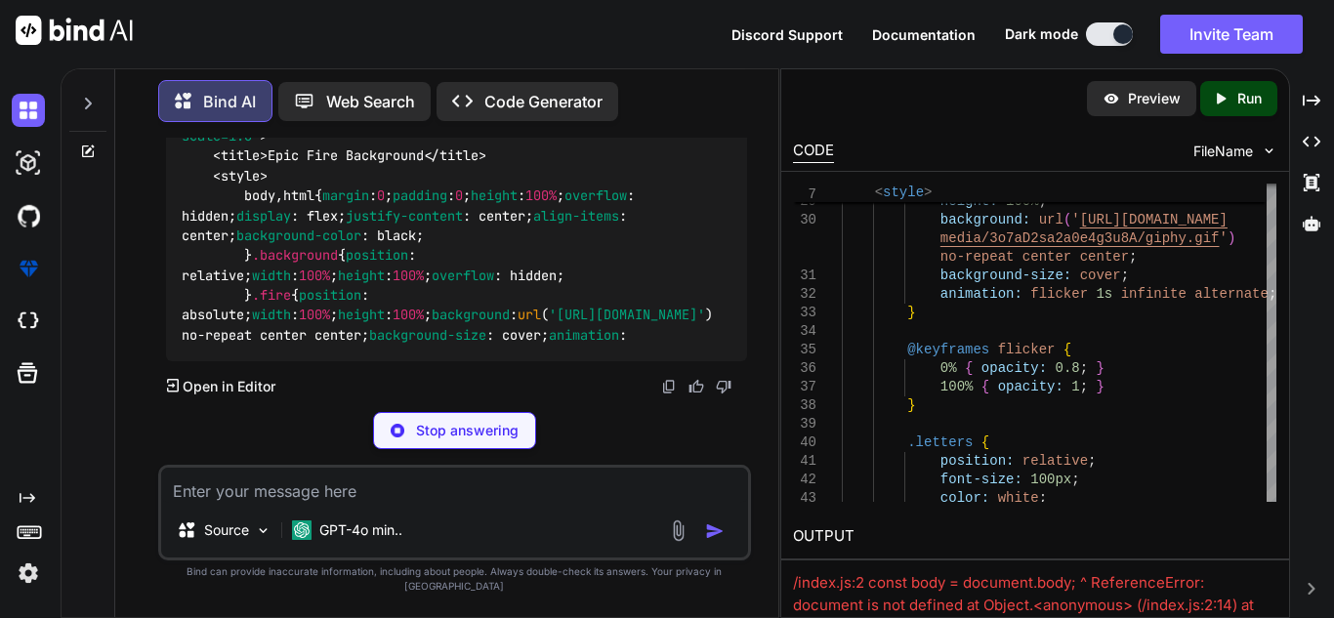
click at [502, 449] on div "Stop answering" at bounding box center [454, 430] width 163 height 37
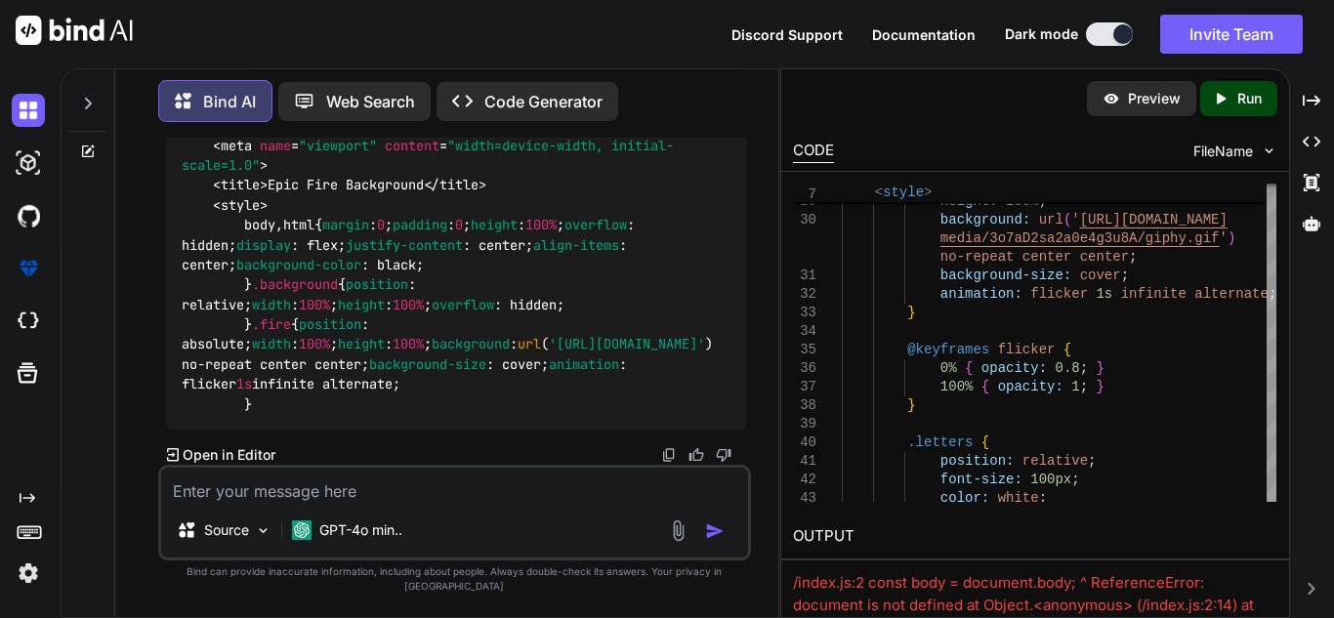
scroll to position [14492, 0]
click at [682, 40] on div "Html" at bounding box center [456, 23] width 581 height 33
click at [686, 40] on div "Html" at bounding box center [456, 23] width 581 height 33
click at [692, 31] on img at bounding box center [699, 24] width 16 height 16
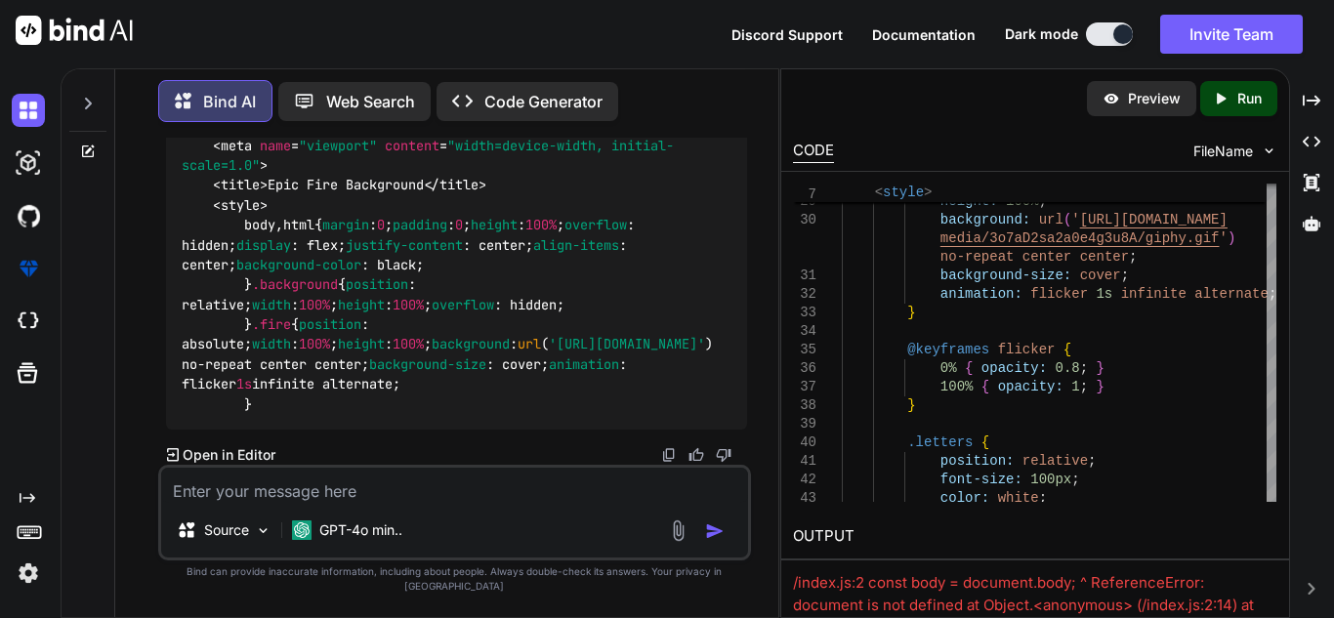
click at [325, 503] on textarea at bounding box center [454, 485] width 587 height 35
paste textarea "You're missing either a new CSS selector or the </style> tag."
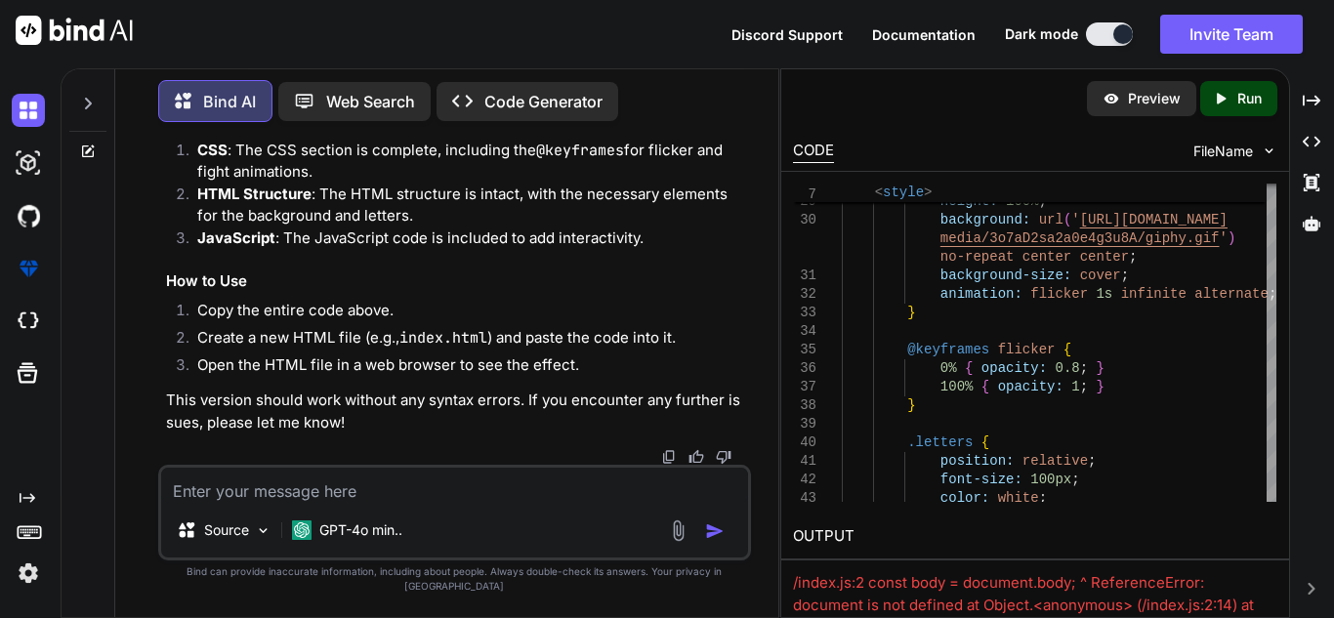
scroll to position [15540, 0]
click at [318, 519] on div "Source GPT-4o min.." at bounding box center [454, 513] width 593 height 96
click at [313, 503] on textarea at bounding box center [454, 485] width 587 height 35
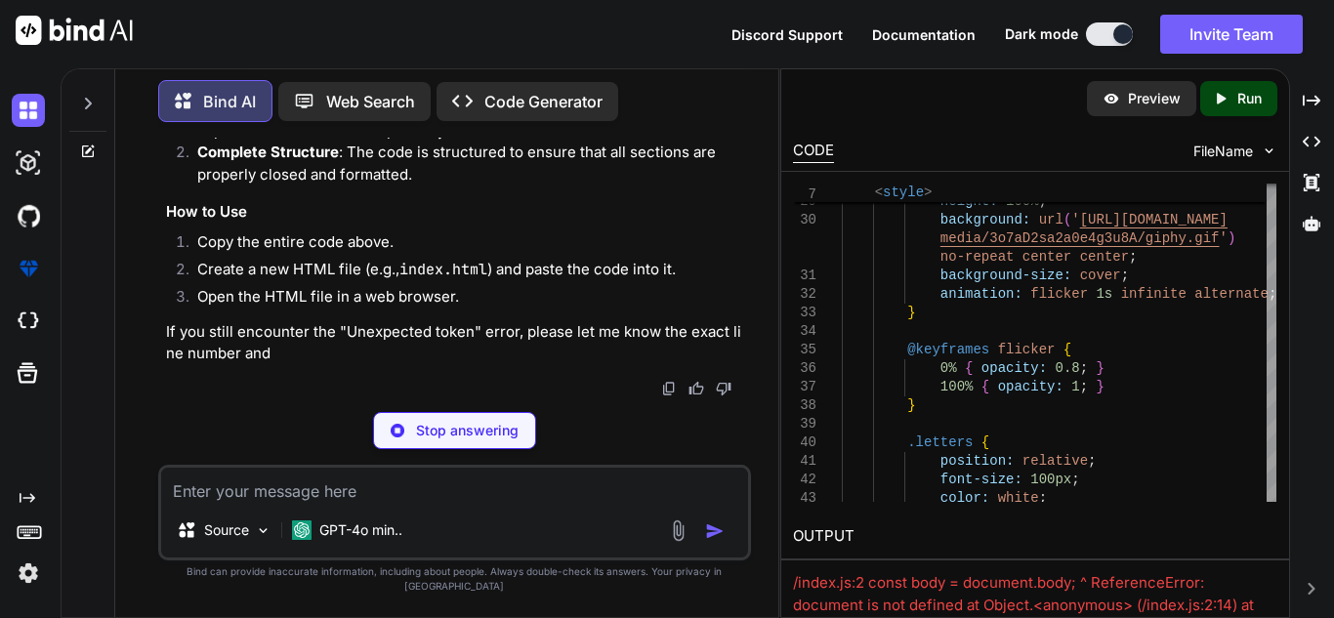
scroll to position [18045, 0]
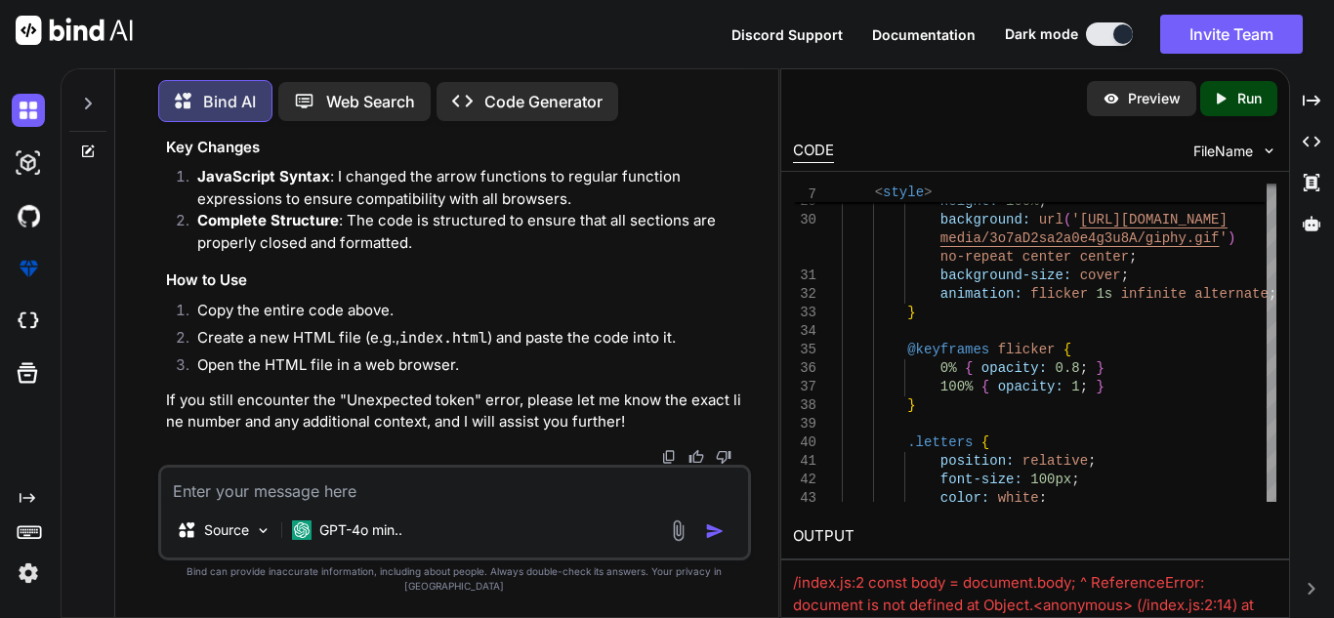
click at [256, 503] on textarea at bounding box center [454, 485] width 587 height 35
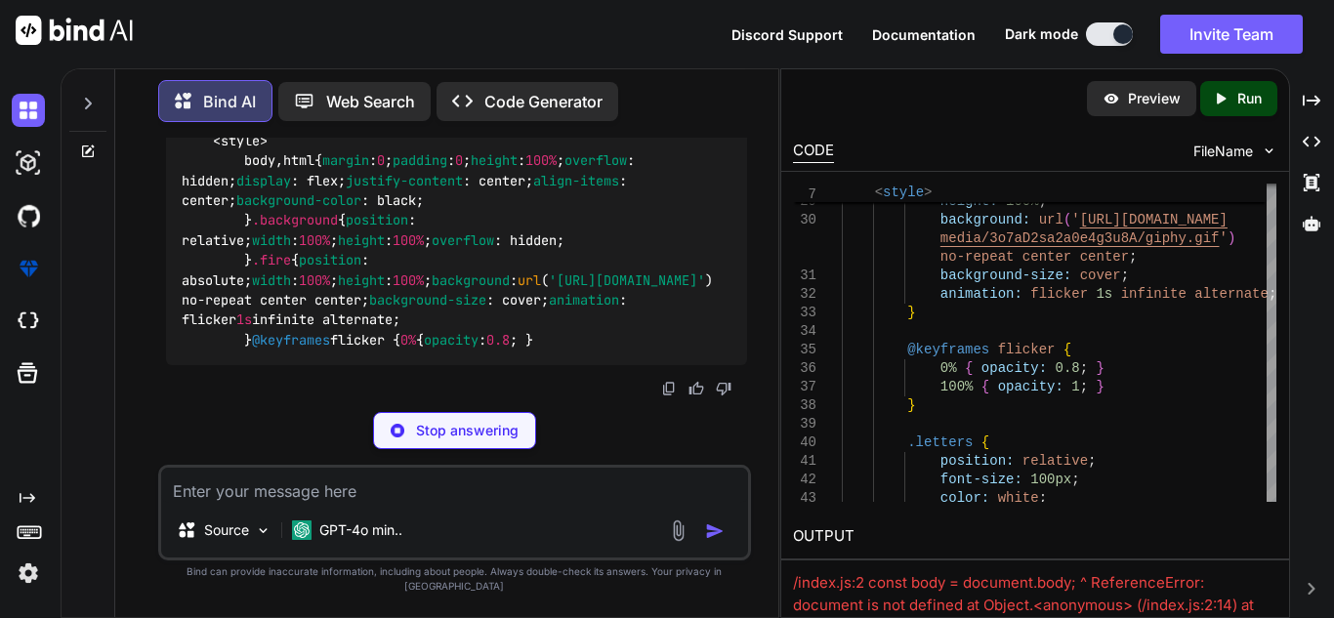
scroll to position [20248, 0]
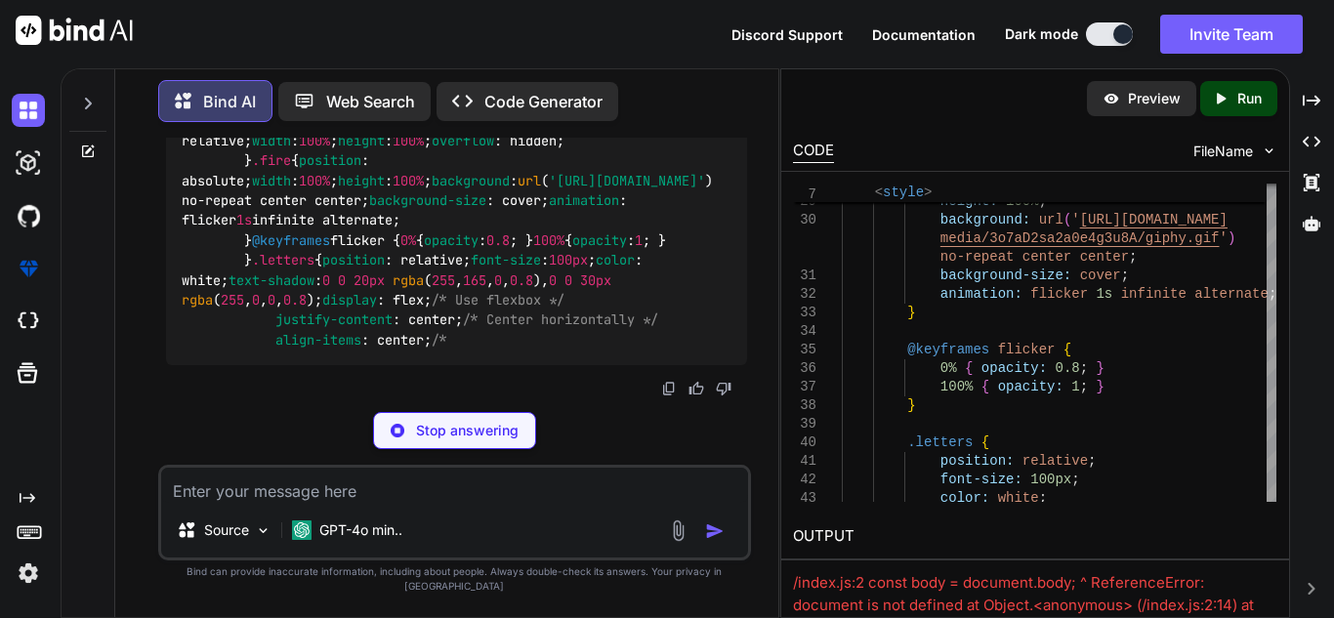
click at [493, 487] on textarea at bounding box center [454, 485] width 587 height 35
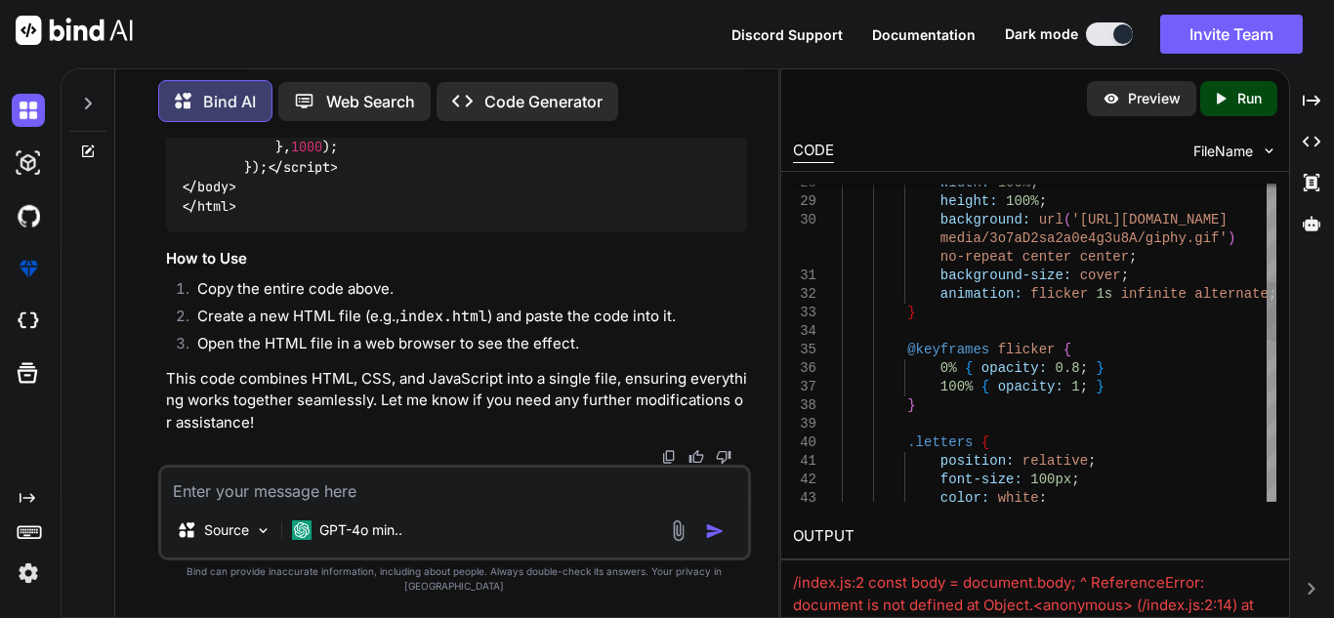
scroll to position [22952, 0]
click at [326, 492] on textarea at bounding box center [454, 485] width 587 height 35
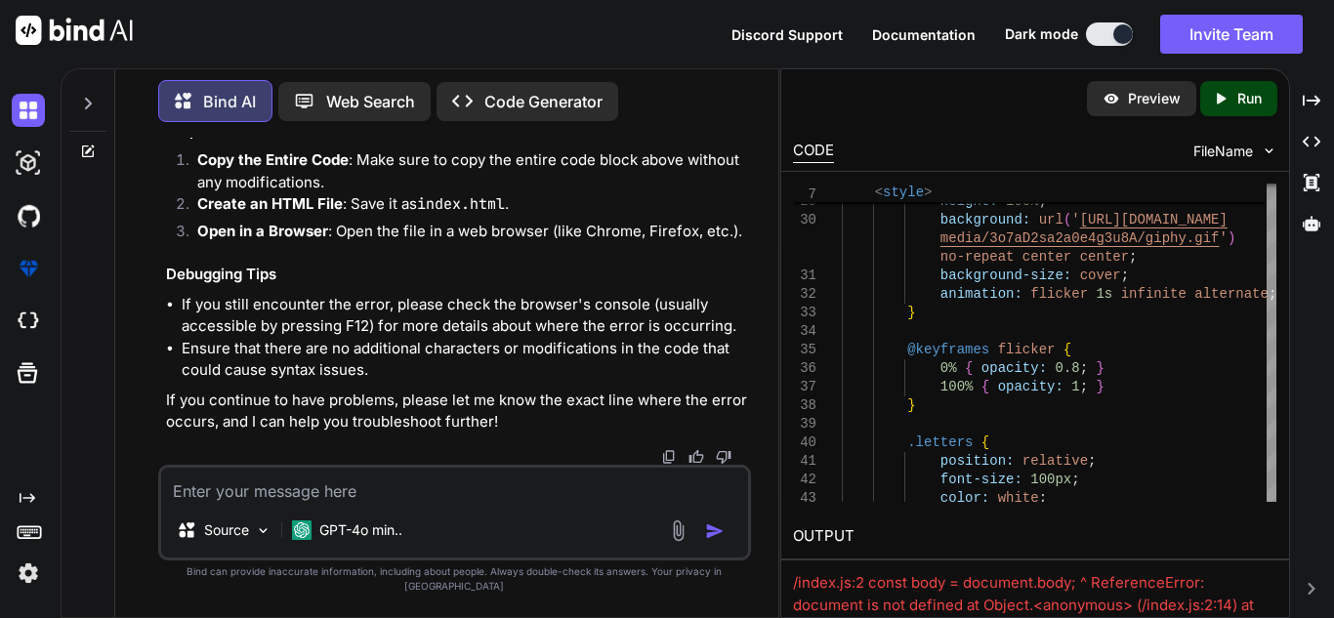
scroll to position [25071, 0]
click at [331, 503] on textarea at bounding box center [454, 485] width 587 height 35
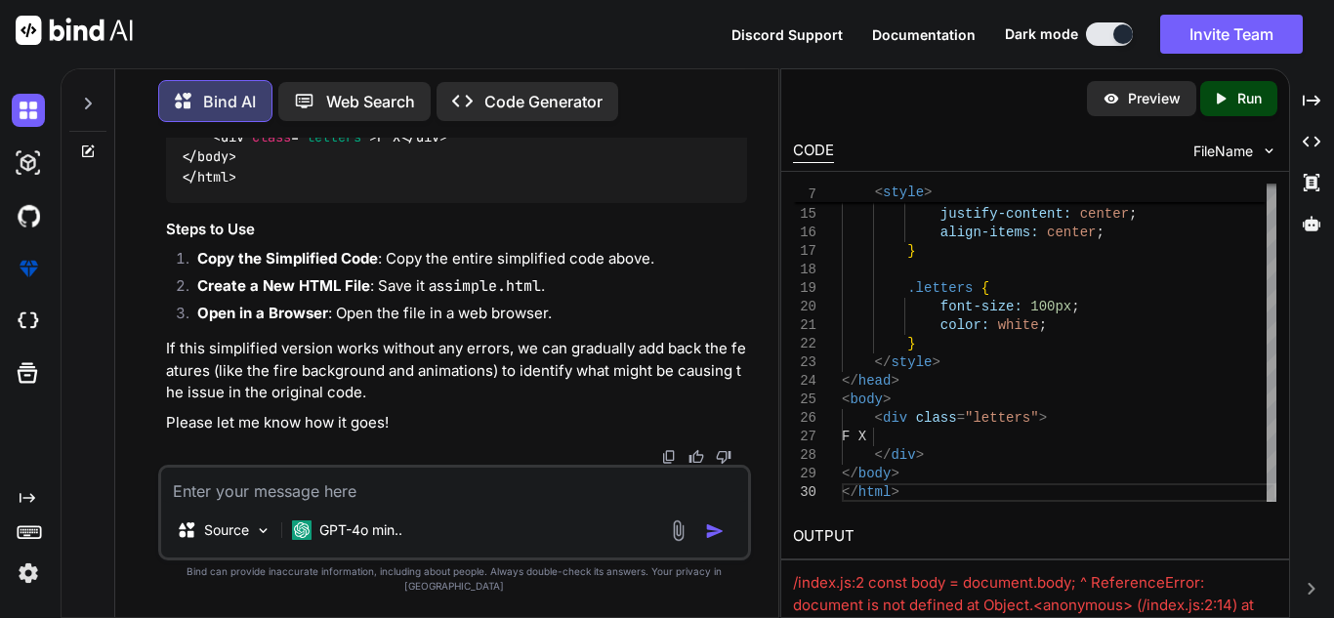
scroll to position [27805, 0]
click at [457, 494] on textarea at bounding box center [454, 485] width 587 height 35
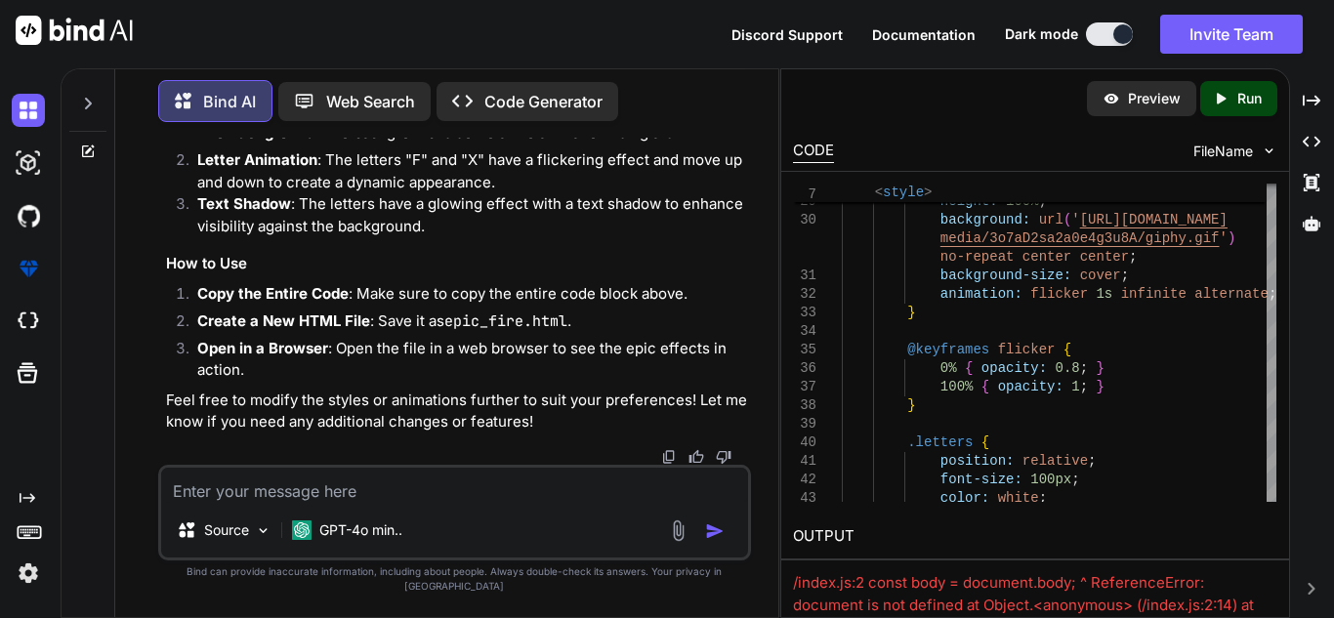
scroll to position [29064, 0]
click at [429, 498] on textarea at bounding box center [454, 485] width 587 height 35
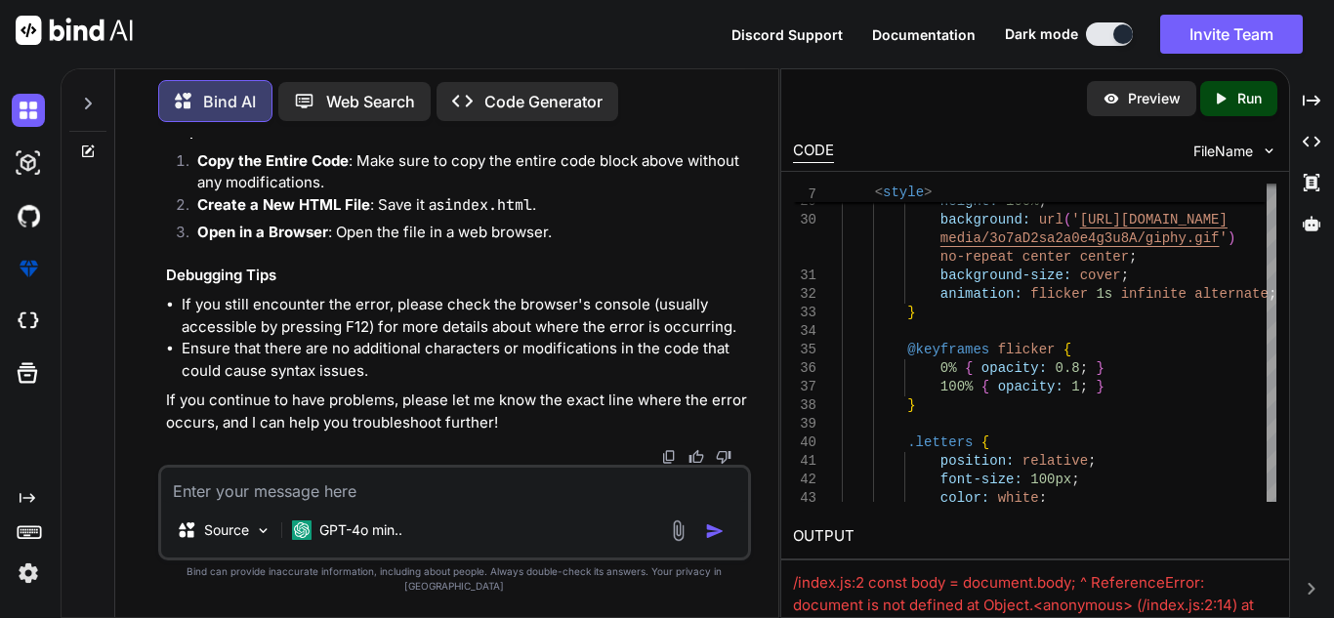
scroll to position [31449, 0]
click at [351, 503] on textarea at bounding box center [454, 485] width 587 height 35
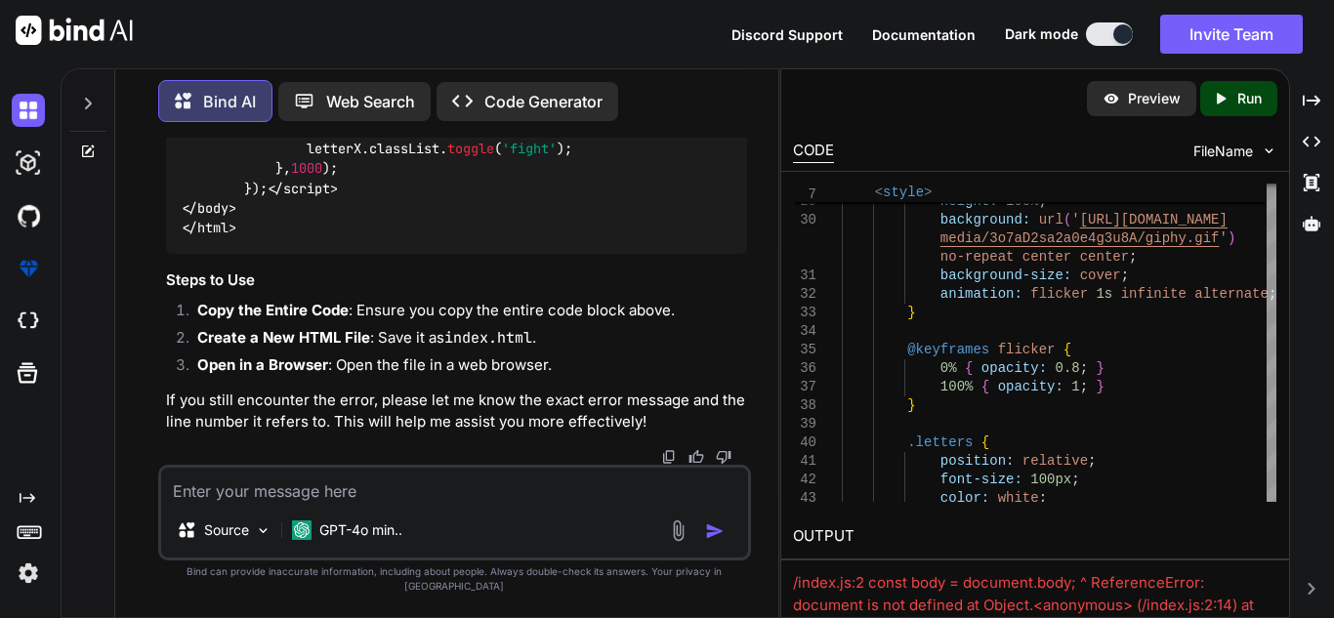
scroll to position [33975, 0]
click at [342, 503] on textarea at bounding box center [454, 485] width 587 height 35
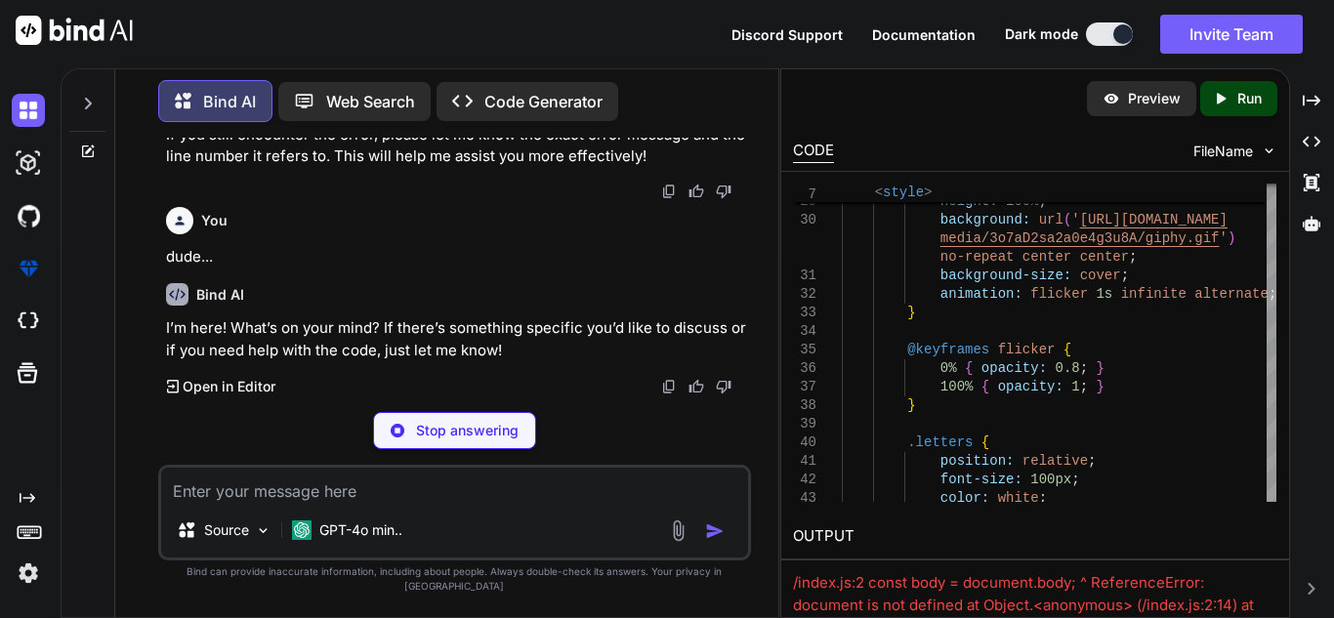
scroll to position [36026, 0]
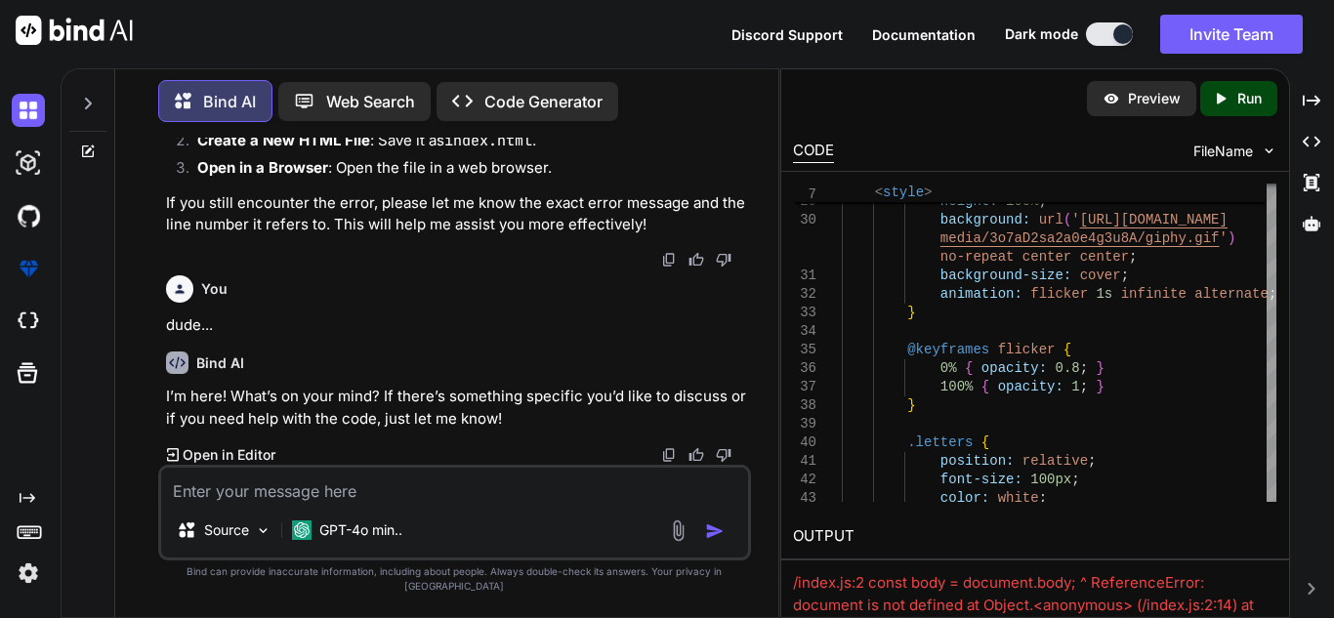
click at [297, 503] on textarea at bounding box center [454, 485] width 587 height 35
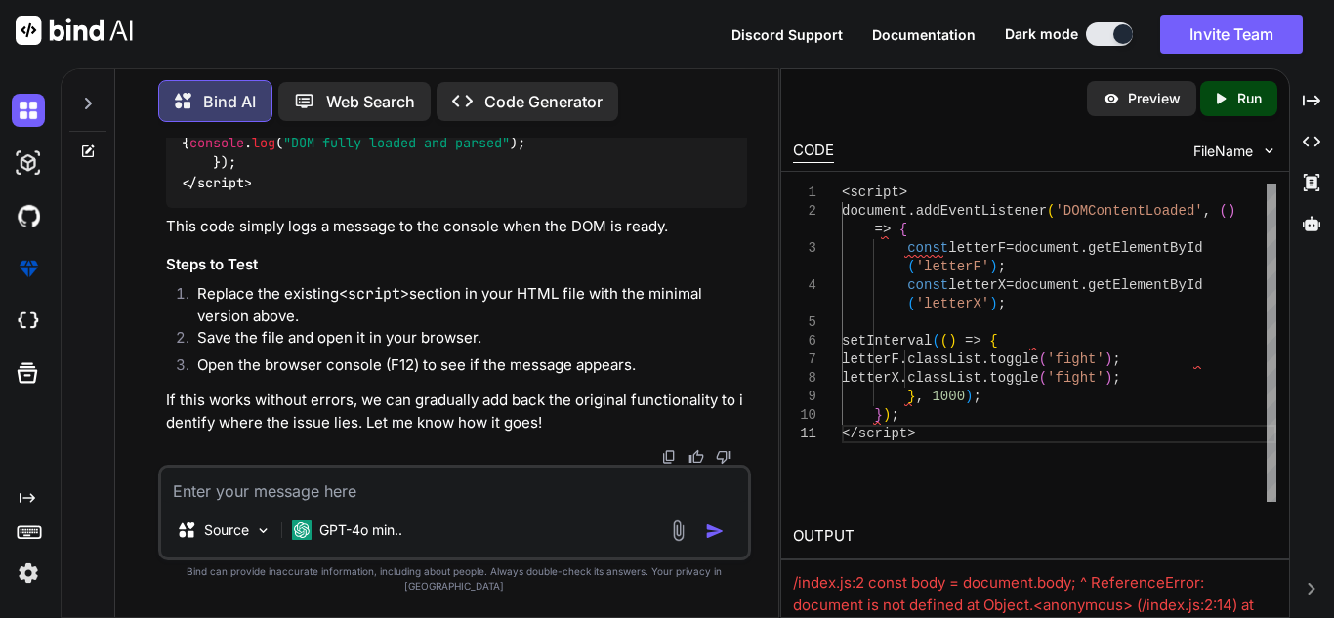
scroll to position [37337, 0]
click at [414, 96] on p "Web Search" at bounding box center [370, 101] width 89 height 23
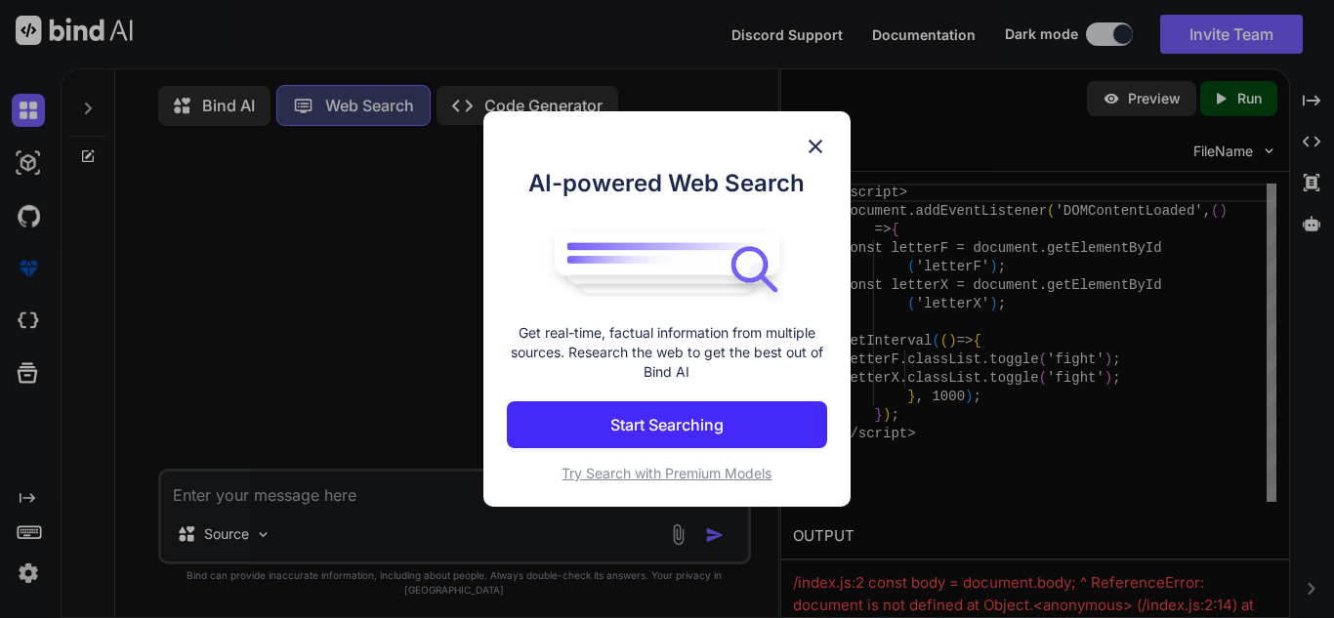
scroll to position [9, 0]
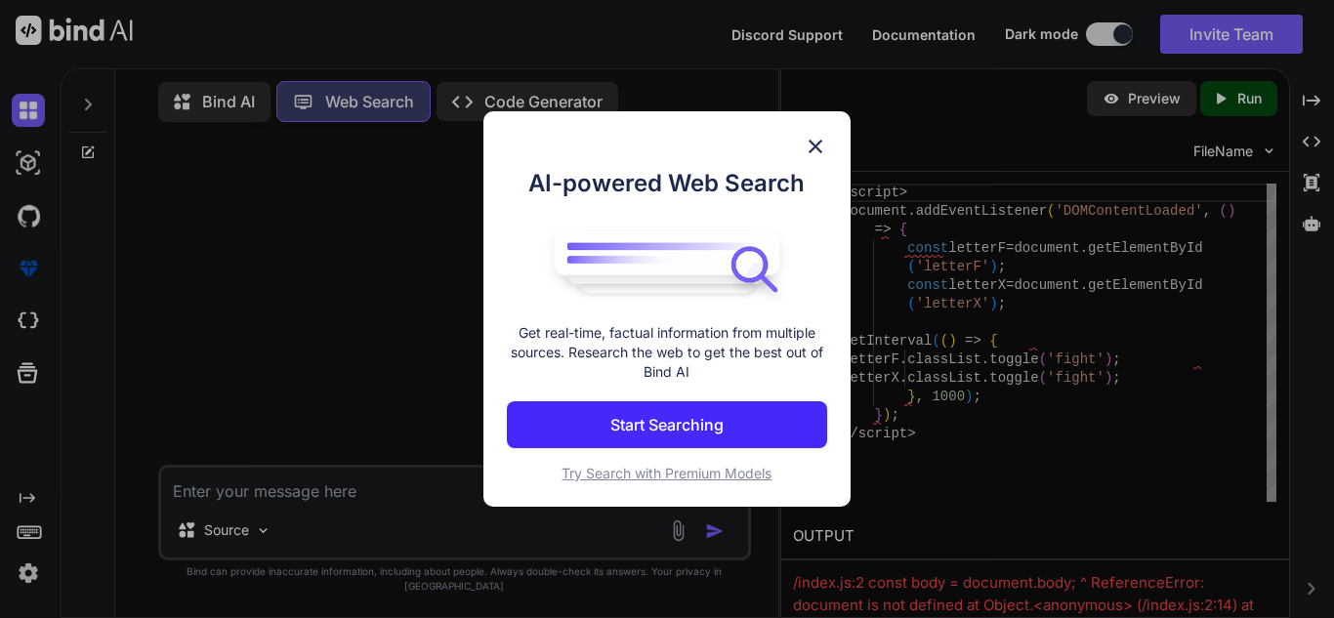
click at [804, 147] on img at bounding box center [815, 146] width 23 height 23
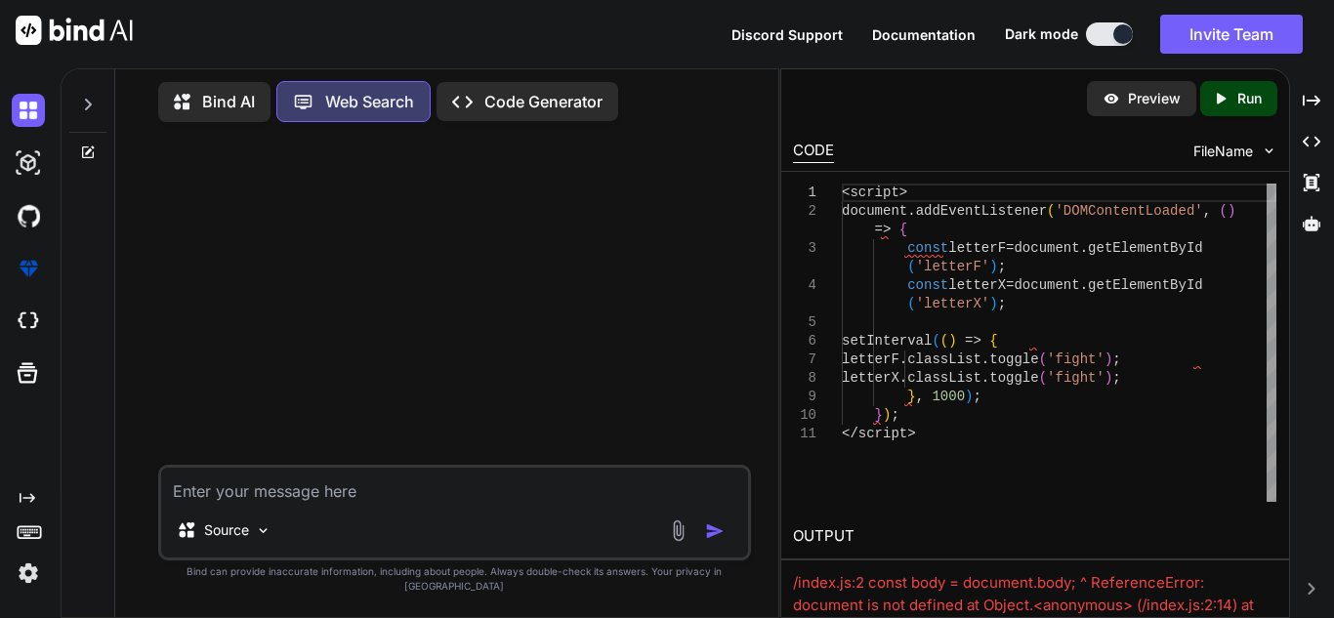
click at [244, 162] on div at bounding box center [456, 301] width 589 height 327
click at [233, 138] on div at bounding box center [456, 301] width 589 height 327
click at [223, 120] on div "Bind AI Web Search Created with Pixso. Code Generator" at bounding box center [454, 101] width 593 height 57
click at [216, 108] on div "Bind AI" at bounding box center [214, 102] width 112 height 40
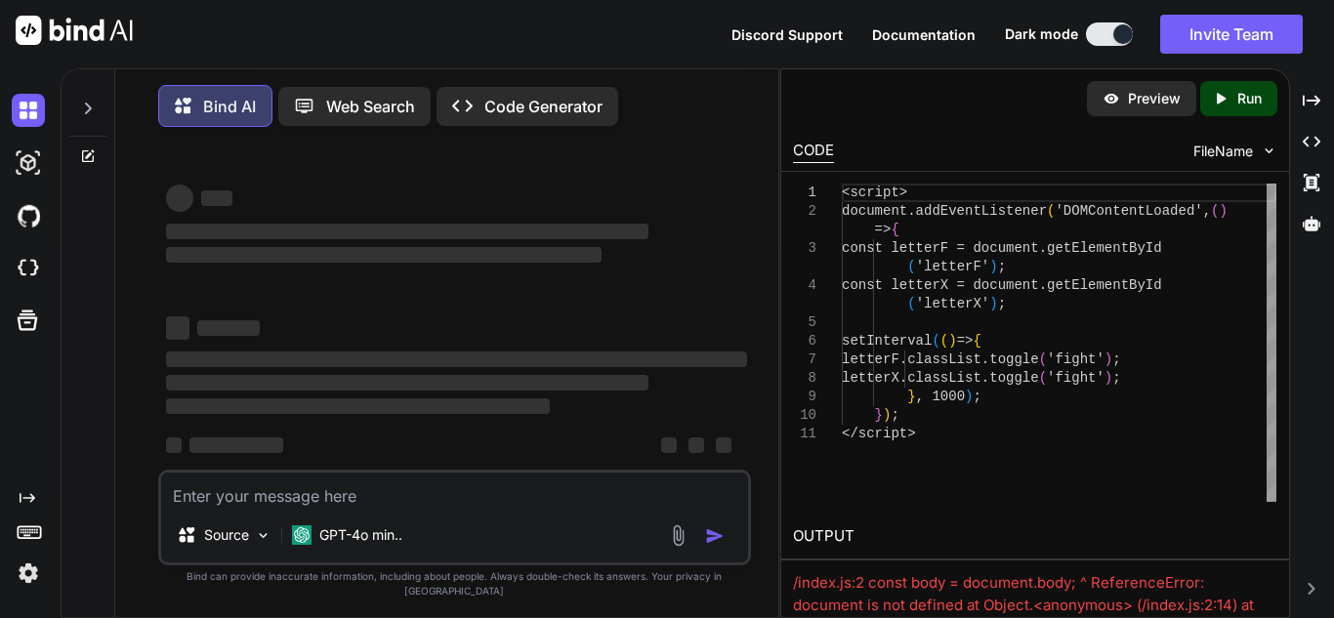
click at [30, 66] on div at bounding box center [66, 34] width 133 height 68
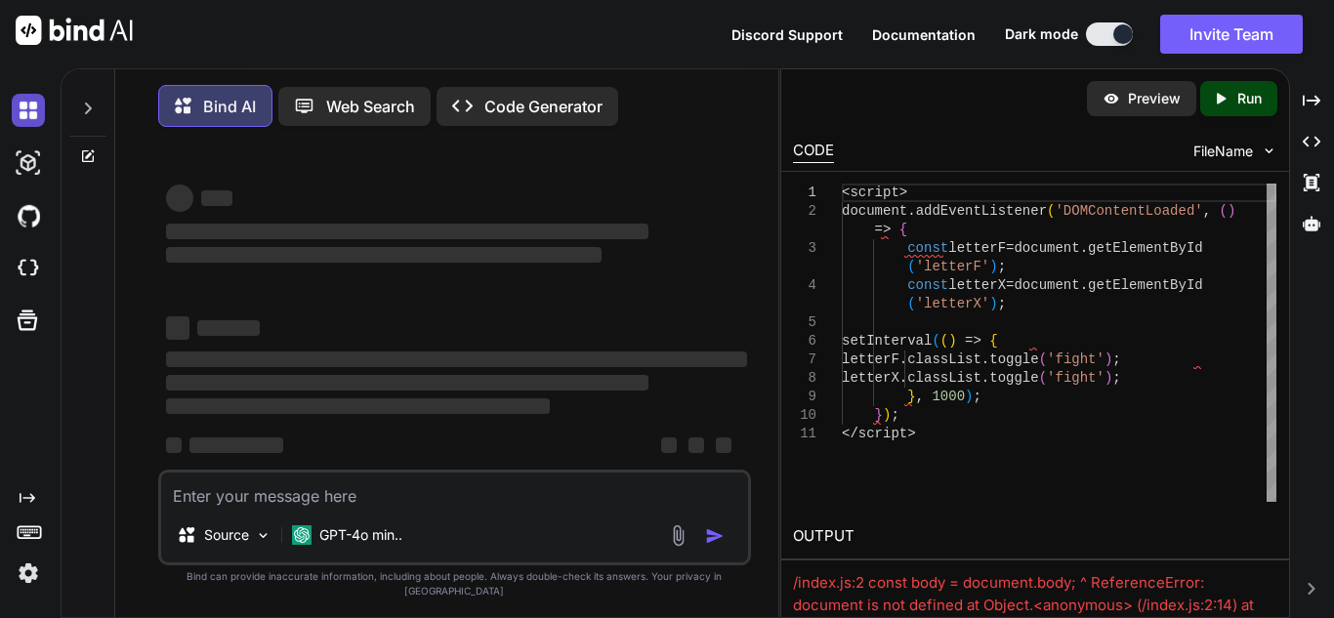
click at [24, 97] on img at bounding box center [28, 110] width 33 height 33
click at [24, 121] on img at bounding box center [28, 110] width 33 height 33
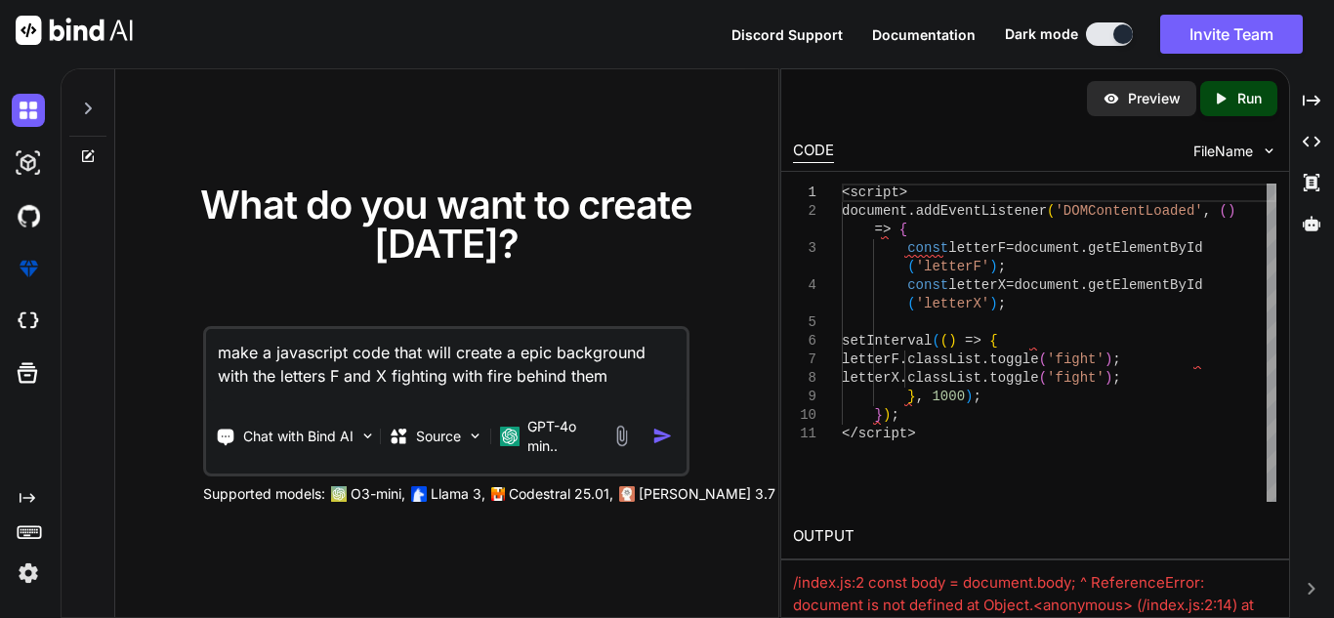
click at [410, 345] on textarea "make a javascript code that will create a epic background with the letters F an…" at bounding box center [446, 365] width 481 height 72
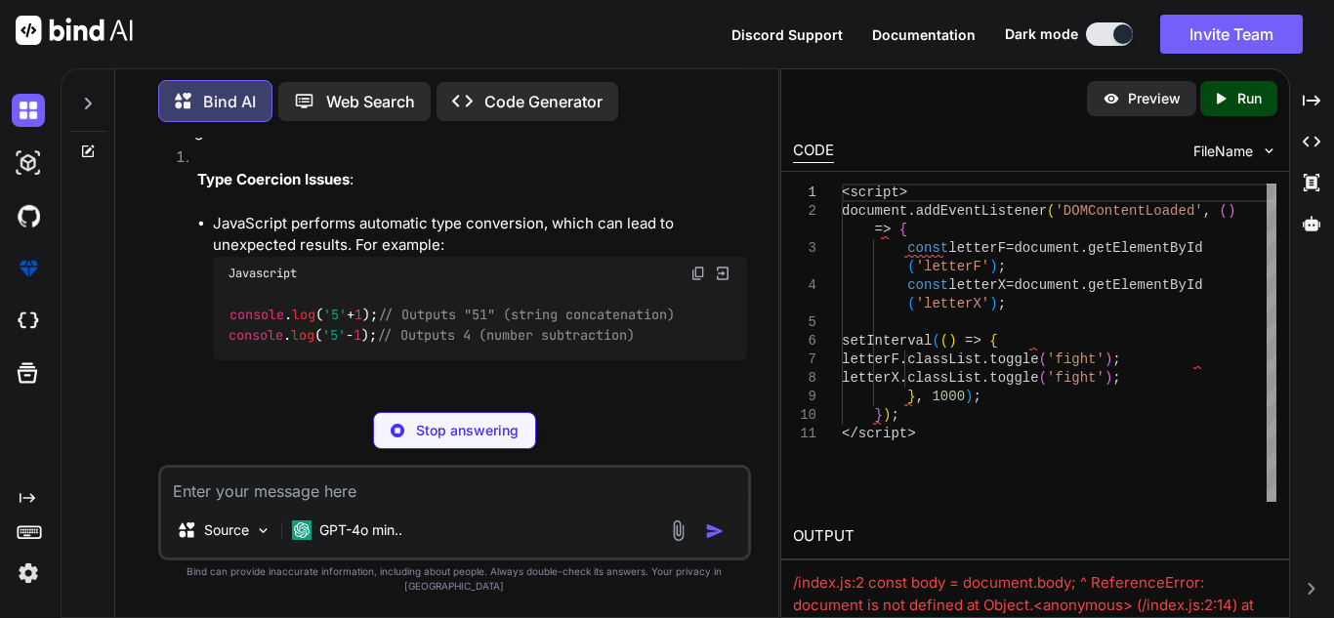
scroll to position [273, 0]
